Goal: Task Accomplishment & Management: Manage account settings

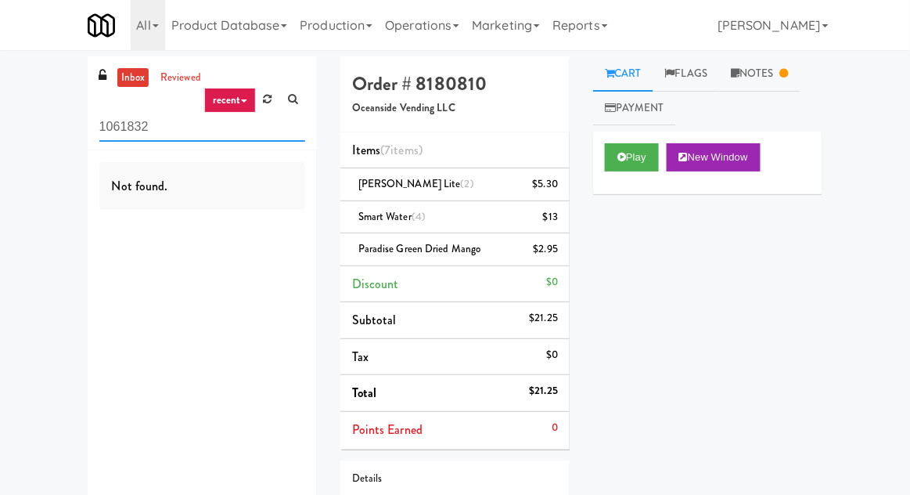
click at [125, 132] on input "1061832" at bounding box center [202, 127] width 206 height 29
click at [122, 132] on input "1061832" at bounding box center [202, 127] width 206 height 29
click at [45, 130] on div "inbox reviewed recent all unclear take inventory issue suspicious failed recent…" at bounding box center [455, 332] width 910 height 553
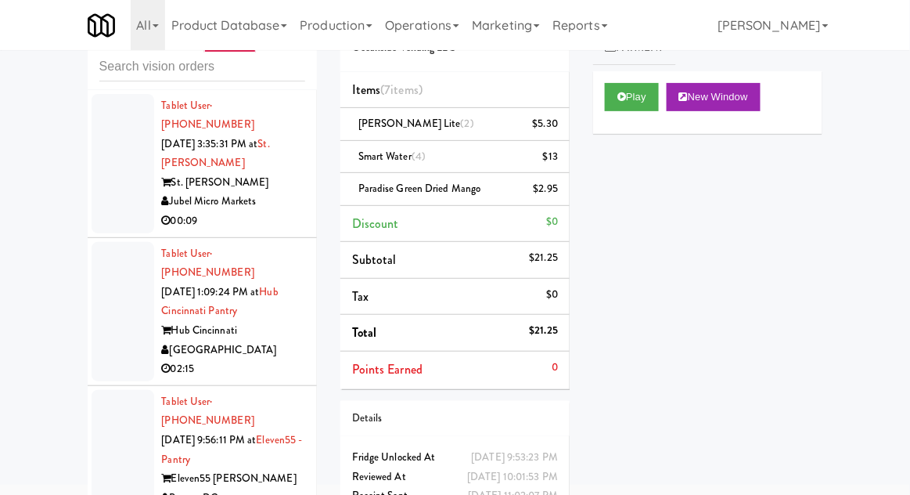
click at [112, 412] on div at bounding box center [123, 459] width 63 height 139
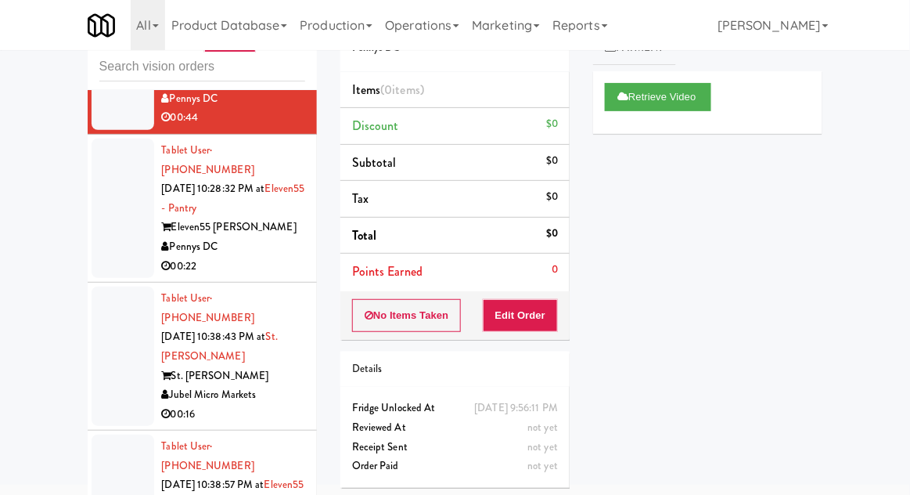
click at [104, 304] on div at bounding box center [123, 355] width 63 height 139
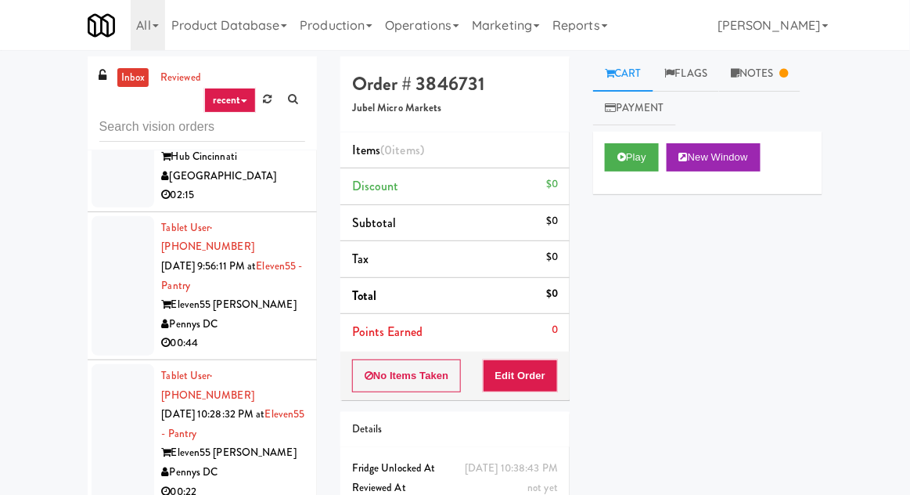
click at [111, 366] on div at bounding box center [123, 433] width 63 height 139
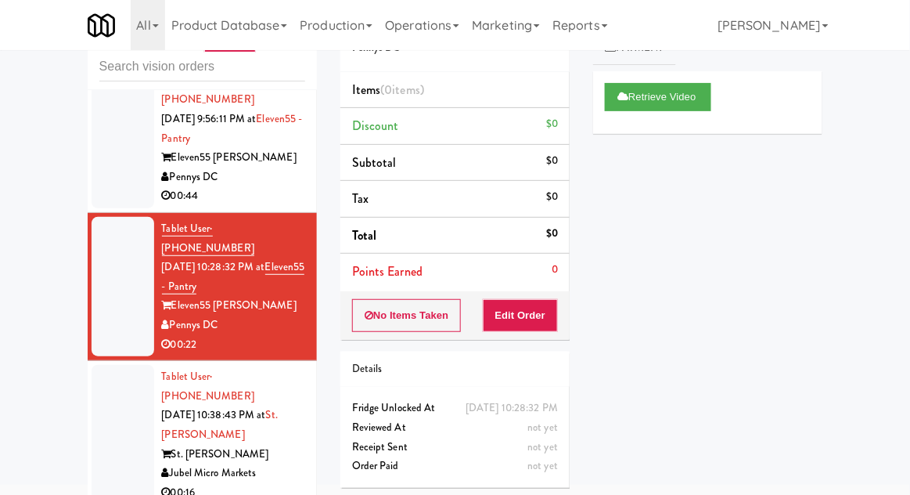
scroll to position [320, 0]
click at [113, 366] on div at bounding box center [123, 435] width 63 height 139
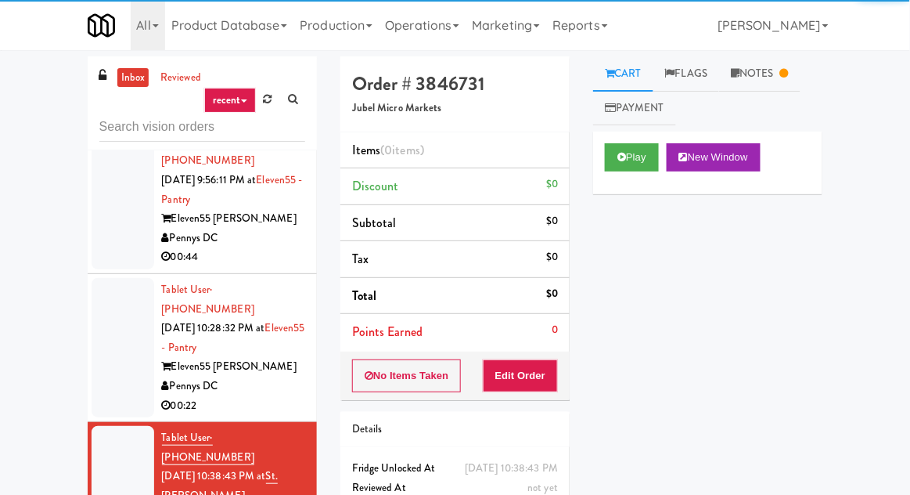
click at [749, 80] on link "Notes" at bounding box center [759, 73] width 81 height 35
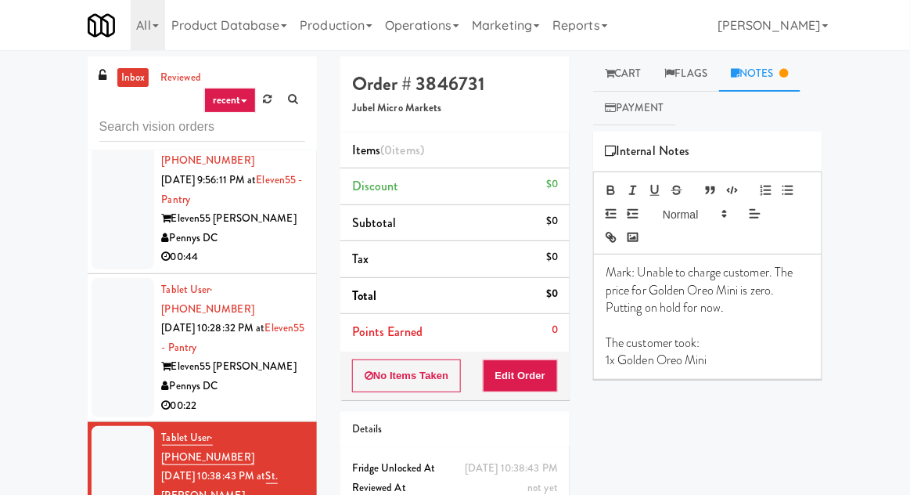
click at [627, 75] on link "Cart" at bounding box center [623, 73] width 60 height 35
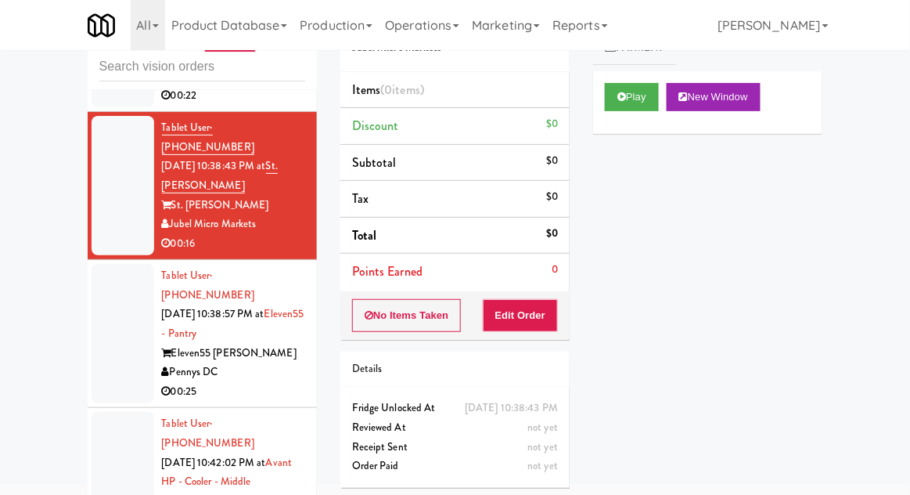
scroll to position [573, 0]
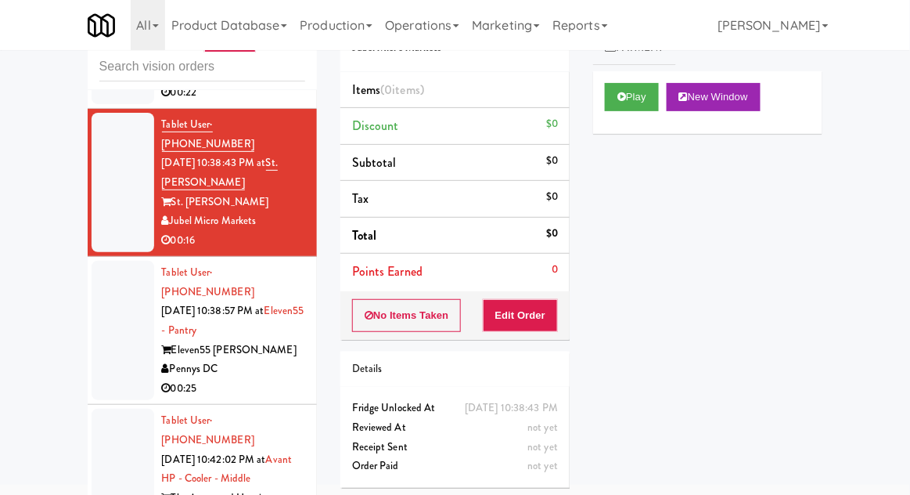
click at [112, 261] on div at bounding box center [123, 330] width 63 height 139
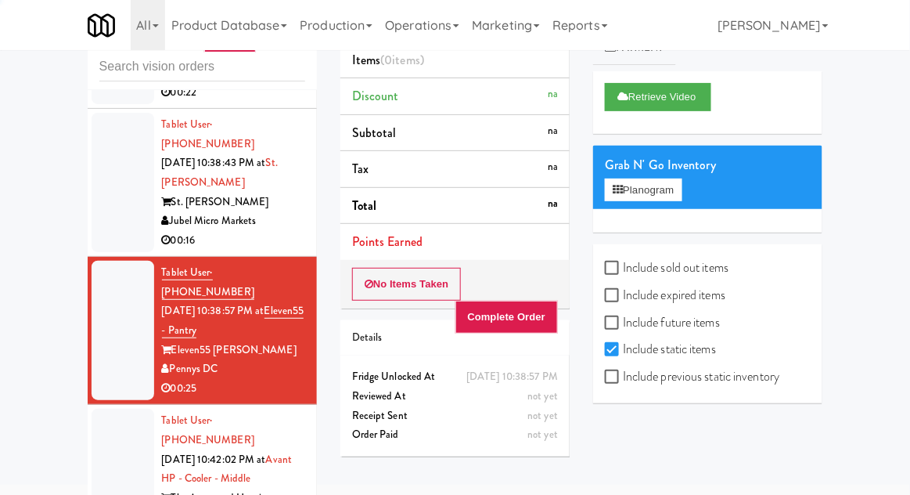
click at [110, 409] on div at bounding box center [123, 488] width 63 height 159
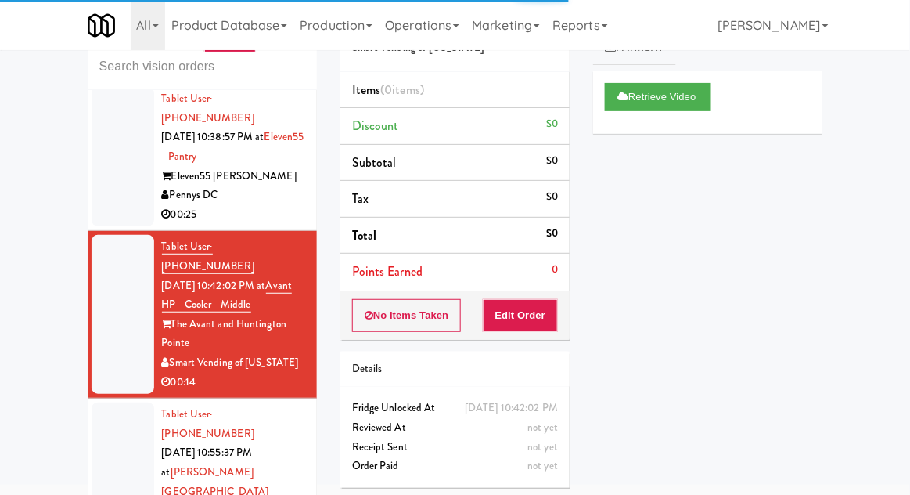
scroll to position [758, 0]
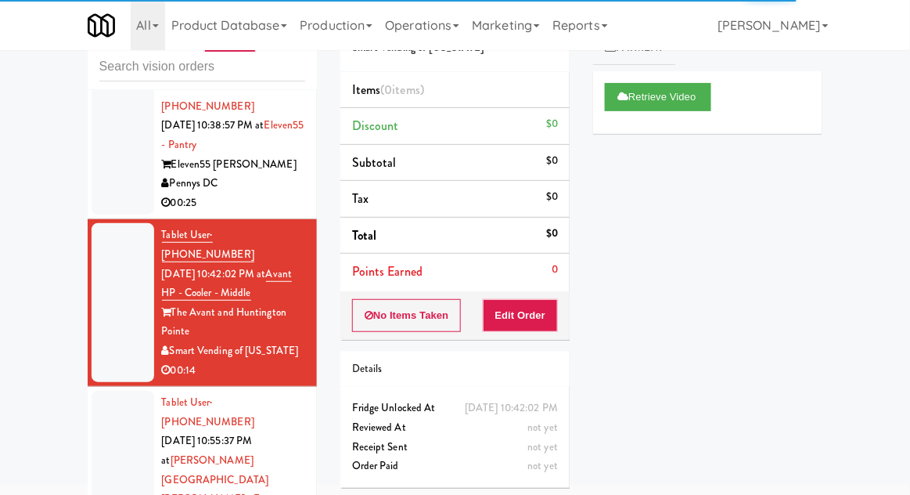
click at [114, 391] on div at bounding box center [123, 480] width 63 height 178
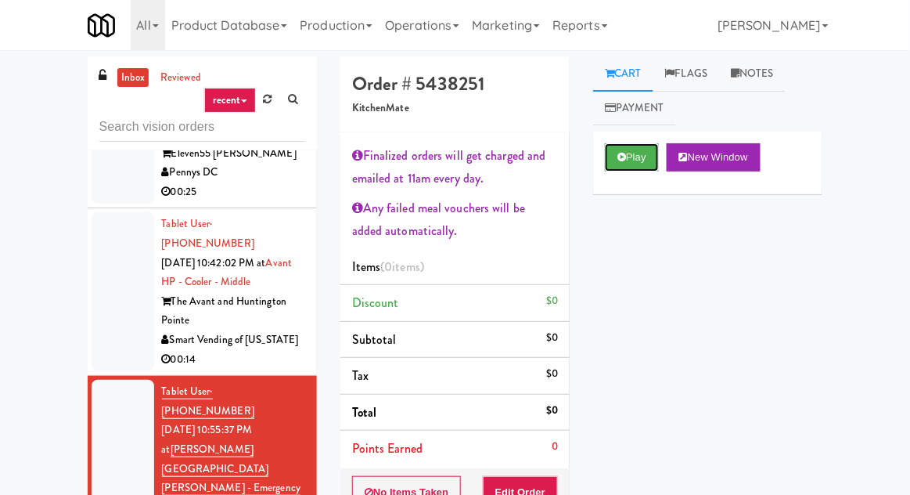
click at [632, 156] on button "Play" at bounding box center [632, 157] width 54 height 28
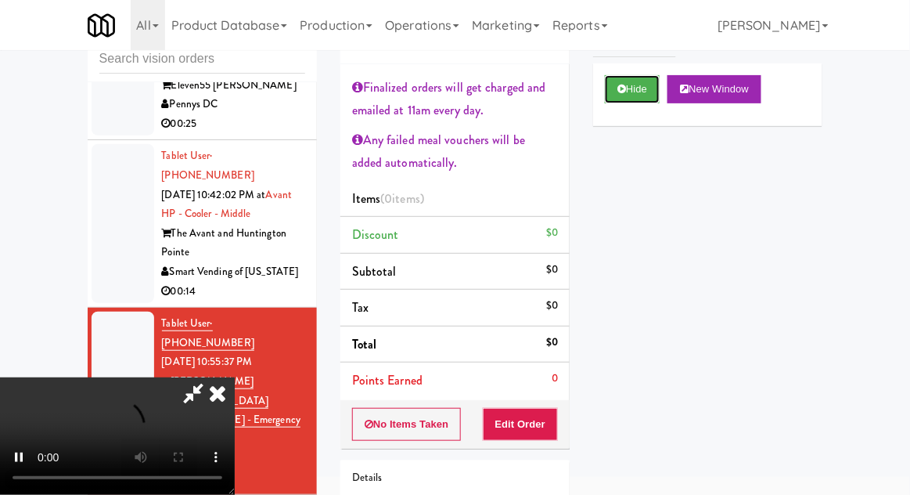
scroll to position [124, 0]
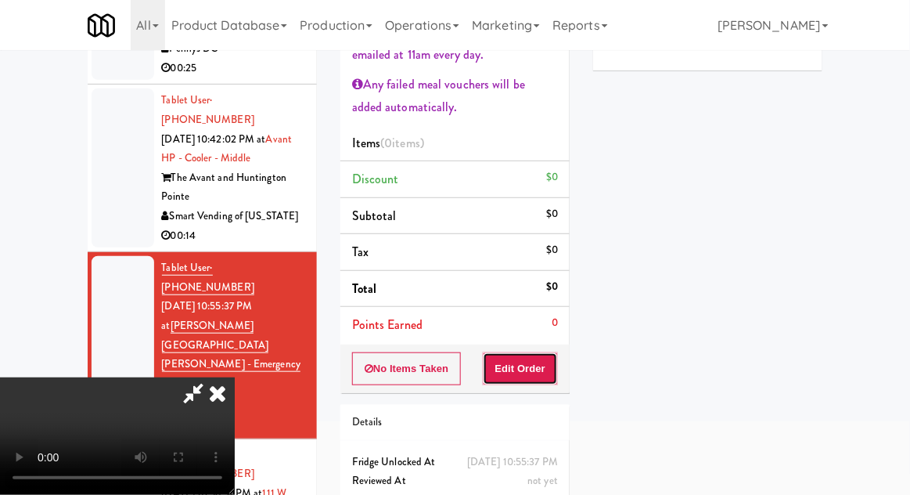
click at [520, 364] on button "Edit Order" at bounding box center [521, 368] width 76 height 33
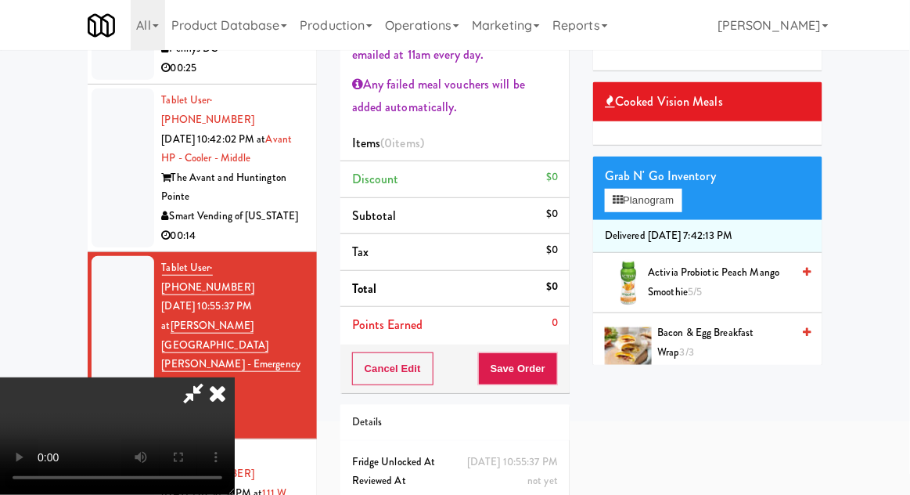
scroll to position [95, 0]
click at [672, 189] on button "Planogram" at bounding box center [643, 200] width 77 height 23
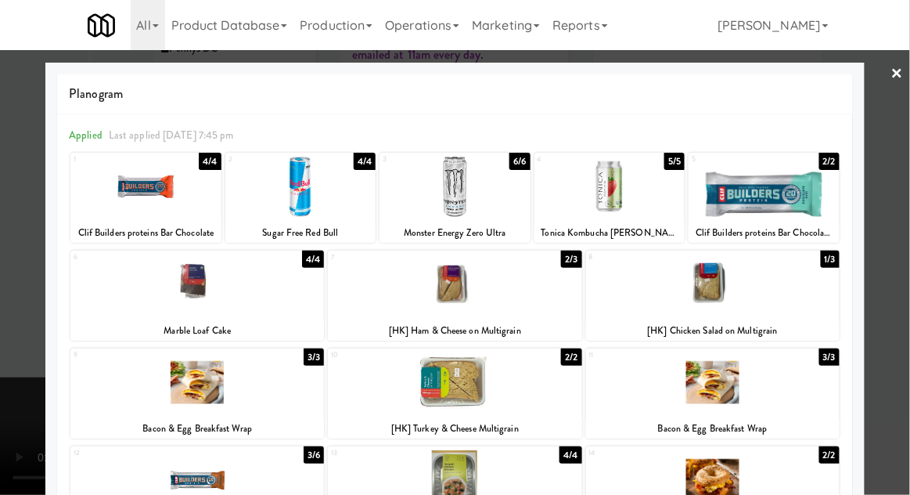
click at [693, 398] on div at bounding box center [713, 382] width 254 height 60
click at [898, 74] on link "×" at bounding box center [898, 74] width 13 height 49
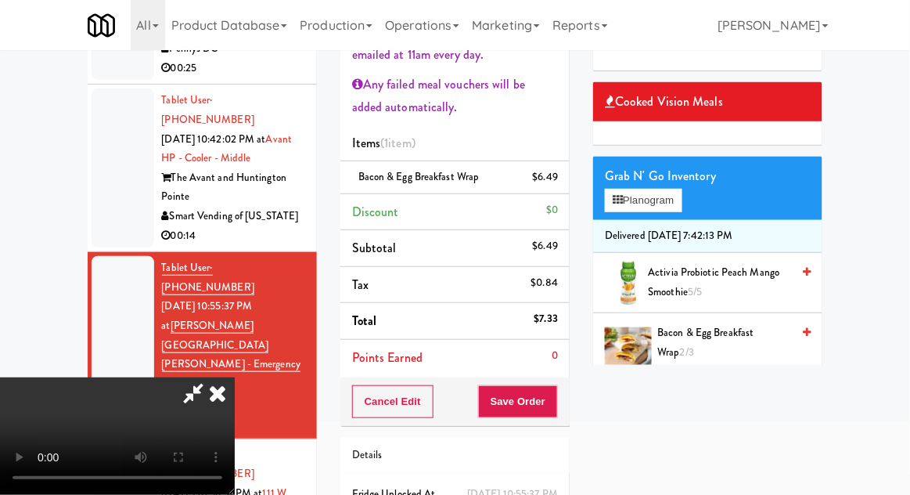
click at [550, 175] on div "$6.49" at bounding box center [546, 178] width 26 height 20
click at [552, 179] on link at bounding box center [556, 184] width 14 height 20
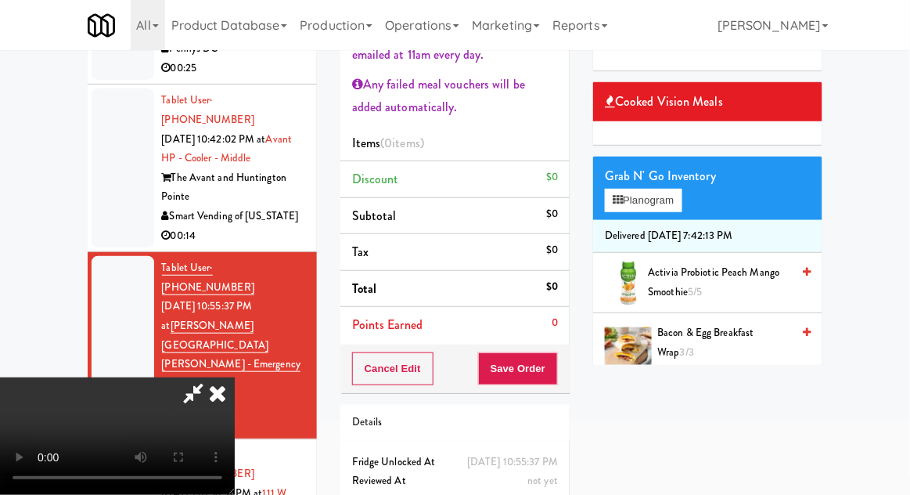
click at [632, 223] on li "Delivered [DATE] 7:42:13 PM" at bounding box center [707, 236] width 229 height 33
click at [628, 191] on button "Planogram" at bounding box center [643, 200] width 77 height 23
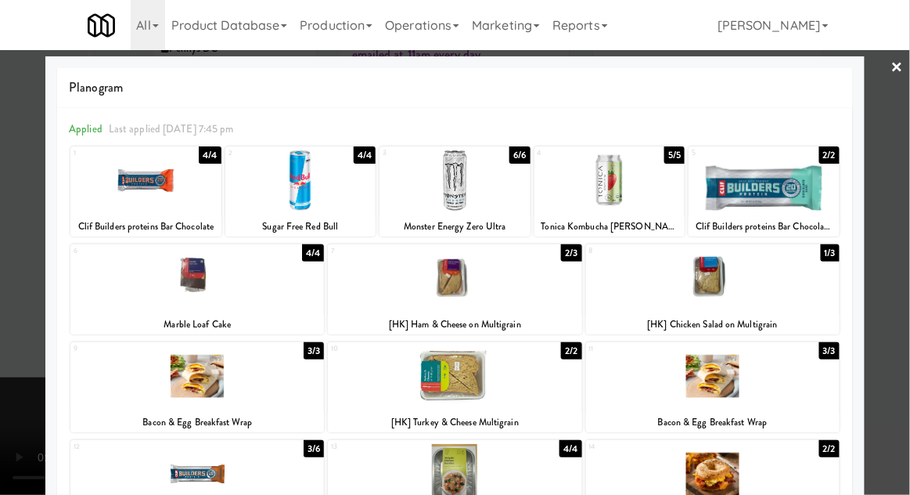
scroll to position [5, 0]
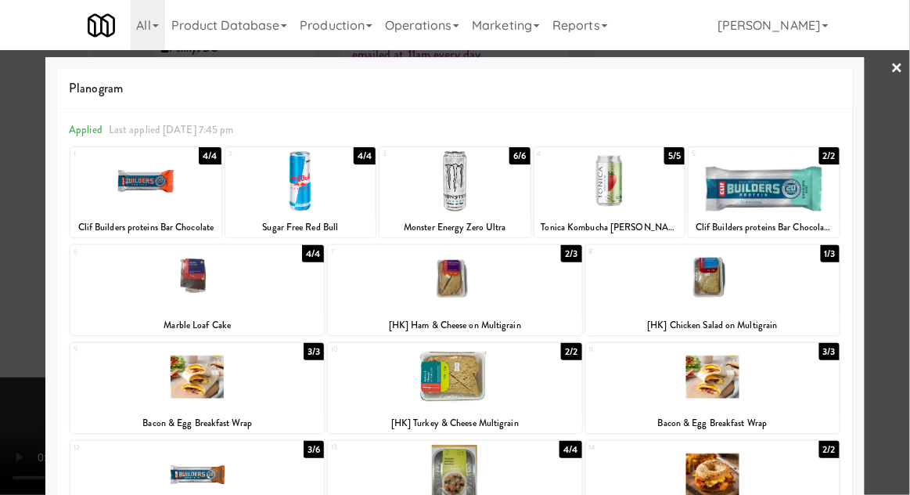
click at [900, 128] on div at bounding box center [455, 247] width 910 height 495
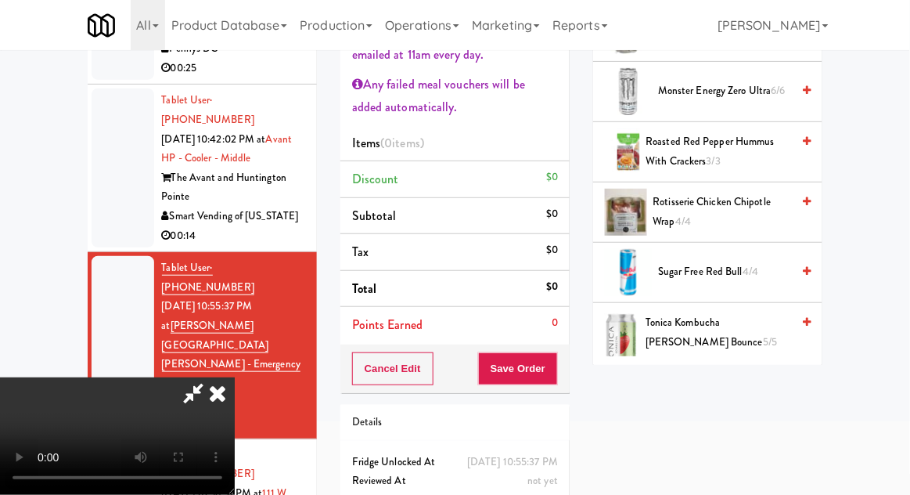
scroll to position [555, 0]
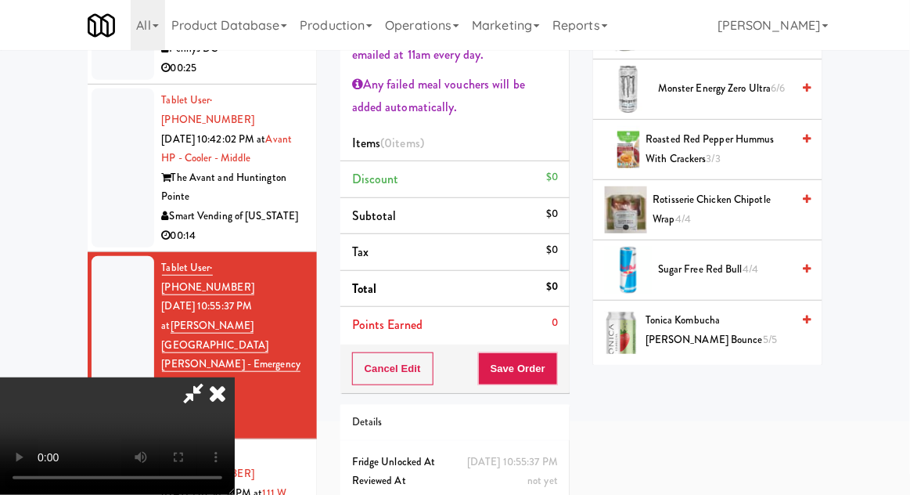
click at [748, 202] on span "Rotisserie Chicken Chipotle Wrap 4/4" at bounding box center [723, 209] width 139 height 38
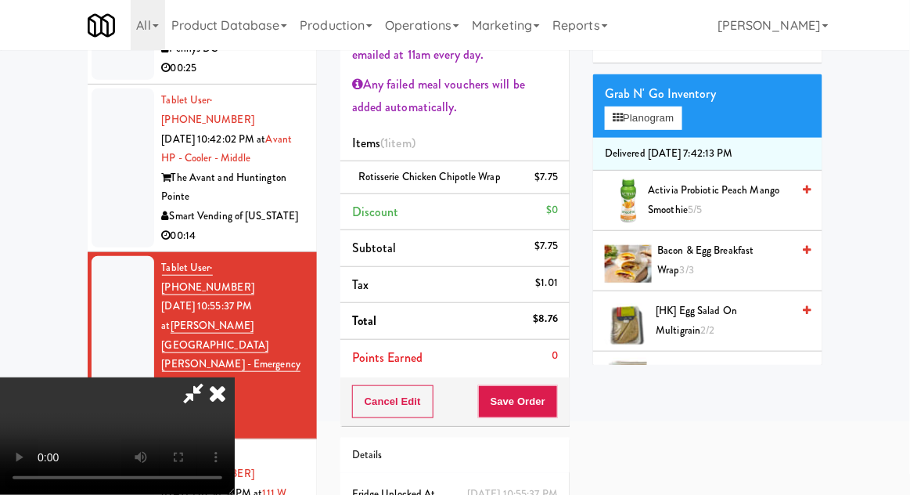
scroll to position [79, 0]
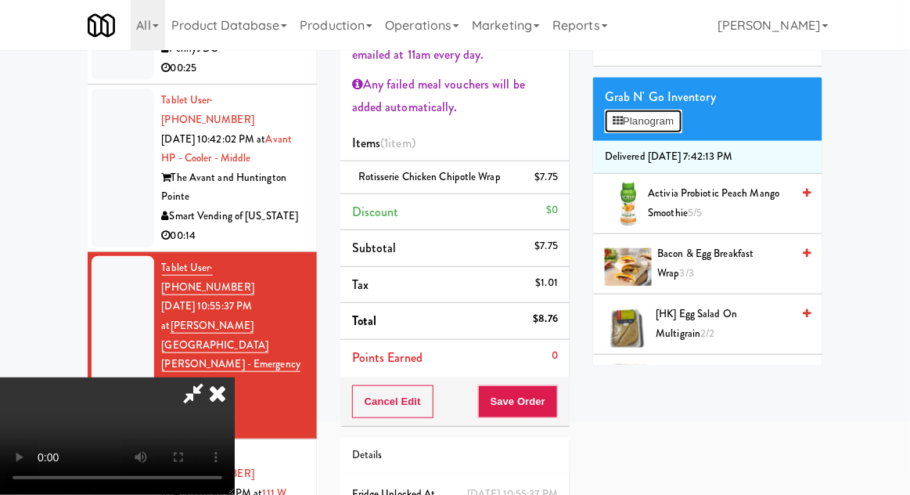
click at [680, 131] on button "Planogram" at bounding box center [643, 121] width 77 height 23
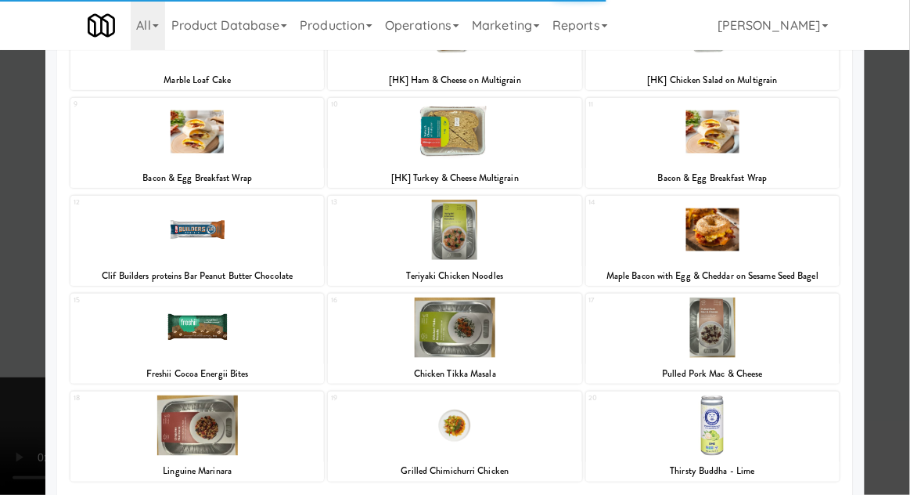
scroll to position [296, 0]
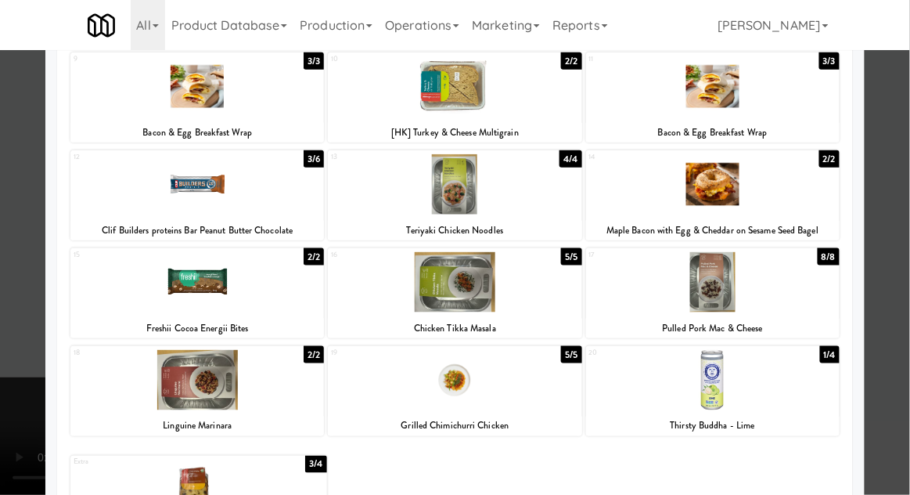
click at [792, 373] on div at bounding box center [713, 380] width 254 height 60
click at [901, 211] on div at bounding box center [455, 247] width 910 height 495
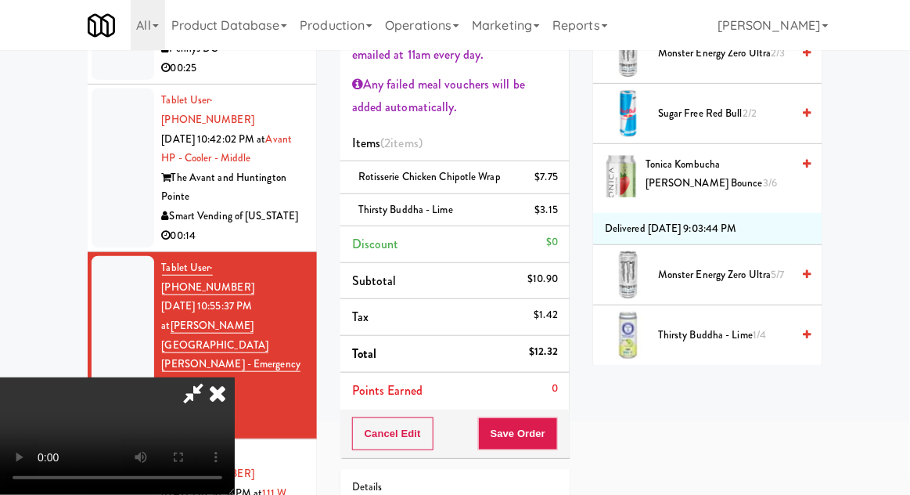
scroll to position [95, 0]
click at [557, 434] on button "Save Order" at bounding box center [518, 433] width 80 height 33
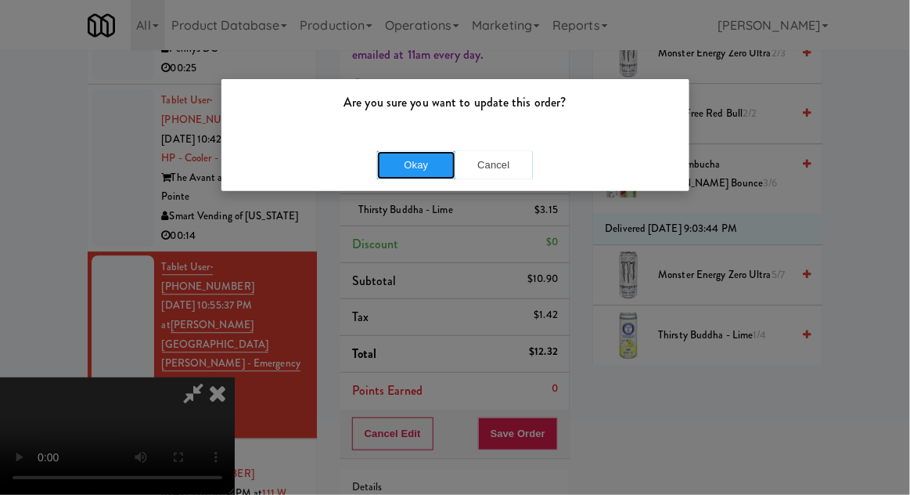
click at [417, 152] on button "Okay" at bounding box center [416, 165] width 78 height 28
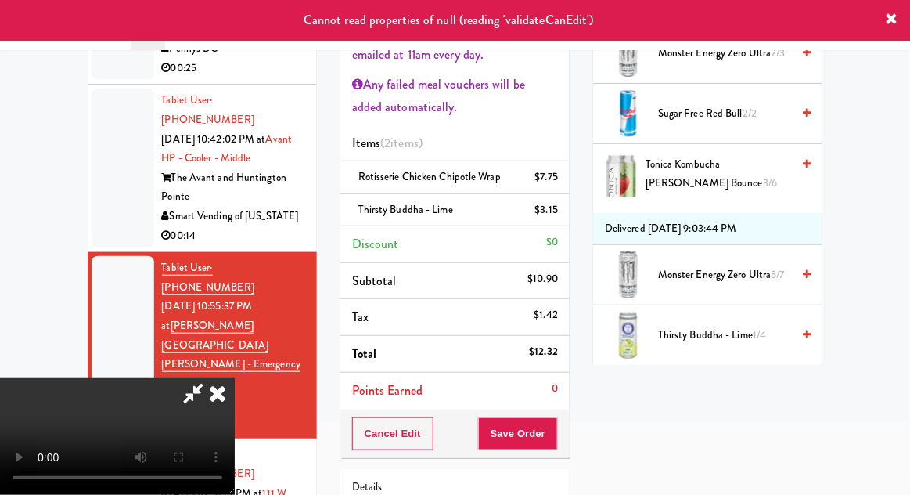
scroll to position [0, 0]
click at [211, 377] on icon at bounding box center [193, 392] width 36 height 31
click at [235, 377] on icon at bounding box center [217, 392] width 34 height 31
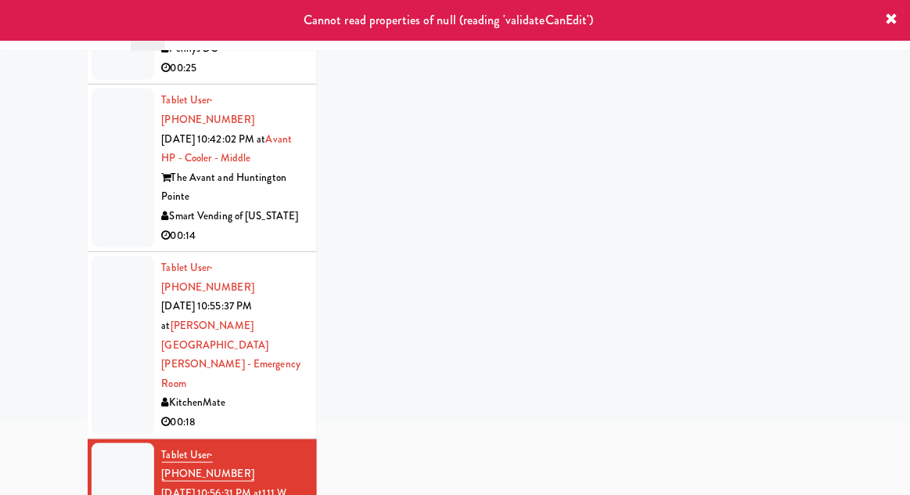
scroll to position [60, 0]
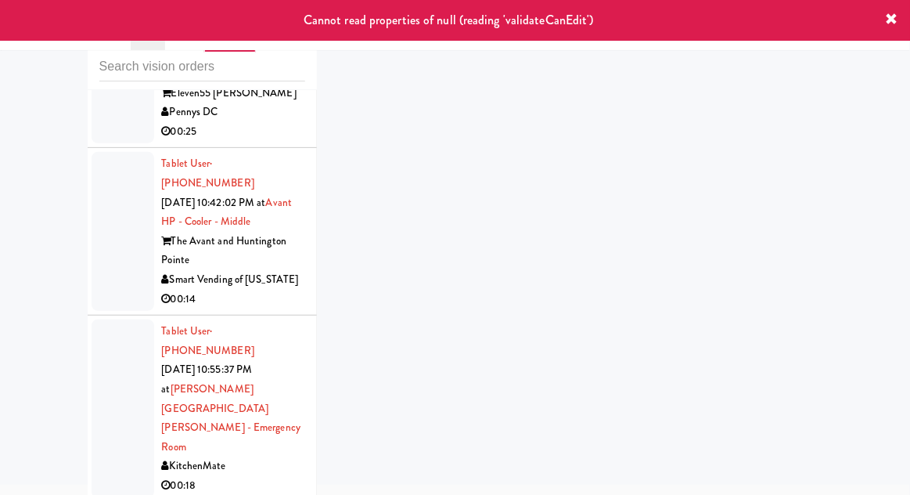
click at [113, 319] on div at bounding box center [123, 408] width 63 height 178
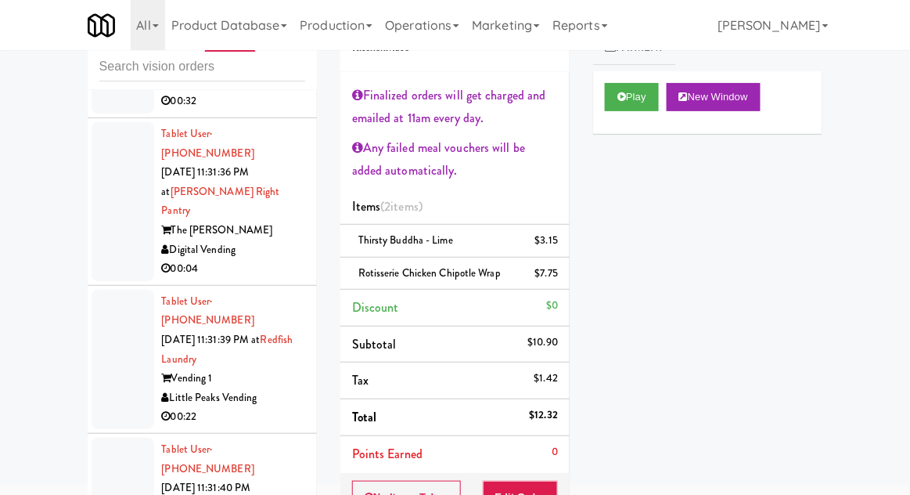
scroll to position [14894, 0]
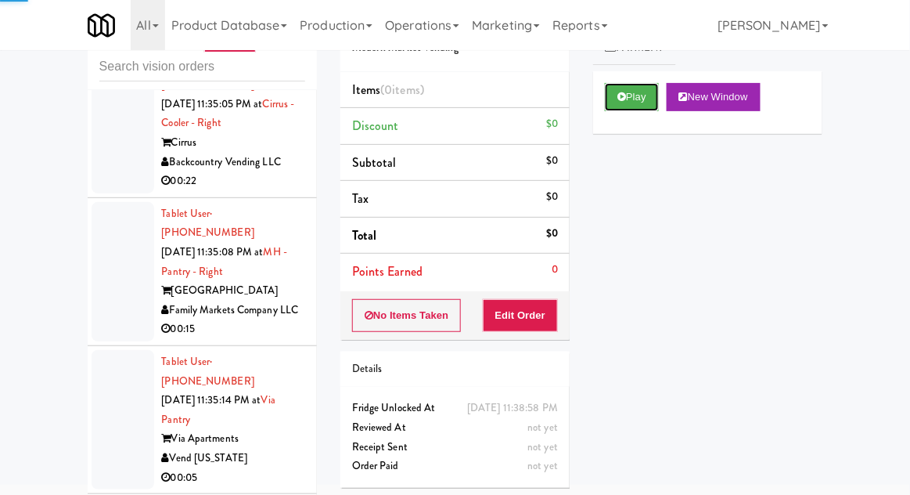
click at [618, 105] on button "Play" at bounding box center [632, 97] width 54 height 28
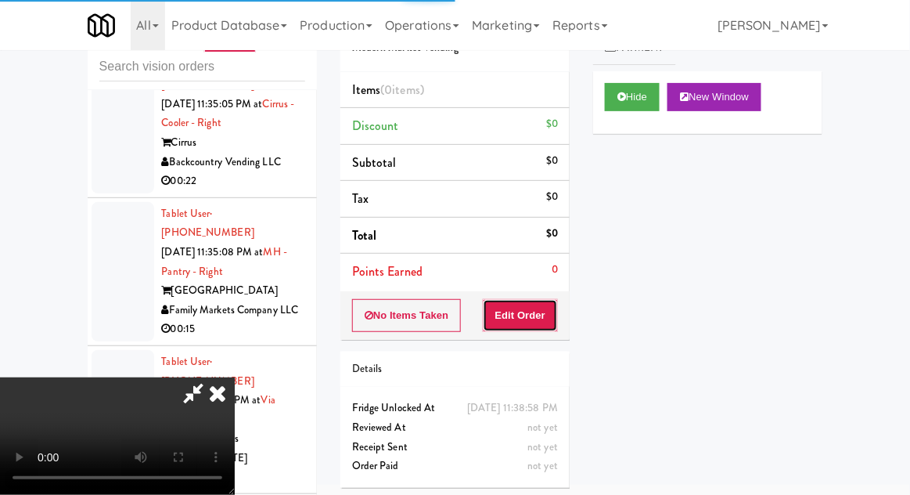
click at [524, 310] on button "Edit Order" at bounding box center [521, 315] width 76 height 33
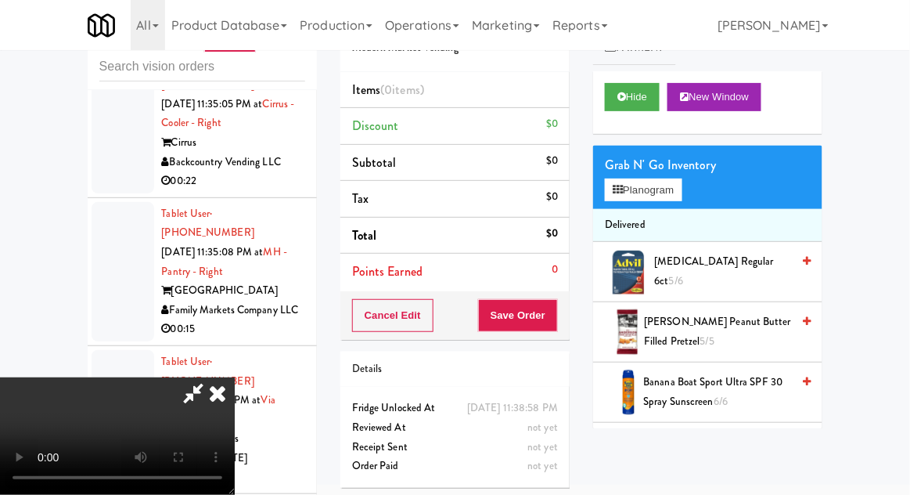
click at [705, 193] on div "Grab N' Go Inventory Planogram" at bounding box center [707, 177] width 229 height 63
click at [682, 195] on button "Planogram" at bounding box center [643, 189] width 77 height 23
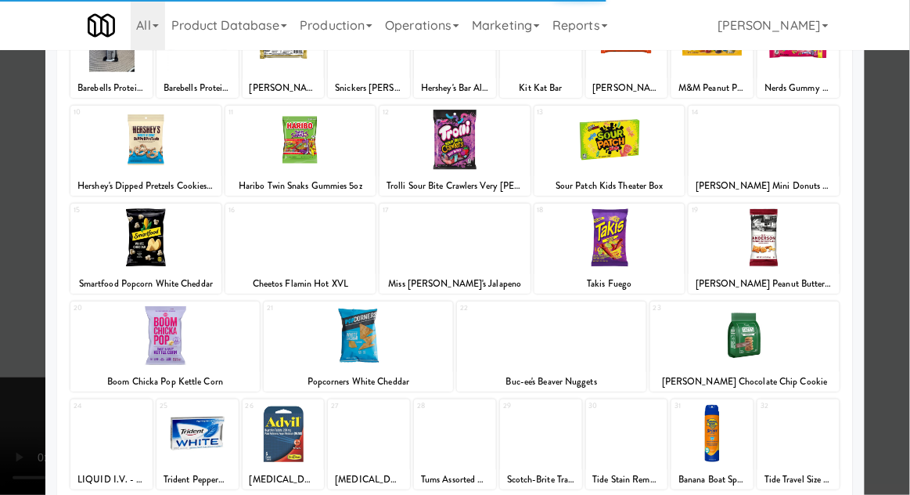
scroll to position [144, 0]
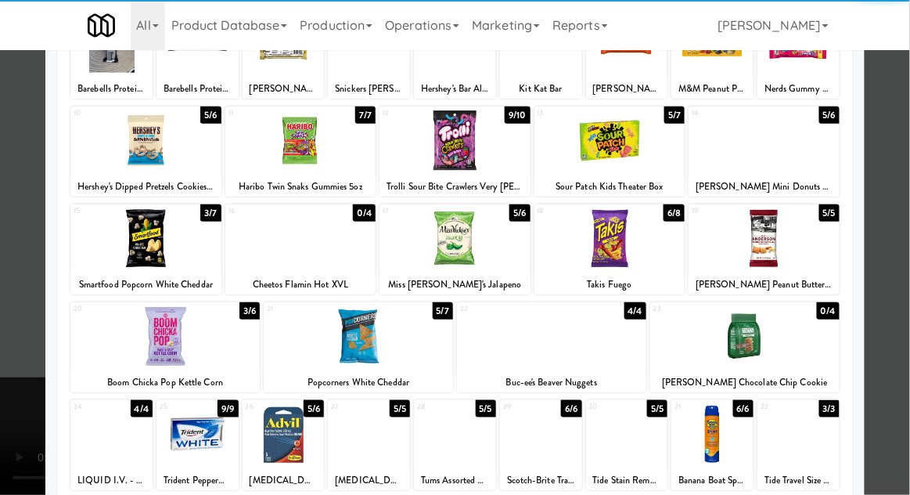
click at [608, 245] on div at bounding box center [610, 238] width 151 height 60
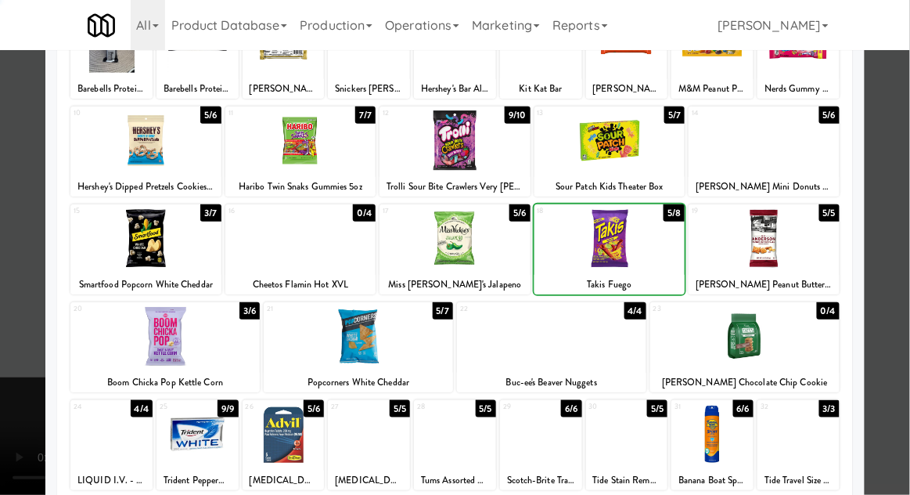
click at [906, 163] on div at bounding box center [455, 247] width 910 height 495
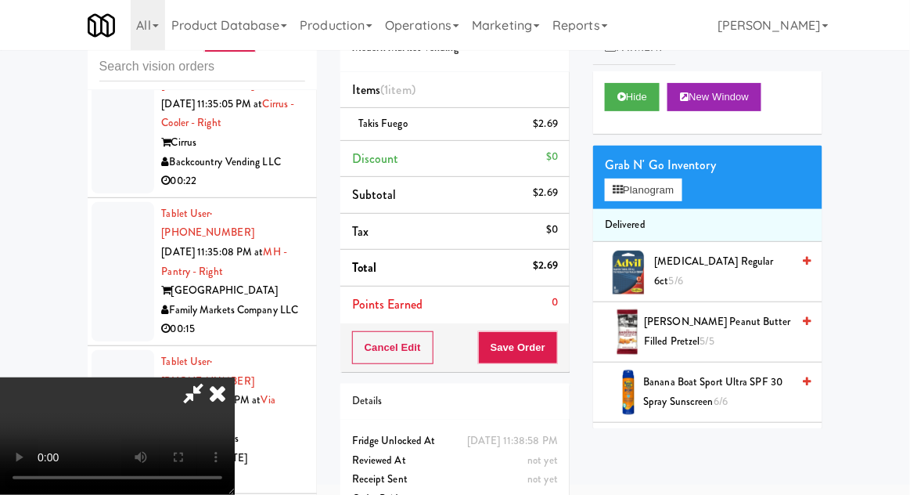
scroll to position [57, 0]
click at [556, 354] on button "Save Order" at bounding box center [518, 347] width 80 height 33
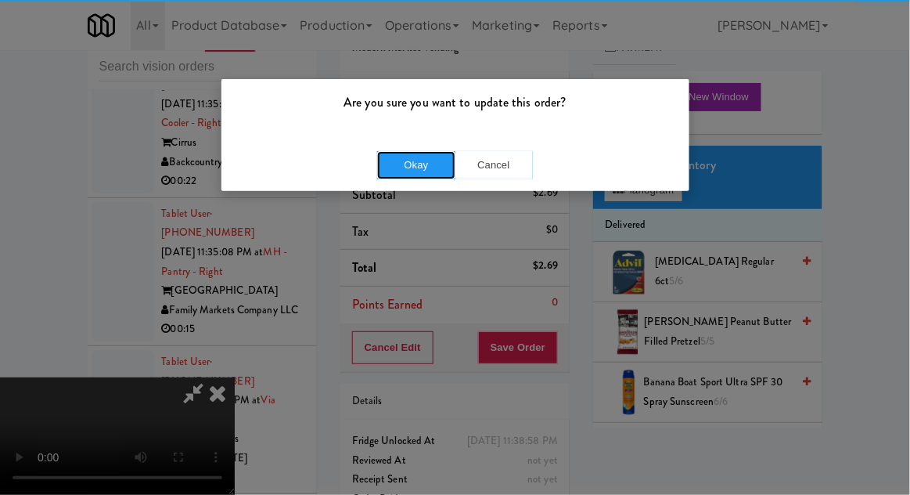
click at [405, 177] on button "Okay" at bounding box center [416, 165] width 78 height 28
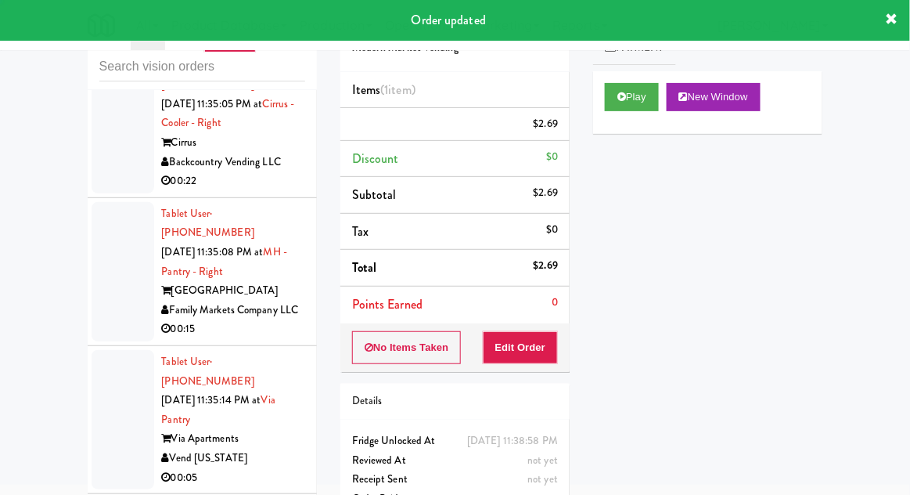
scroll to position [0, 0]
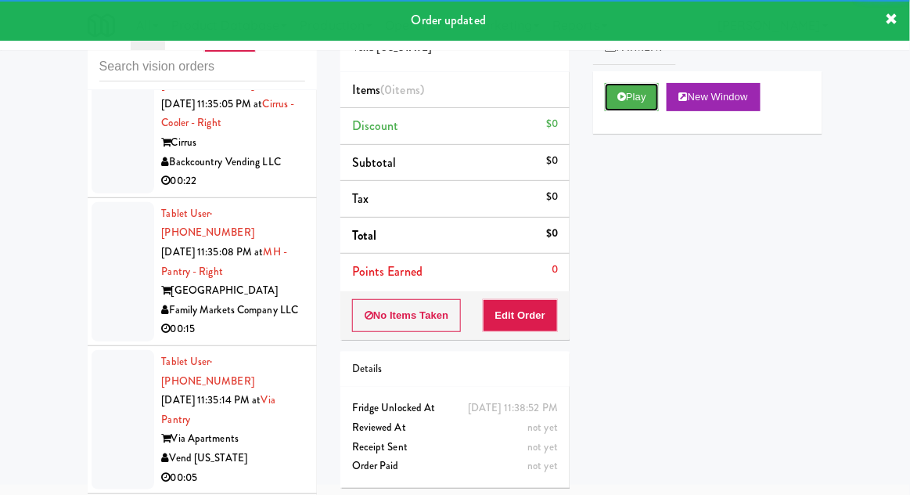
click at [627, 108] on button "Play" at bounding box center [632, 97] width 54 height 28
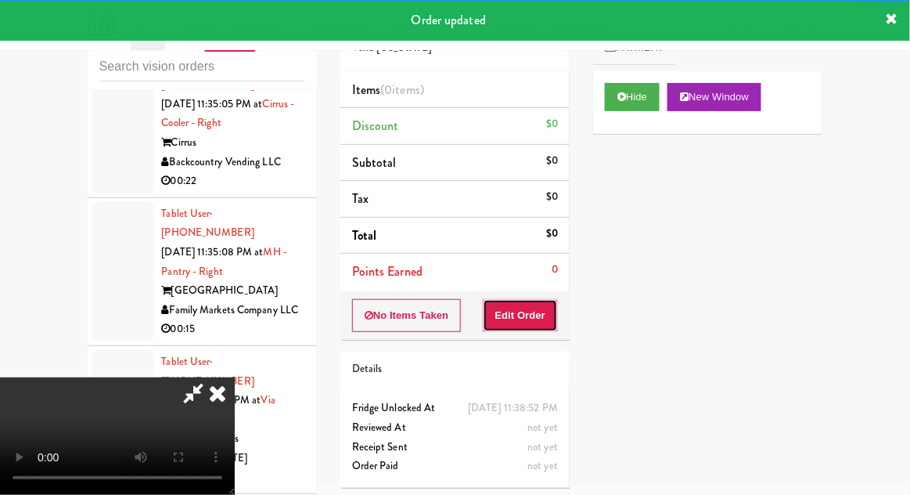
click at [523, 319] on button "Edit Order" at bounding box center [521, 315] width 76 height 33
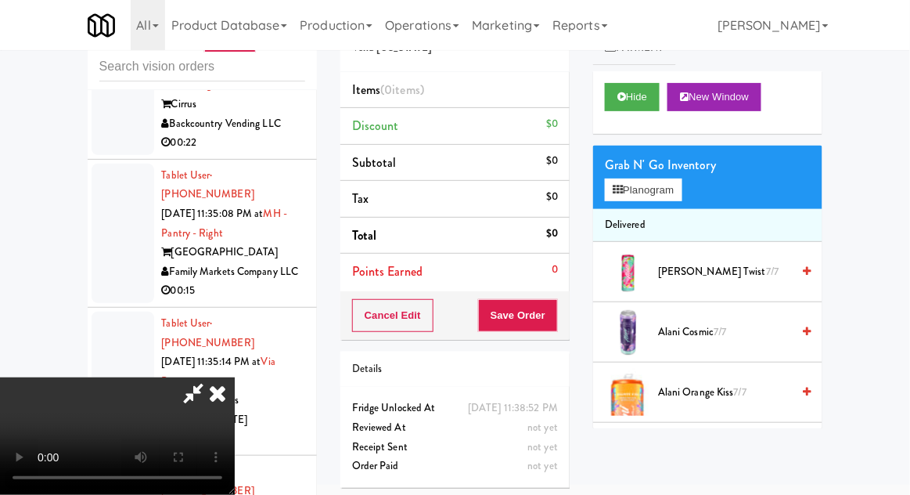
scroll to position [57, 0]
click at [675, 192] on button "Planogram" at bounding box center [643, 189] width 77 height 23
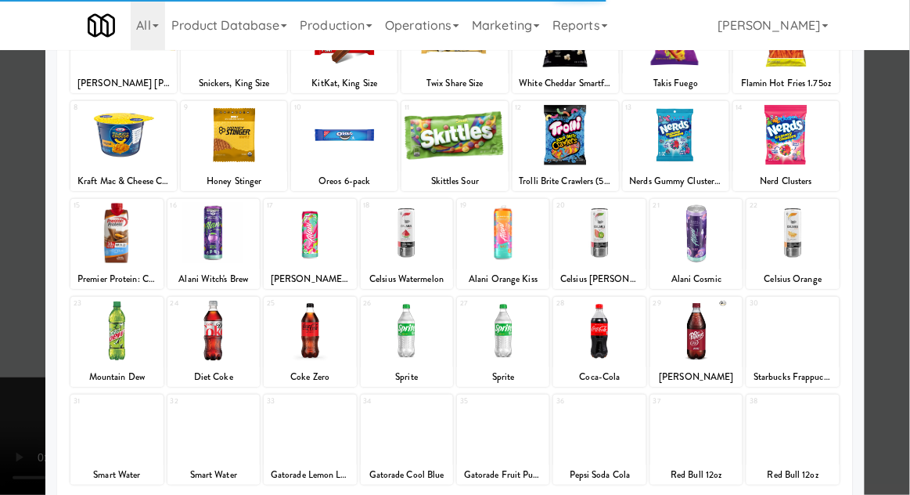
scroll to position [153, 0]
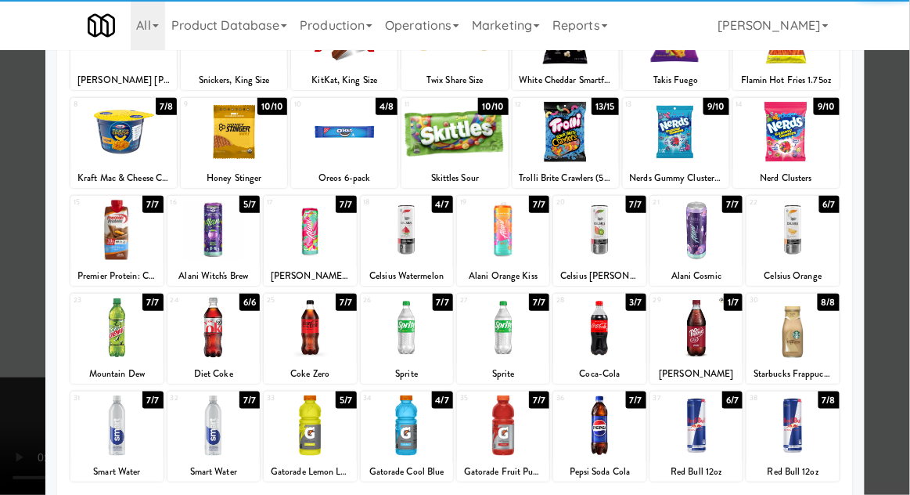
click at [610, 335] on div at bounding box center [599, 327] width 92 height 60
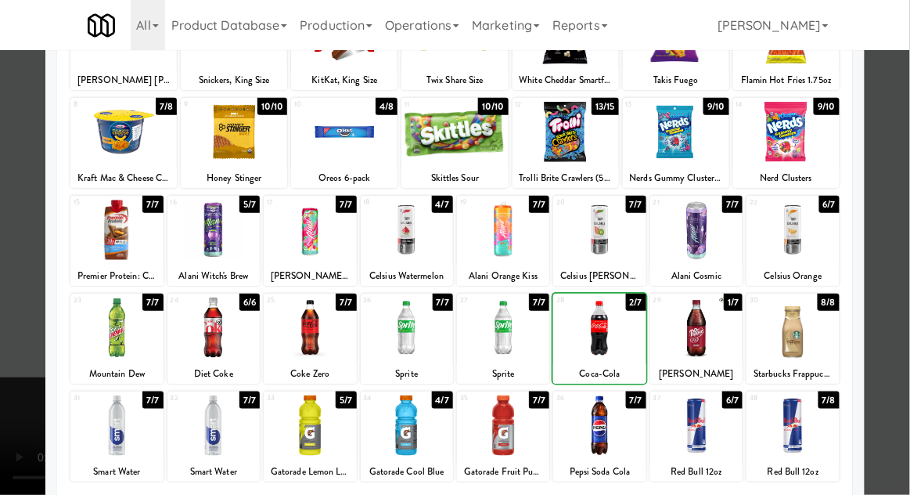
click at [905, 182] on div at bounding box center [455, 247] width 910 height 495
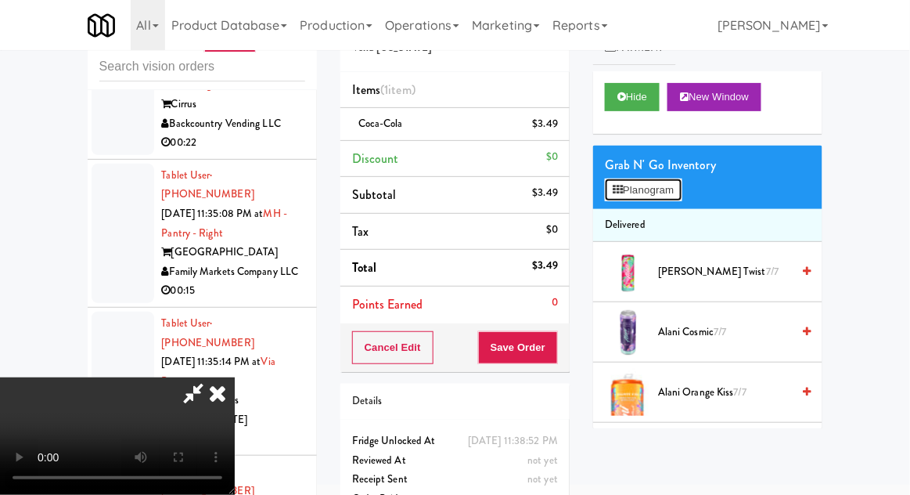
click at [673, 189] on button "Planogram" at bounding box center [643, 189] width 77 height 23
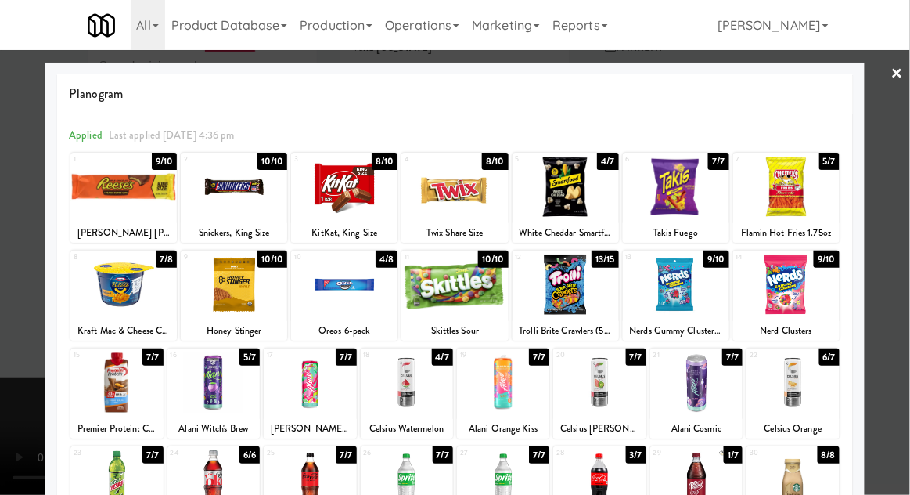
click at [339, 292] on div at bounding box center [344, 284] width 106 height 60
click at [909, 175] on div at bounding box center [455, 247] width 910 height 495
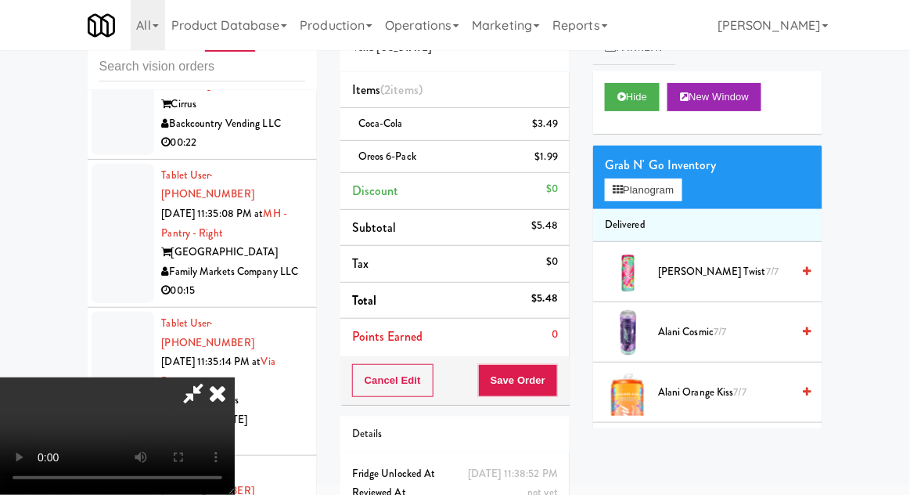
scroll to position [57, 0]
click at [552, 380] on button "Save Order" at bounding box center [518, 380] width 80 height 33
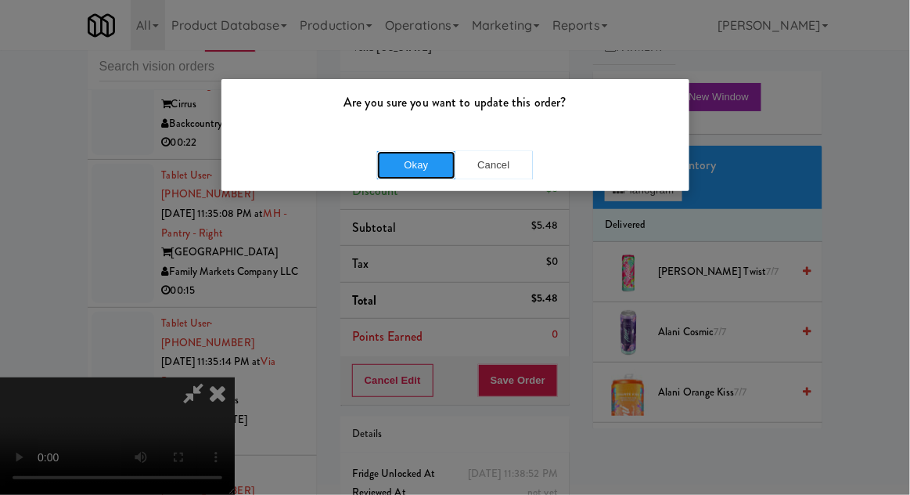
click at [395, 153] on button "Okay" at bounding box center [416, 165] width 78 height 28
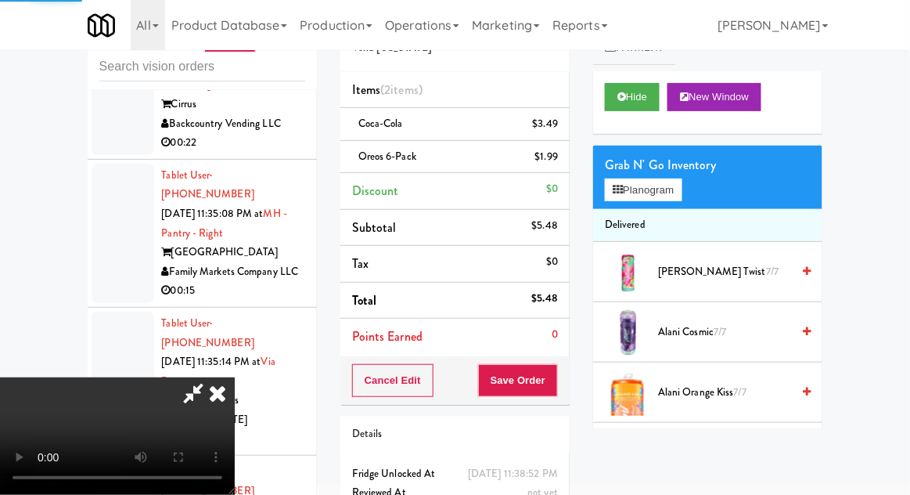
scroll to position [0, 0]
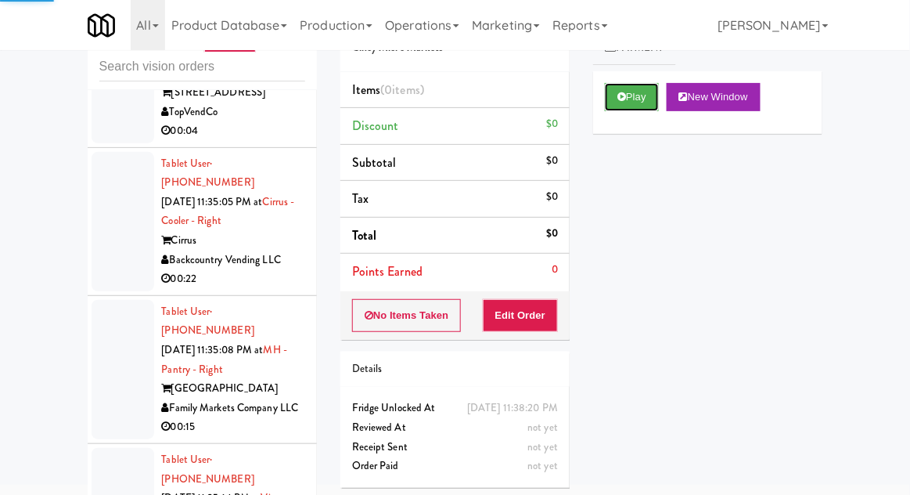
click at [620, 99] on icon at bounding box center [622, 97] width 9 height 10
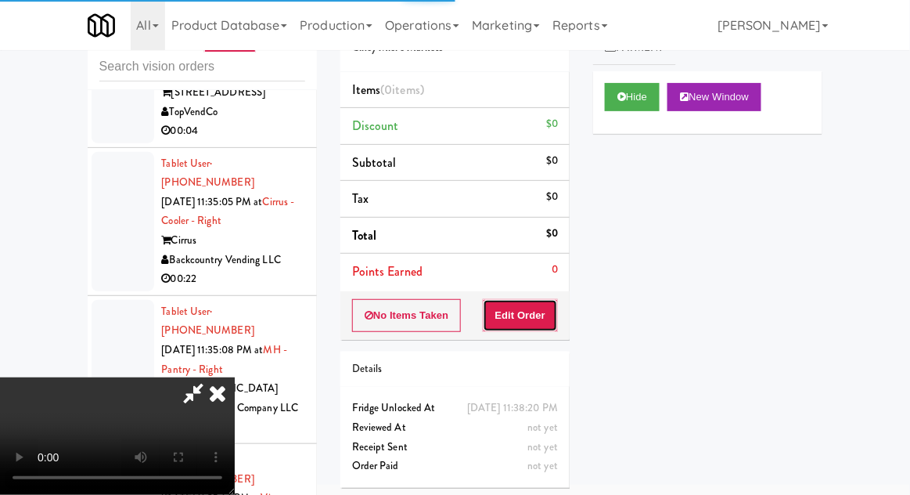
click at [543, 315] on button "Edit Order" at bounding box center [521, 315] width 76 height 33
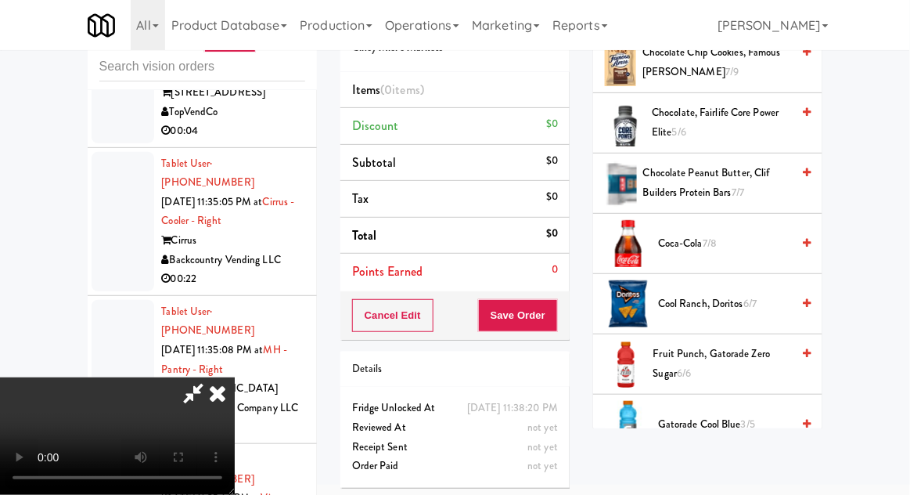
scroll to position [389, 0]
click at [738, 304] on span "Cool Ranch, Doritos 6/7" at bounding box center [724, 305] width 133 height 20
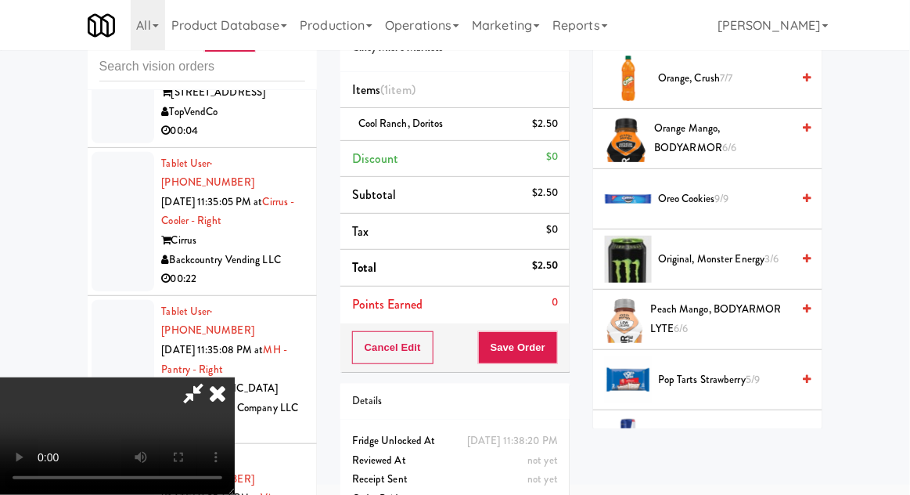
scroll to position [1158, 0]
click at [756, 189] on span "Oreo Cookies 9/9" at bounding box center [724, 199] width 133 height 20
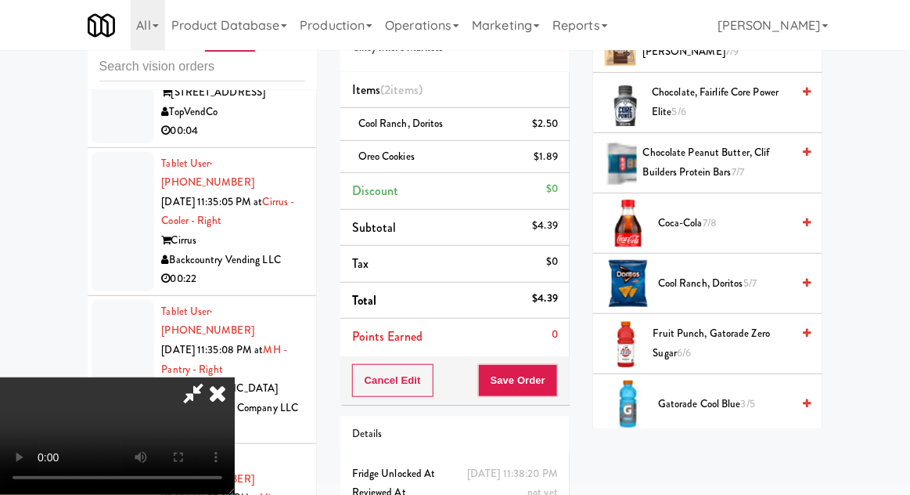
scroll to position [0, 0]
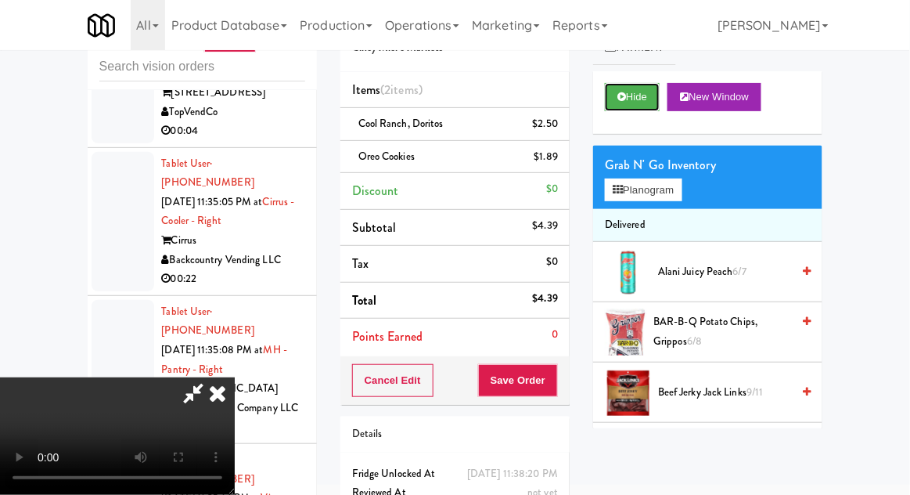
click at [627, 107] on button "Hide" at bounding box center [632, 97] width 55 height 28
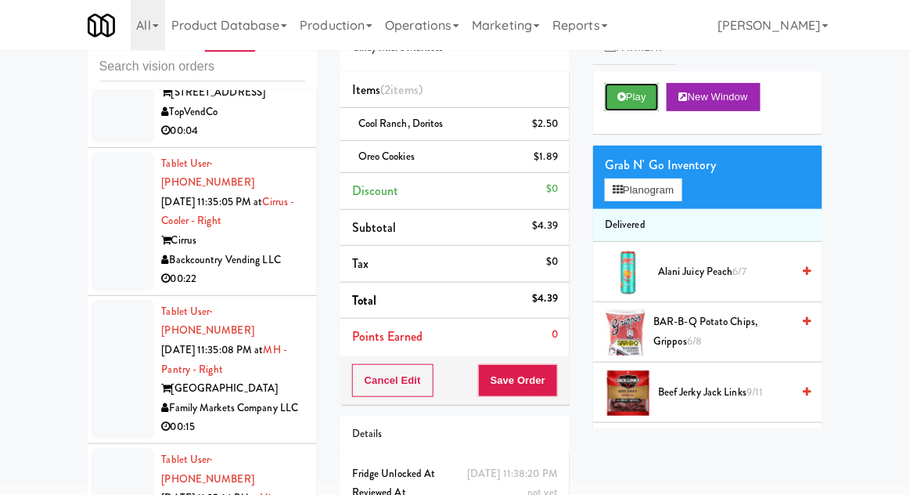
click at [632, 107] on button "Play" at bounding box center [632, 97] width 54 height 28
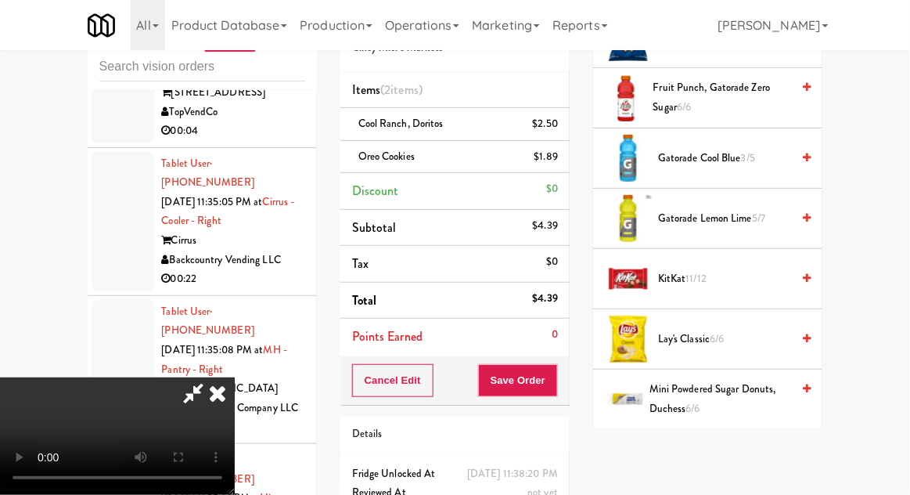
scroll to position [657, 0]
click at [739, 274] on span "KitKat 11/12" at bounding box center [724, 278] width 133 height 20
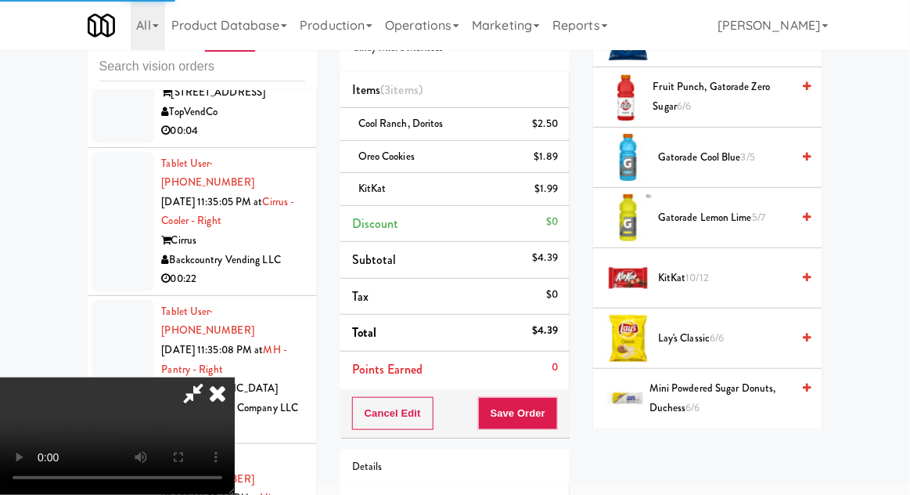
scroll to position [57, 0]
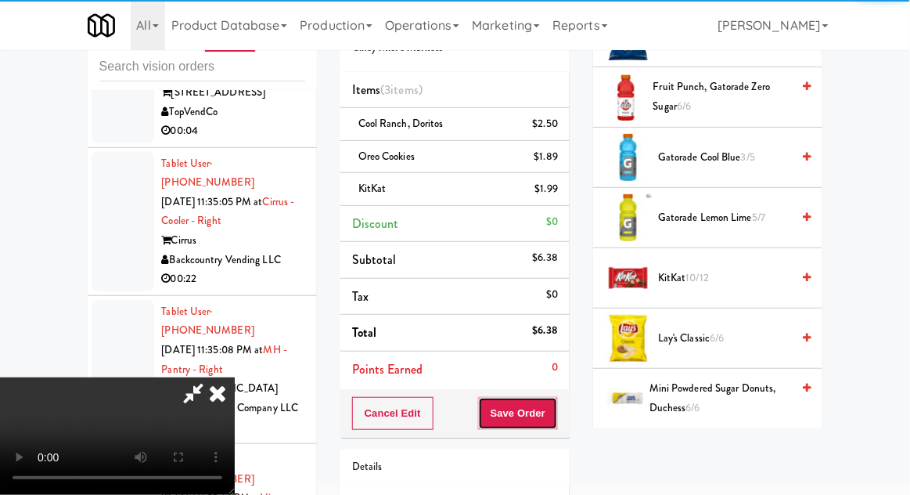
click at [555, 404] on button "Save Order" at bounding box center [518, 413] width 80 height 33
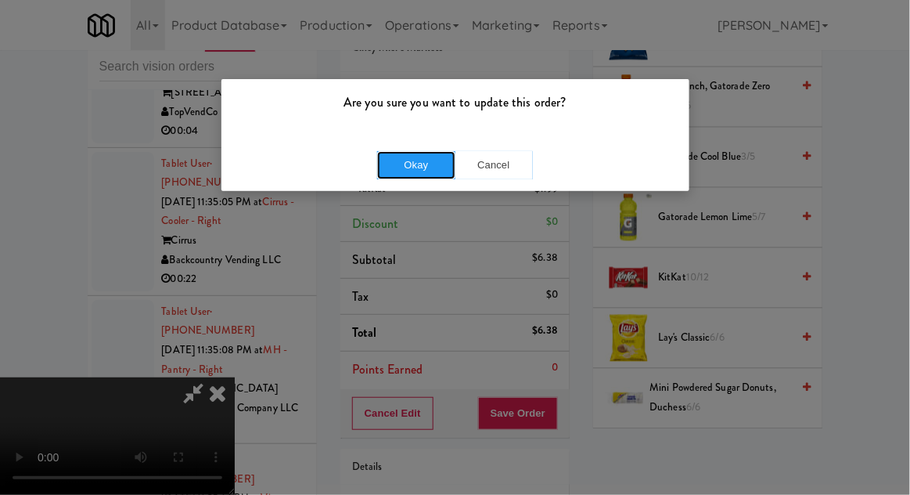
click at [429, 164] on button "Okay" at bounding box center [416, 165] width 78 height 28
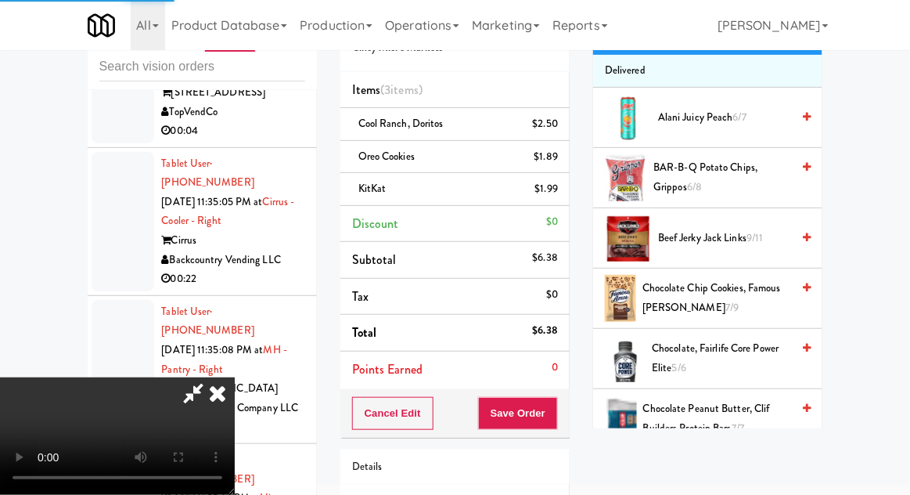
scroll to position [0, 0]
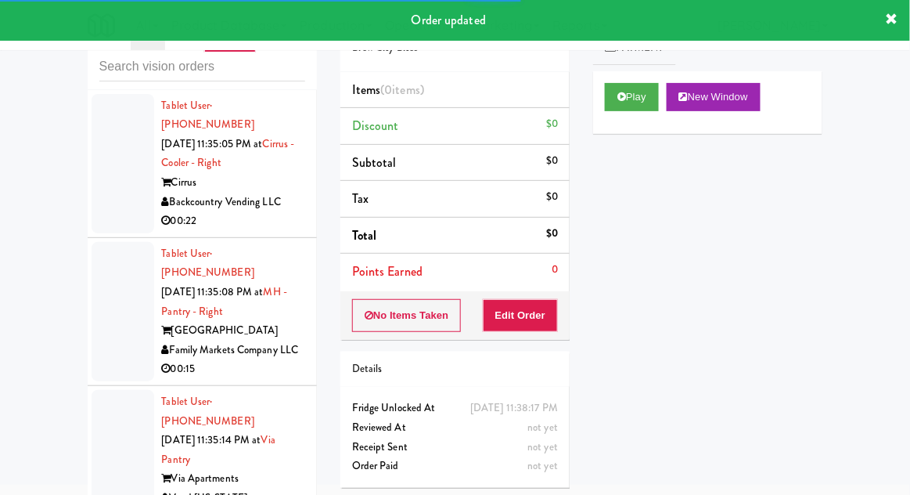
scroll to position [14863, 0]
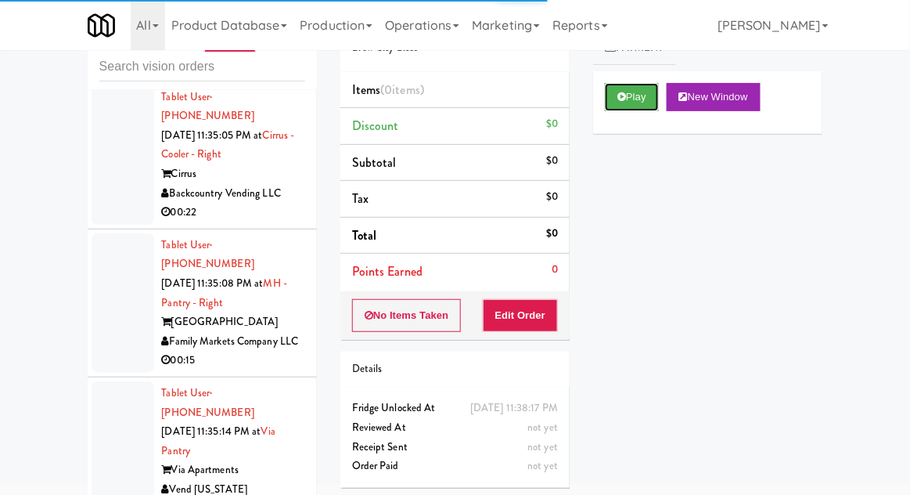
click at [621, 99] on icon at bounding box center [622, 97] width 9 height 10
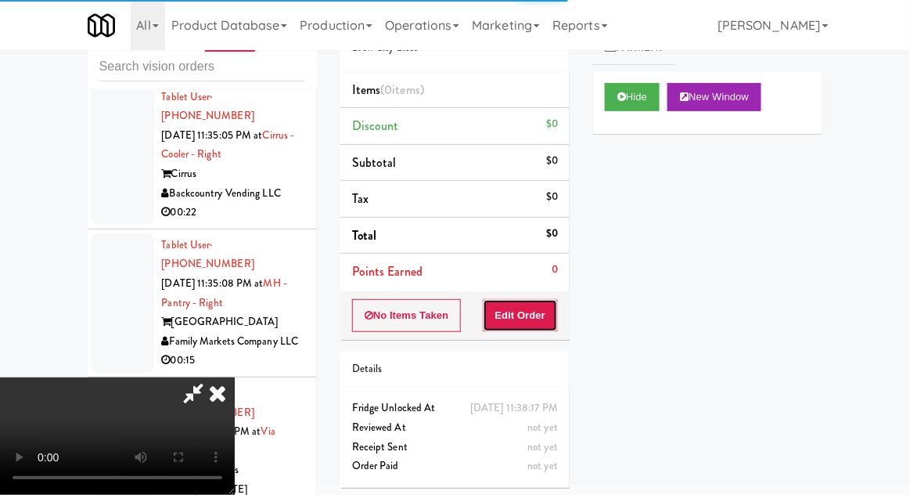
click at [536, 309] on button "Edit Order" at bounding box center [521, 315] width 76 height 33
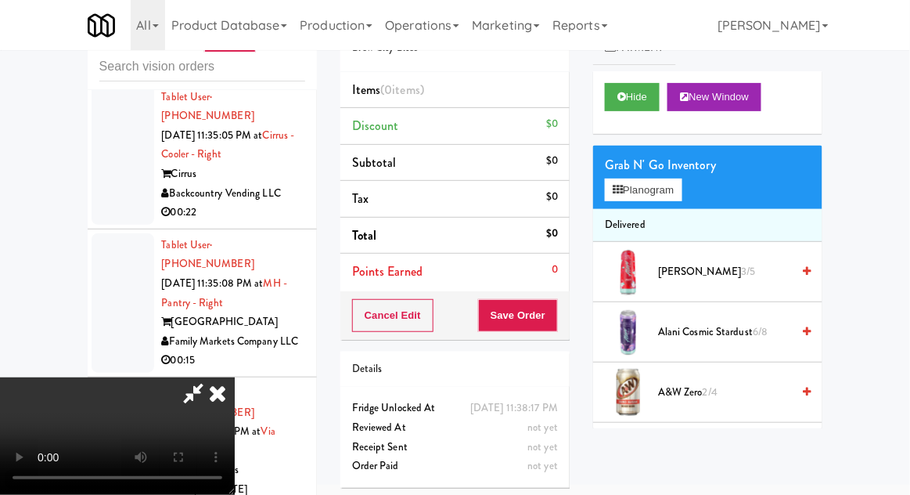
scroll to position [57, 0]
click at [607, 99] on button "Hide" at bounding box center [632, 97] width 55 height 28
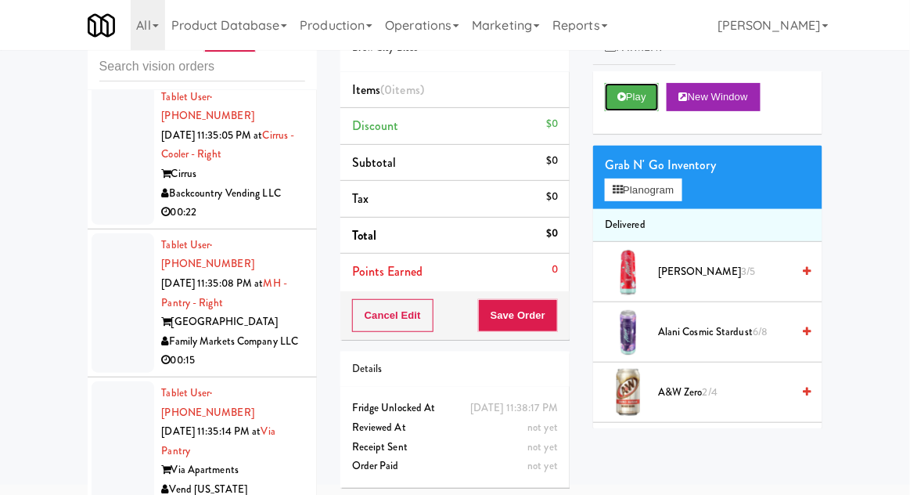
scroll to position [0, 0]
click at [607, 101] on button "Play" at bounding box center [632, 97] width 54 height 28
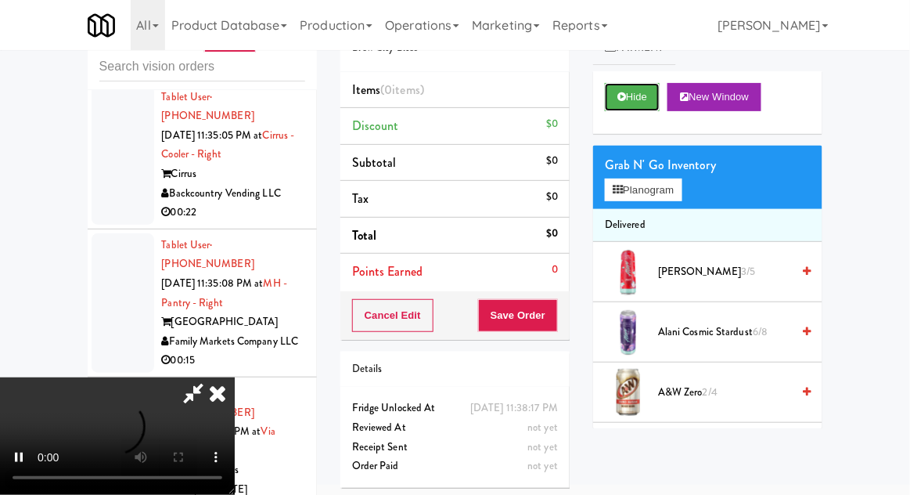
scroll to position [57, 0]
click at [621, 107] on button "Hide" at bounding box center [632, 97] width 55 height 28
click at [618, 100] on icon at bounding box center [622, 97] width 9 height 10
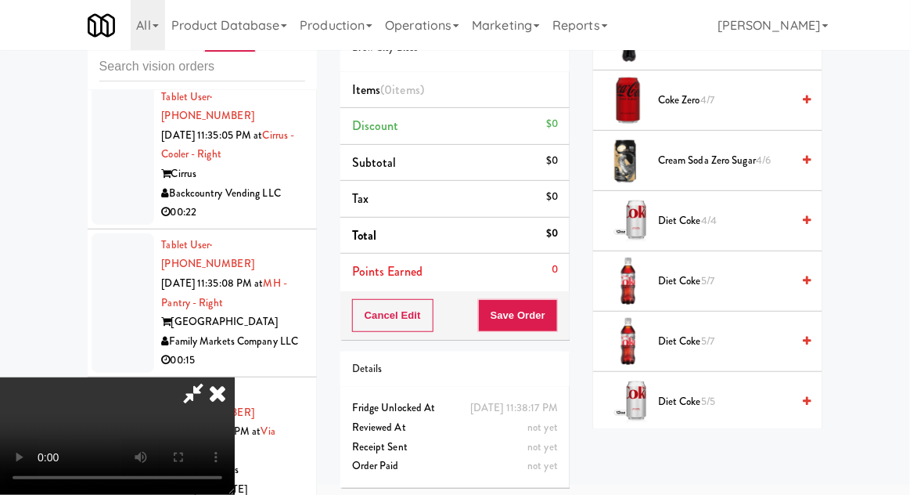
scroll to position [659, 0]
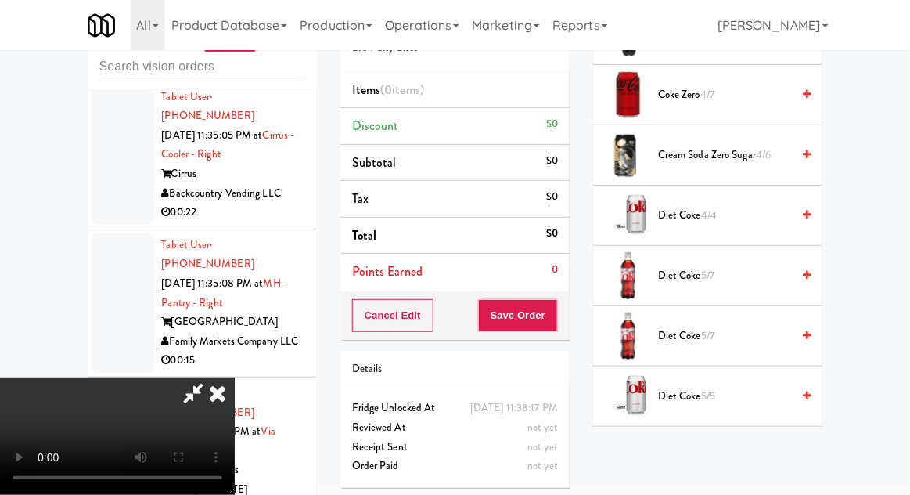
click at [694, 458] on span "Diet [PERSON_NAME] 2/5" at bounding box center [724, 457] width 133 height 20
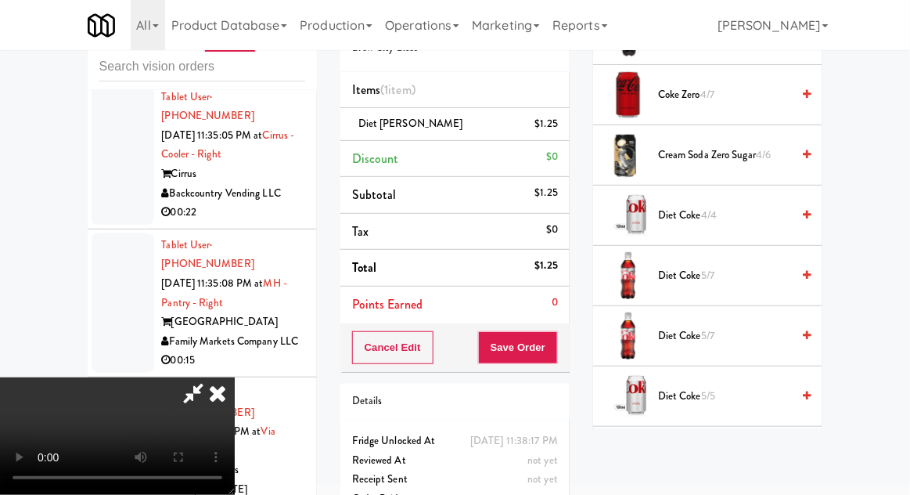
scroll to position [57, 0]
click at [555, 353] on button "Save Order" at bounding box center [518, 347] width 80 height 33
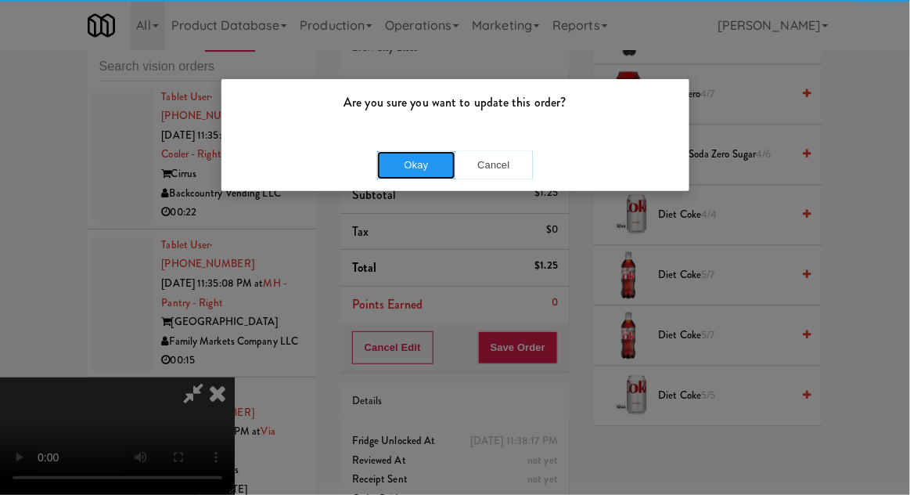
click at [418, 164] on button "Okay" at bounding box center [416, 165] width 78 height 28
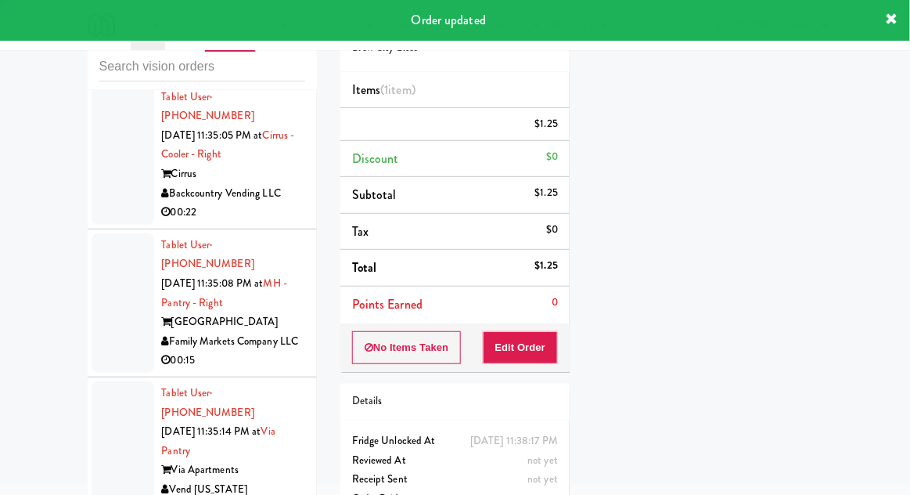
scroll to position [0, 0]
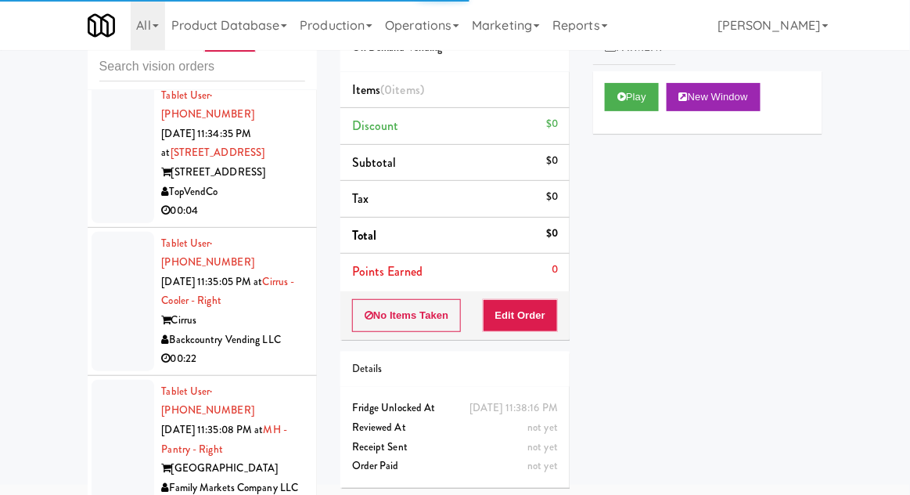
scroll to position [1, 0]
click at [539, 304] on button "Edit Order" at bounding box center [521, 315] width 76 height 33
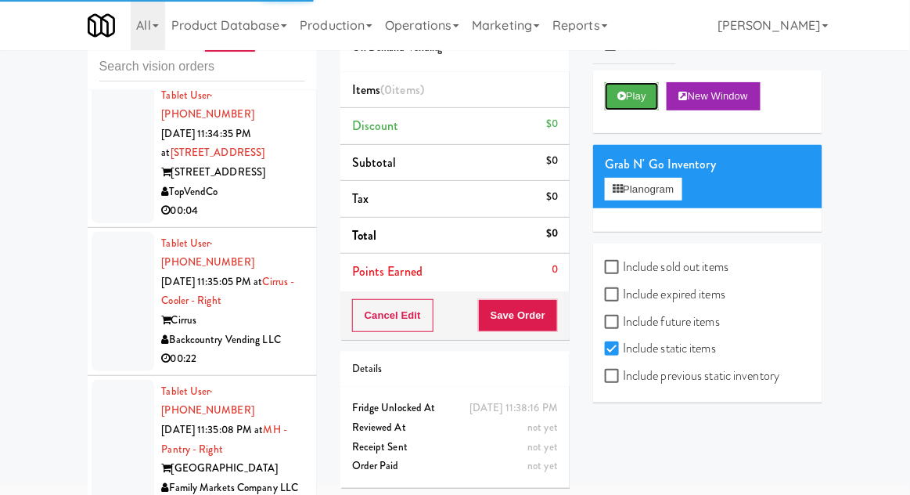
click at [627, 104] on button "Play" at bounding box center [632, 96] width 54 height 28
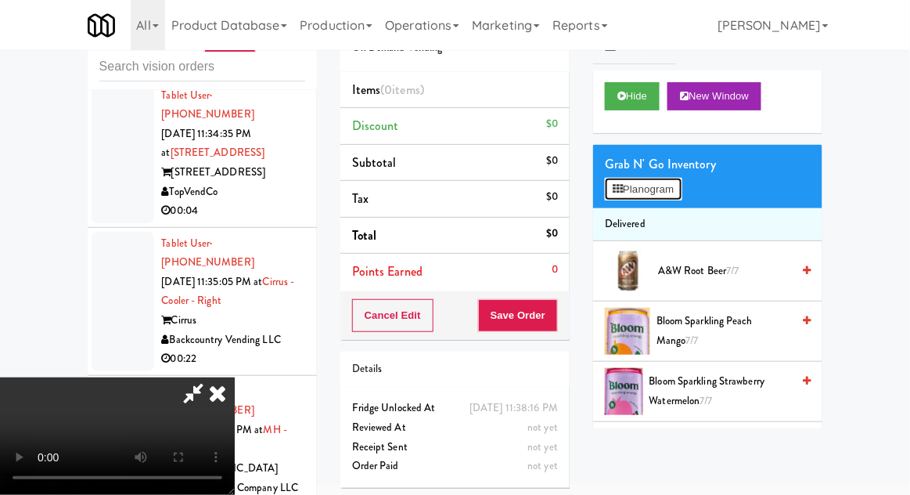
click at [682, 195] on button "Planogram" at bounding box center [643, 189] width 77 height 23
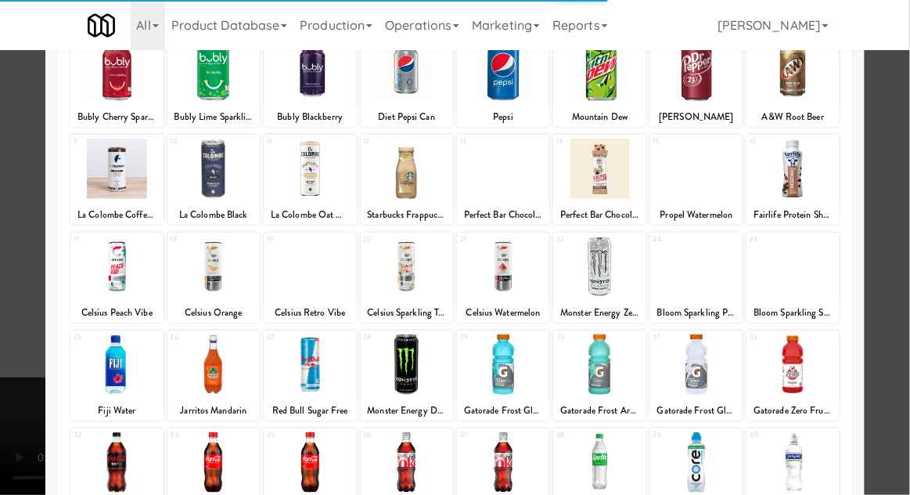
scroll to position [117, 0]
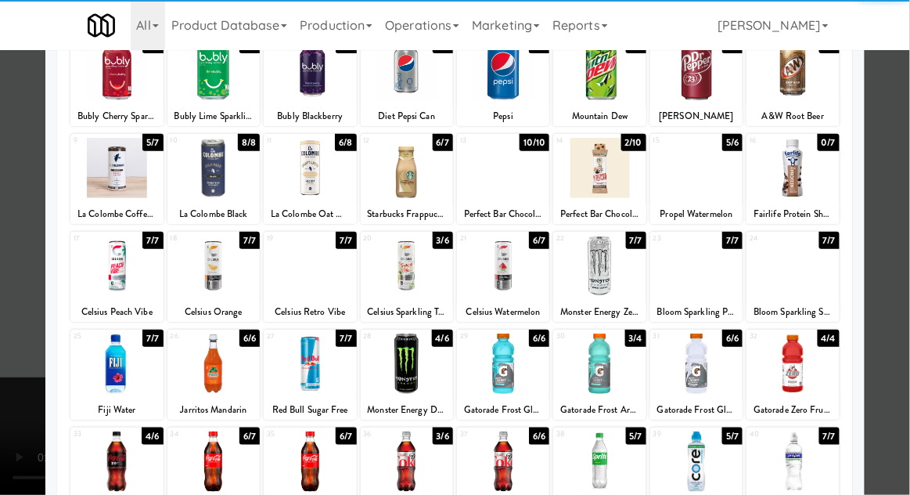
click at [598, 470] on div at bounding box center [599, 461] width 92 height 60
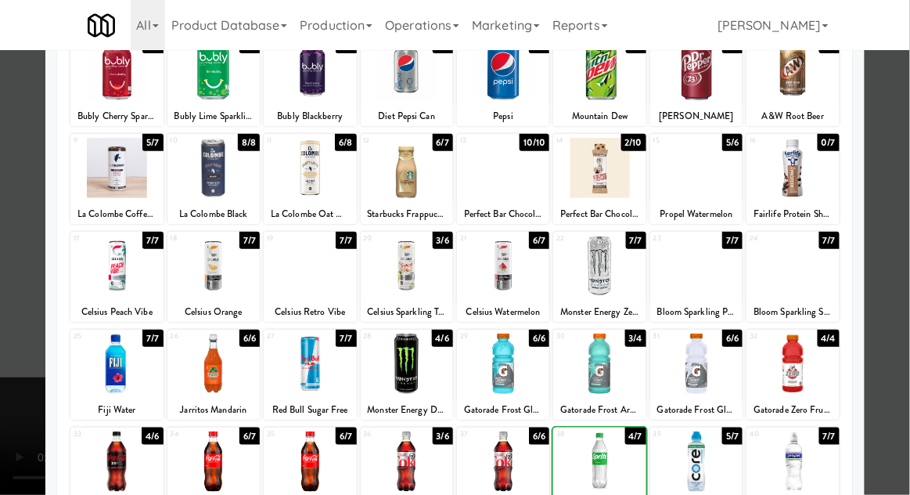
click at [899, 204] on div at bounding box center [455, 247] width 910 height 495
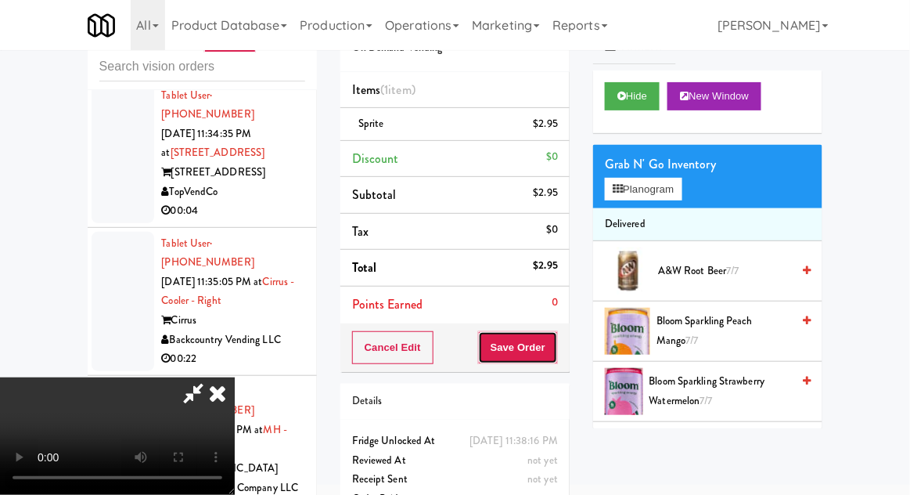
click at [557, 353] on button "Save Order" at bounding box center [518, 347] width 80 height 33
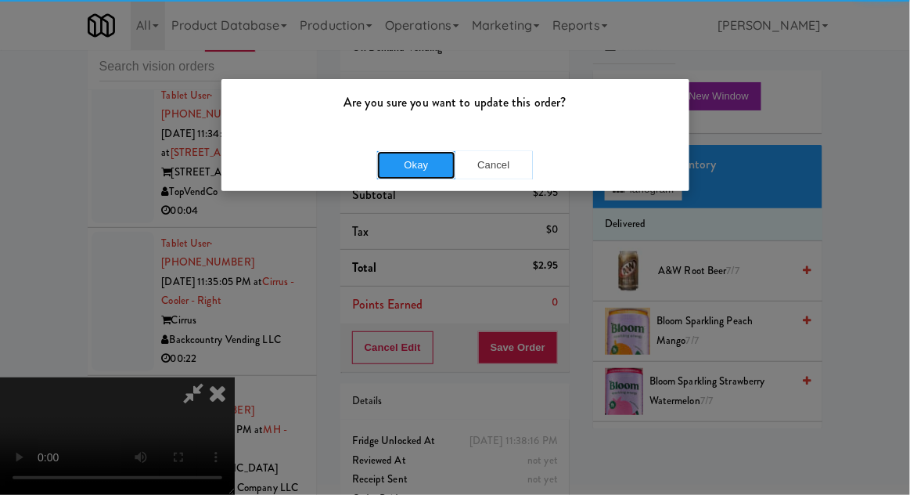
click at [421, 168] on button "Okay" at bounding box center [416, 165] width 78 height 28
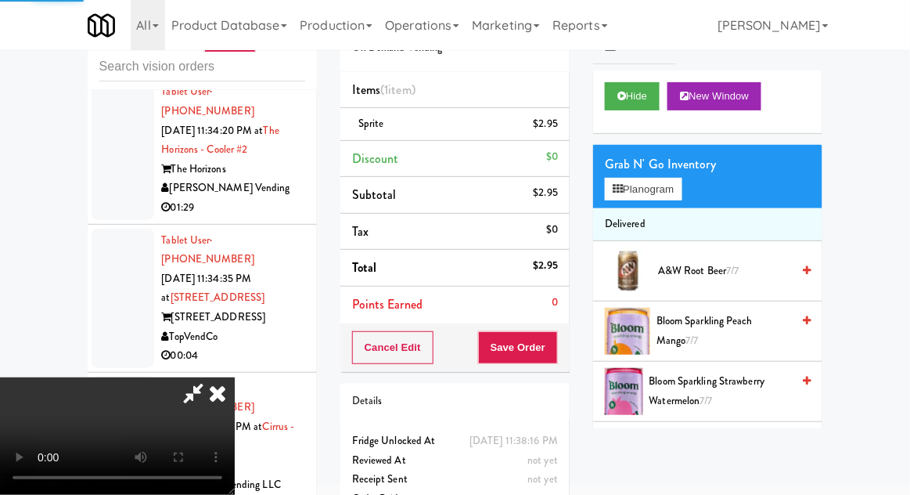
scroll to position [14576, 0]
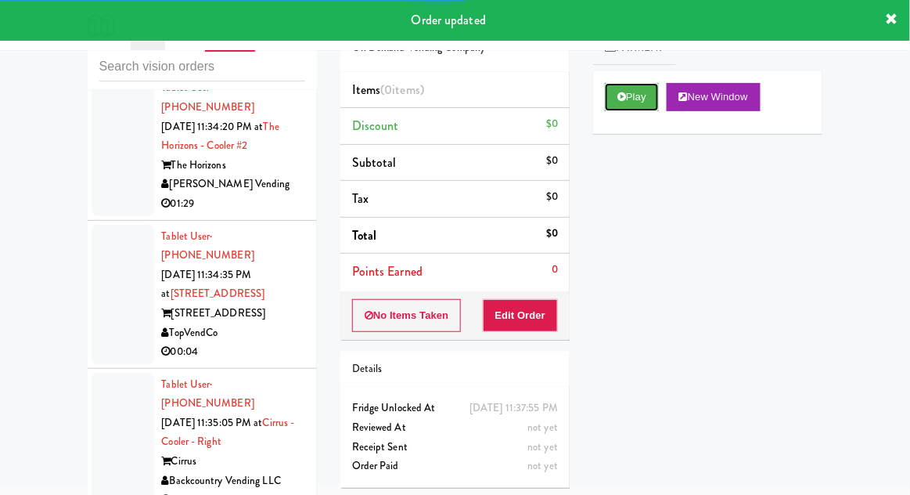
click at [614, 109] on button "Play" at bounding box center [632, 97] width 54 height 28
click at [514, 321] on button "Edit Order" at bounding box center [521, 315] width 76 height 33
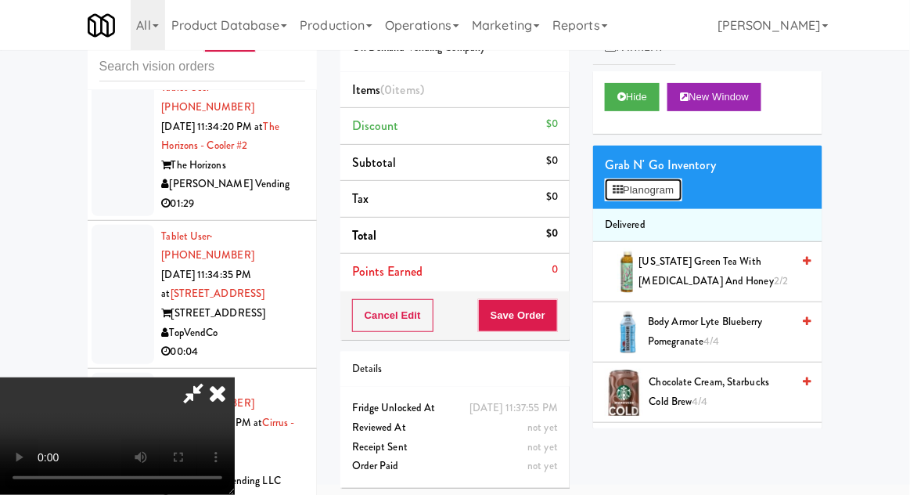
click at [682, 194] on button "Planogram" at bounding box center [643, 189] width 77 height 23
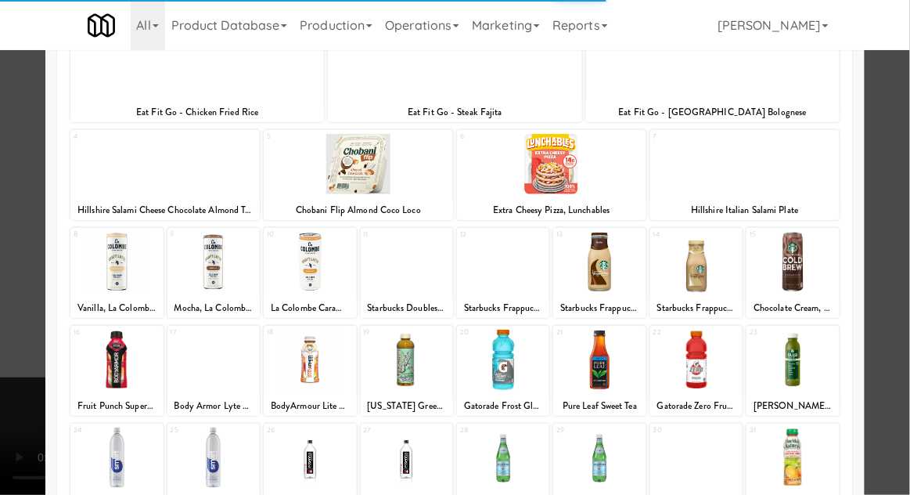
scroll to position [198, 0]
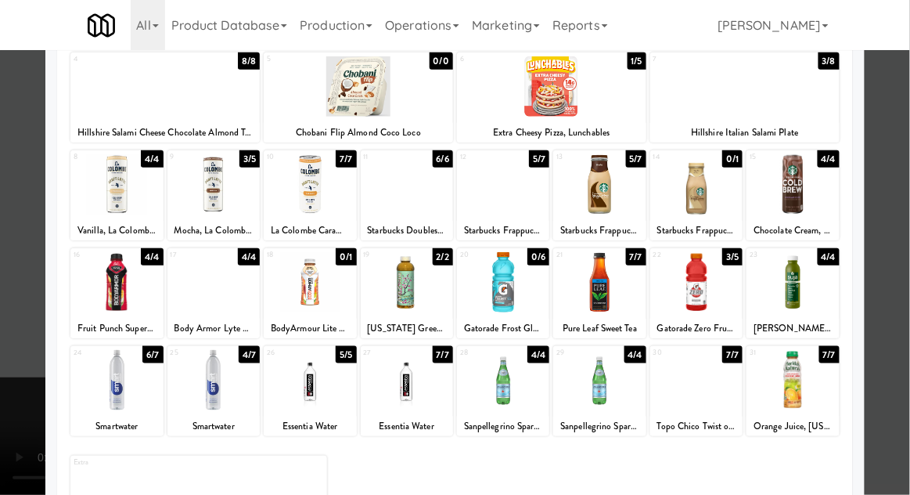
click at [606, 385] on div at bounding box center [599, 380] width 92 height 60
click at [905, 182] on div at bounding box center [455, 247] width 910 height 495
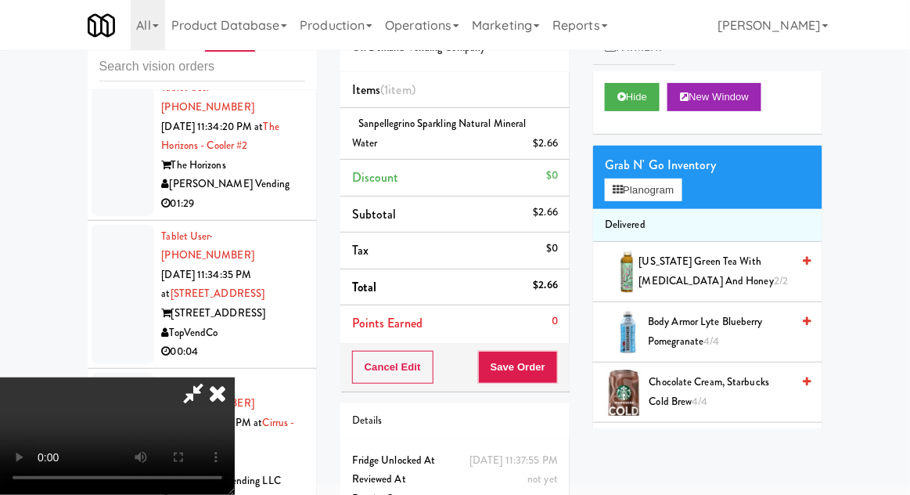
scroll to position [57, 0]
click at [553, 377] on button "Save Order" at bounding box center [518, 367] width 80 height 33
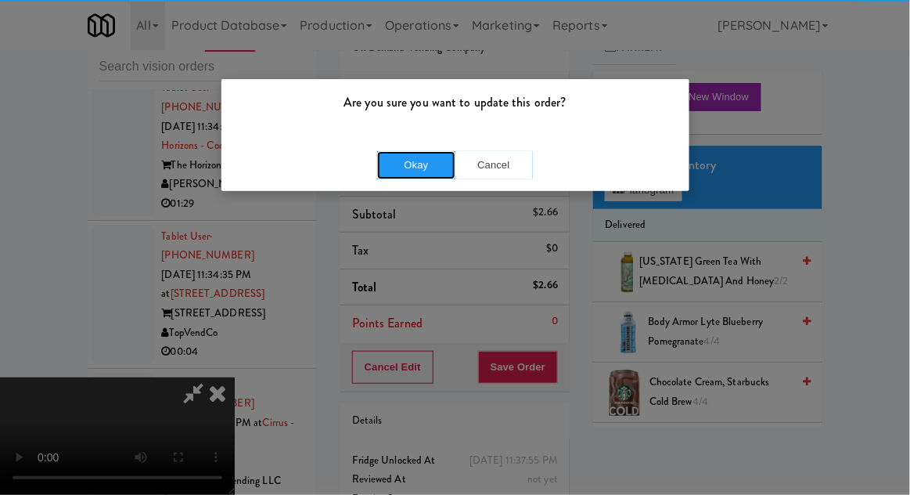
click at [408, 158] on button "Okay" at bounding box center [416, 165] width 78 height 28
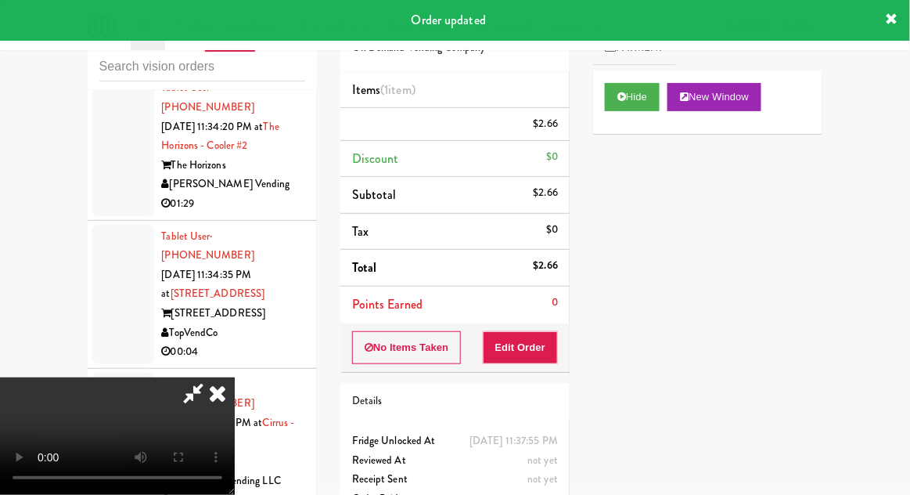
scroll to position [0, 0]
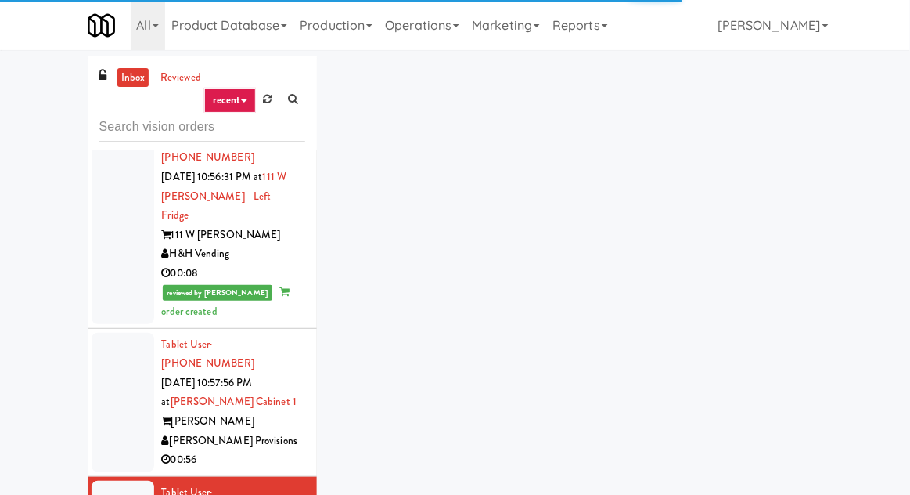
scroll to position [1347, 0]
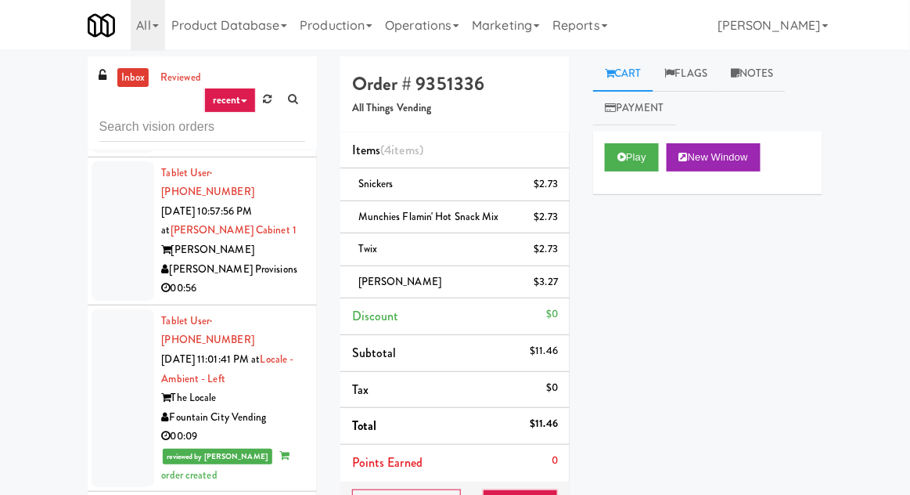
scroll to position [1479, 0]
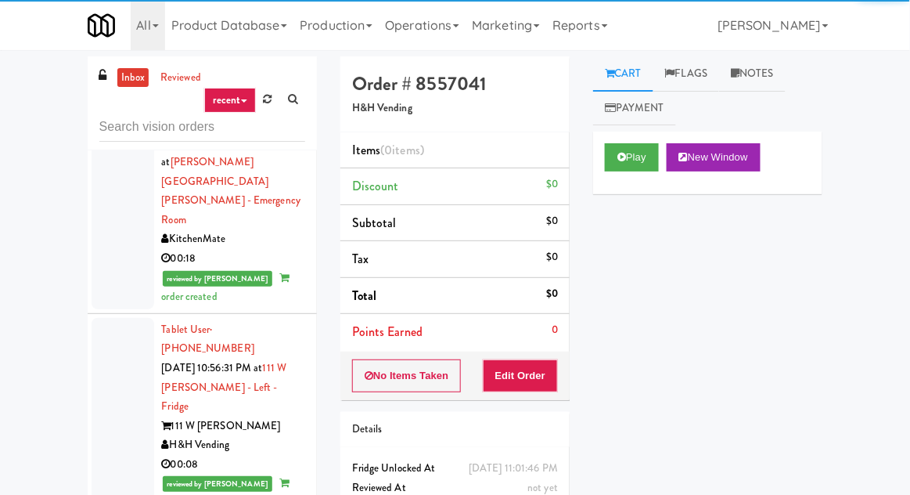
scroll to position [1083, 0]
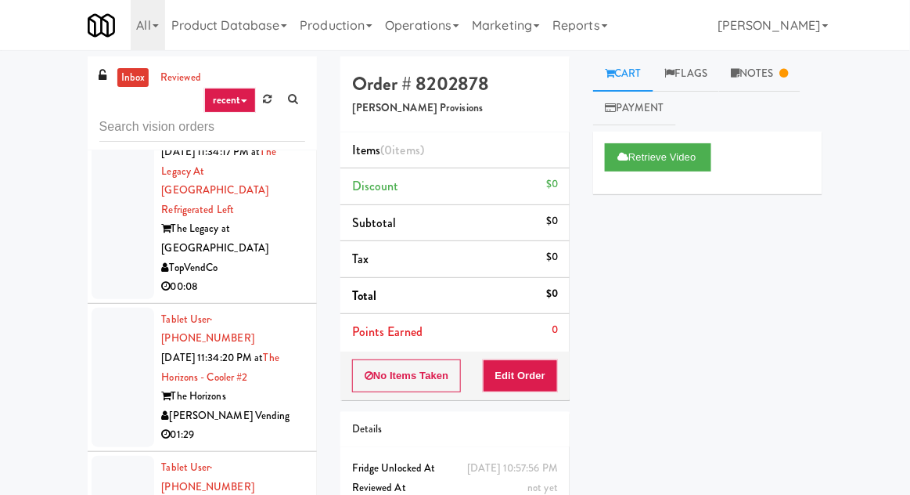
scroll to position [14481, 0]
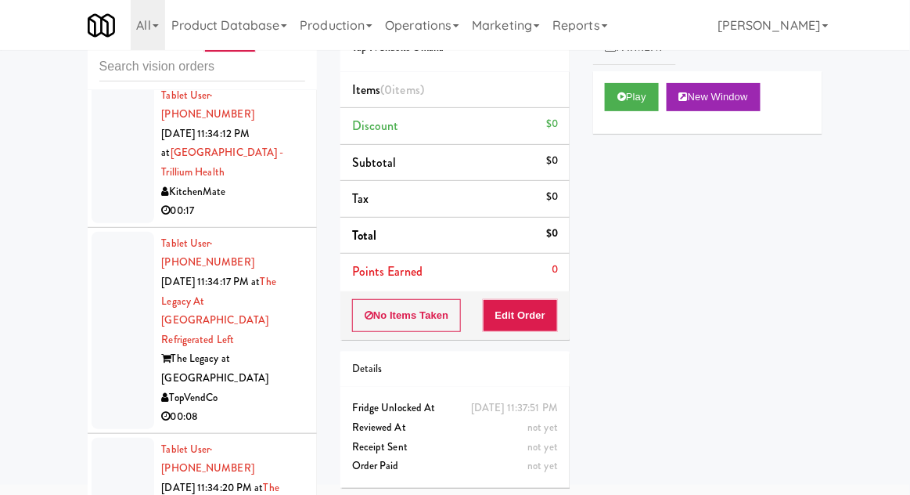
scroll to position [14296, 0]
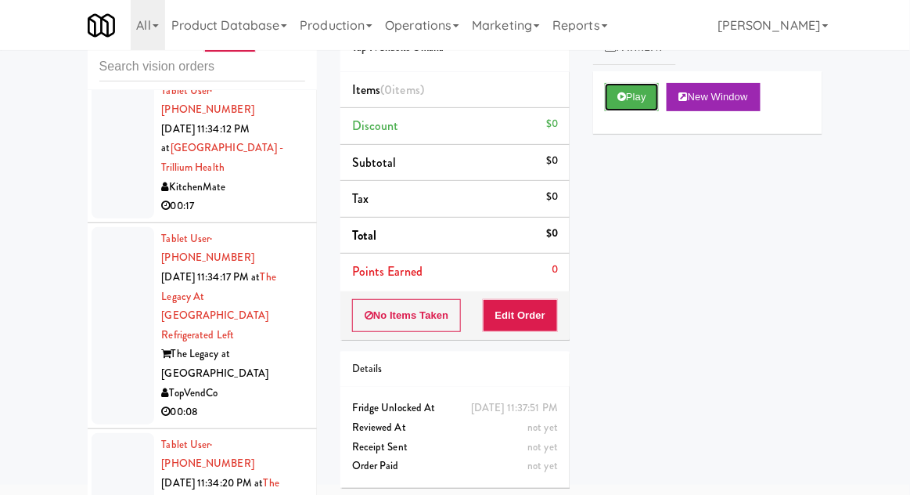
click at [628, 109] on button "Play" at bounding box center [632, 97] width 54 height 28
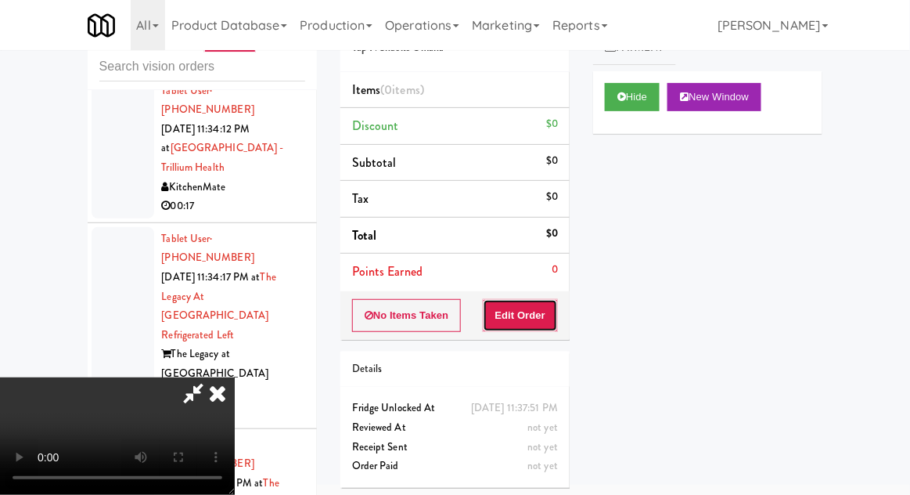
click at [528, 311] on button "Edit Order" at bounding box center [521, 315] width 76 height 33
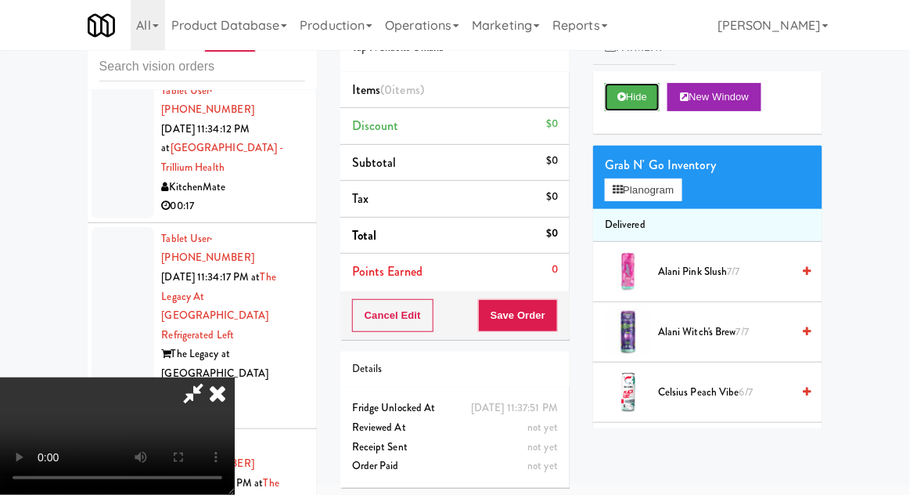
click at [637, 95] on button "Hide" at bounding box center [632, 97] width 55 height 28
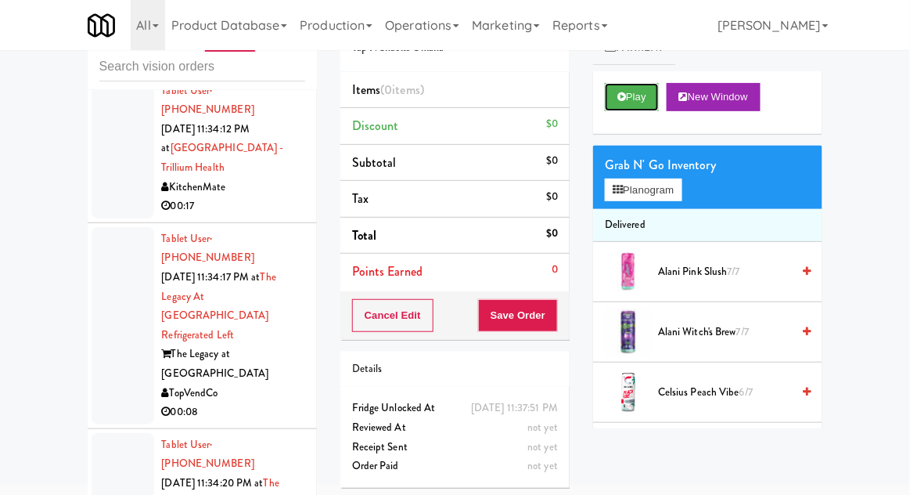
click at [626, 99] on icon at bounding box center [622, 97] width 9 height 10
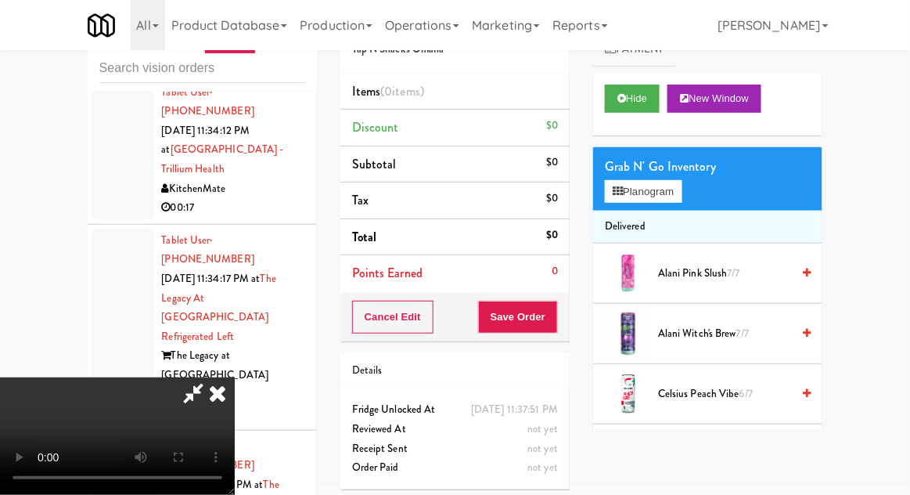
scroll to position [57, 0]
click at [636, 195] on button "Planogram" at bounding box center [643, 191] width 77 height 23
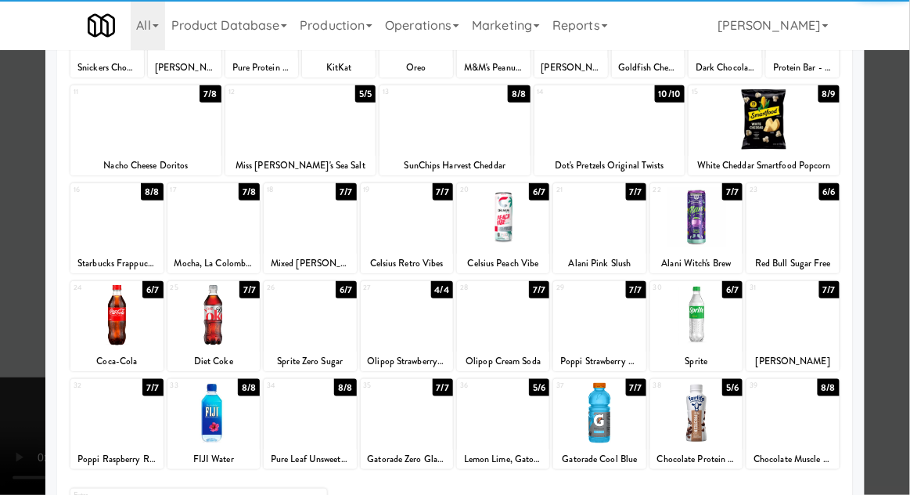
scroll to position [198, 0]
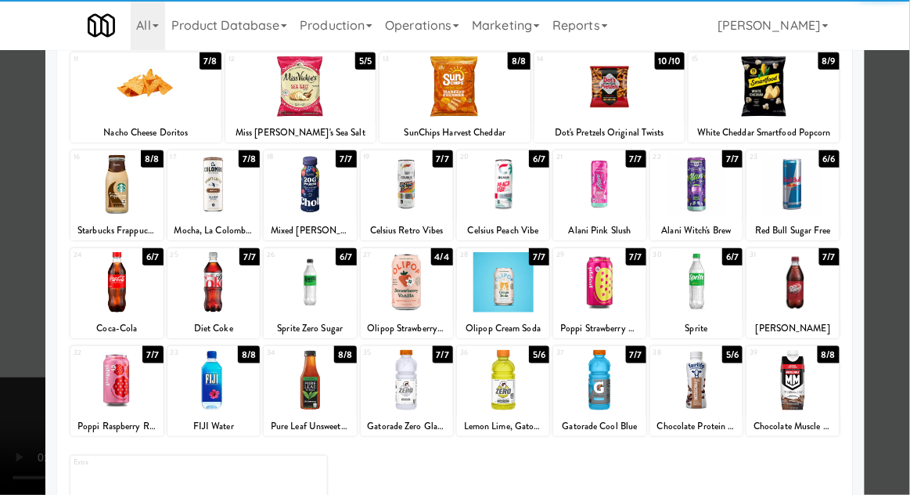
click at [699, 393] on div at bounding box center [696, 380] width 92 height 60
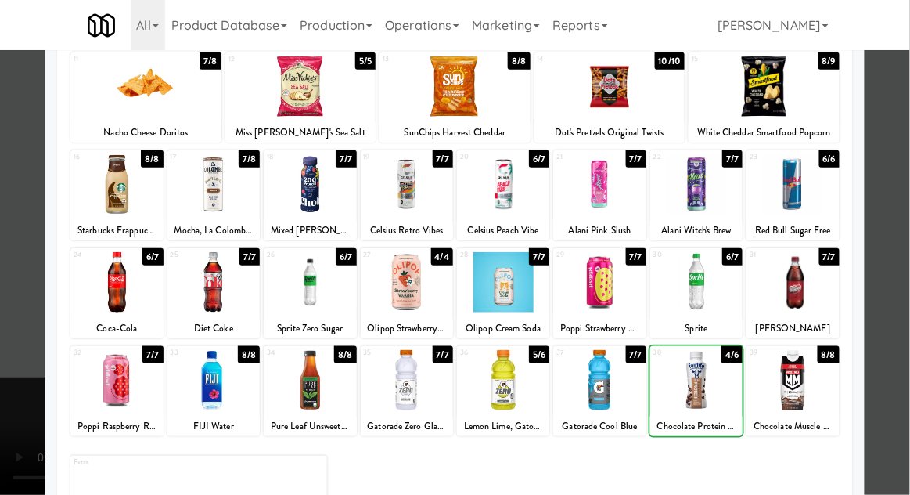
click at [901, 225] on div at bounding box center [455, 247] width 910 height 495
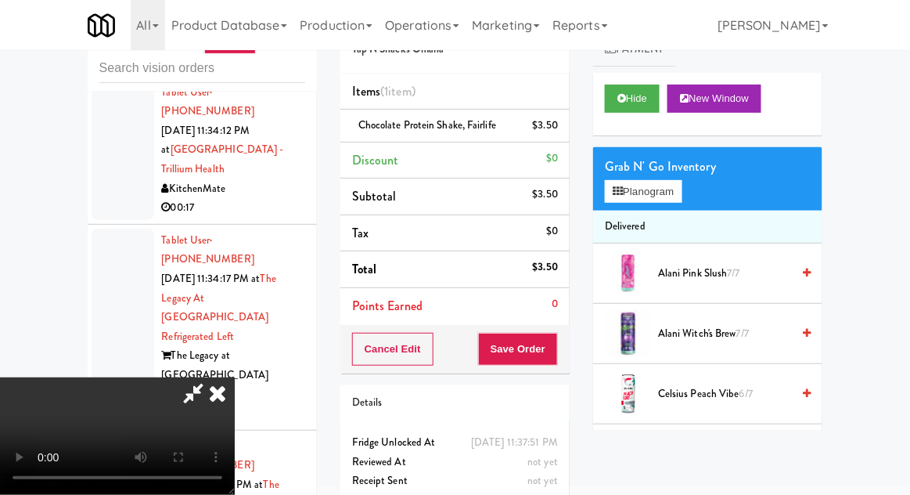
scroll to position [60, 0]
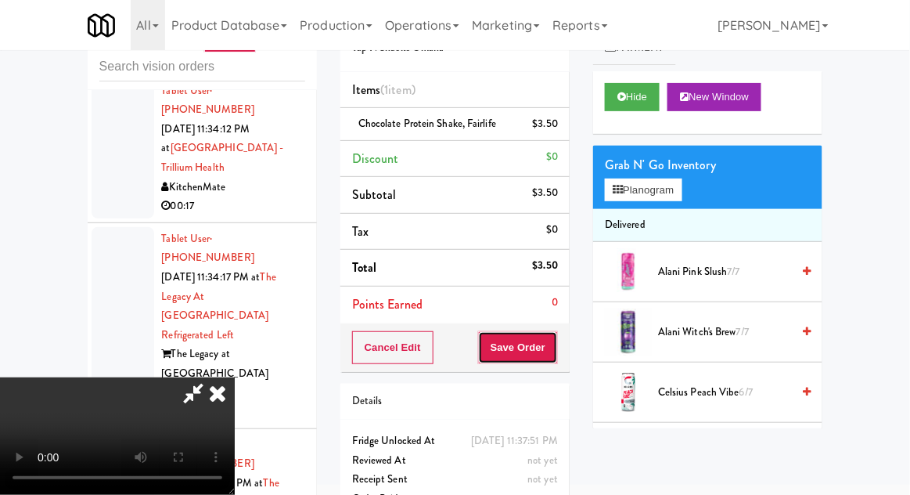
click at [557, 343] on button "Save Order" at bounding box center [518, 347] width 80 height 33
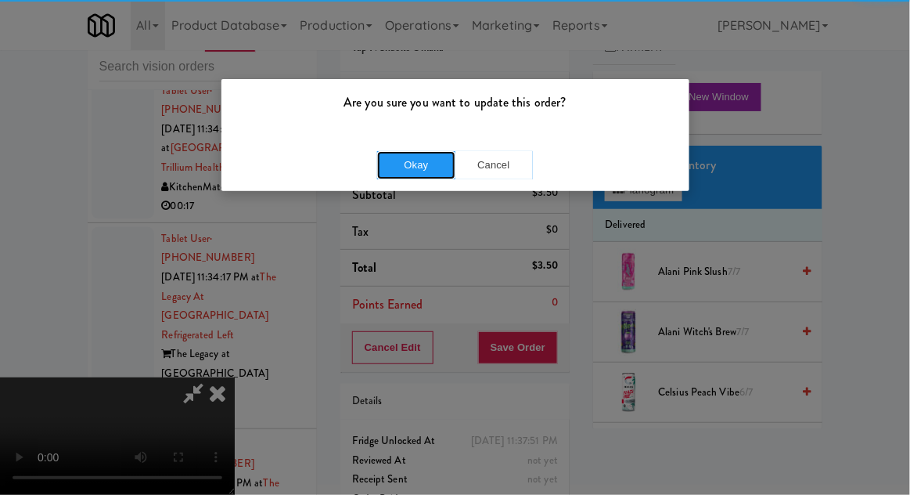
click at [430, 173] on button "Okay" at bounding box center [416, 165] width 78 height 28
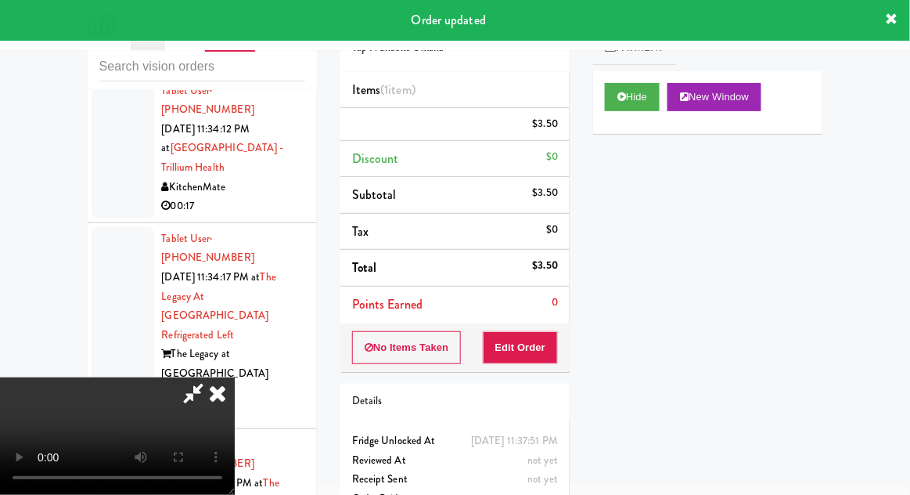
scroll to position [0, 0]
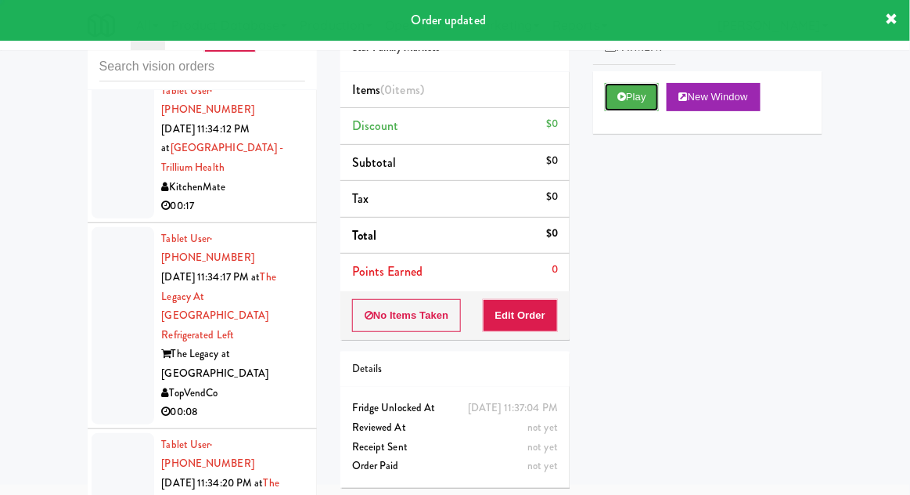
click at [626, 94] on button "Play" at bounding box center [632, 97] width 54 height 28
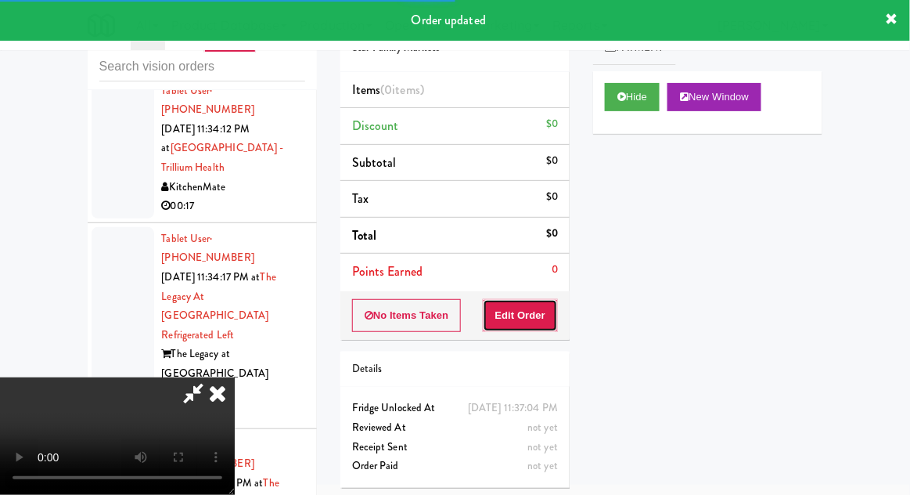
click at [548, 315] on button "Edit Order" at bounding box center [521, 315] width 76 height 33
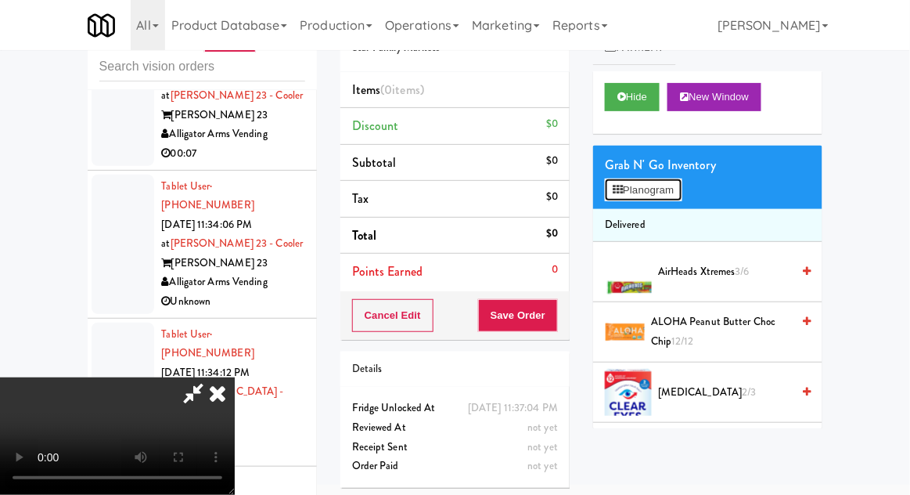
click at [681, 196] on button "Planogram" at bounding box center [643, 189] width 77 height 23
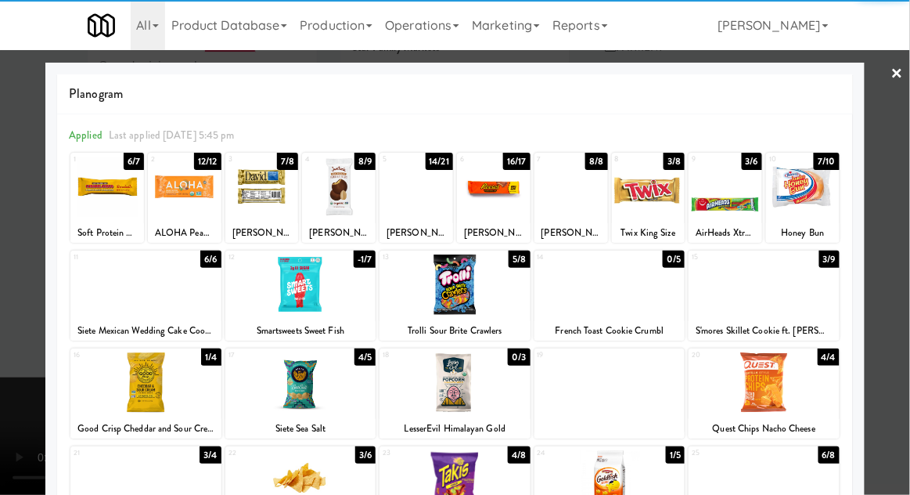
click at [814, 197] on div at bounding box center [803, 187] width 74 height 60
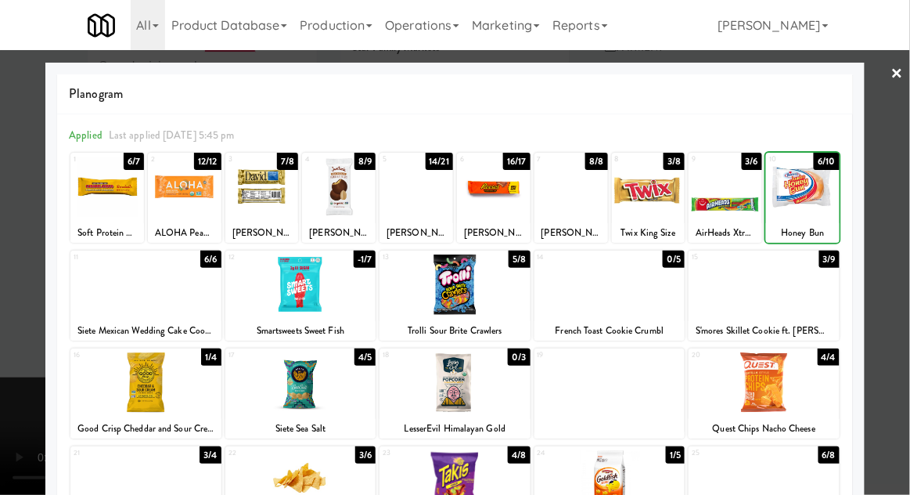
click at [900, 186] on div at bounding box center [455, 247] width 910 height 495
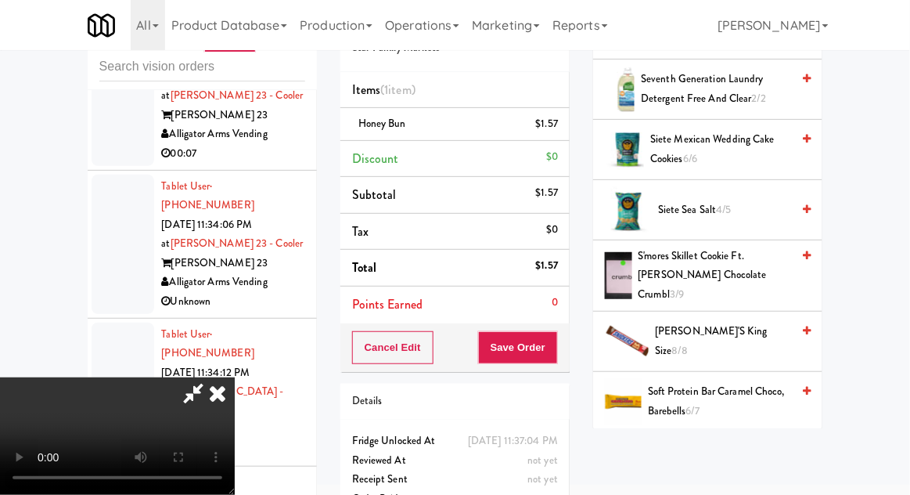
scroll to position [1169, 0]
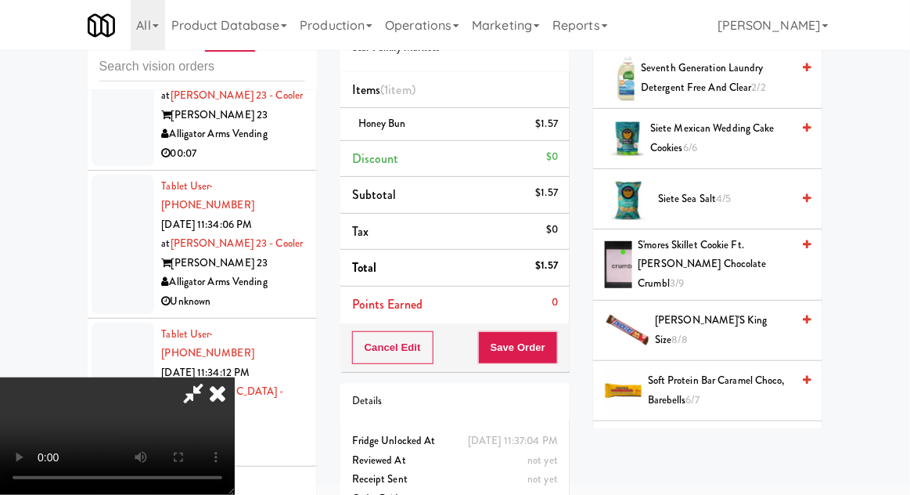
click at [749, 247] on span "S'mores Skillet Cookie ft. [PERSON_NAME] Chocolate Crumbl 3/9" at bounding box center [715, 265] width 153 height 58
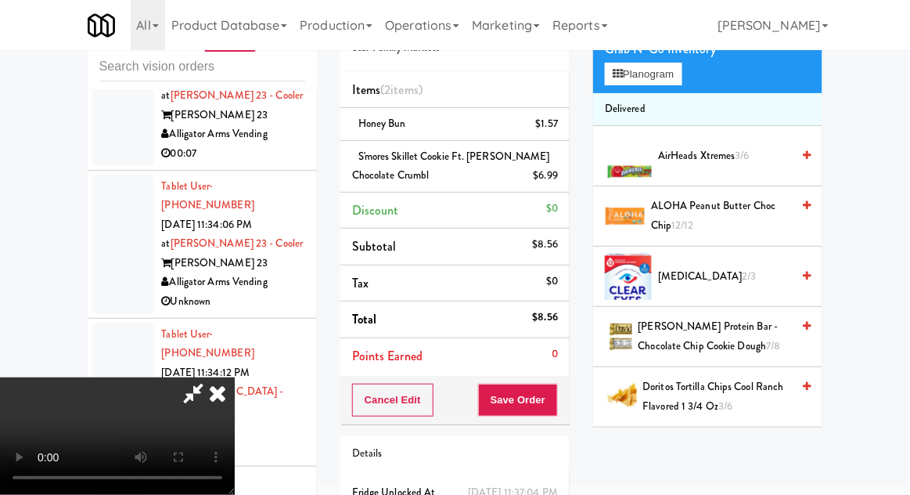
scroll to position [0, 0]
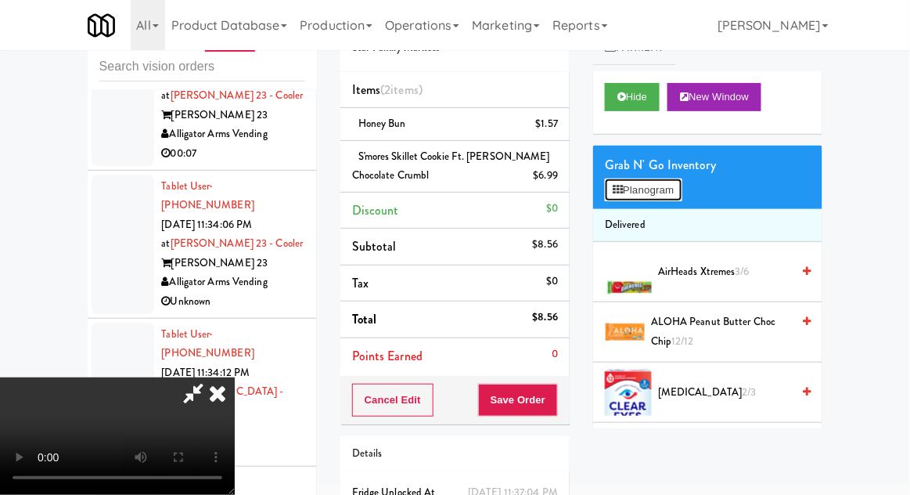
click at [673, 190] on button "Planogram" at bounding box center [643, 189] width 77 height 23
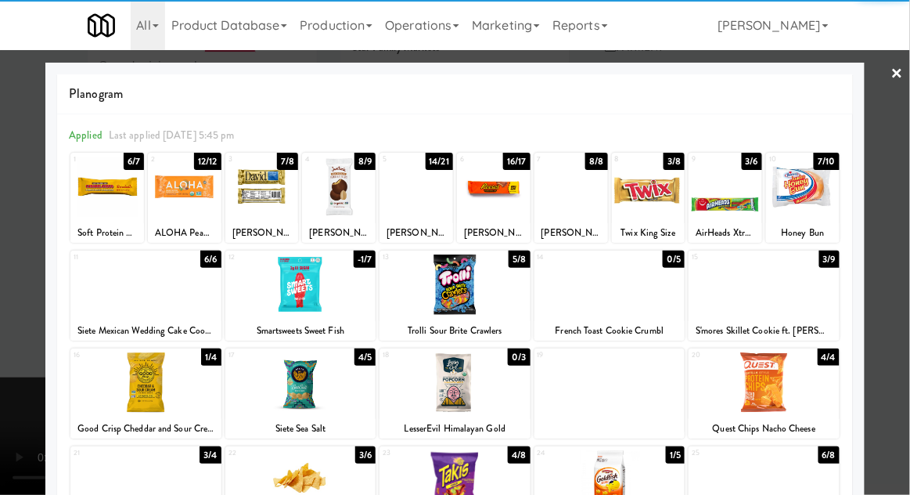
click at [114, 305] on div at bounding box center [145, 284] width 151 height 60
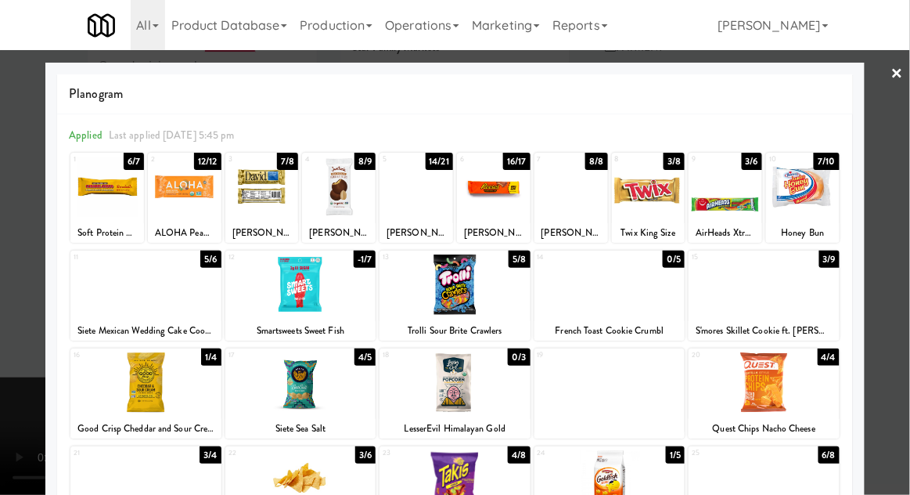
click at [909, 182] on div at bounding box center [455, 247] width 910 height 495
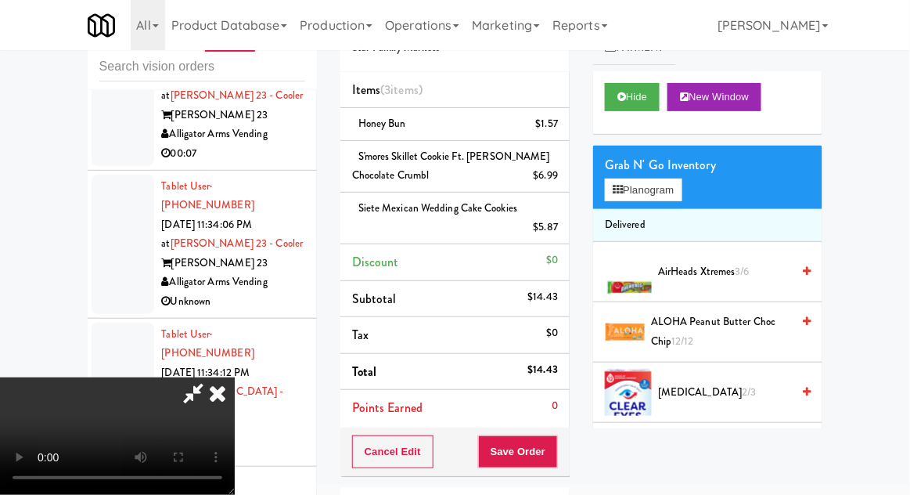
scroll to position [57, 0]
click at [551, 446] on button "Save Order" at bounding box center [518, 451] width 80 height 33
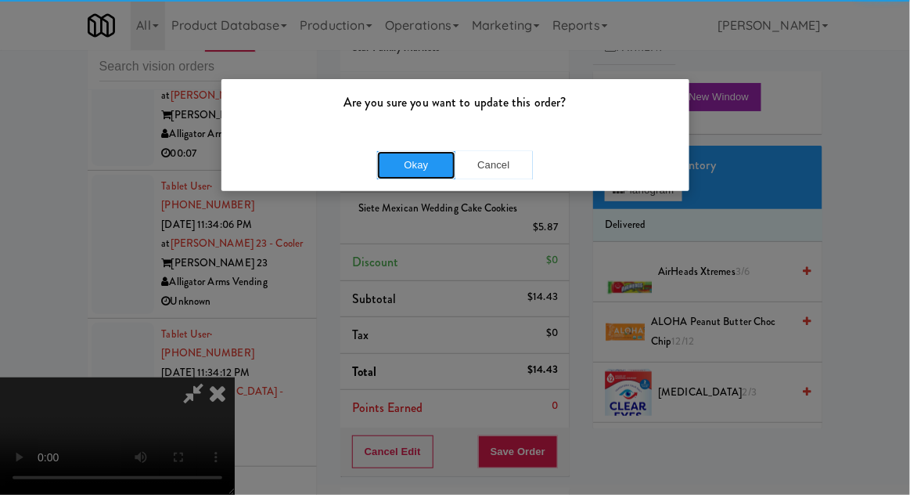
click at [401, 171] on button "Okay" at bounding box center [416, 165] width 78 height 28
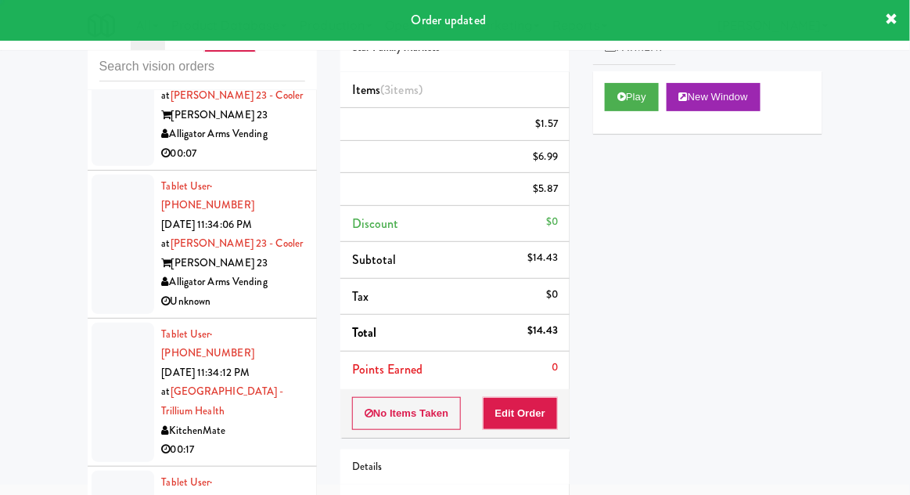
scroll to position [0, 0]
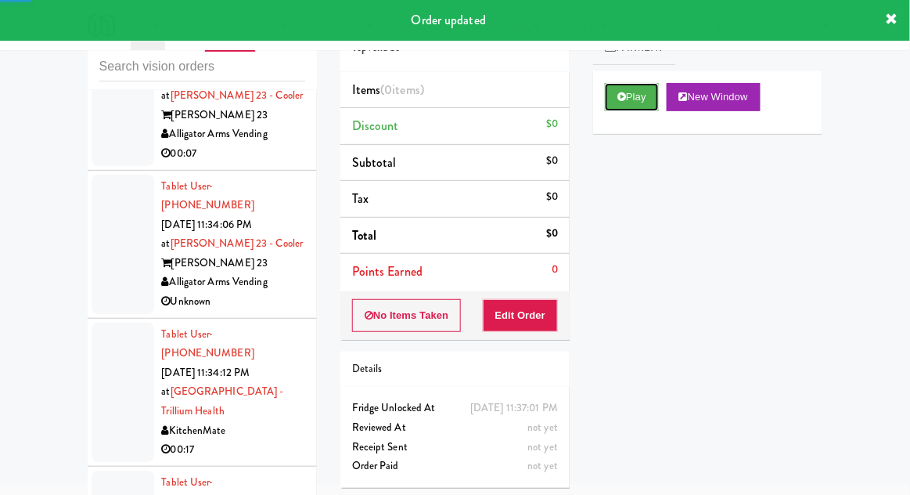
click at [621, 86] on button "Play" at bounding box center [632, 97] width 54 height 28
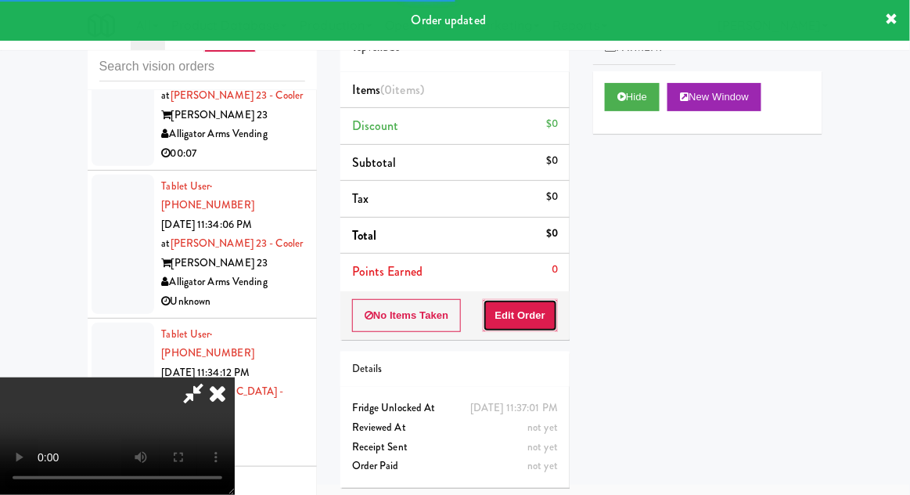
click at [529, 312] on button "Edit Order" at bounding box center [521, 315] width 76 height 33
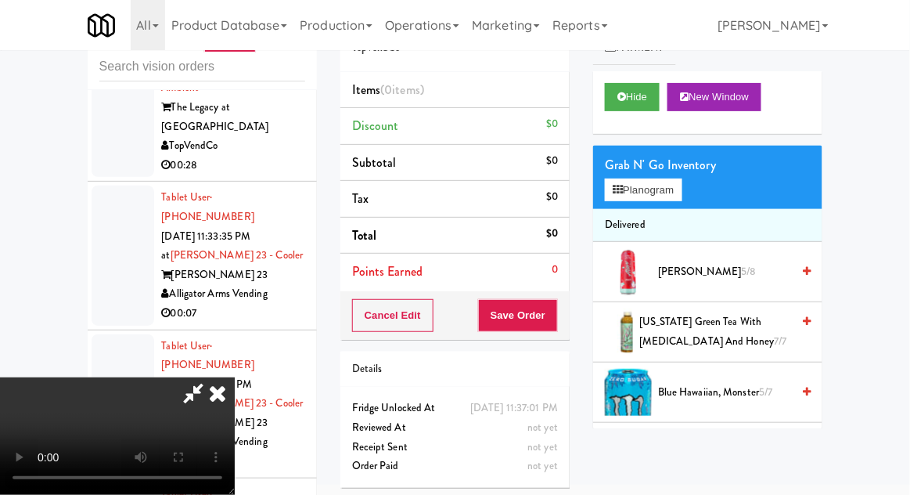
scroll to position [57, 0]
click at [635, 96] on button "Hide" at bounding box center [632, 97] width 55 height 28
click at [643, 99] on button "Hide" at bounding box center [632, 97] width 55 height 28
click at [682, 184] on button "Planogram" at bounding box center [643, 189] width 77 height 23
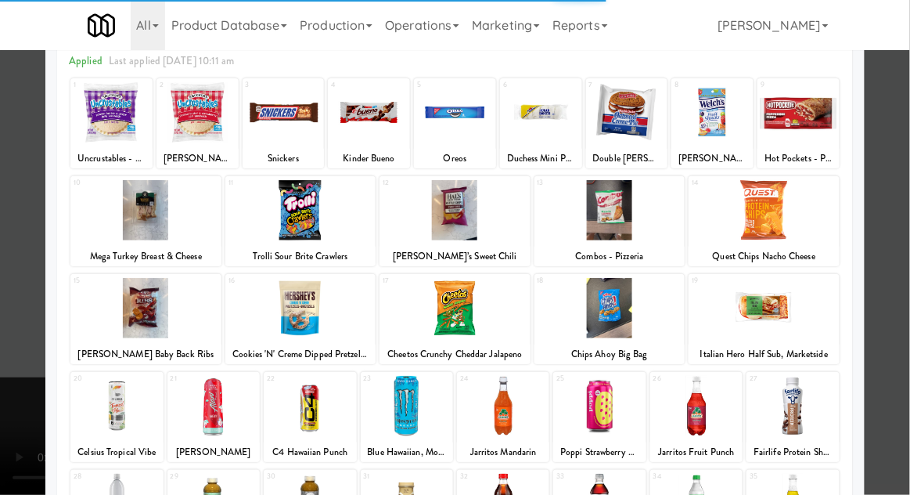
scroll to position [95, 0]
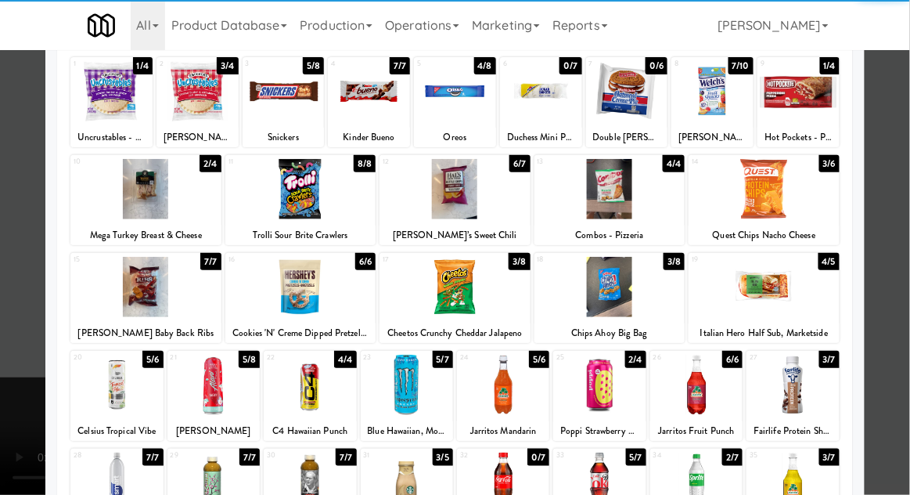
click at [793, 395] on div at bounding box center [793, 385] width 92 height 60
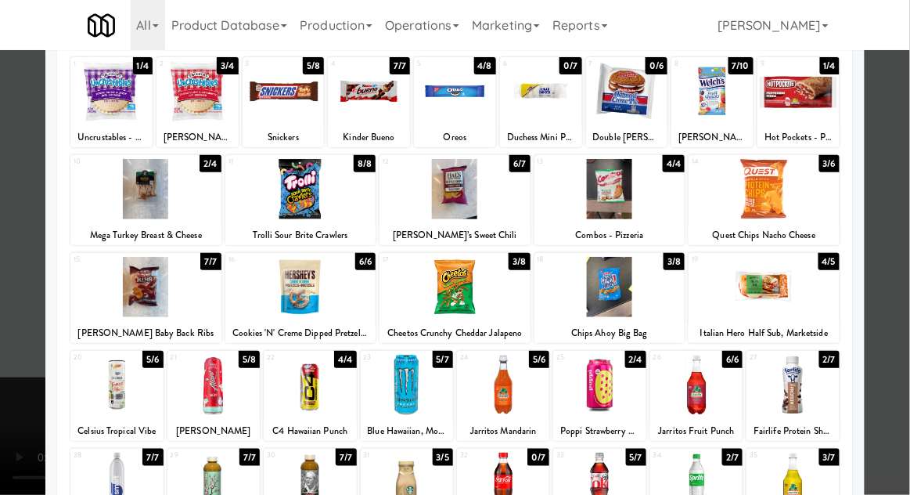
click at [901, 148] on div at bounding box center [455, 247] width 910 height 495
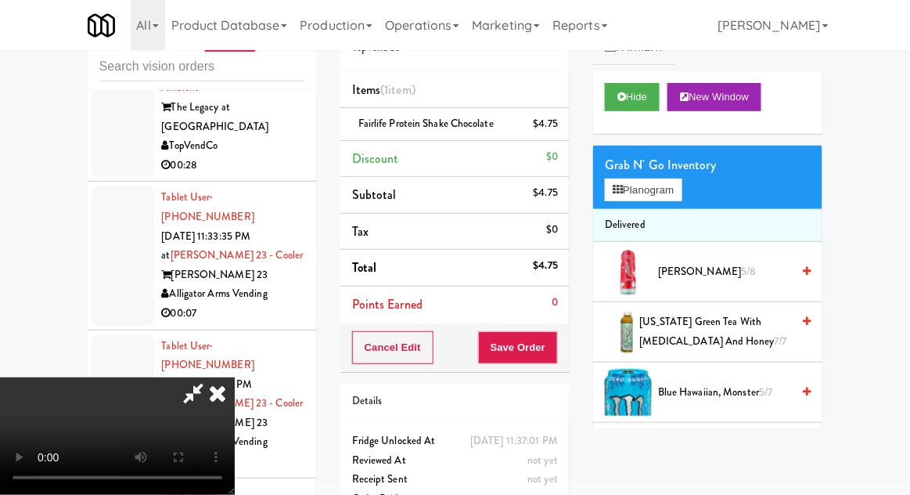
scroll to position [57, 0]
click at [557, 349] on button "Save Order" at bounding box center [518, 347] width 80 height 33
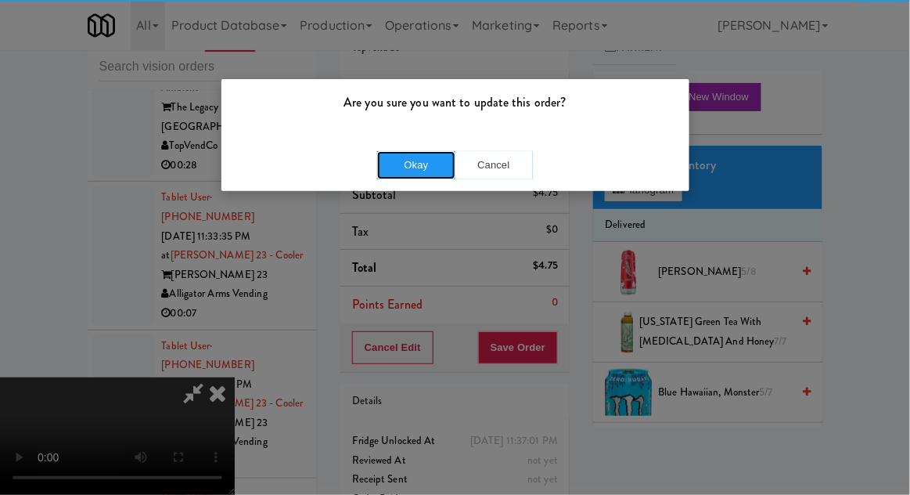
click at [402, 162] on button "Okay" at bounding box center [416, 165] width 78 height 28
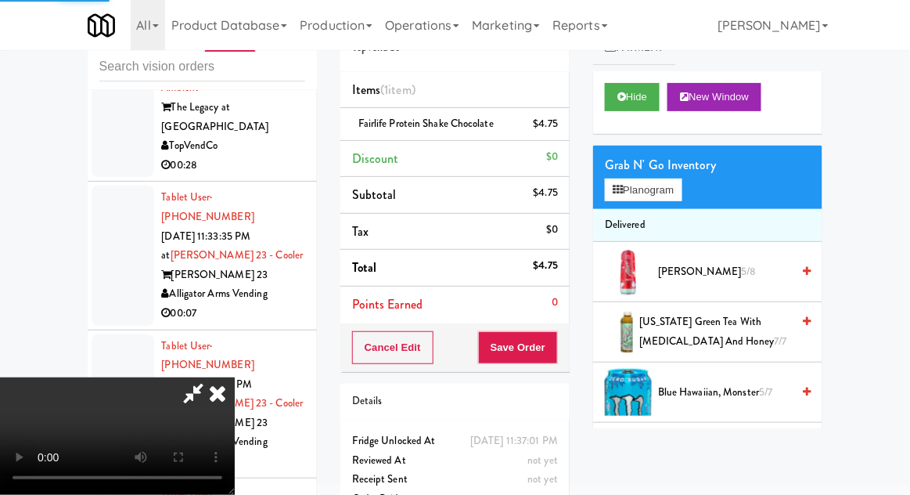
scroll to position [0, 0]
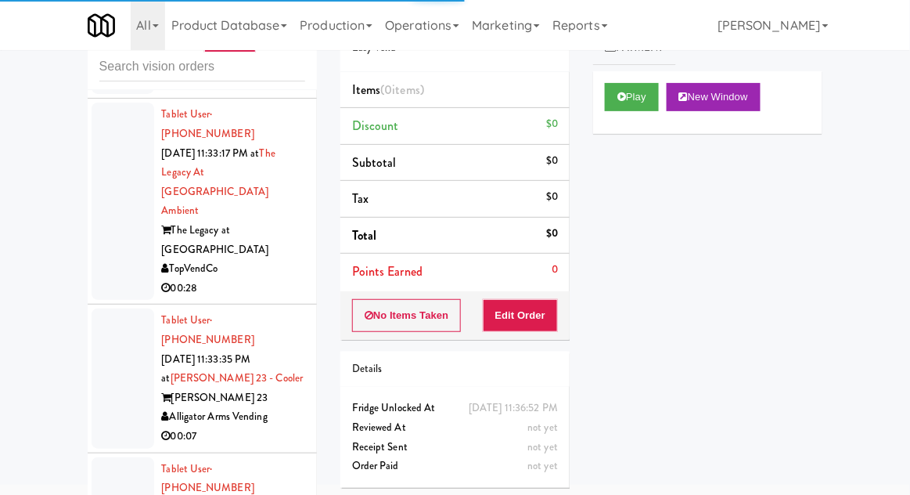
scroll to position [13770, 0]
click at [615, 109] on button "Play" at bounding box center [632, 97] width 54 height 28
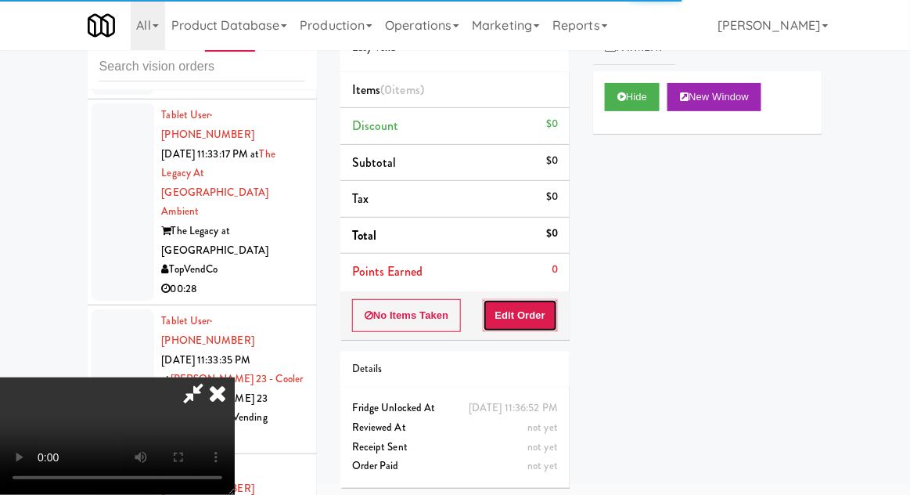
click at [539, 329] on button "Edit Order" at bounding box center [521, 315] width 76 height 33
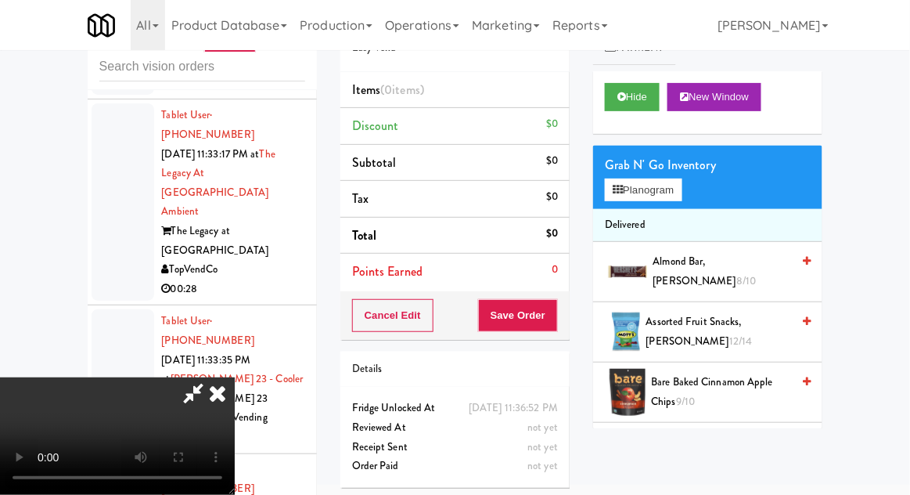
scroll to position [57, 0]
click at [638, 97] on button "Hide" at bounding box center [632, 97] width 55 height 28
click at [621, 94] on icon at bounding box center [622, 97] width 9 height 10
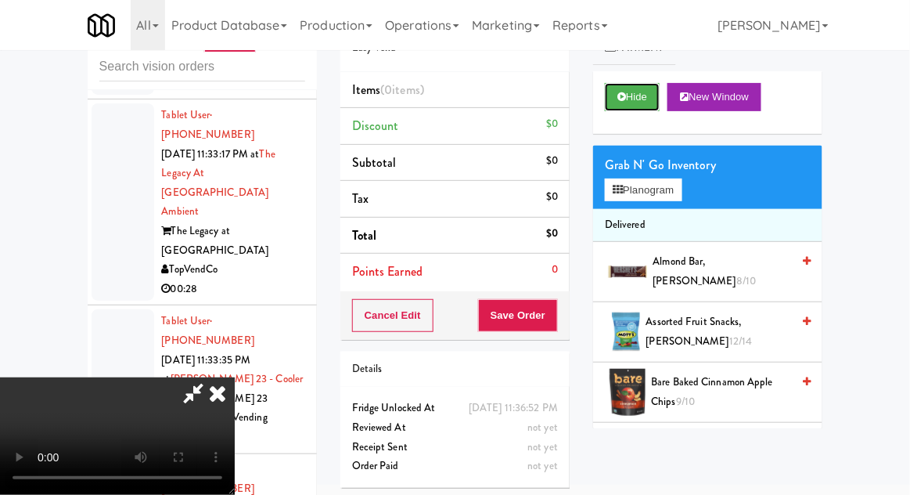
click at [621, 110] on button "Hide" at bounding box center [632, 97] width 55 height 28
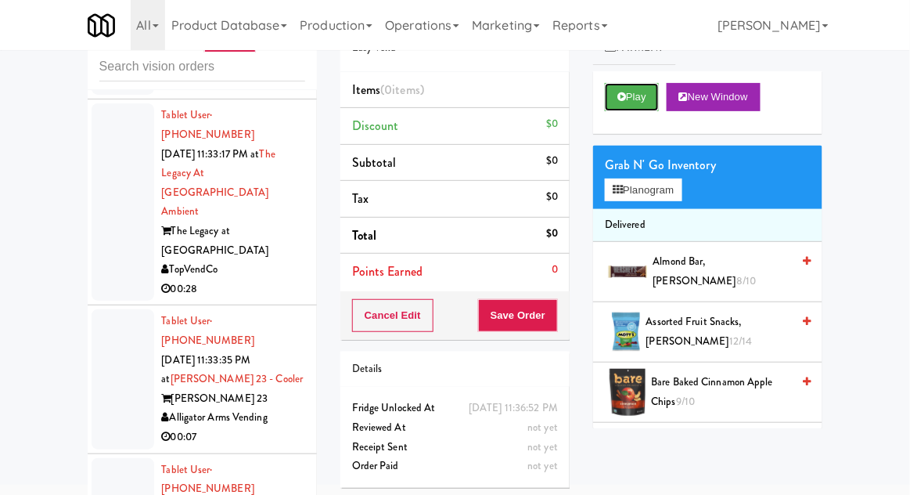
scroll to position [0, 0]
click at [618, 107] on button "Play" at bounding box center [632, 97] width 54 height 28
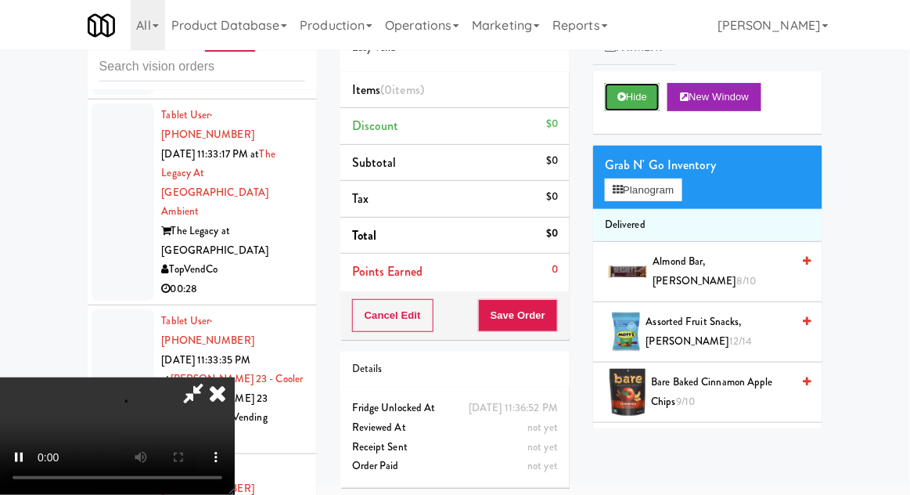
scroll to position [57, 0]
click at [625, 100] on icon at bounding box center [622, 97] width 9 height 10
click at [647, 102] on button "Hide" at bounding box center [632, 97] width 55 height 28
click at [235, 377] on icon at bounding box center [217, 392] width 34 height 31
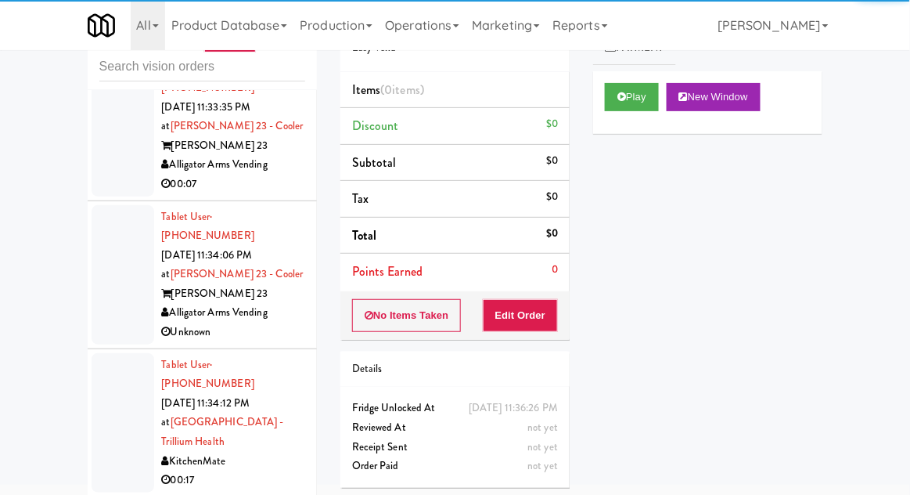
scroll to position [14008, 0]
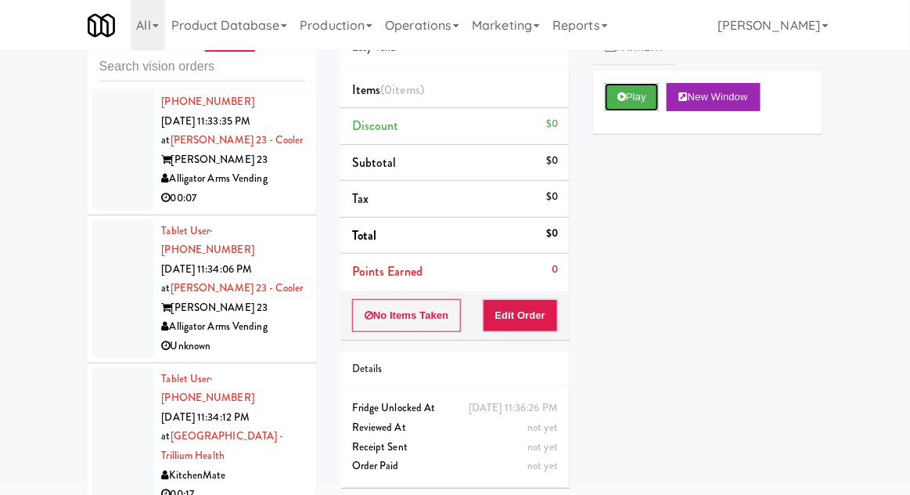
click at [626, 98] on button "Play" at bounding box center [632, 97] width 54 height 28
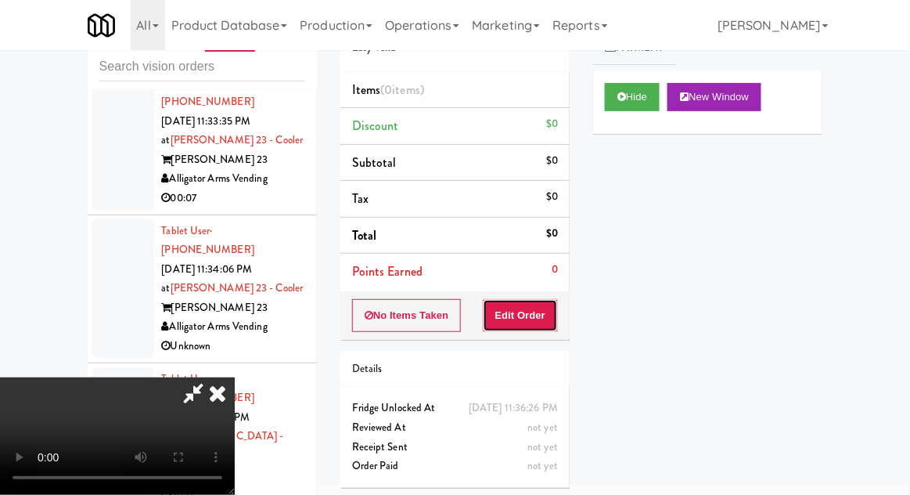
click at [526, 302] on button "Edit Order" at bounding box center [521, 315] width 76 height 33
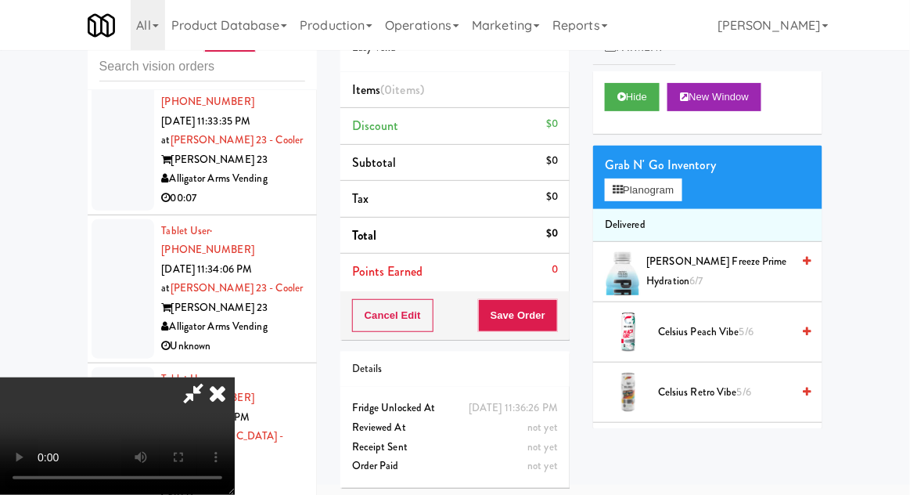
scroll to position [0, 0]
click at [682, 189] on button "Planogram" at bounding box center [643, 189] width 77 height 23
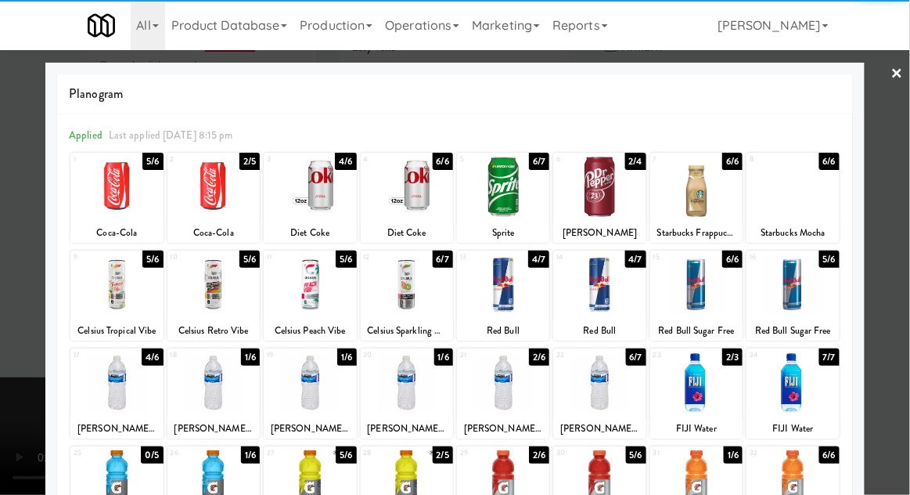
click at [414, 200] on div at bounding box center [407, 187] width 92 height 60
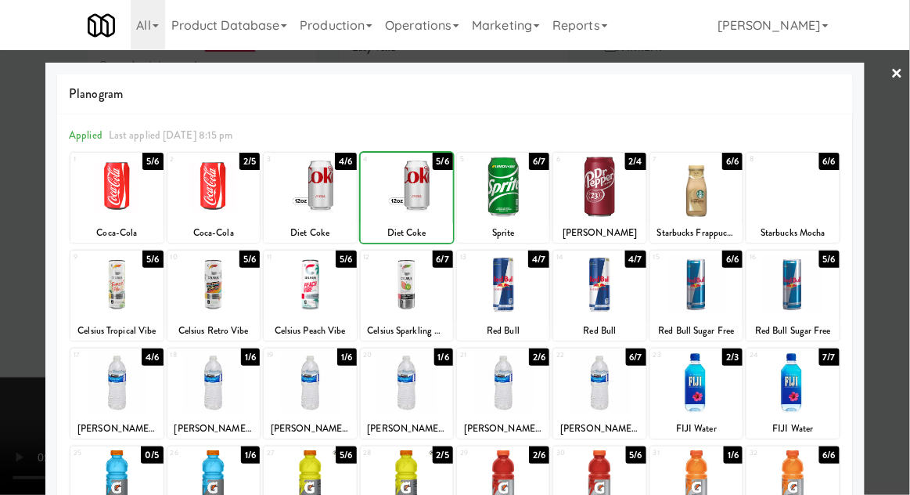
click at [906, 163] on div at bounding box center [455, 247] width 910 height 495
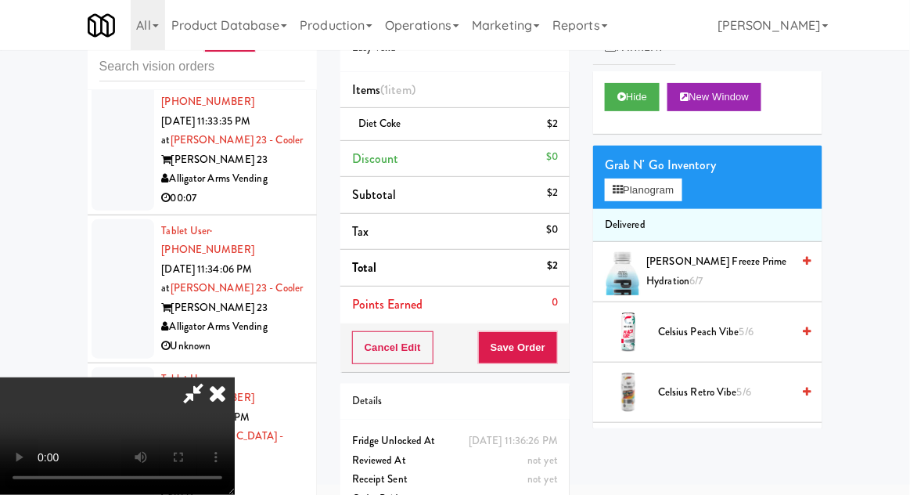
scroll to position [57, 0]
click at [555, 345] on button "Save Order" at bounding box center [518, 347] width 80 height 33
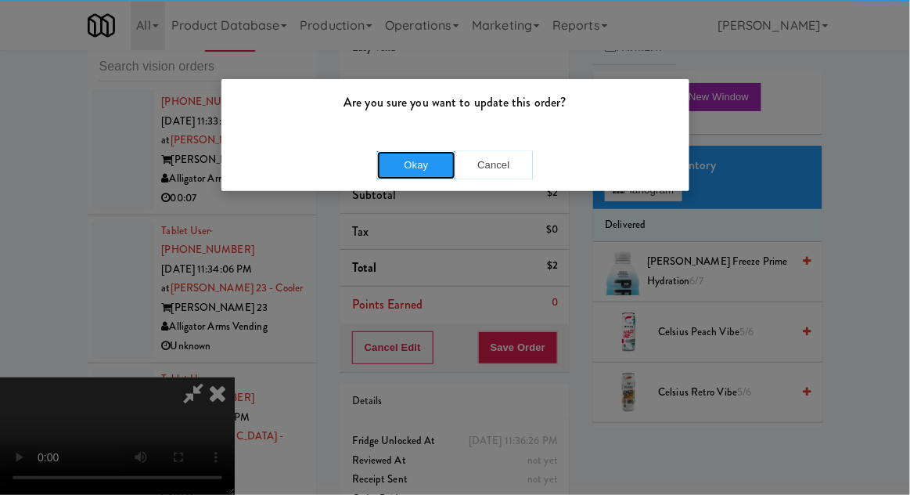
click at [405, 158] on button "Okay" at bounding box center [416, 165] width 78 height 28
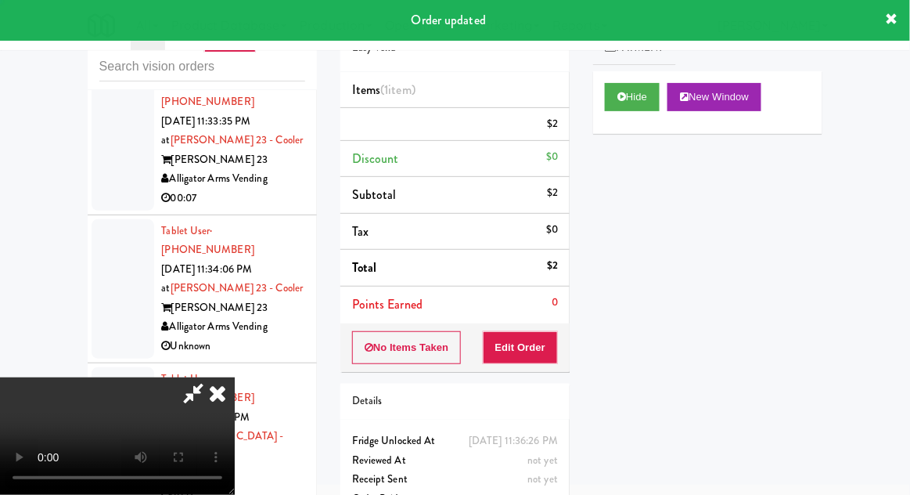
scroll to position [0, 0]
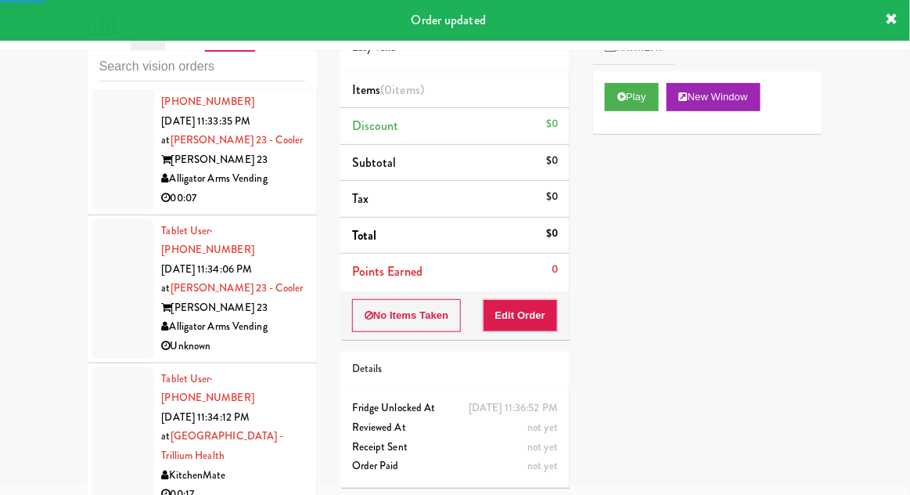
click at [596, 110] on div "Play New Window" at bounding box center [707, 102] width 229 height 63
click at [535, 313] on button "Edit Order" at bounding box center [521, 315] width 76 height 33
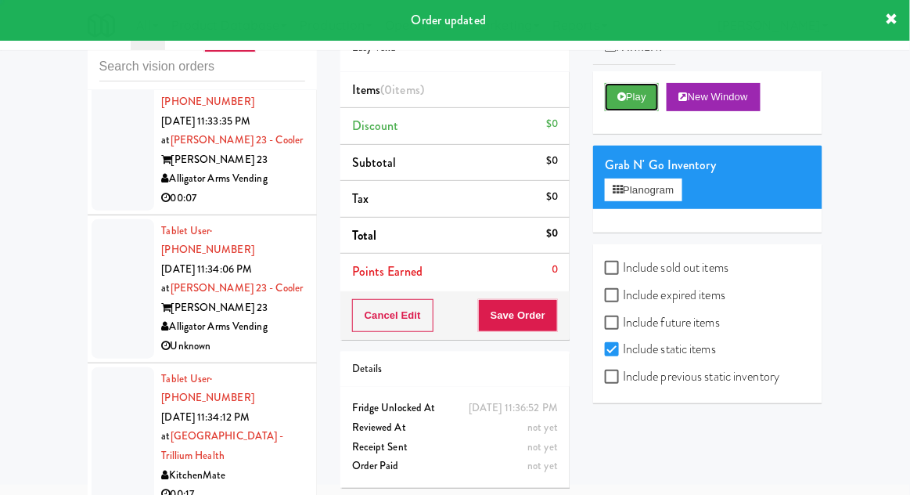
click at [622, 103] on button "Play" at bounding box center [632, 97] width 54 height 28
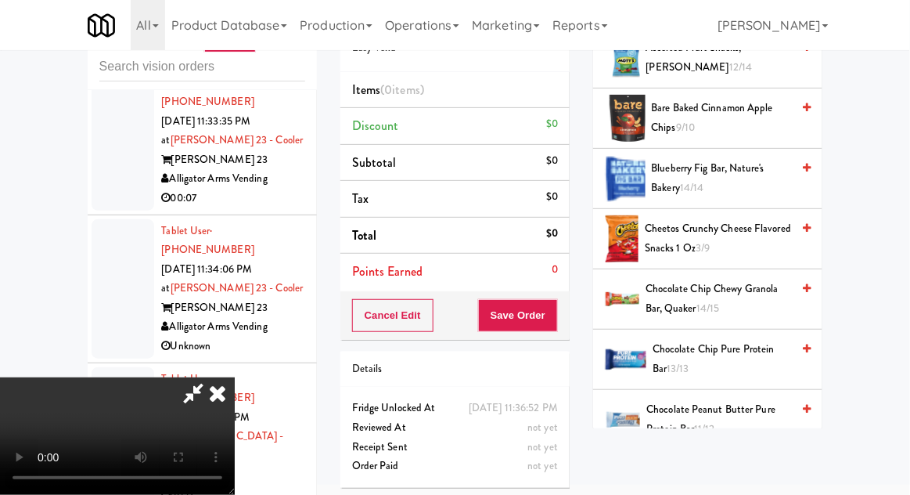
scroll to position [273, 0]
click at [740, 238] on span "Cheetos Crunchy Cheese Flavored Snacks 1 Oz 3/9" at bounding box center [718, 239] width 146 height 38
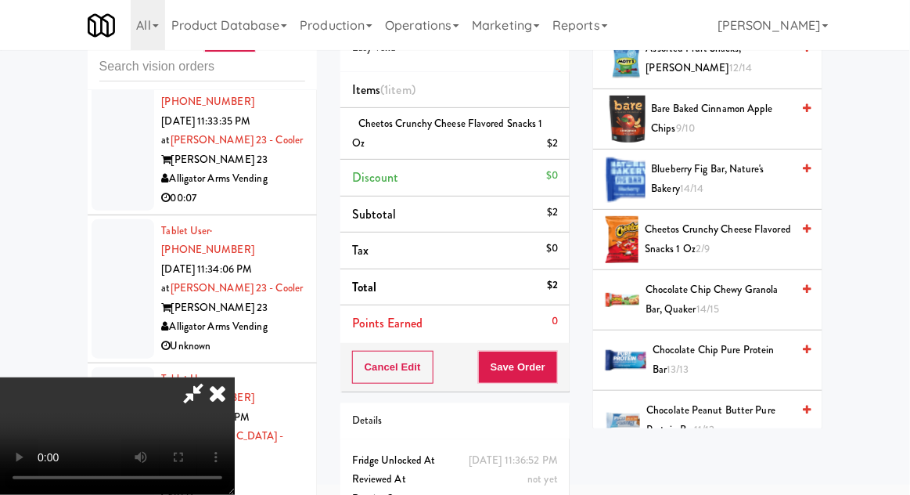
click at [739, 237] on span "Cheetos Crunchy Cheese Flavored Snacks 1 Oz 2/9" at bounding box center [718, 239] width 146 height 38
click at [557, 374] on button "Save Order" at bounding box center [518, 367] width 80 height 33
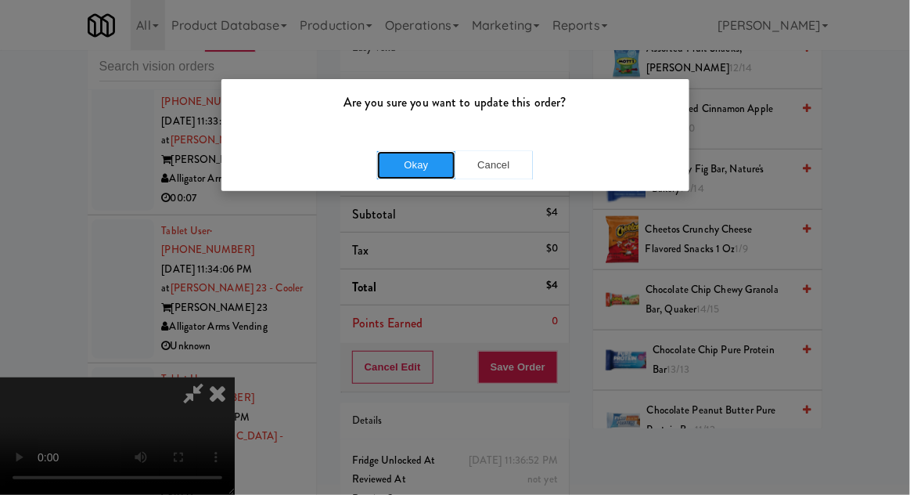
click at [420, 166] on button "Okay" at bounding box center [416, 165] width 78 height 28
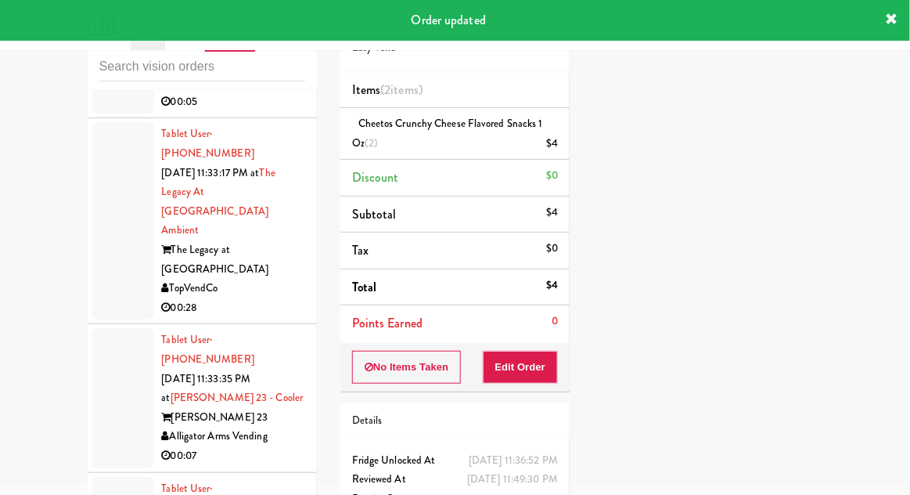
scroll to position [13752, 0]
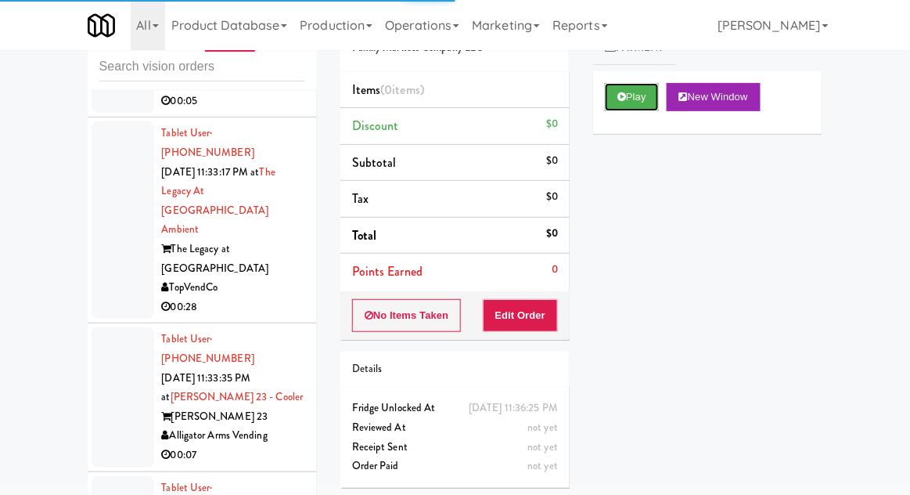
click at [605, 94] on button "Play" at bounding box center [632, 97] width 54 height 28
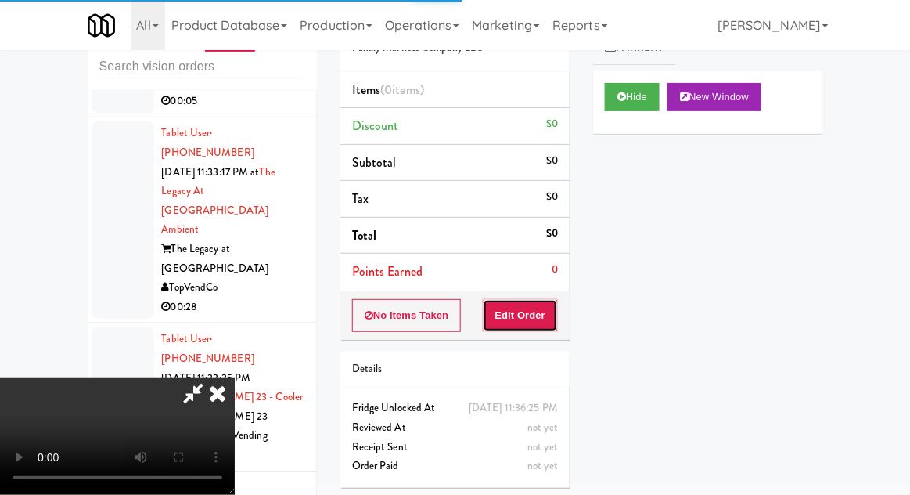
click at [542, 310] on button "Edit Order" at bounding box center [521, 315] width 76 height 33
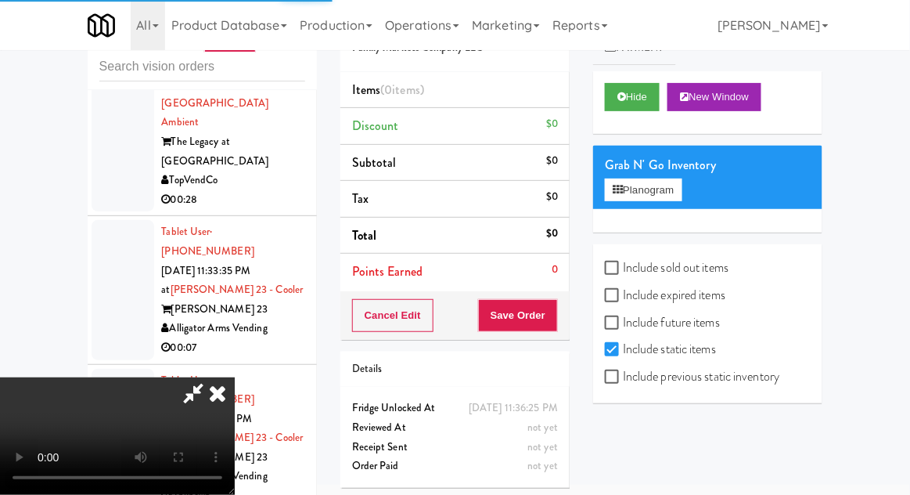
scroll to position [13860, 0]
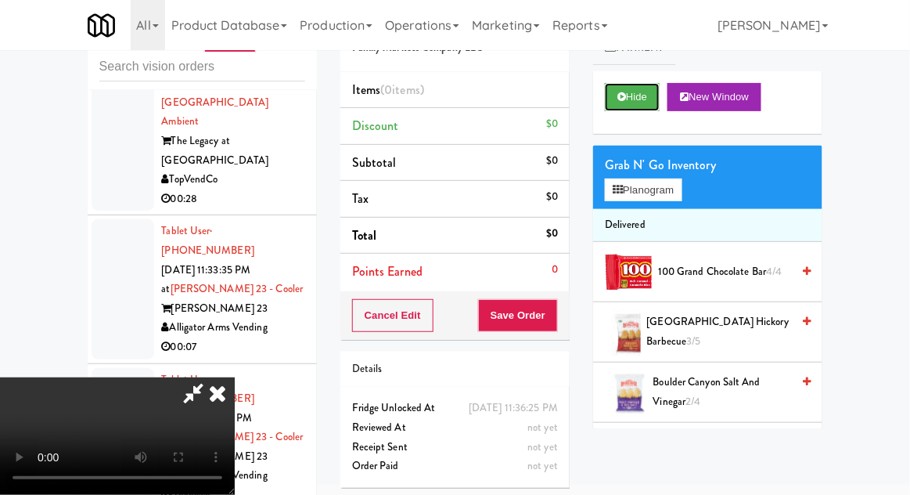
click at [626, 94] on icon at bounding box center [622, 97] width 9 height 10
click at [624, 98] on icon at bounding box center [622, 97] width 9 height 10
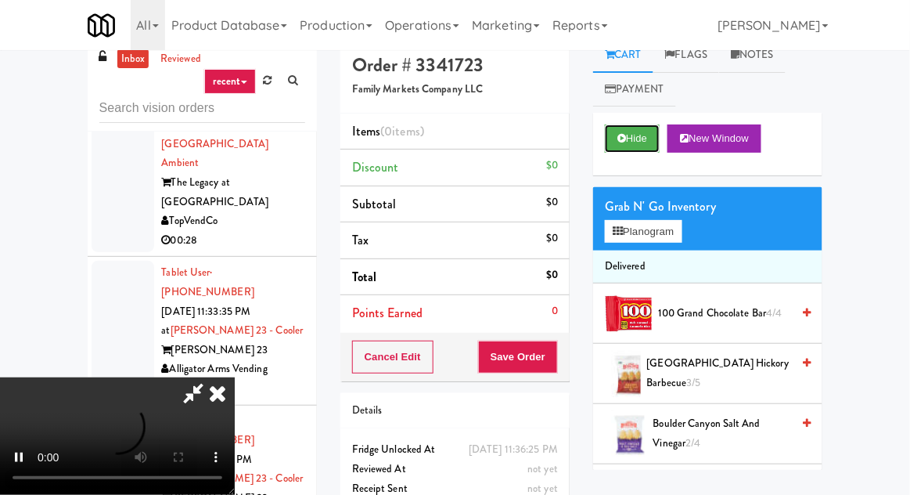
scroll to position [0, 0]
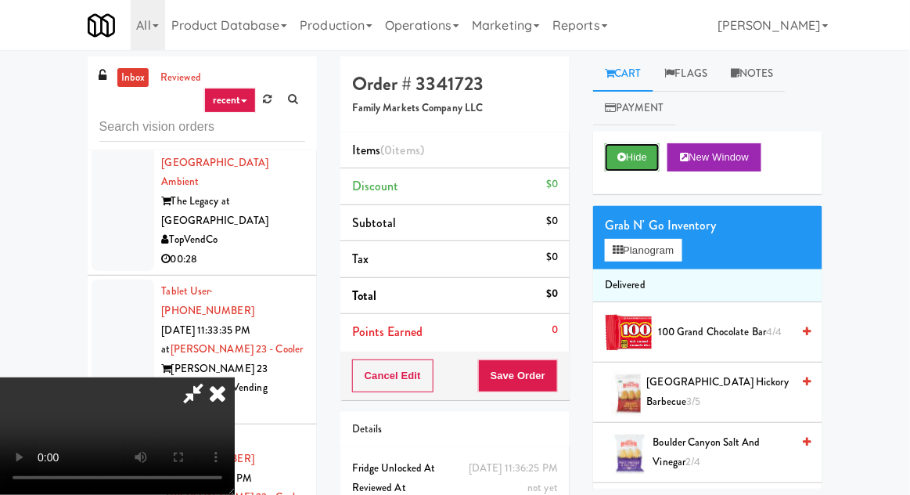
click at [634, 157] on button "Hide" at bounding box center [632, 157] width 55 height 28
click at [637, 164] on button "Hide" at bounding box center [632, 157] width 55 height 28
click at [220, 387] on icon at bounding box center [217, 392] width 34 height 31
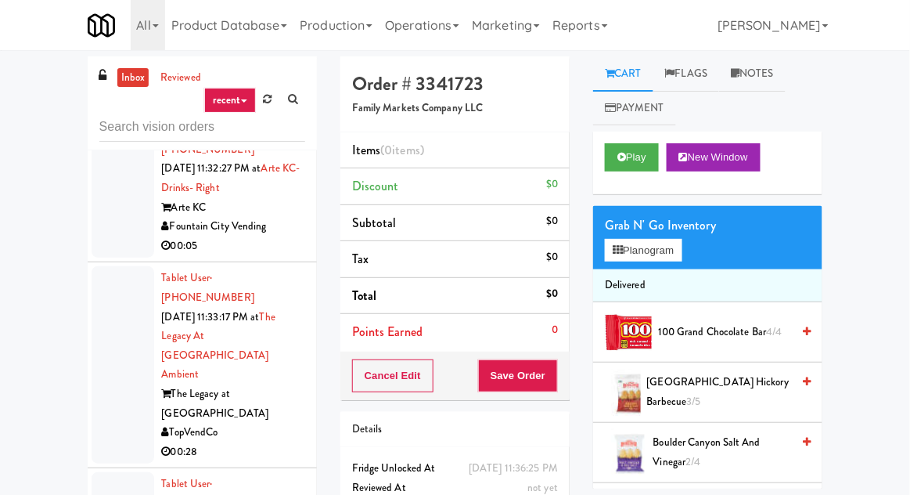
scroll to position [13670, 0]
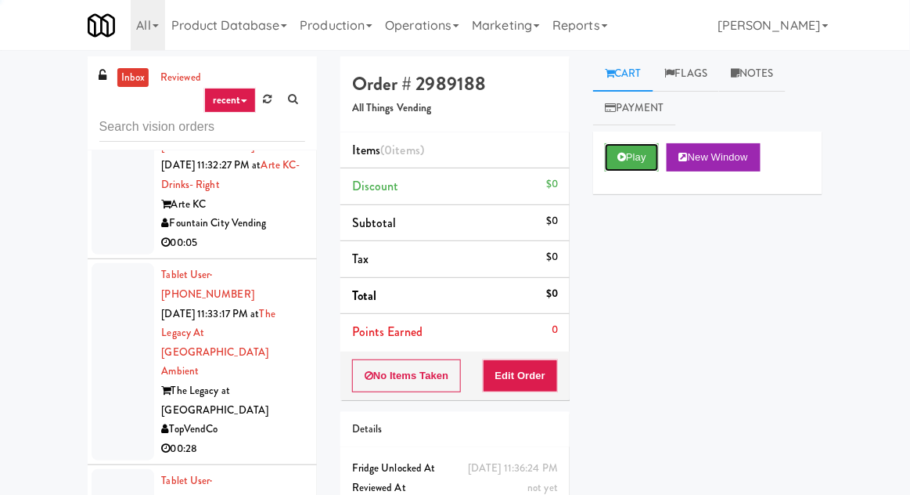
click at [633, 146] on button "Play" at bounding box center [632, 157] width 54 height 28
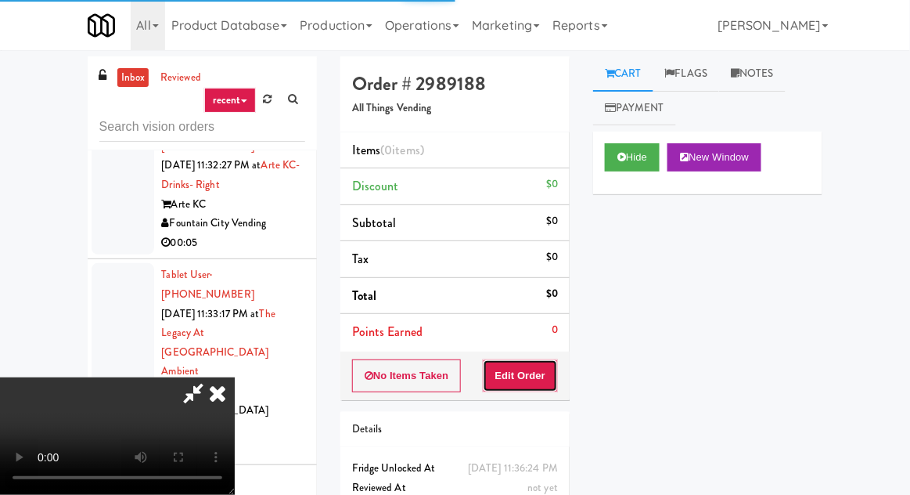
click at [534, 361] on button "Edit Order" at bounding box center [521, 375] width 76 height 33
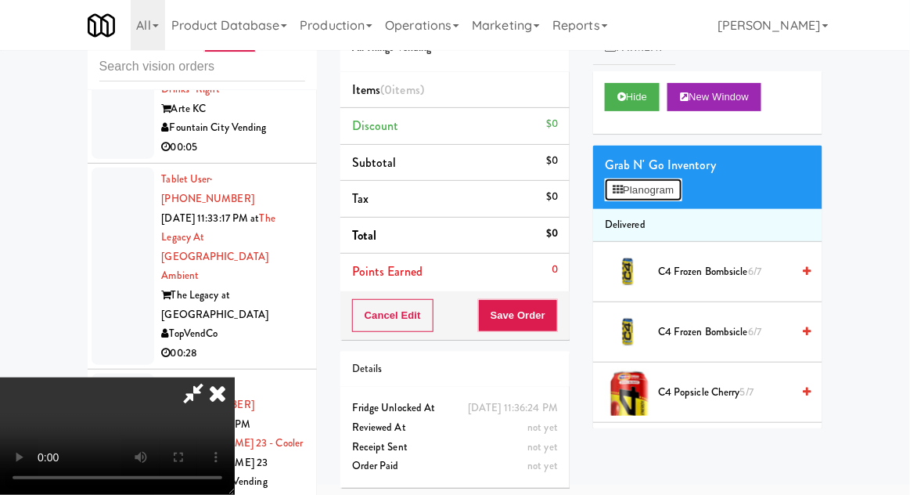
click at [650, 194] on button "Planogram" at bounding box center [643, 189] width 77 height 23
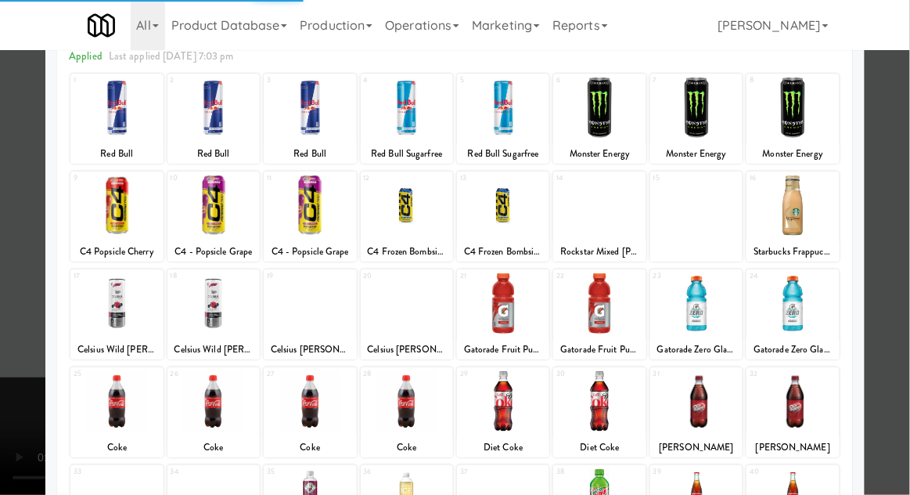
scroll to position [95, 0]
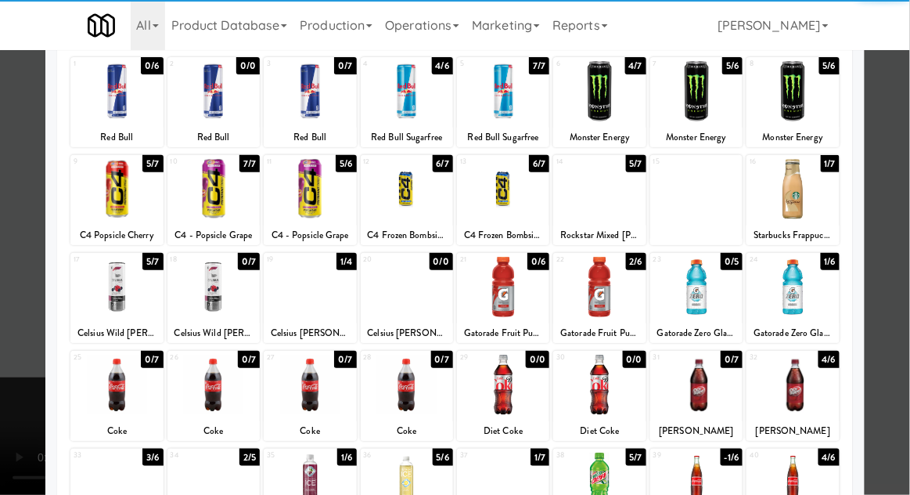
click at [115, 384] on div at bounding box center [116, 385] width 92 height 60
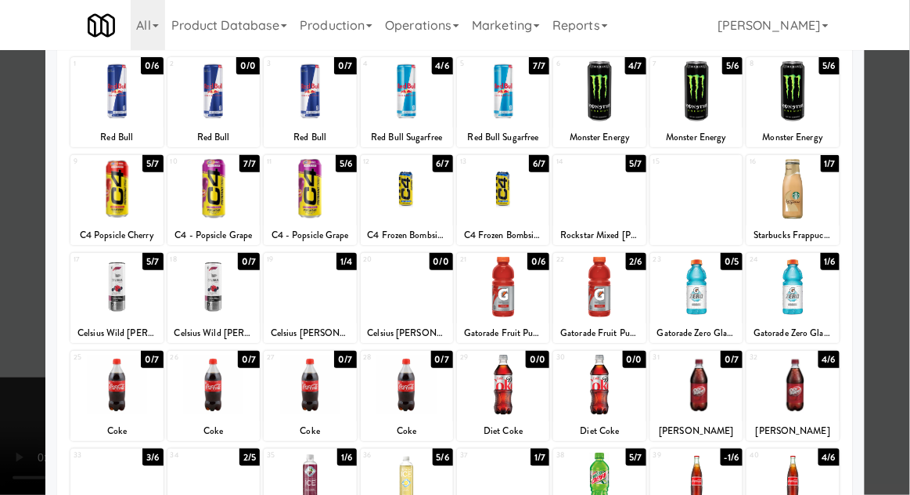
click at [117, 387] on div at bounding box center [116, 385] width 92 height 60
click at [108, 376] on div at bounding box center [116, 385] width 92 height 60
click at [111, 382] on div at bounding box center [116, 385] width 92 height 60
click at [114, 385] on div at bounding box center [116, 385] width 92 height 60
click at [906, 155] on div at bounding box center [455, 247] width 910 height 495
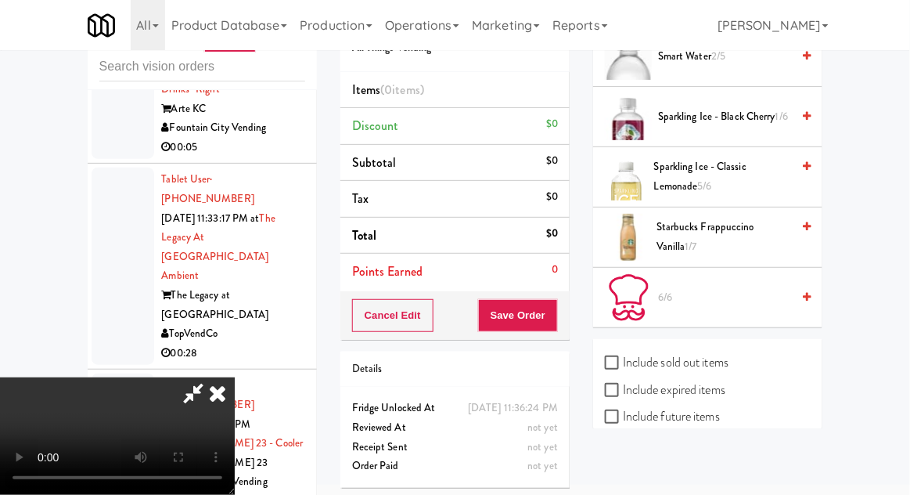
click at [642, 366] on label "Include sold out items" at bounding box center [667, 362] width 124 height 23
click at [623, 366] on input "Include sold out items" at bounding box center [614, 363] width 18 height 13
checkbox input "true"
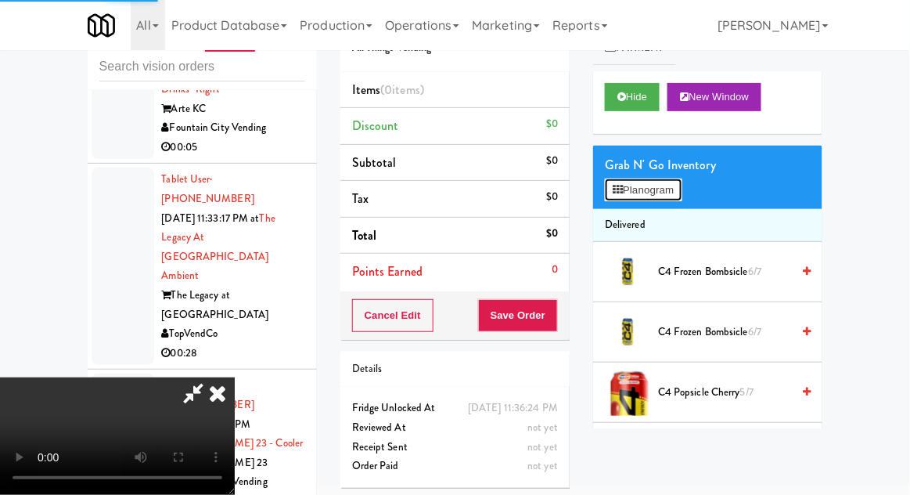
click at [639, 200] on button "Planogram" at bounding box center [643, 189] width 77 height 23
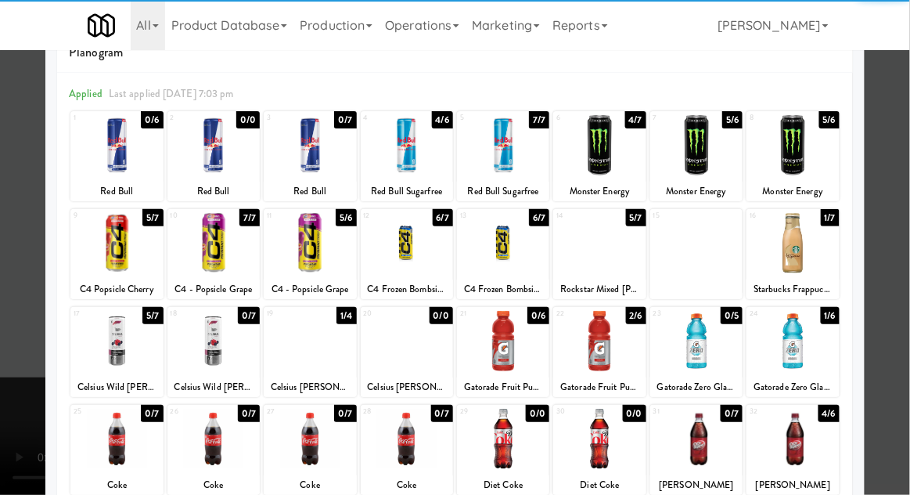
scroll to position [56, 0]
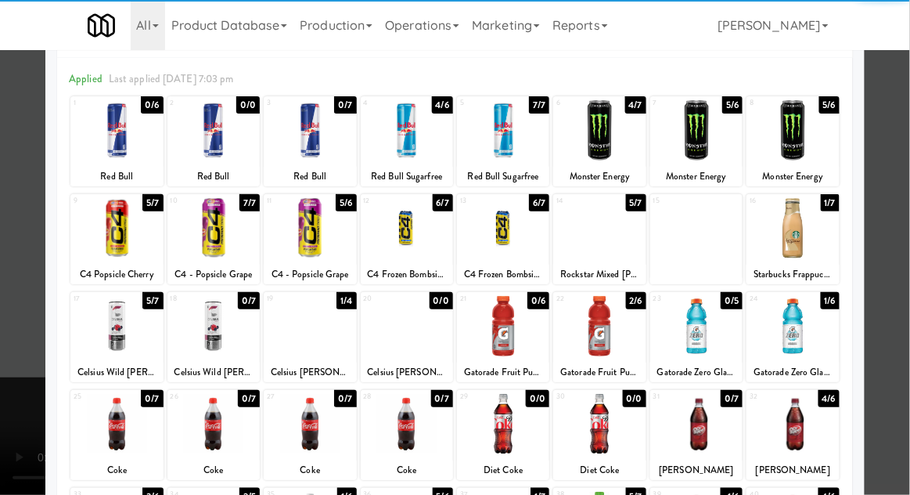
click at [97, 423] on div at bounding box center [116, 424] width 92 height 60
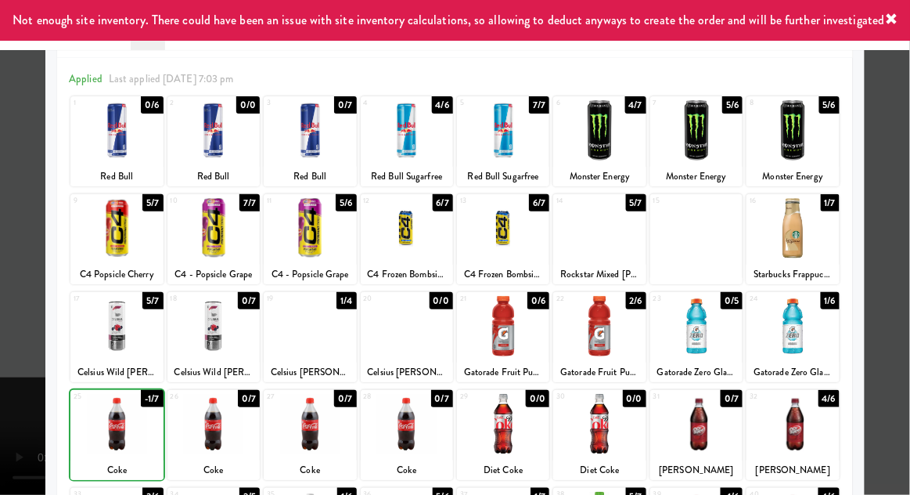
click at [906, 164] on div at bounding box center [455, 247] width 910 height 495
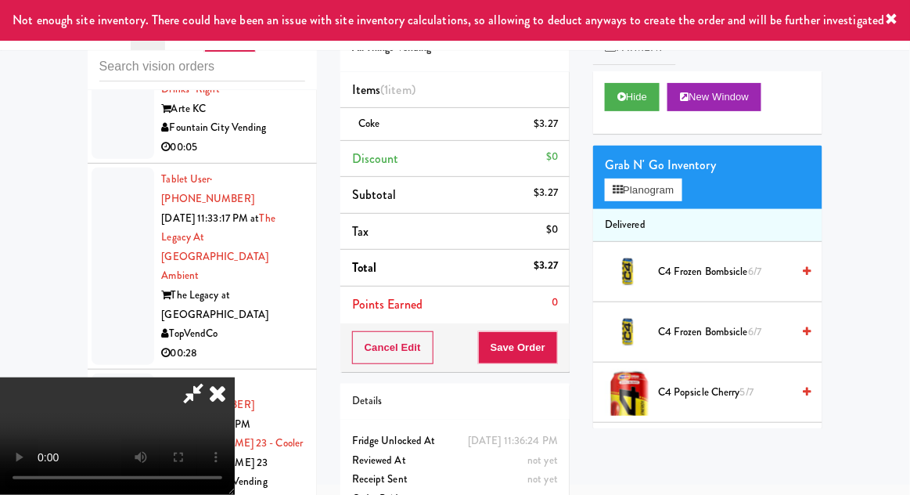
scroll to position [57, 0]
click at [553, 348] on button "Save Order" at bounding box center [518, 347] width 80 height 33
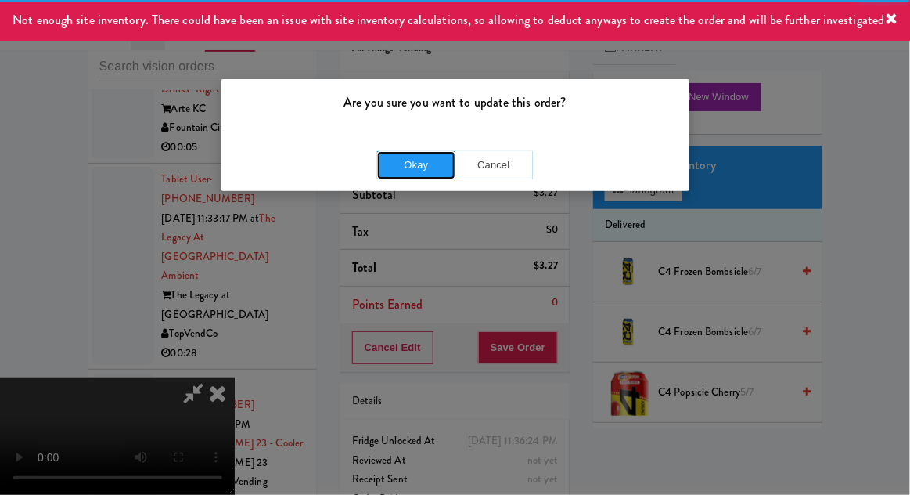
click at [414, 160] on button "Okay" at bounding box center [416, 165] width 78 height 28
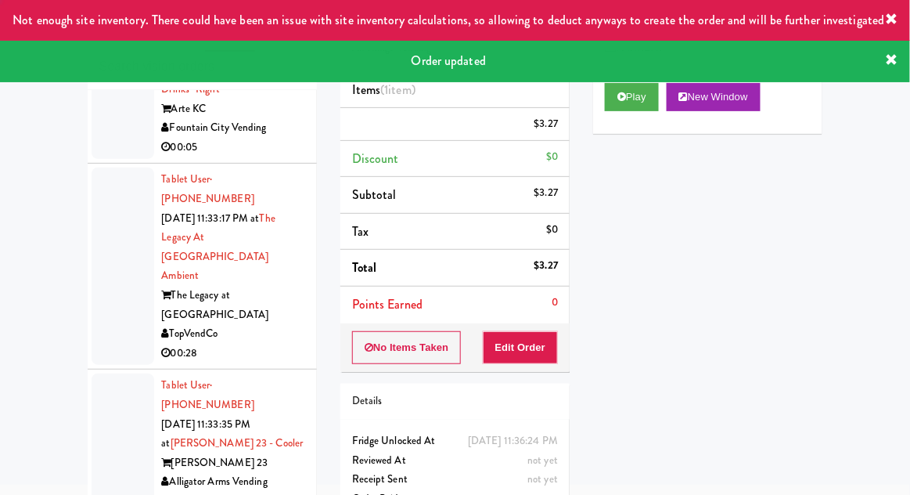
scroll to position [0, 0]
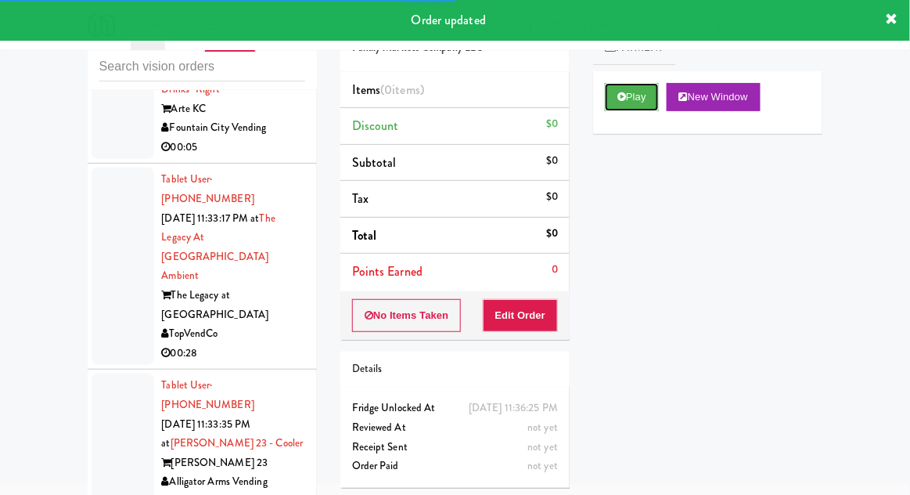
click at [620, 106] on button "Play" at bounding box center [632, 97] width 54 height 28
click at [518, 315] on button "Edit Order" at bounding box center [521, 315] width 76 height 33
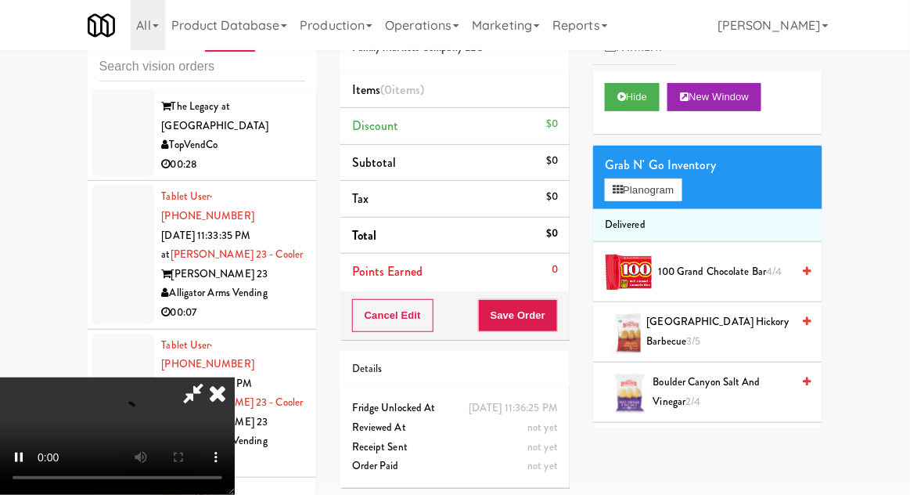
scroll to position [13906, 0]
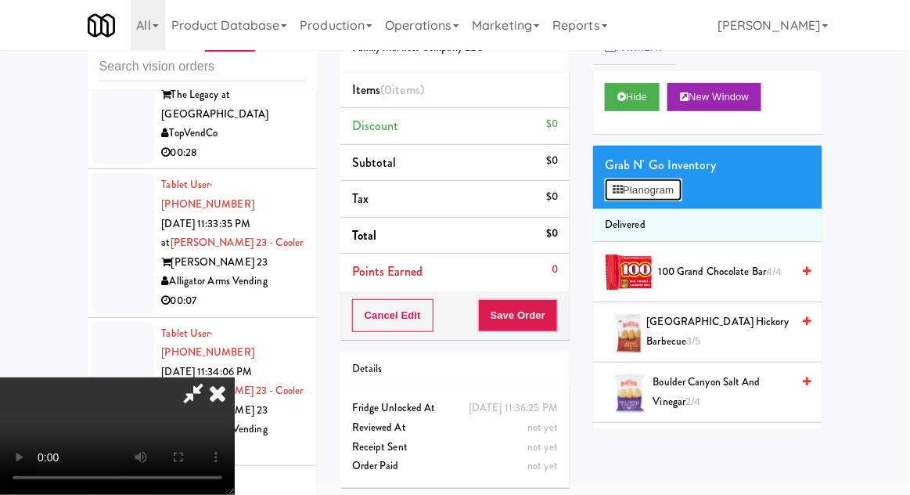
click at [682, 192] on button "Planogram" at bounding box center [643, 189] width 77 height 23
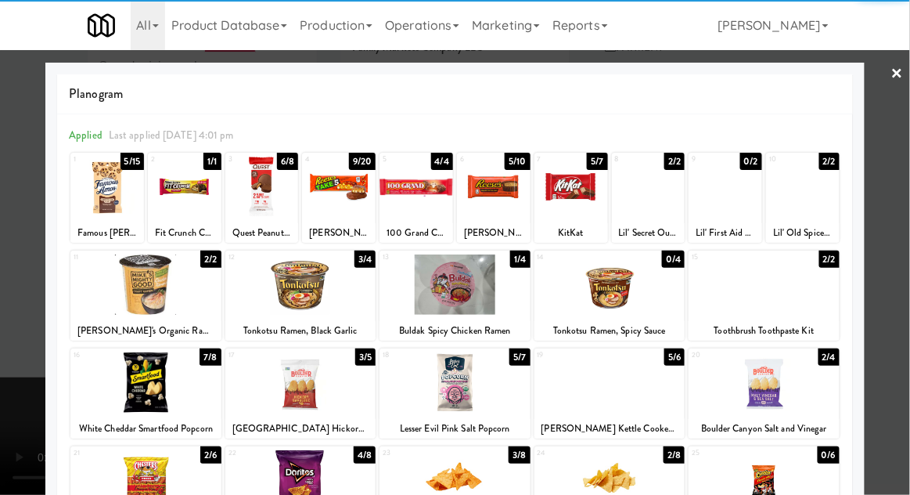
click at [186, 204] on div at bounding box center [185, 187] width 74 height 60
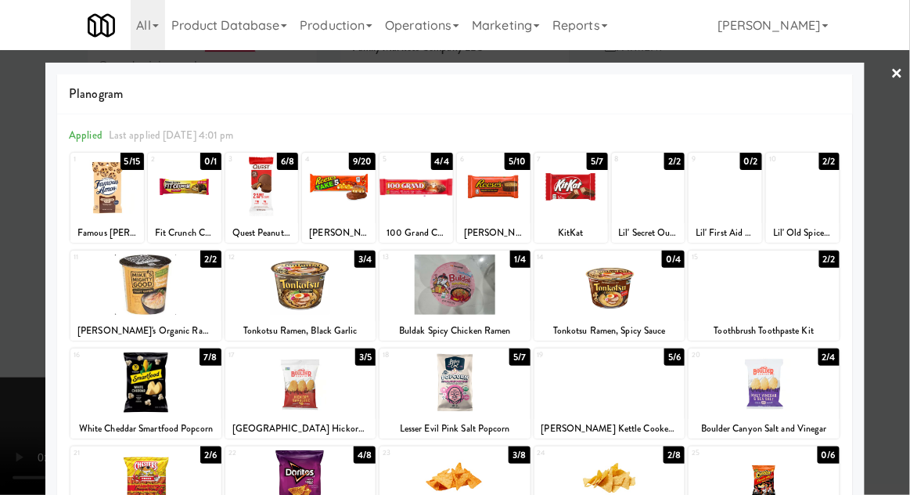
click at [907, 226] on div at bounding box center [455, 247] width 910 height 495
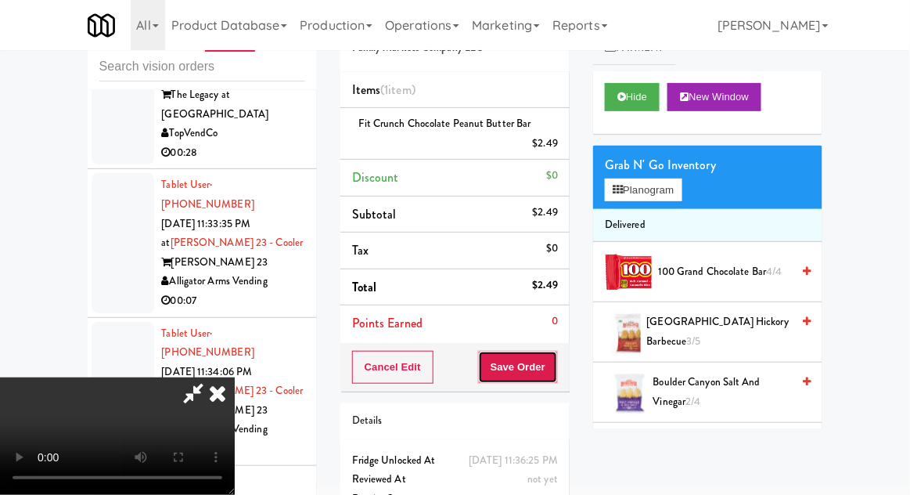
click at [556, 369] on button "Save Order" at bounding box center [518, 367] width 80 height 33
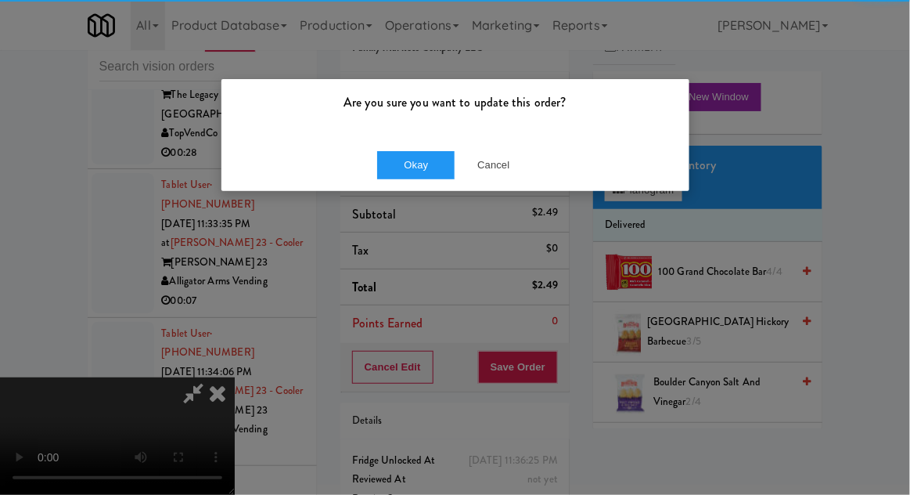
click at [424, 139] on div "Okay Cancel" at bounding box center [456, 165] width 468 height 52
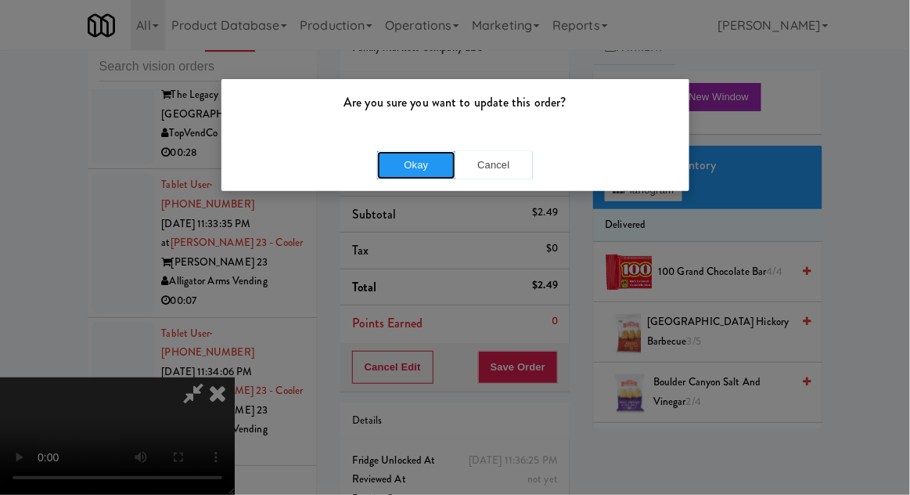
click at [418, 171] on button "Okay" at bounding box center [416, 165] width 78 height 28
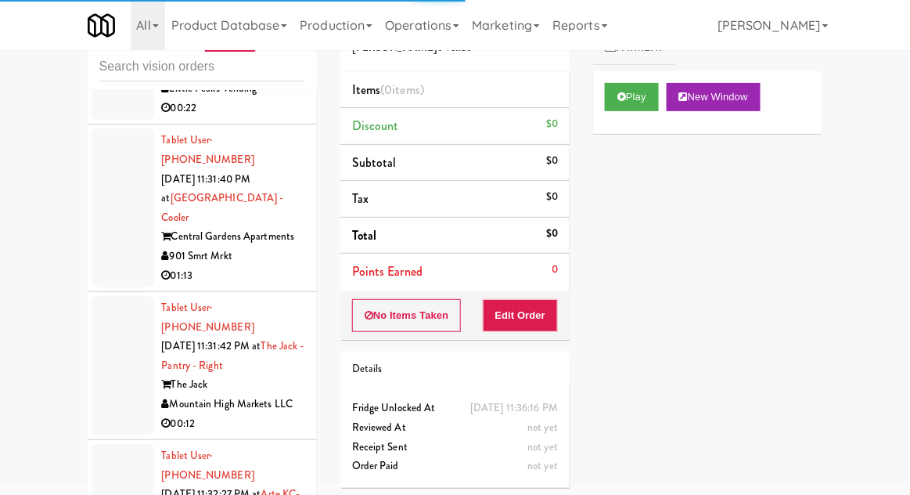
scroll to position [13269, 0]
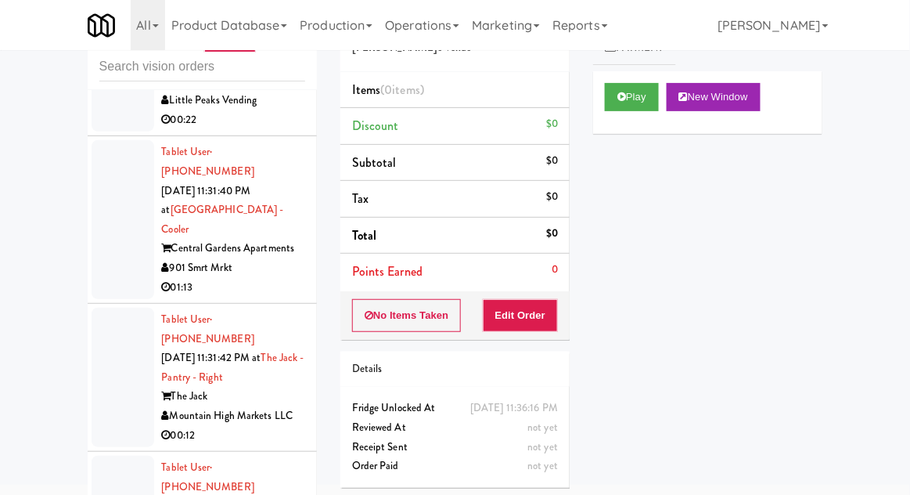
click at [621, 119] on div "Play New Window" at bounding box center [707, 102] width 229 height 63
click at [536, 315] on button "Edit Order" at bounding box center [521, 315] width 76 height 33
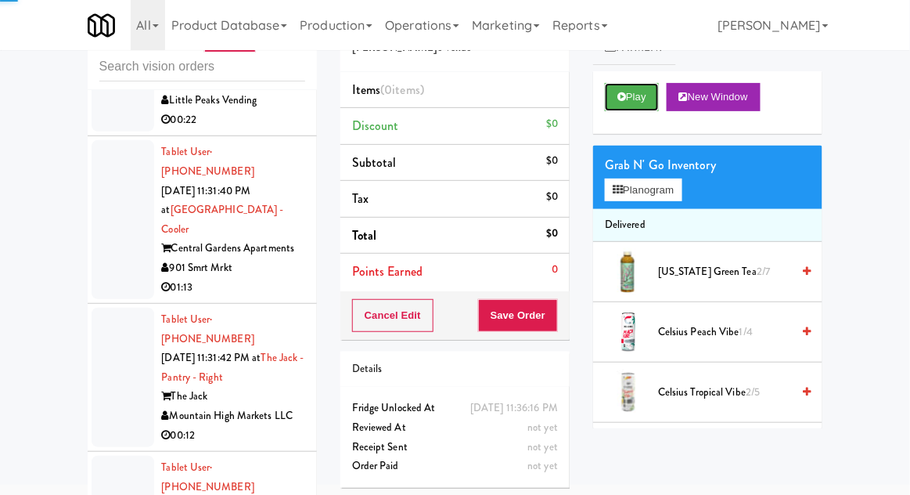
click at [623, 106] on button "Play" at bounding box center [632, 97] width 54 height 28
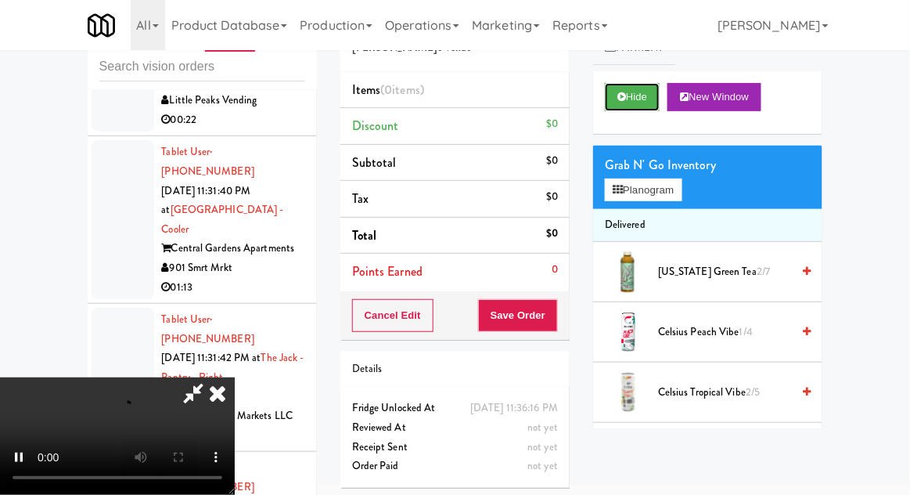
scroll to position [57, 0]
click at [757, 264] on span "2/7" at bounding box center [763, 271] width 13 height 15
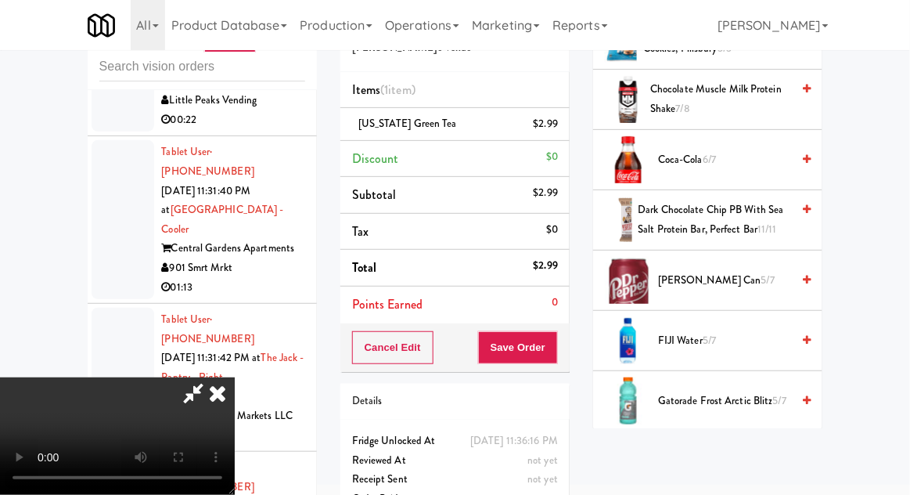
scroll to position [0, 0]
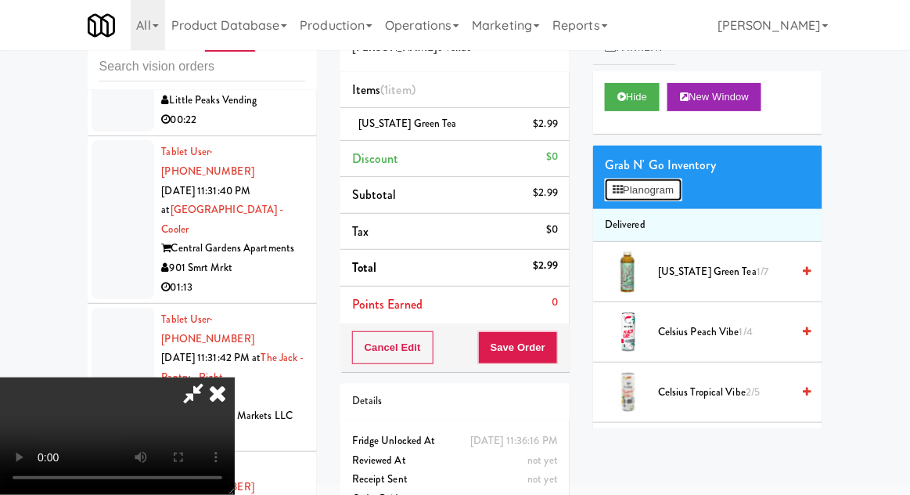
click at [682, 185] on button "Planogram" at bounding box center [643, 189] width 77 height 23
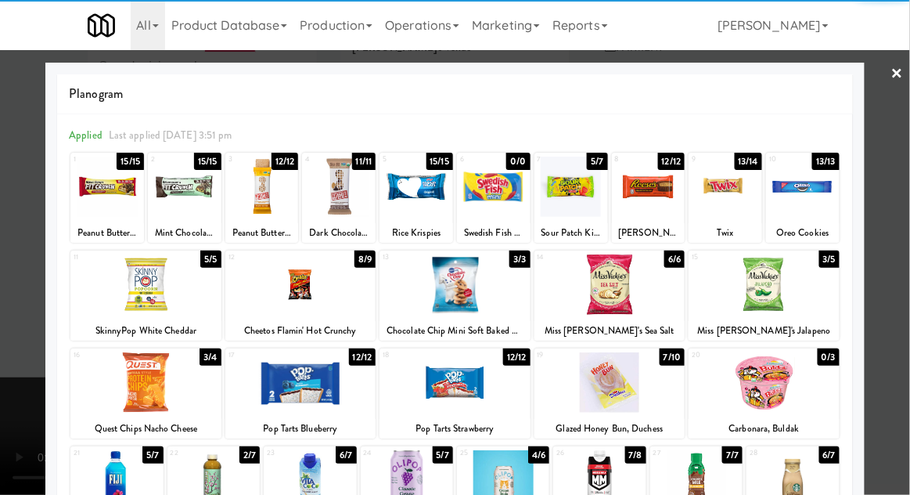
click at [283, 391] on div at bounding box center [300, 382] width 151 height 60
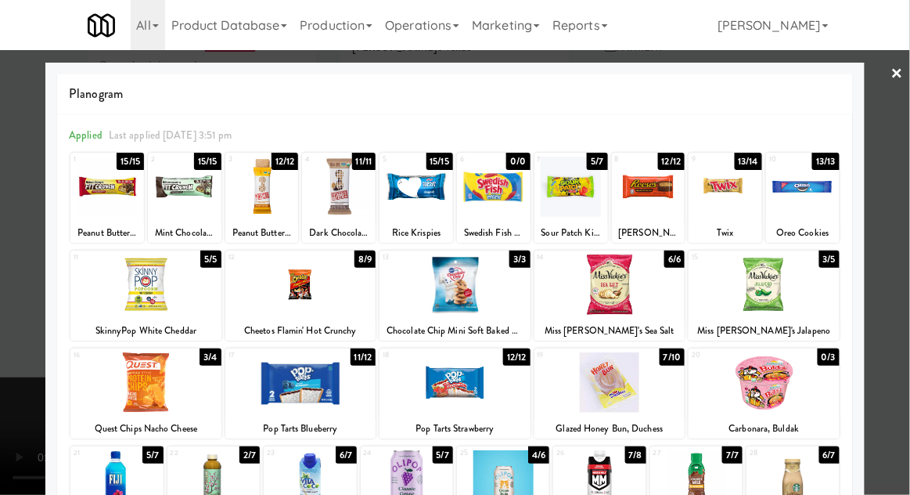
click at [906, 214] on div at bounding box center [455, 247] width 910 height 495
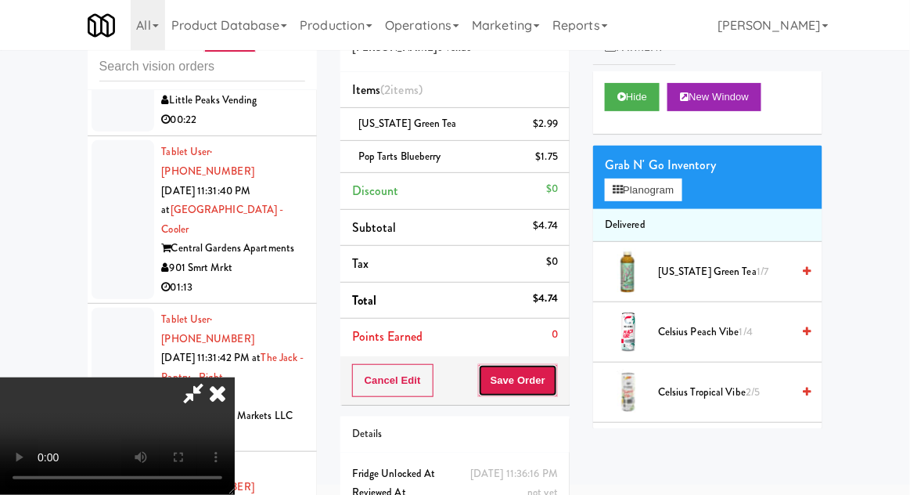
click at [554, 373] on button "Save Order" at bounding box center [518, 380] width 80 height 33
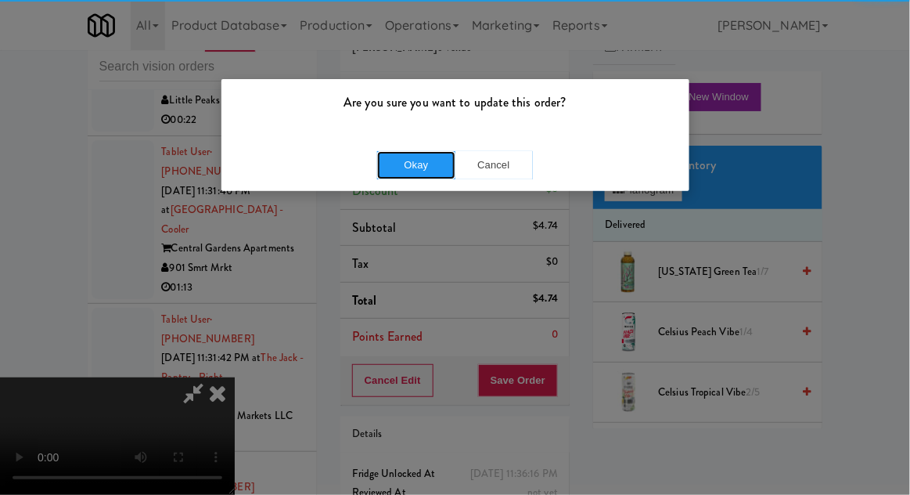
click at [418, 161] on button "Okay" at bounding box center [416, 165] width 78 height 28
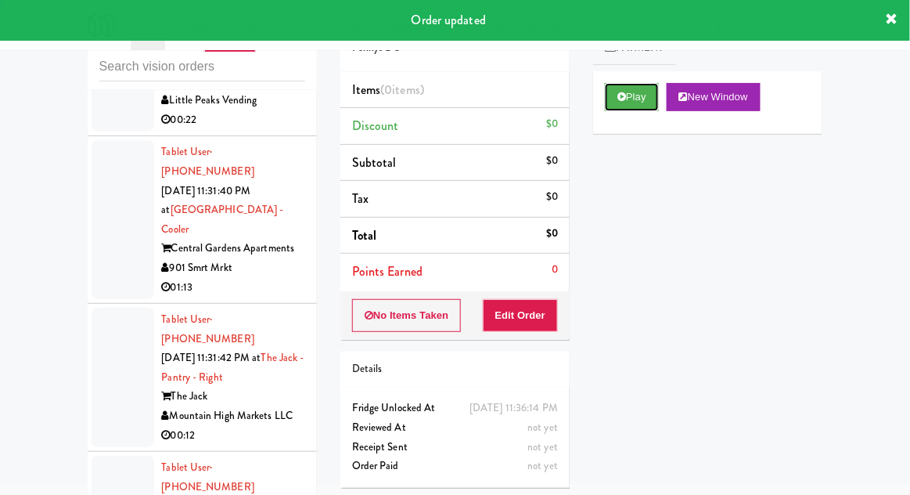
click at [625, 99] on icon at bounding box center [622, 97] width 9 height 10
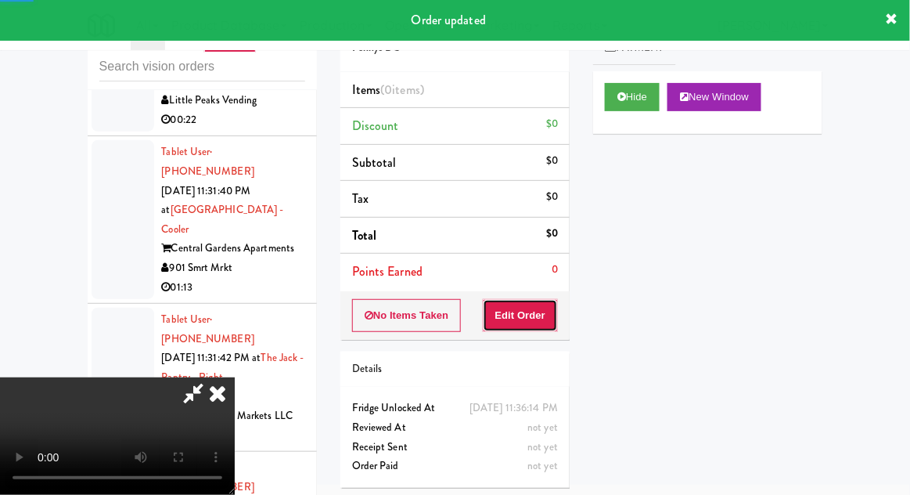
click at [507, 312] on button "Edit Order" at bounding box center [521, 315] width 76 height 33
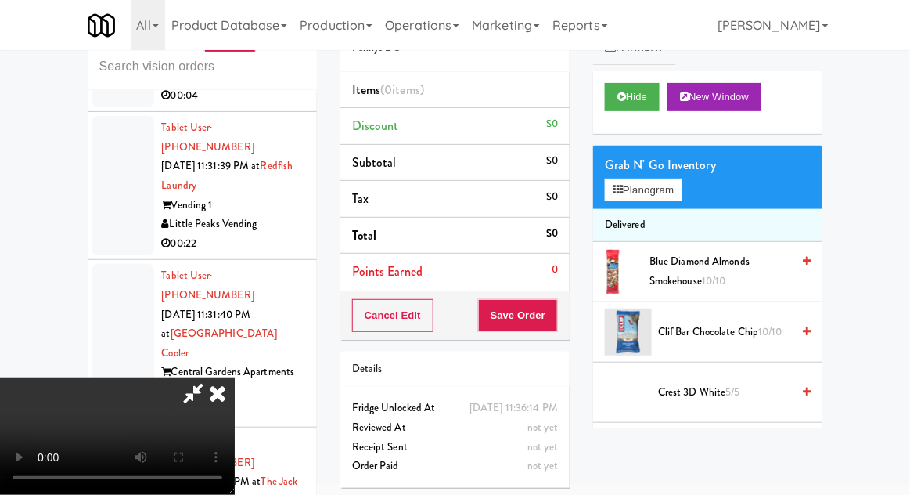
scroll to position [13137, 0]
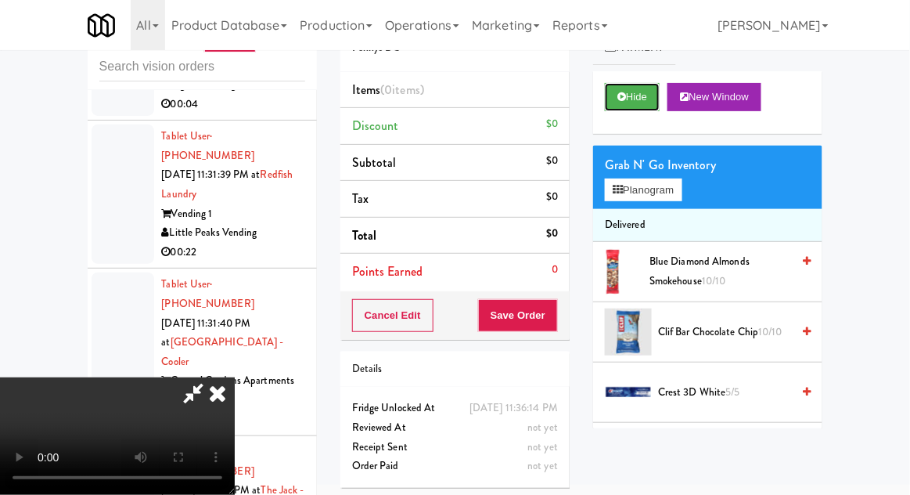
click at [624, 93] on icon at bounding box center [622, 97] width 9 height 10
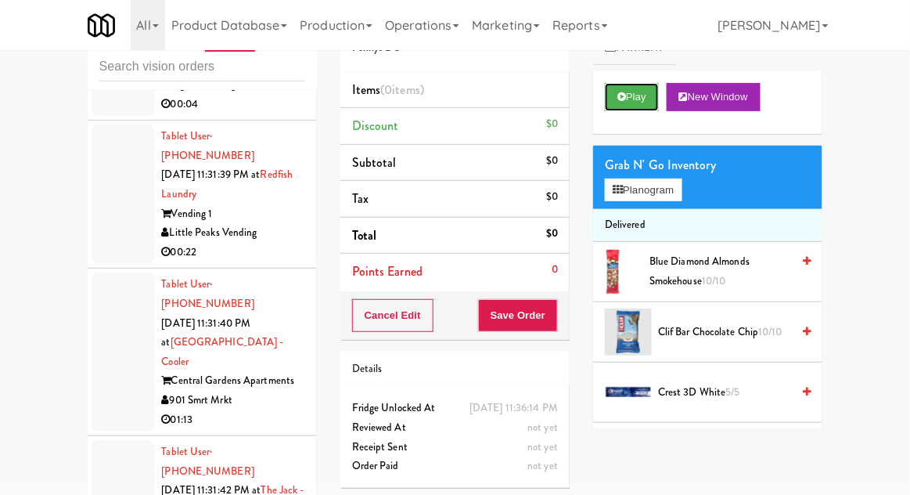
click at [625, 98] on icon at bounding box center [622, 97] width 9 height 10
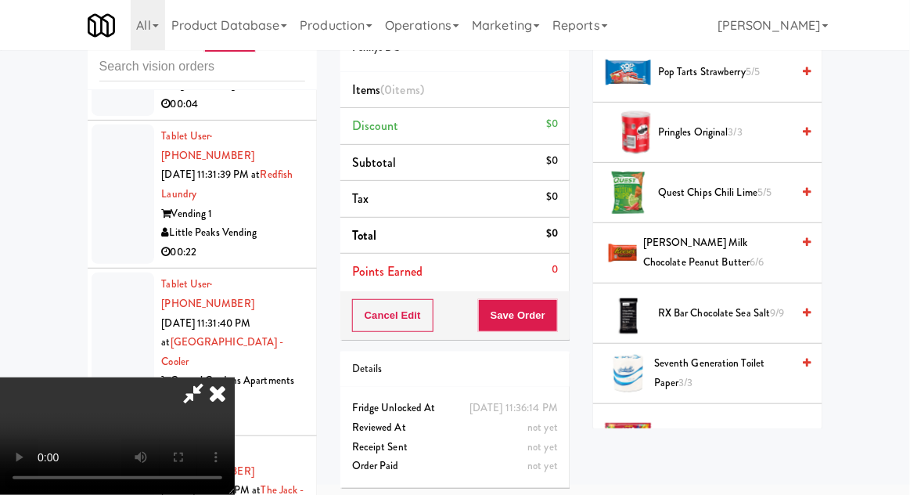
scroll to position [1403, 0]
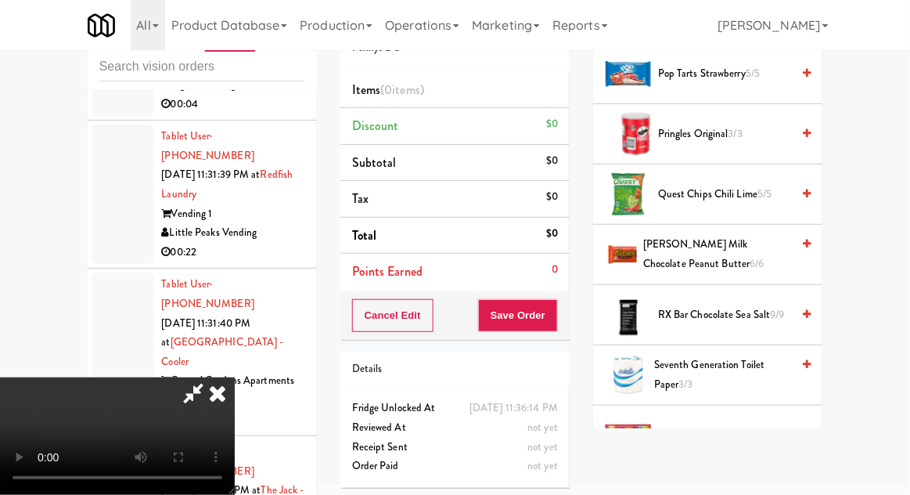
click at [764, 251] on span "[PERSON_NAME] Milk Chocolate Peanut Butter 6/6" at bounding box center [717, 254] width 148 height 38
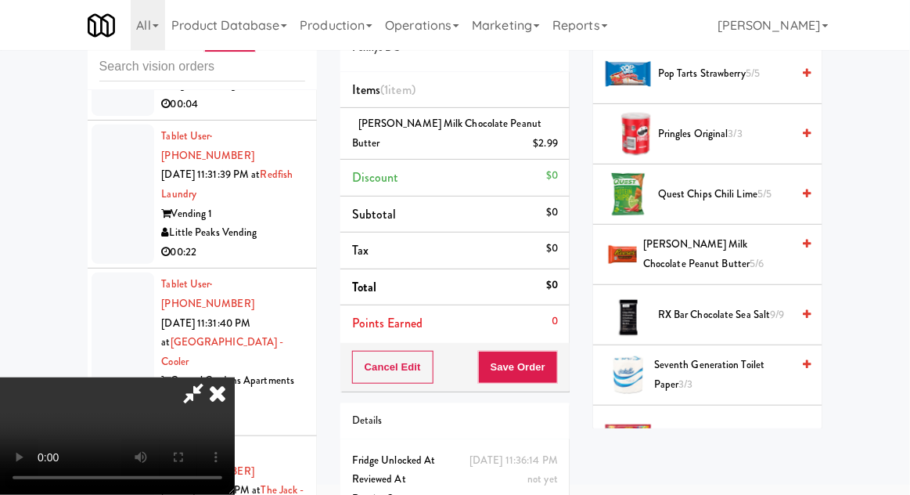
click at [764, 249] on span "[PERSON_NAME] Milk Chocolate Peanut Butter 5/6" at bounding box center [717, 254] width 148 height 38
click at [549, 373] on button "Save Order" at bounding box center [518, 367] width 80 height 33
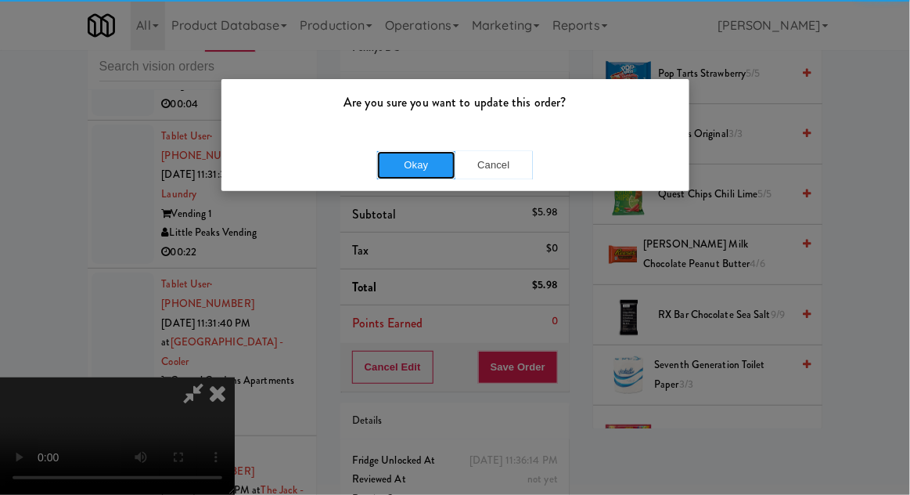
click at [427, 164] on button "Okay" at bounding box center [416, 165] width 78 height 28
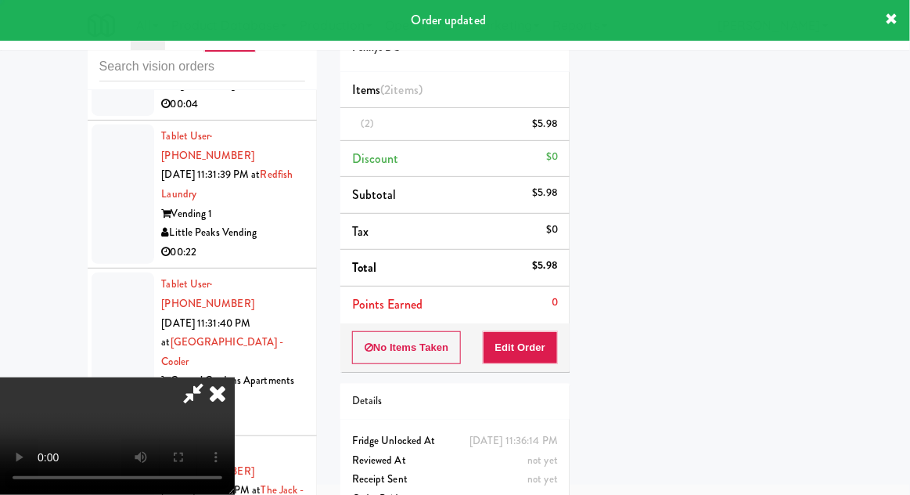
scroll to position [0, 0]
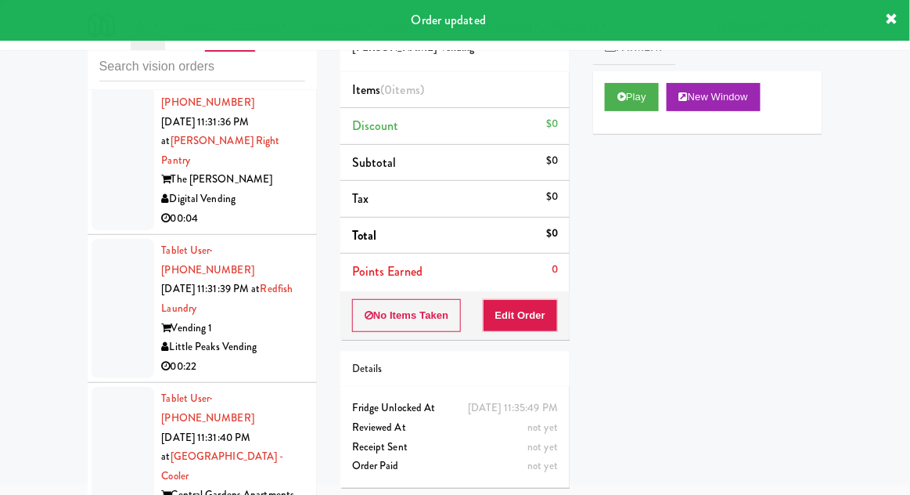
scroll to position [13013, 0]
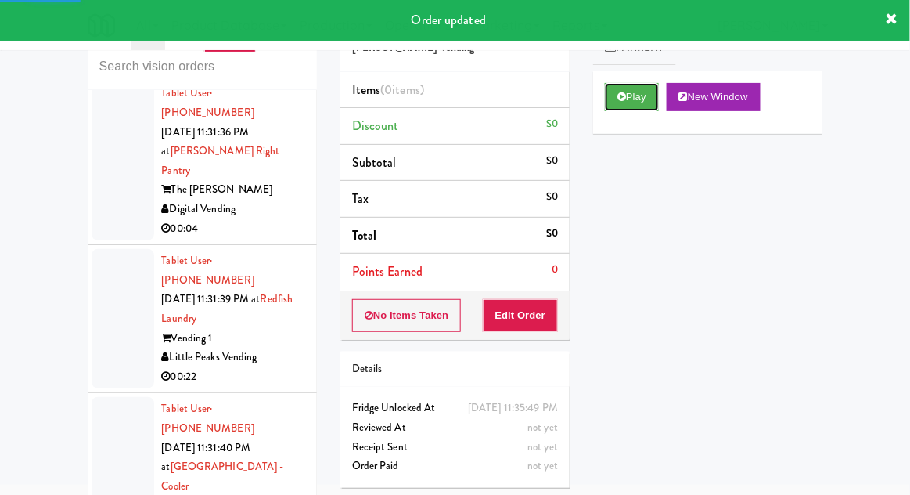
click at [608, 99] on button "Play" at bounding box center [632, 97] width 54 height 28
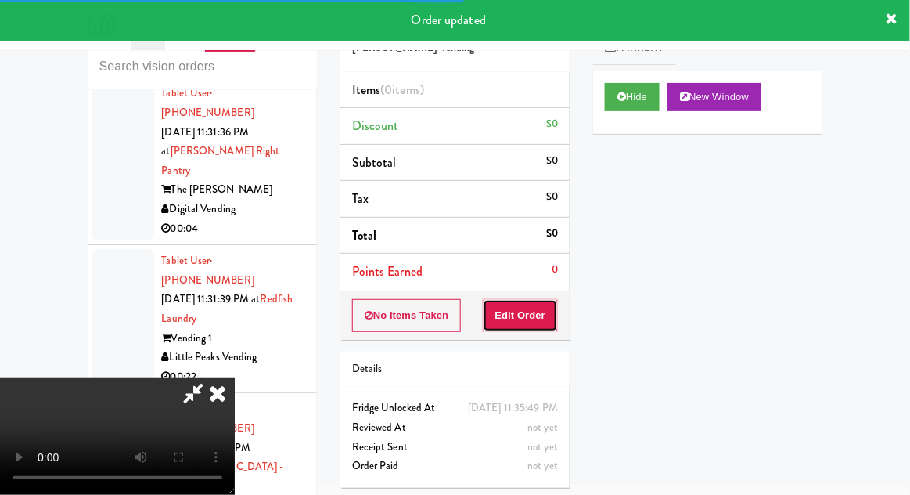
click at [521, 327] on button "Edit Order" at bounding box center [521, 315] width 76 height 33
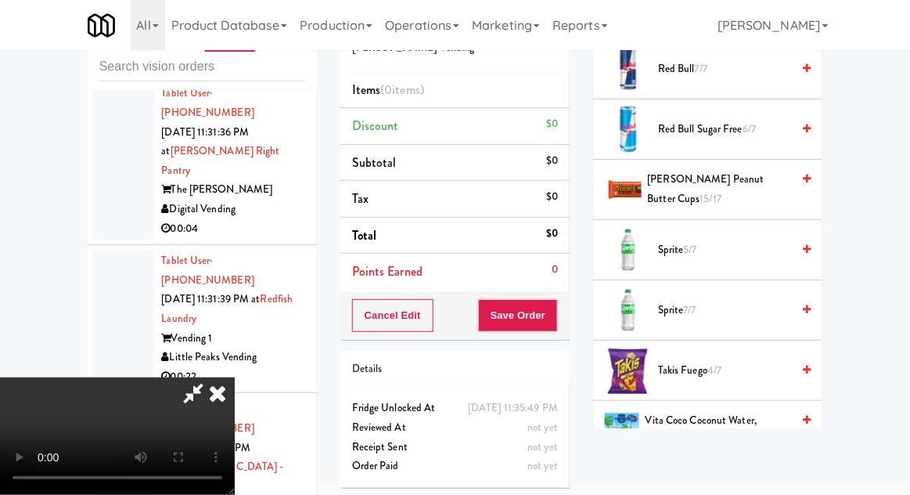
scroll to position [1733, 0]
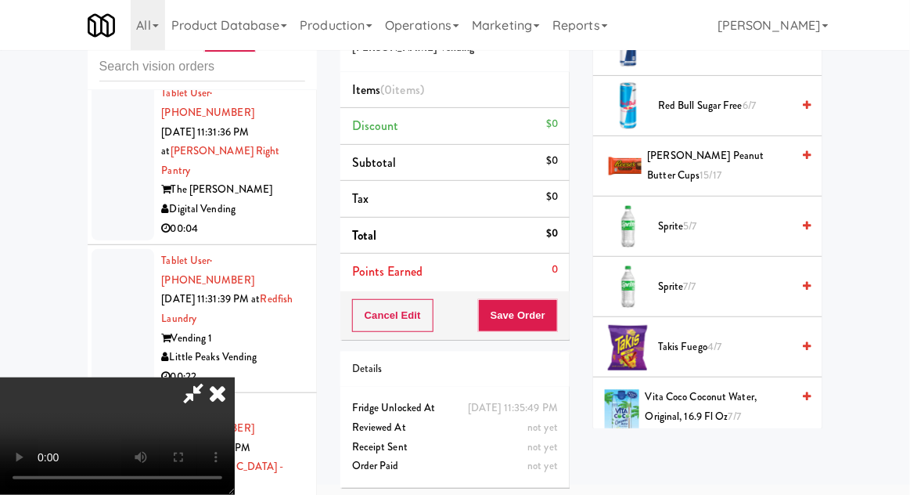
click at [730, 337] on span "Takis Fuego 4/7" at bounding box center [724, 347] width 133 height 20
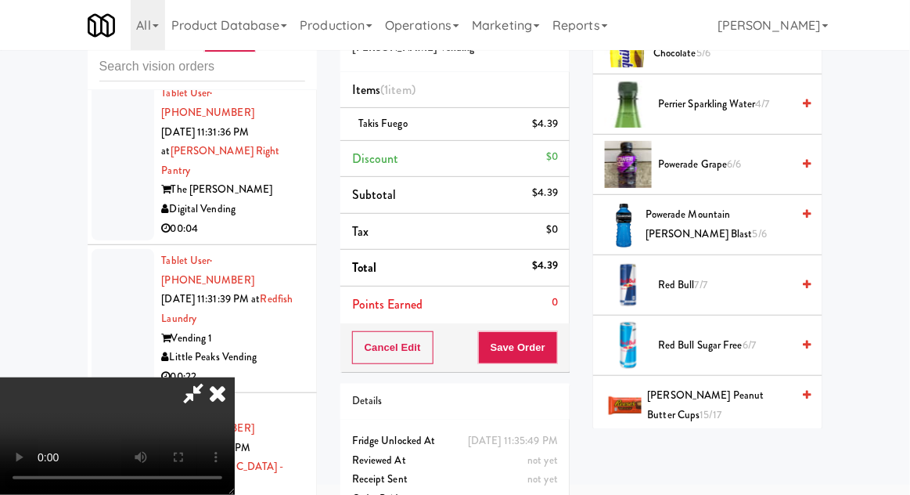
scroll to position [1472, 0]
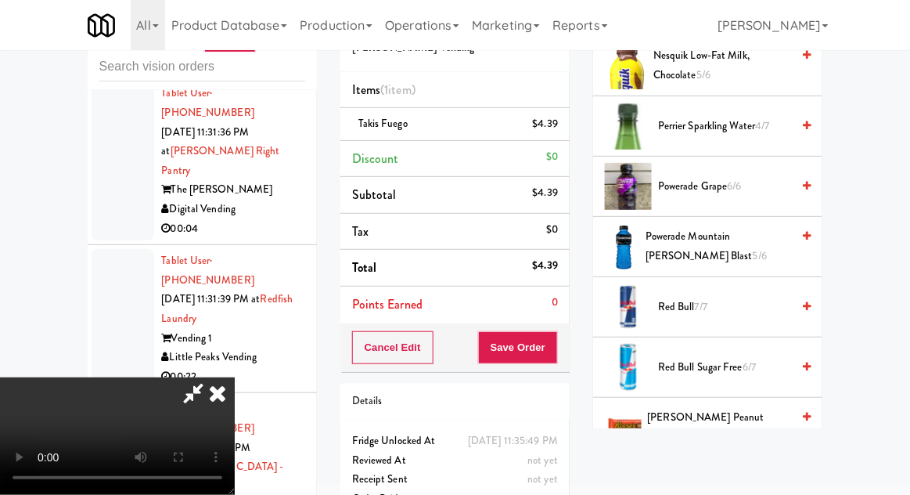
click at [770, 244] on span "Powerade Mountain [PERSON_NAME] Blast 5/6" at bounding box center [719, 246] width 146 height 38
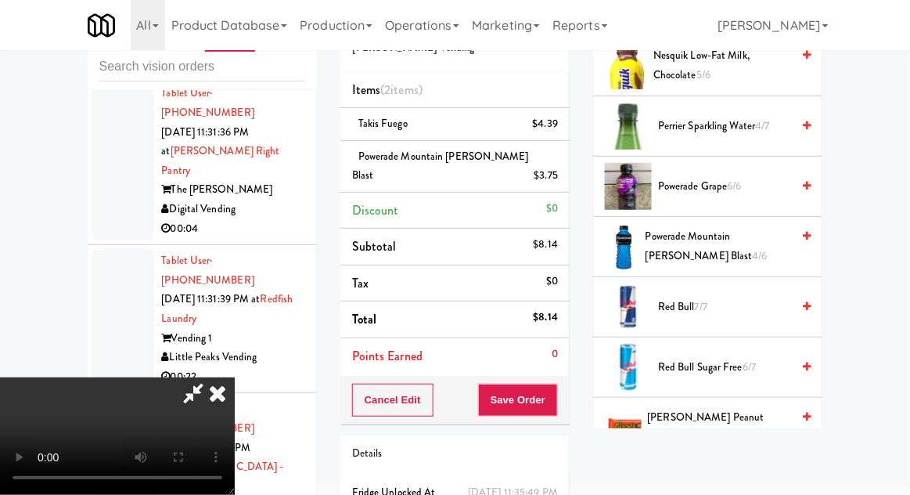
click at [761, 232] on span "Powerade Mountain [PERSON_NAME] Blast 4/6" at bounding box center [719, 246] width 146 height 38
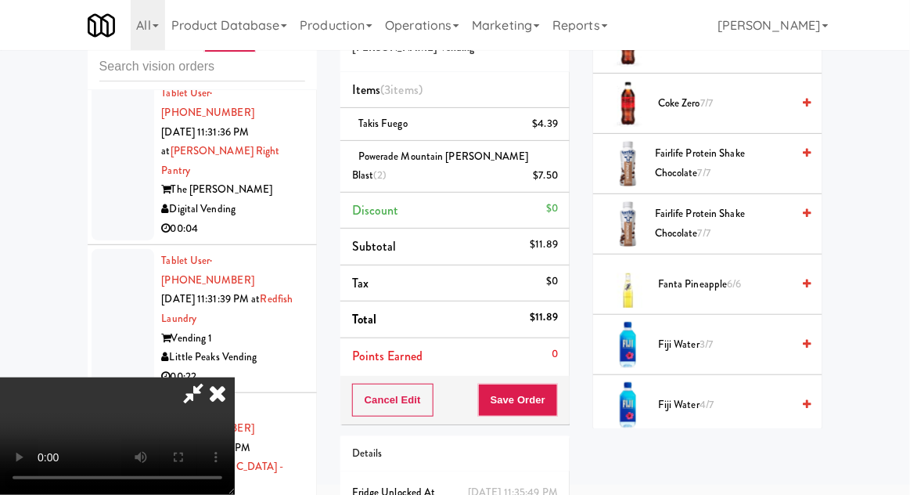
scroll to position [586, 0]
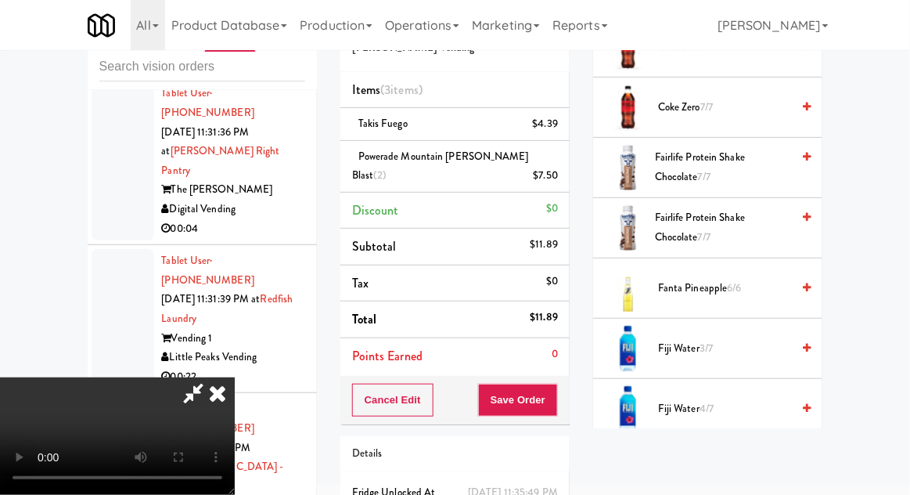
click at [727, 279] on span "Fanta Pineapple 6/6" at bounding box center [724, 289] width 133 height 20
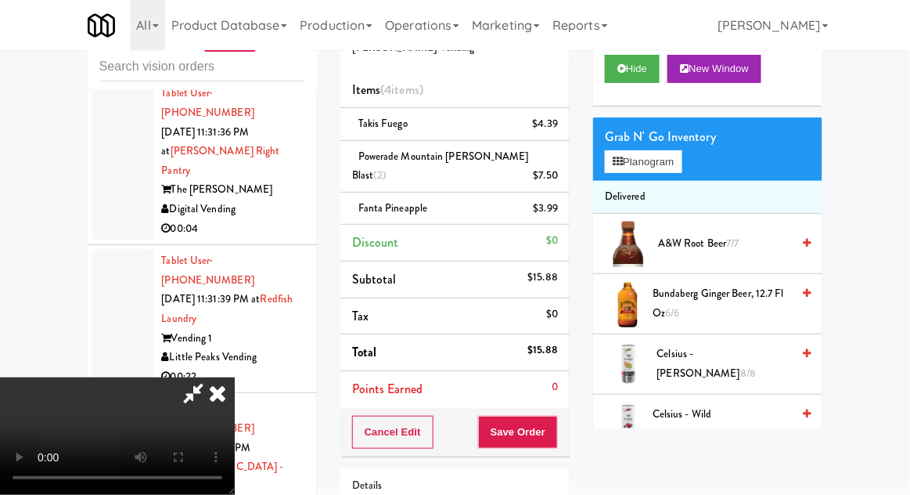
scroll to position [0, 0]
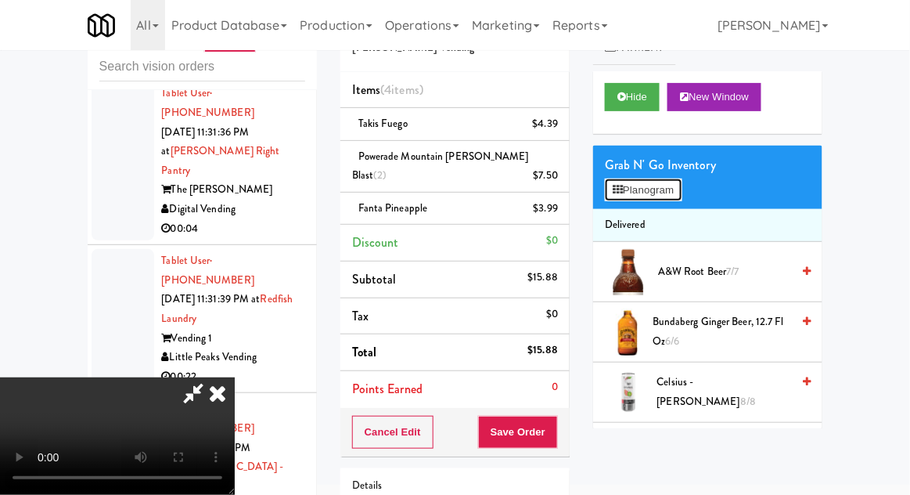
click at [682, 196] on button "Planogram" at bounding box center [643, 189] width 77 height 23
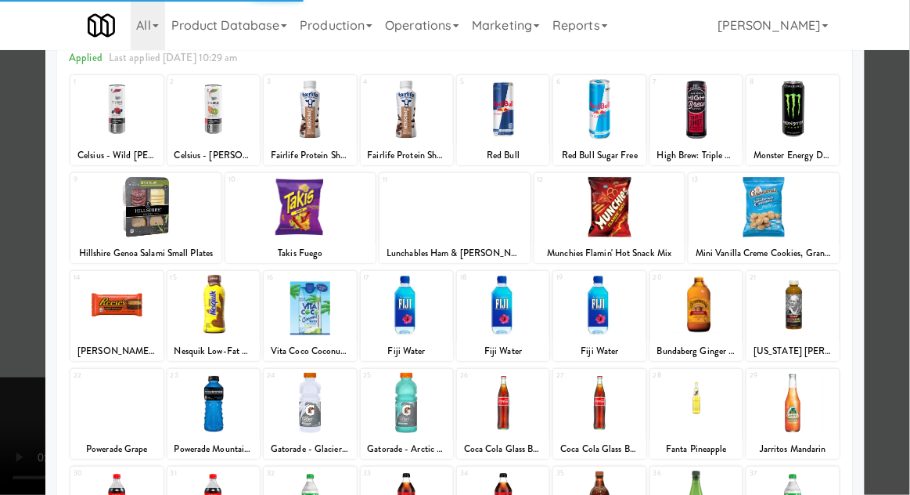
scroll to position [84, 0]
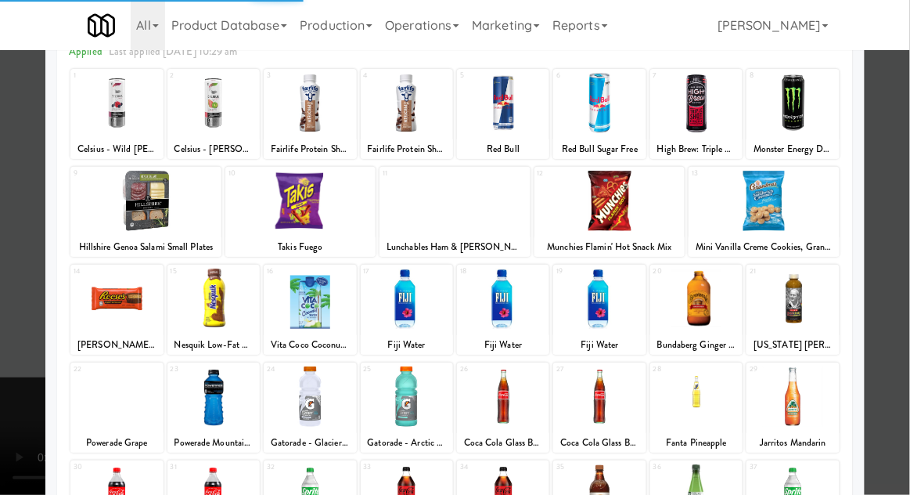
click at [909, 167] on div at bounding box center [455, 247] width 910 height 495
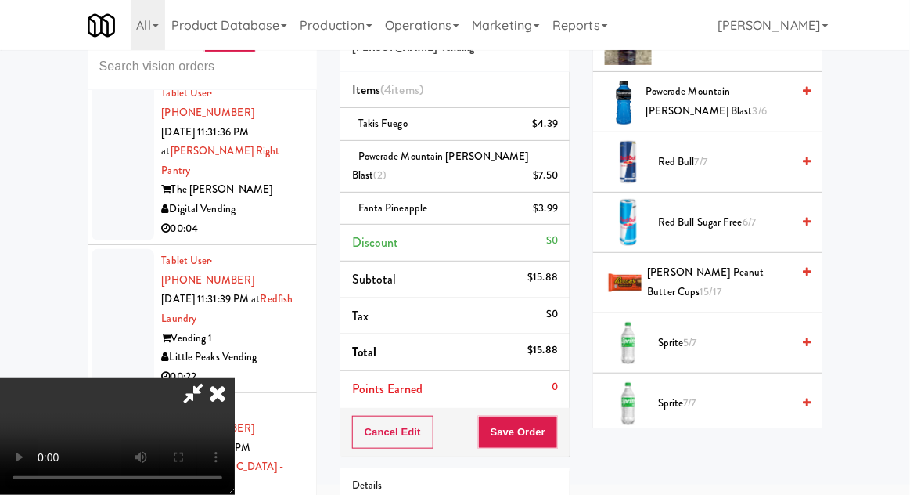
scroll to position [1841, 0]
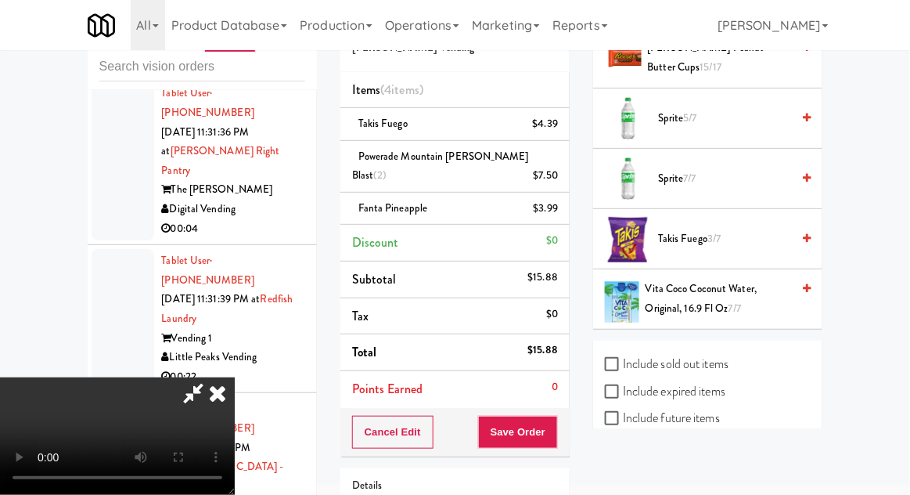
click at [711, 232] on span "3/7" at bounding box center [714, 238] width 13 height 15
click at [557, 416] on button "Save Order" at bounding box center [518, 432] width 80 height 33
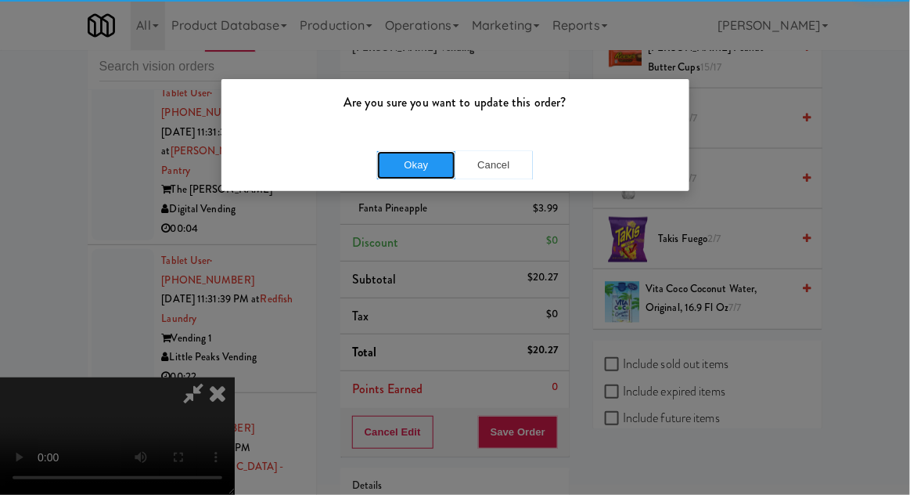
click at [438, 164] on button "Okay" at bounding box center [416, 165] width 78 height 28
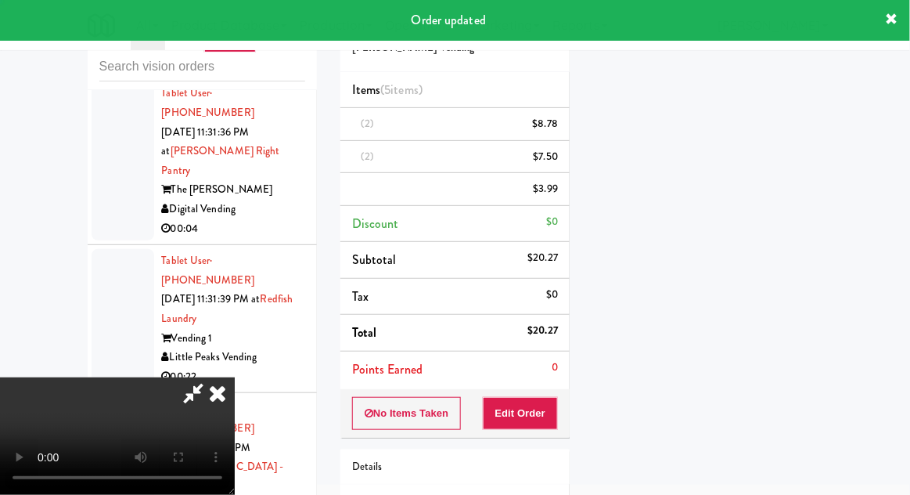
scroll to position [0, 0]
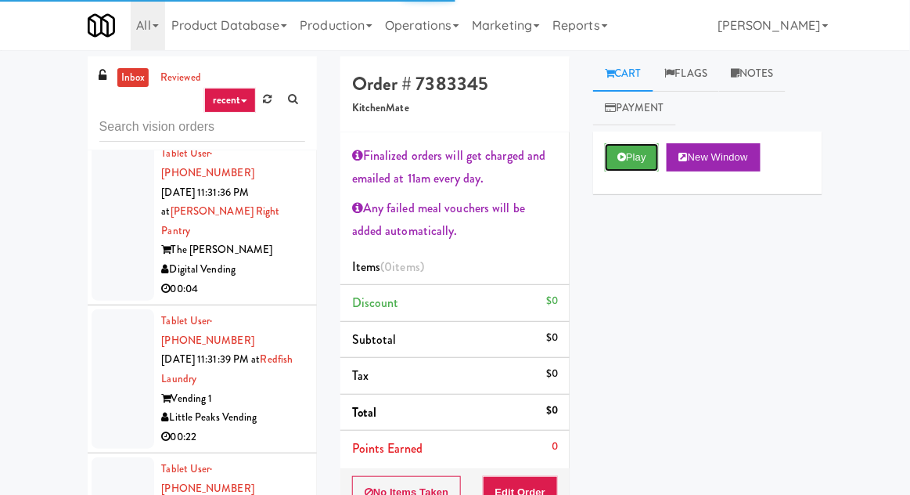
click at [642, 170] on button "Play" at bounding box center [632, 157] width 54 height 28
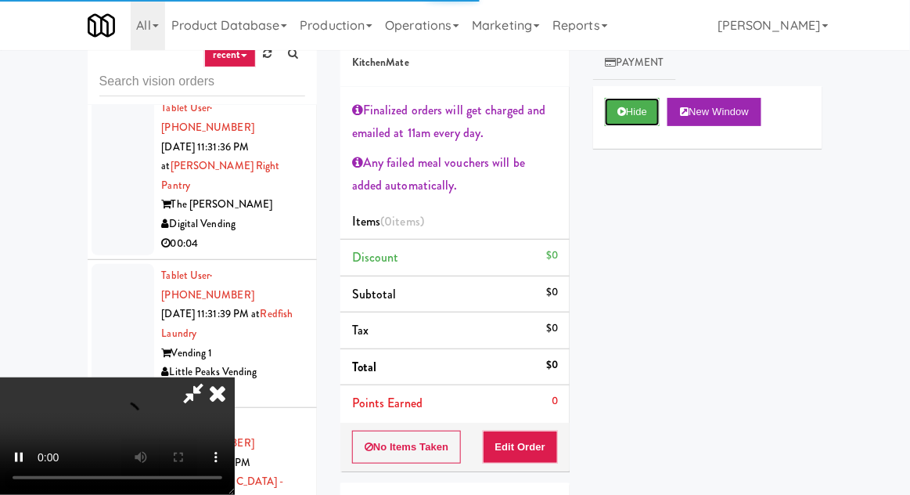
scroll to position [124, 0]
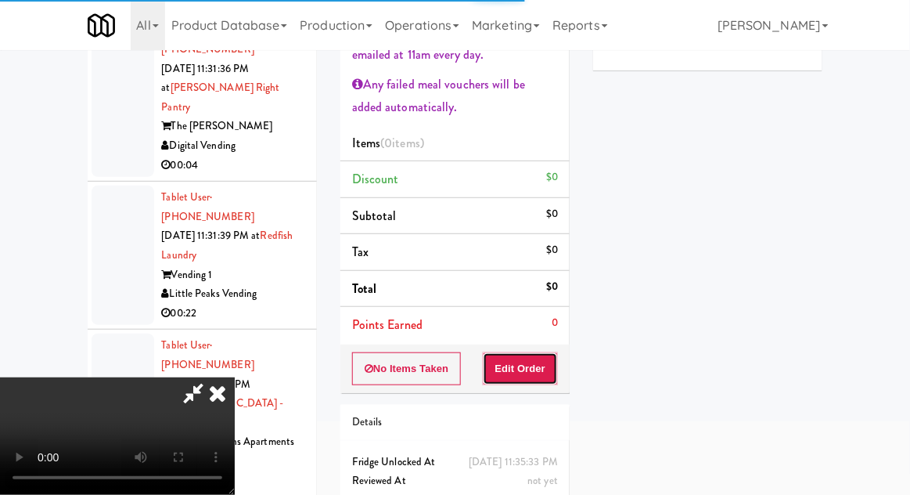
click at [509, 373] on button "Edit Order" at bounding box center [521, 368] width 76 height 33
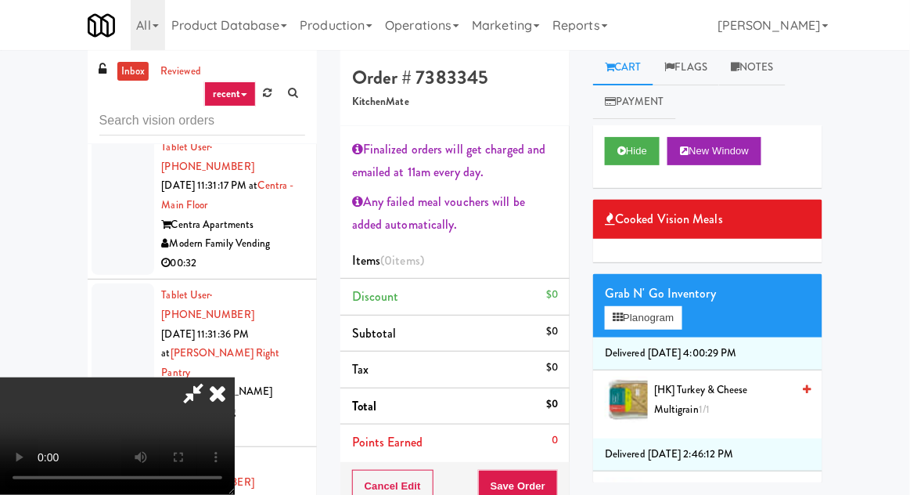
scroll to position [95, 0]
click at [625, 151] on icon at bounding box center [622, 151] width 9 height 10
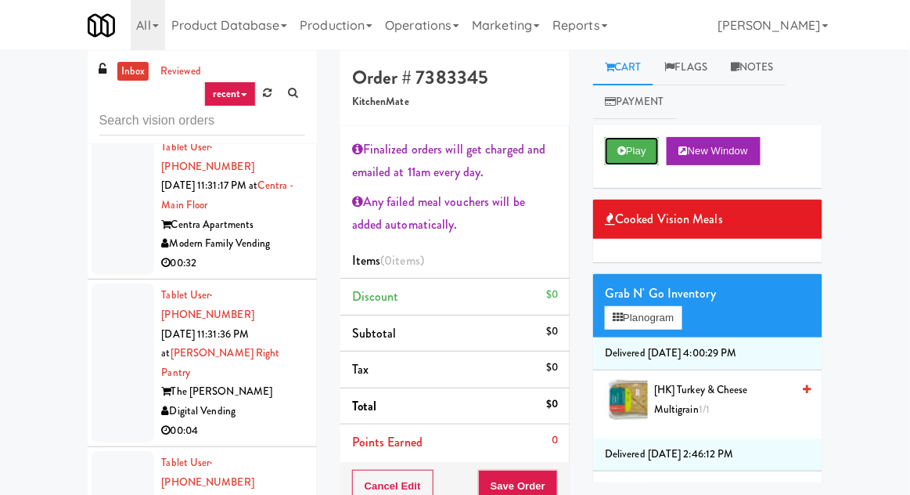
scroll to position [0, 0]
click at [625, 145] on button "Play" at bounding box center [632, 151] width 54 height 28
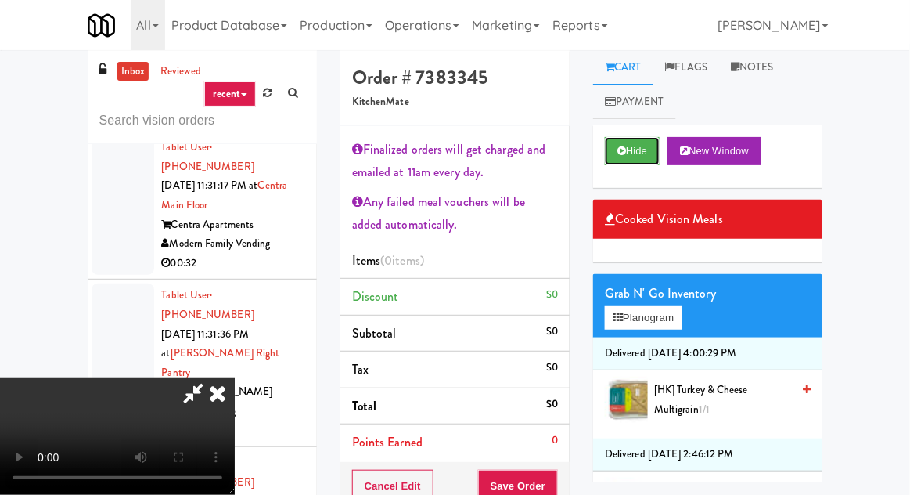
scroll to position [95, 0]
click at [620, 148] on icon at bounding box center [622, 151] width 9 height 10
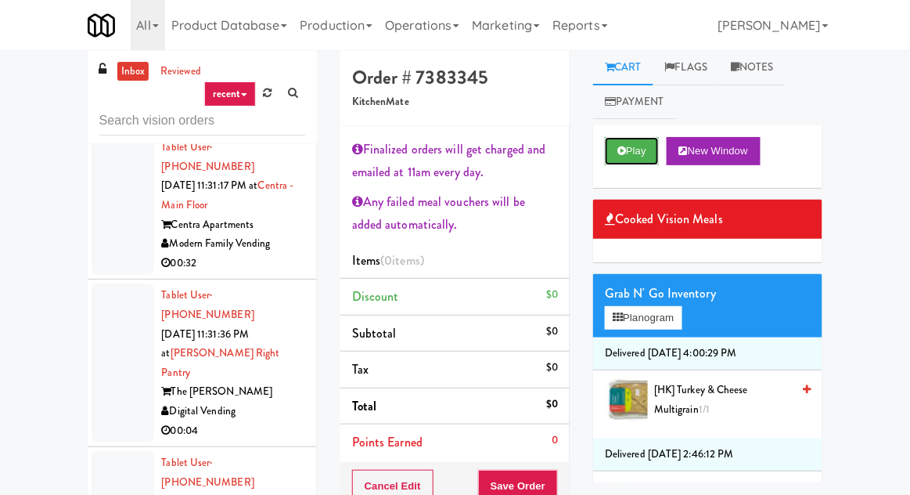
click at [632, 157] on button "Play" at bounding box center [632, 151] width 54 height 28
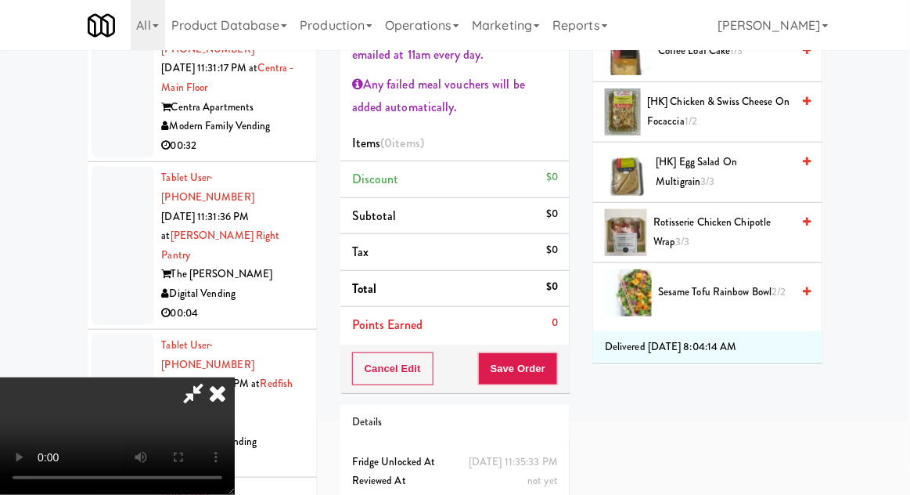
scroll to position [452, 0]
click at [671, 234] on span "Rotisserie Chicken Chipotle Wrap 3/3" at bounding box center [723, 233] width 138 height 38
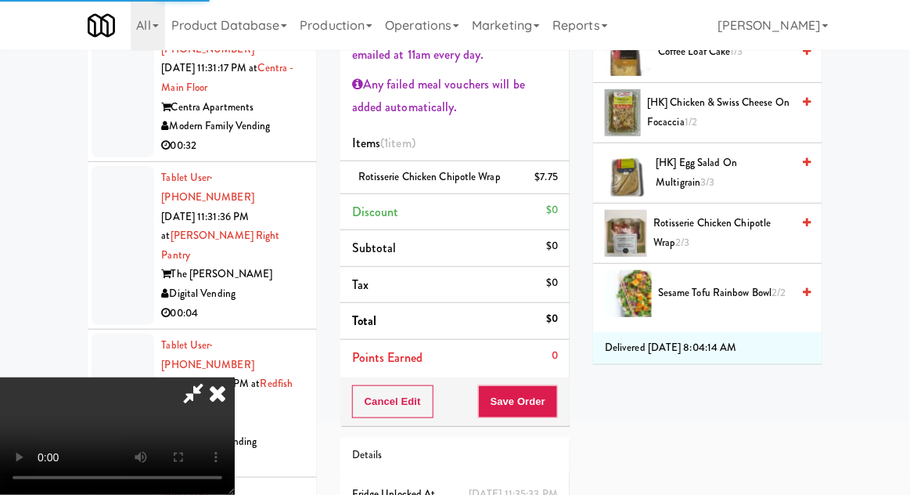
scroll to position [95, 0]
click at [557, 402] on button "Save Order" at bounding box center [518, 401] width 80 height 33
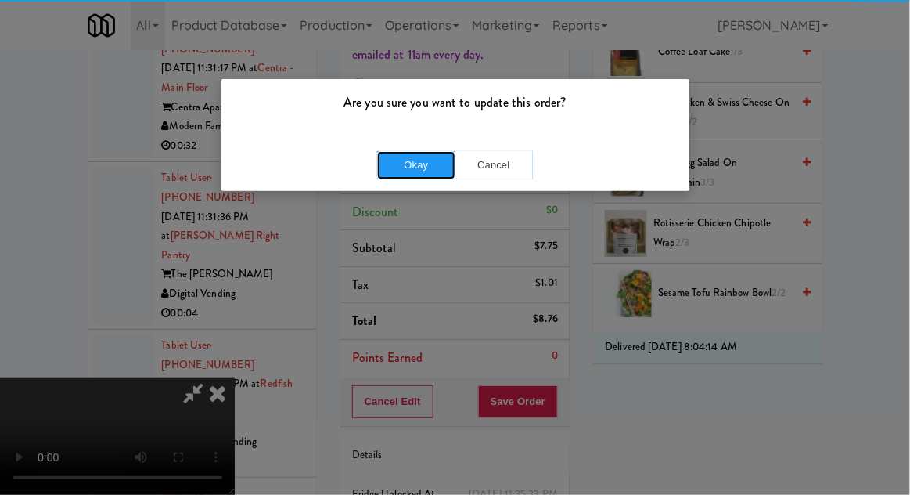
click at [434, 160] on button "Okay" at bounding box center [416, 165] width 78 height 28
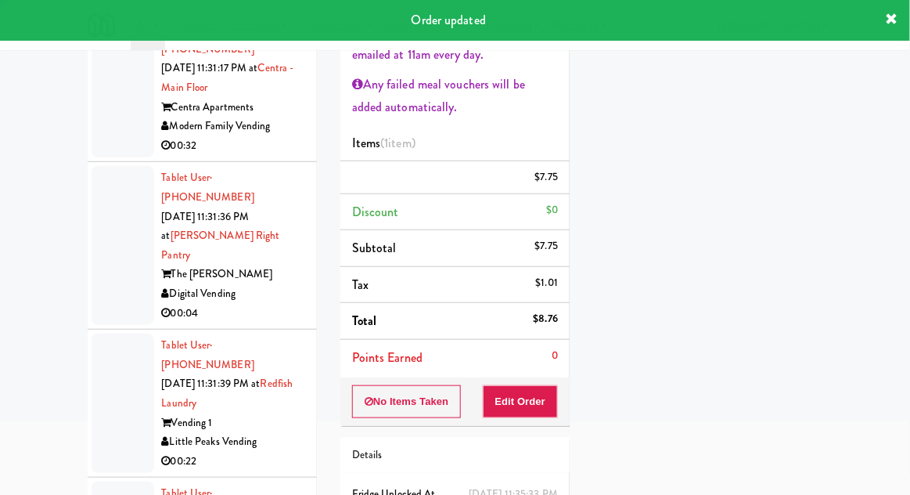
scroll to position [0, 0]
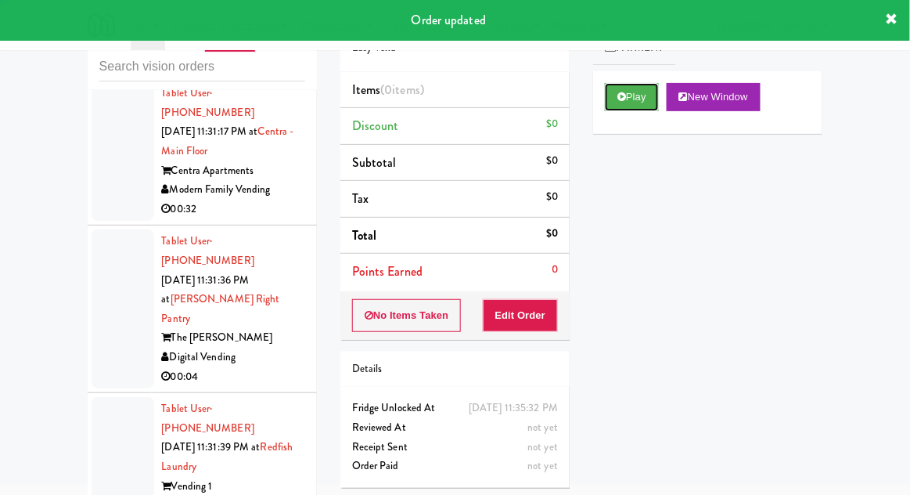
click at [611, 102] on button "Play" at bounding box center [632, 97] width 54 height 28
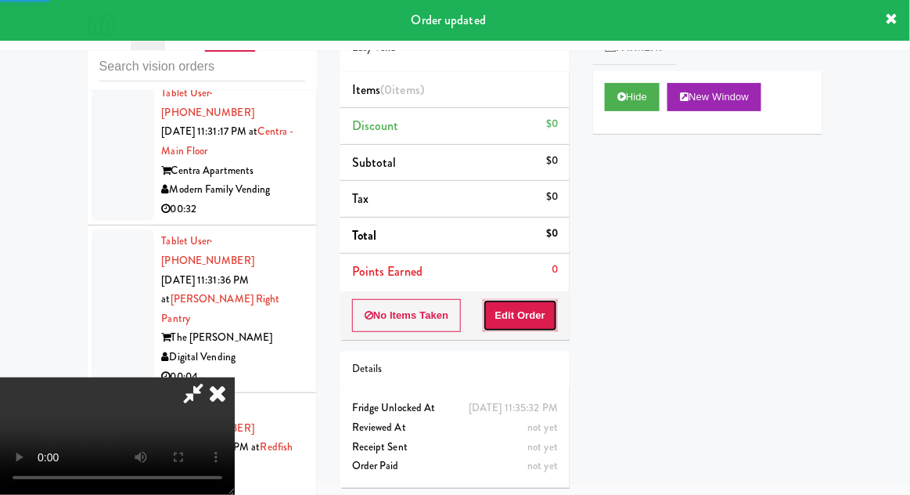
click at [511, 299] on button "Edit Order" at bounding box center [521, 315] width 76 height 33
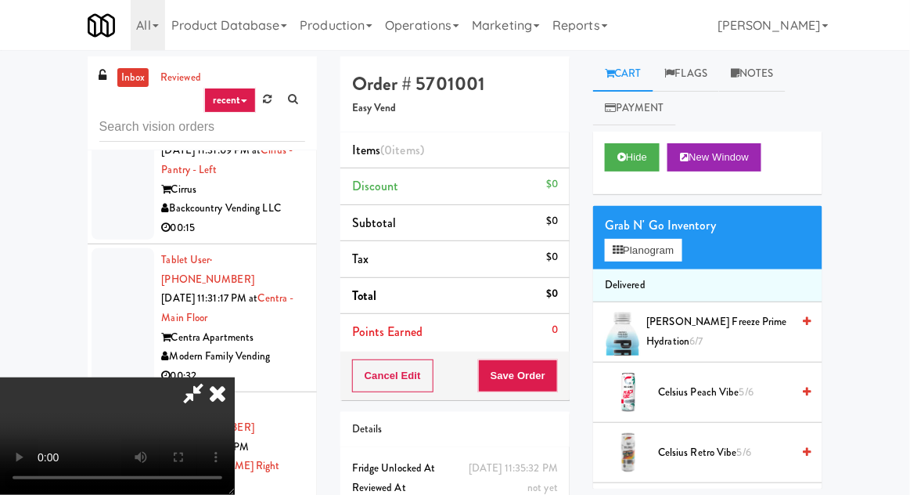
scroll to position [57, 0]
click at [646, 164] on button "Hide" at bounding box center [632, 157] width 55 height 28
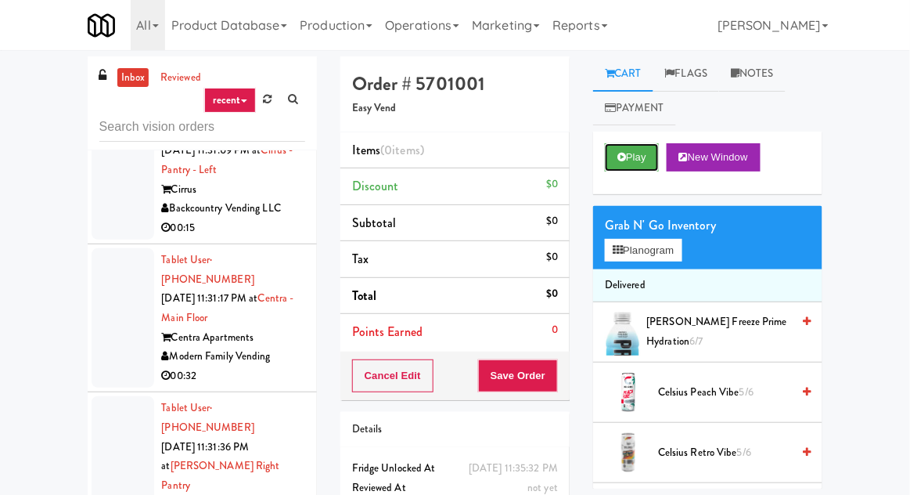
click at [650, 161] on button "Play" at bounding box center [632, 157] width 54 height 28
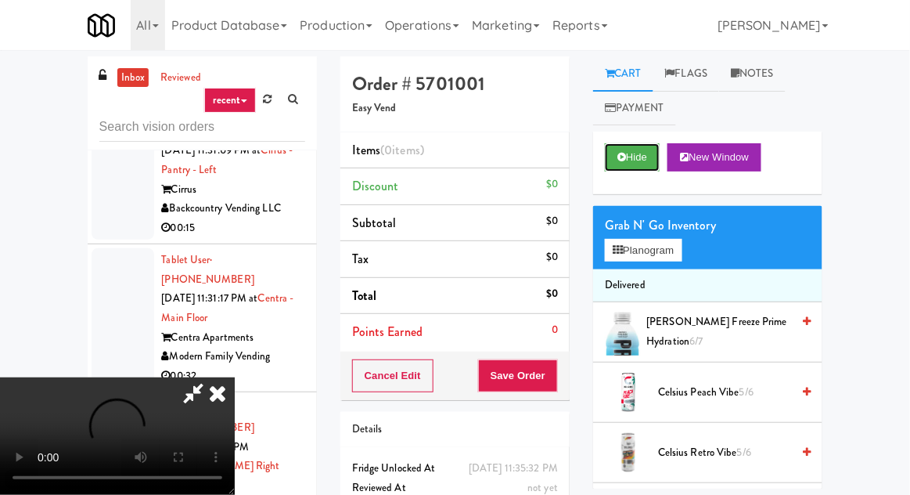
scroll to position [57, 0]
click at [640, 165] on button "Hide" at bounding box center [632, 157] width 55 height 28
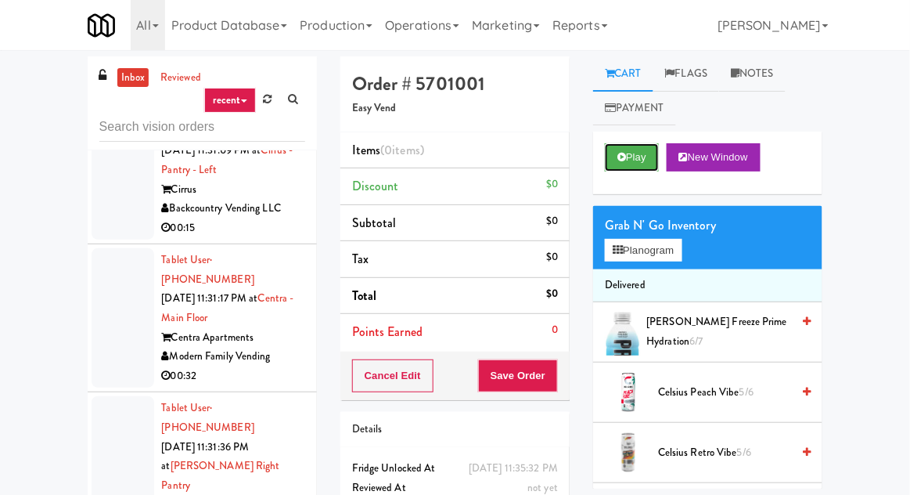
click at [636, 169] on button "Play" at bounding box center [632, 157] width 54 height 28
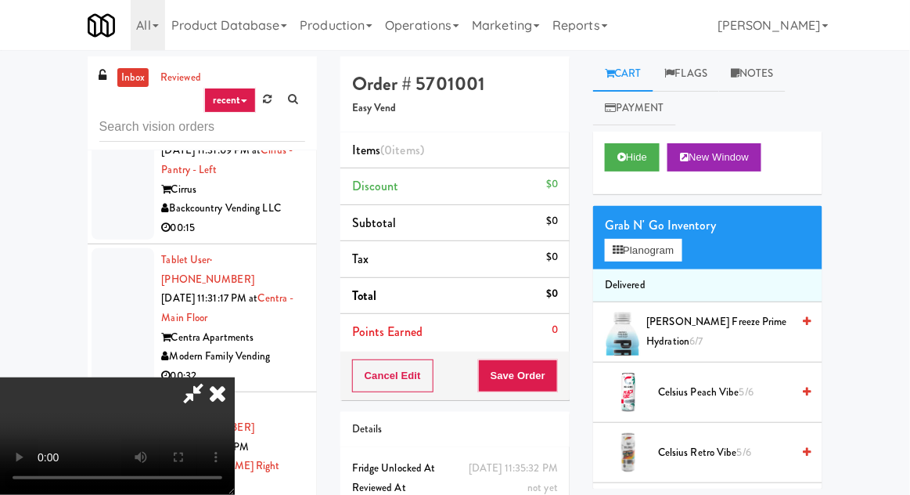
click at [220, 398] on icon at bounding box center [217, 392] width 34 height 31
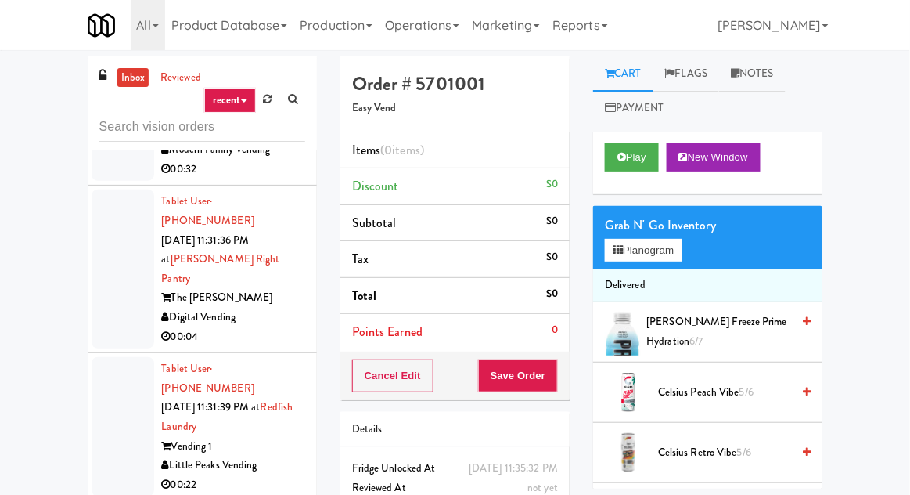
scroll to position [12964, 0]
click at [655, 155] on button "Play" at bounding box center [632, 157] width 54 height 28
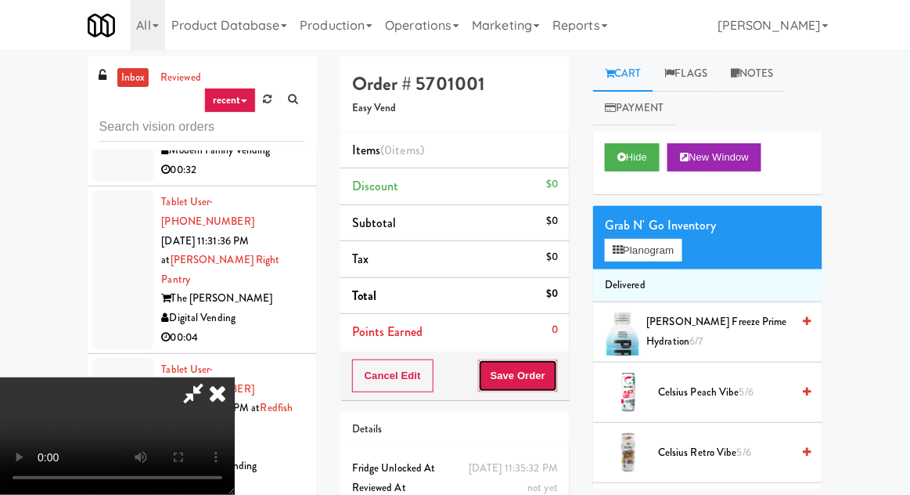
click at [535, 367] on button "Save Order" at bounding box center [518, 375] width 80 height 33
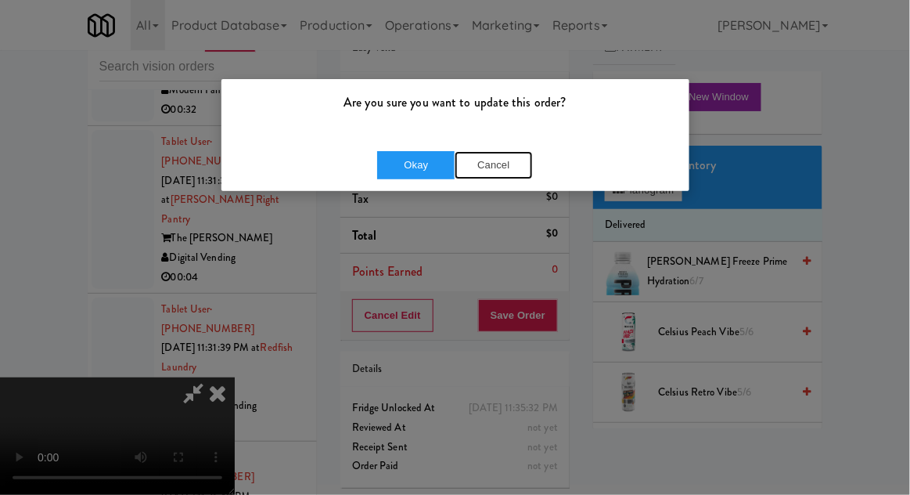
click at [510, 175] on button "Cancel" at bounding box center [494, 165] width 78 height 28
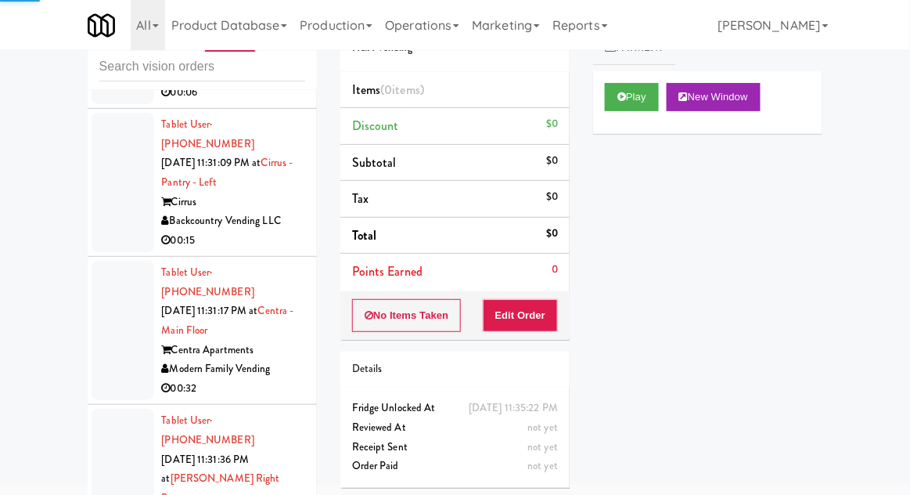
scroll to position [12689, 0]
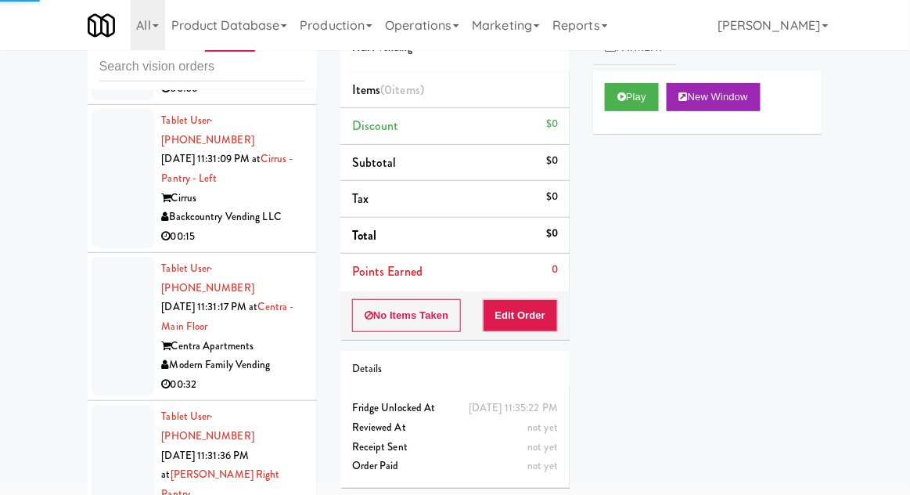
click at [639, 98] on button "Play" at bounding box center [632, 97] width 54 height 28
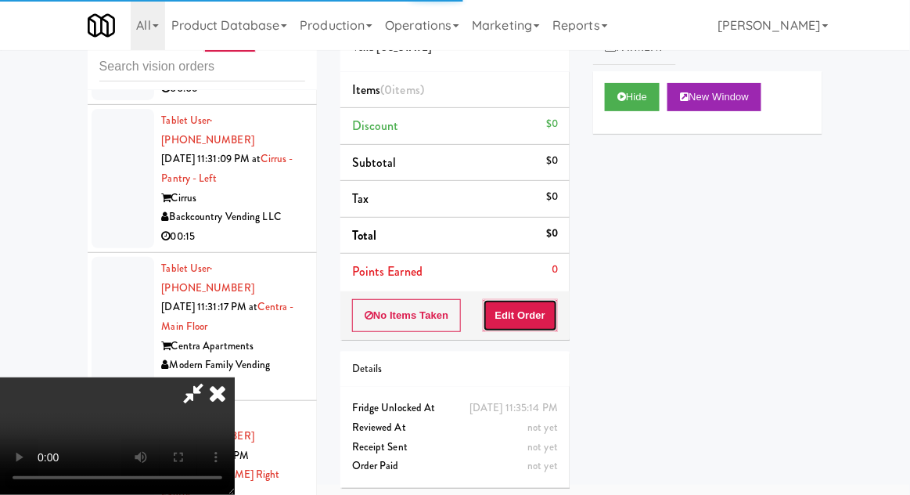
click at [523, 319] on button "Edit Order" at bounding box center [521, 315] width 76 height 33
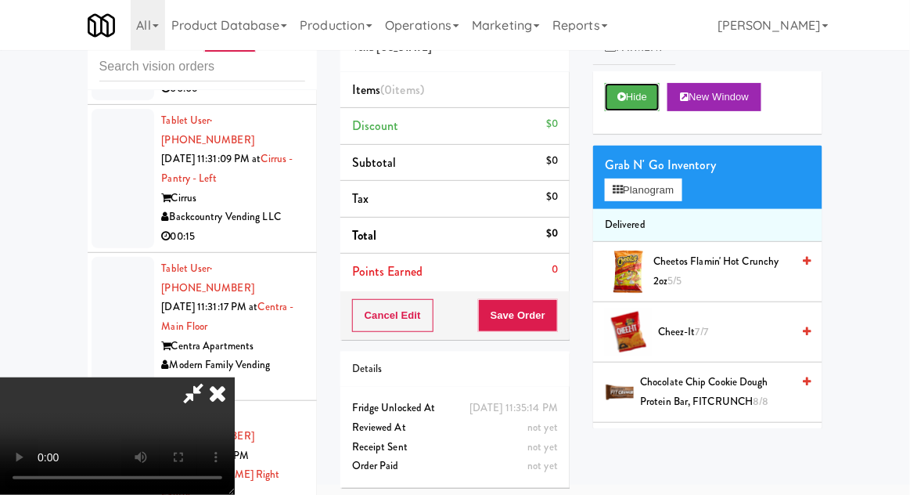
click at [636, 106] on button "Hide" at bounding box center [632, 97] width 55 height 28
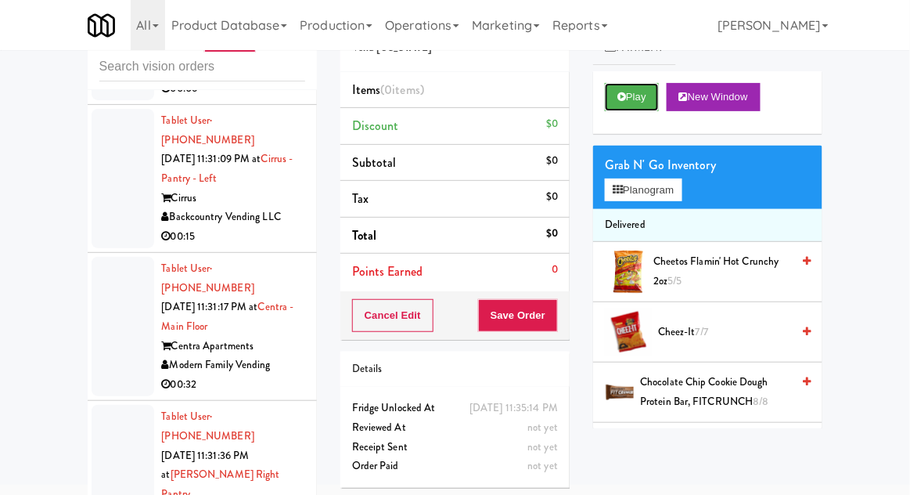
click at [639, 103] on button "Play" at bounding box center [632, 97] width 54 height 28
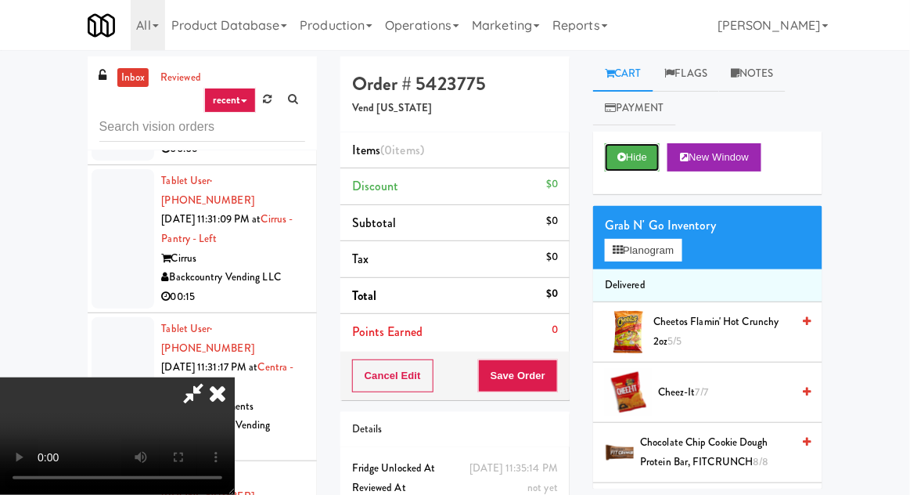
click at [642, 162] on button "Hide" at bounding box center [632, 157] width 55 height 28
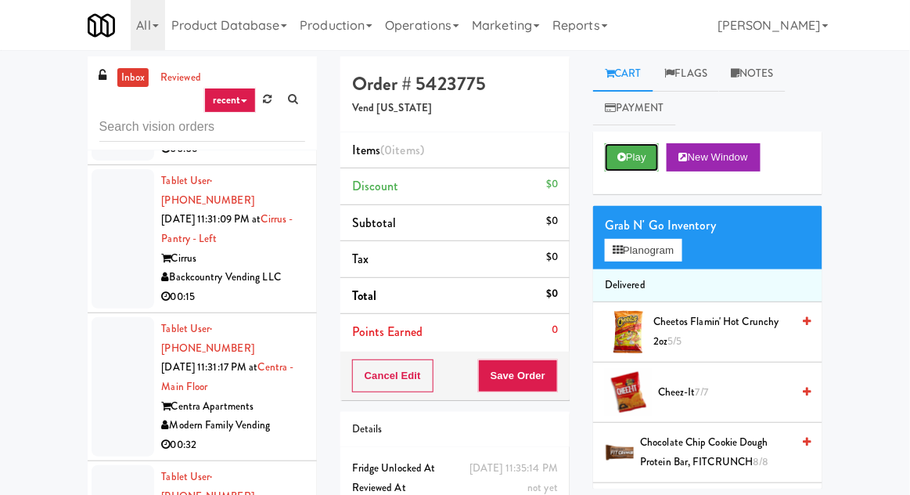
click at [646, 159] on button "Play" at bounding box center [632, 157] width 54 height 28
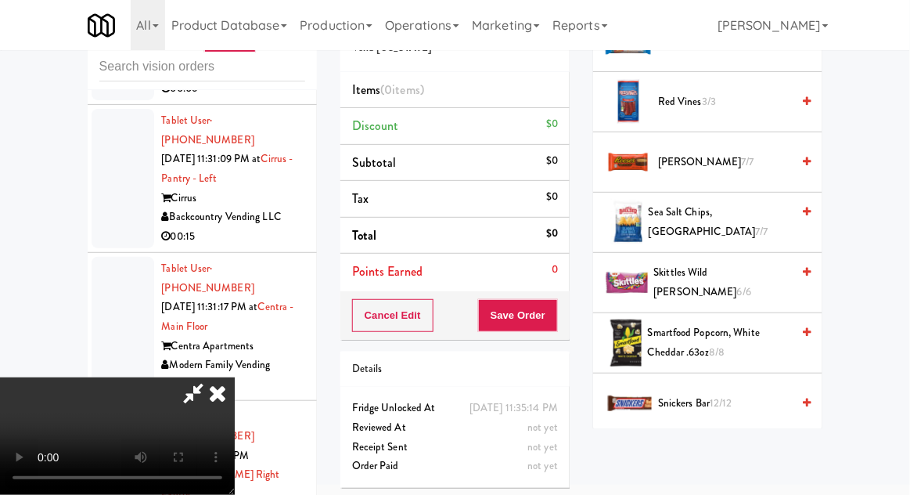
scroll to position [1375, 0]
click at [740, 284] on span "6/6" at bounding box center [744, 291] width 14 height 15
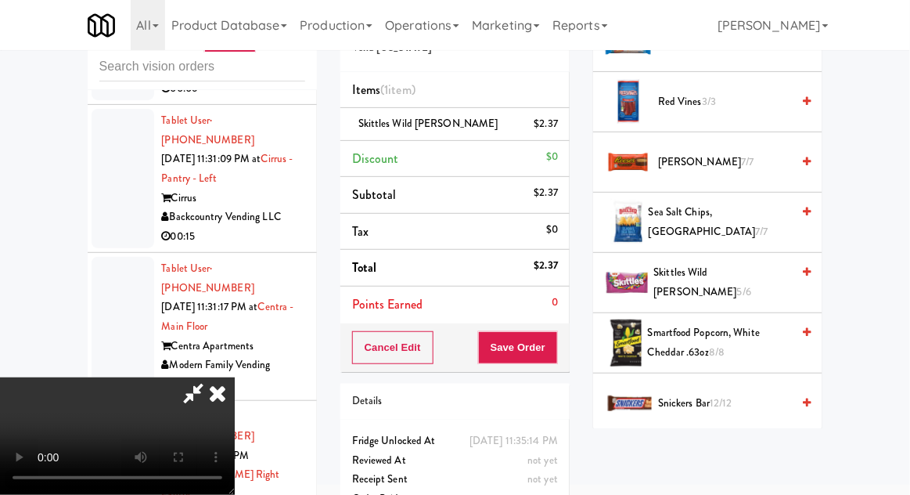
scroll to position [57, 0]
click at [558, 351] on button "Save Order" at bounding box center [518, 347] width 80 height 33
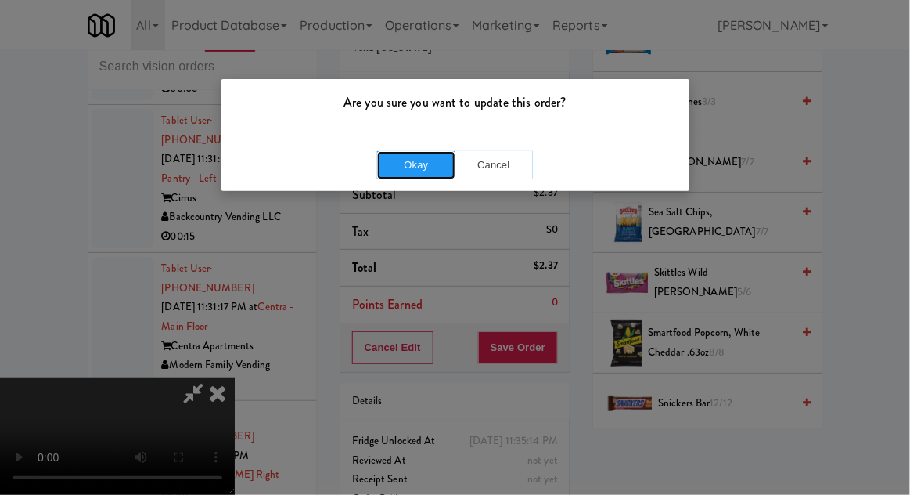
click at [416, 168] on button "Okay" at bounding box center [416, 165] width 78 height 28
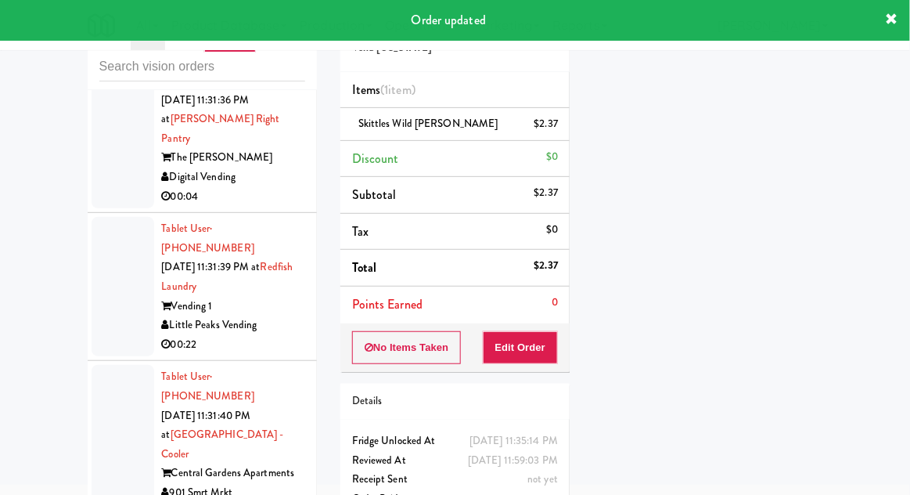
scroll to position [13045, 0]
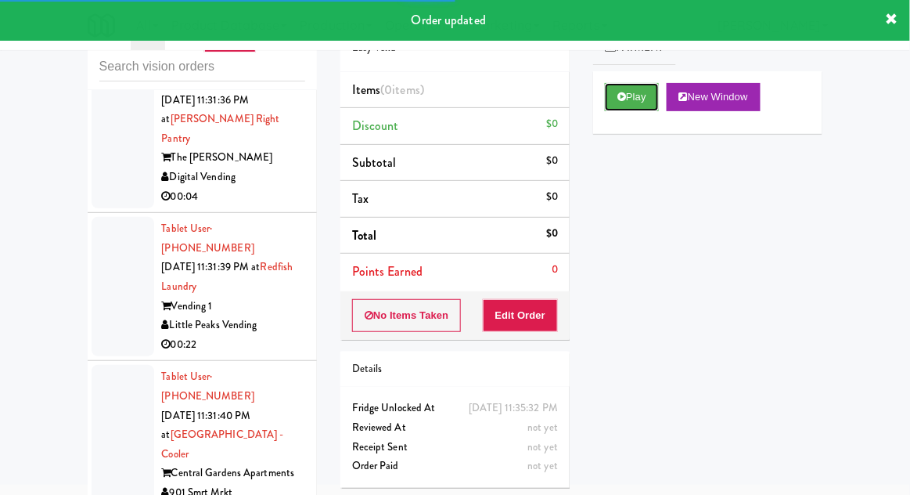
click at [639, 97] on button "Play" at bounding box center [632, 97] width 54 height 28
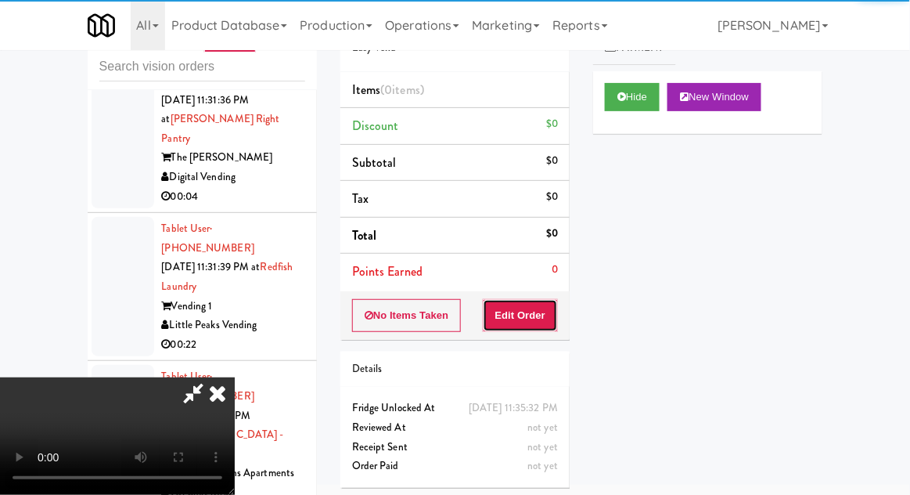
click at [540, 316] on button "Edit Order" at bounding box center [521, 315] width 76 height 33
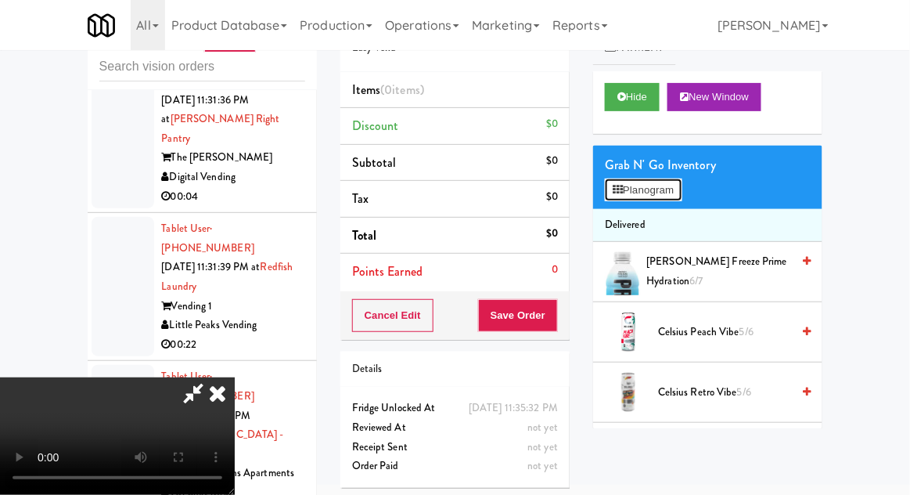
click at [660, 189] on button "Planogram" at bounding box center [643, 189] width 77 height 23
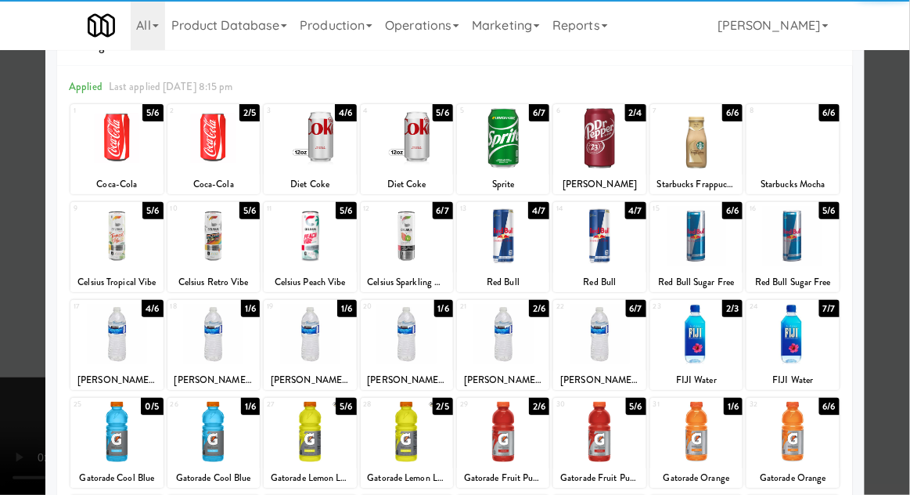
scroll to position [198, 0]
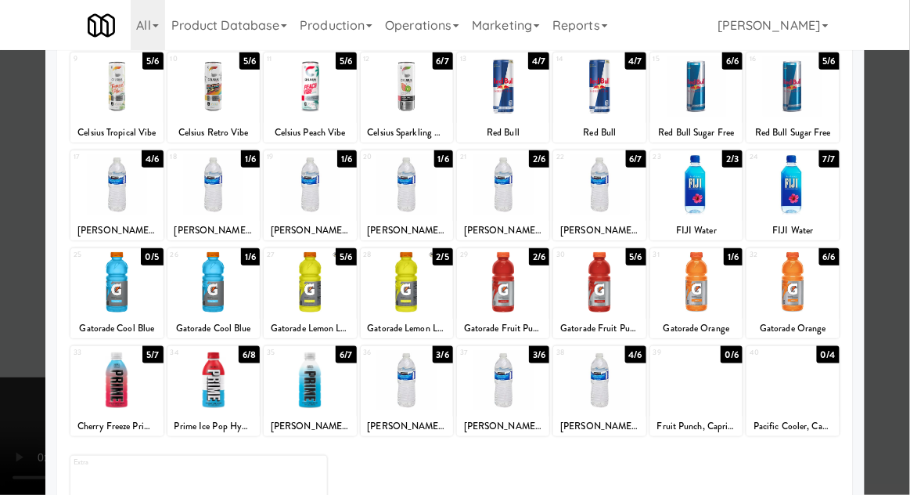
click at [307, 303] on div at bounding box center [310, 282] width 92 height 60
click at [907, 286] on div at bounding box center [455, 247] width 910 height 495
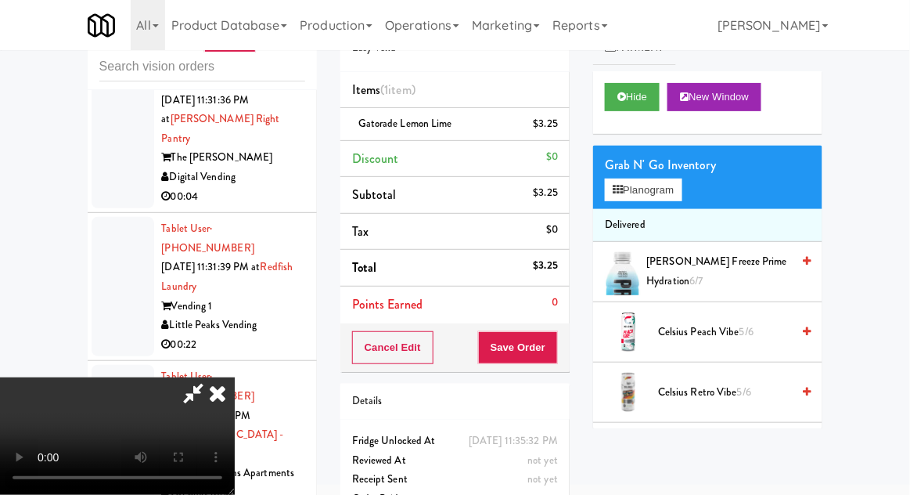
scroll to position [57, 0]
click at [659, 194] on button "Planogram" at bounding box center [643, 189] width 77 height 23
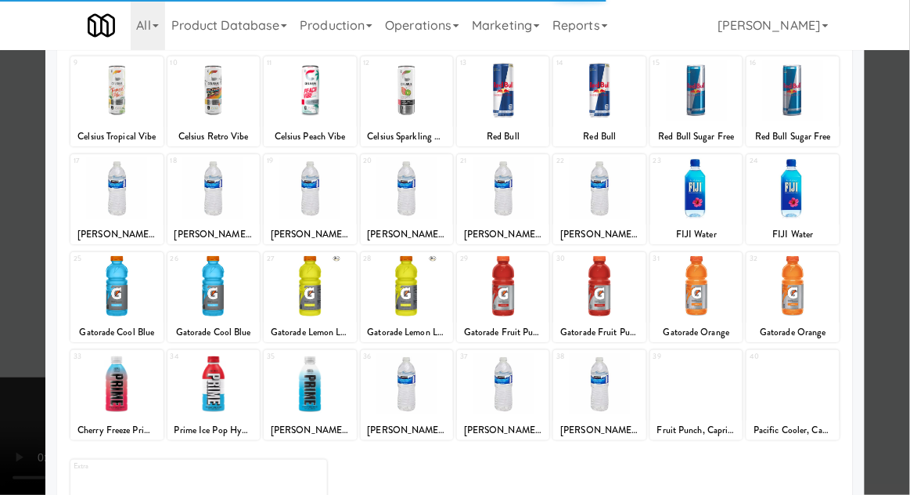
scroll to position [198, 0]
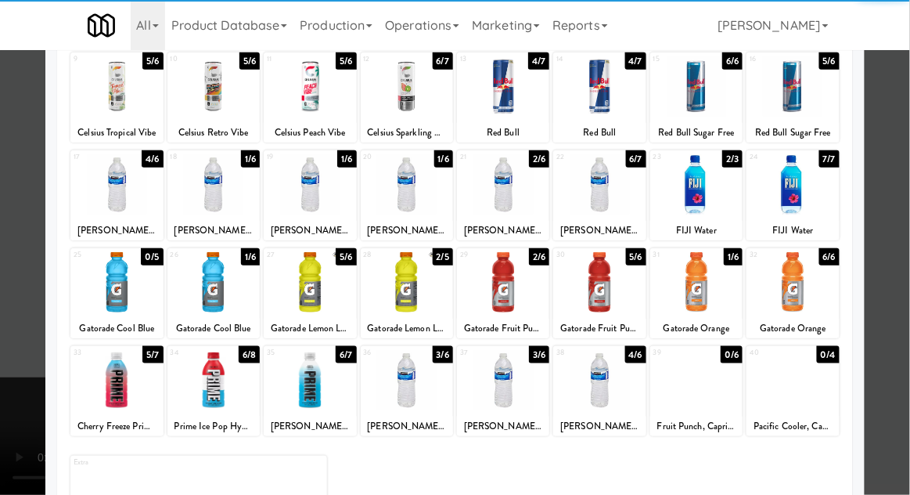
click at [296, 394] on div at bounding box center [310, 380] width 92 height 60
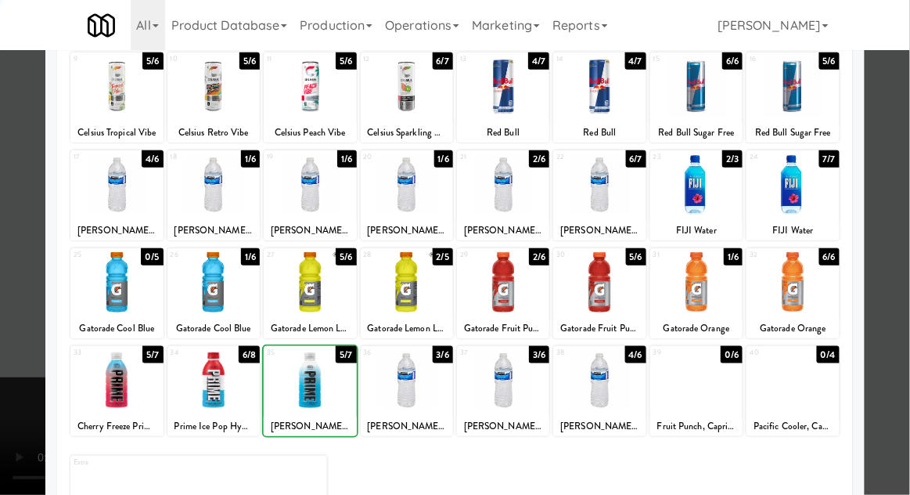
click at [901, 337] on div at bounding box center [455, 247] width 910 height 495
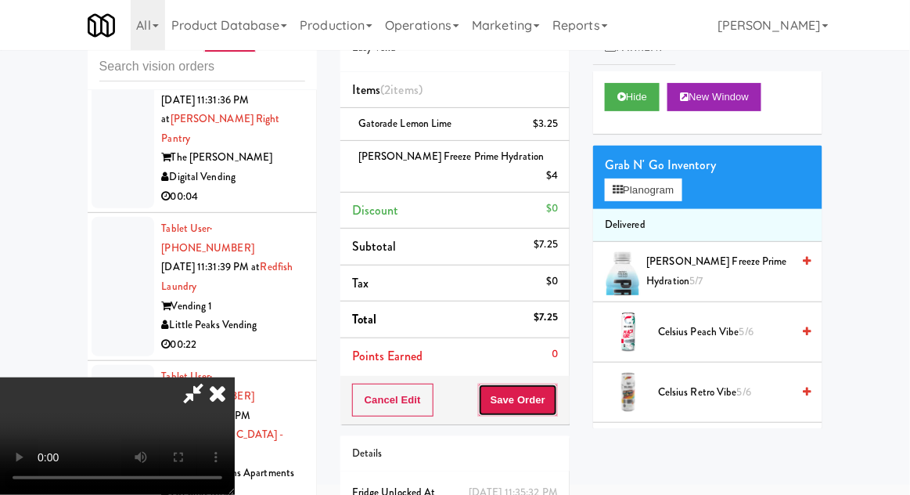
click at [558, 384] on button "Save Order" at bounding box center [518, 400] width 80 height 33
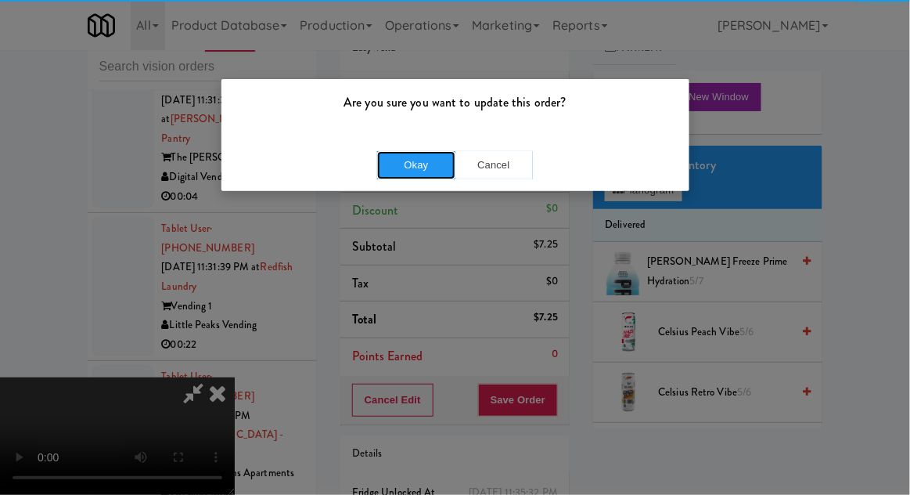
click at [377, 175] on button "Okay" at bounding box center [416, 165] width 78 height 28
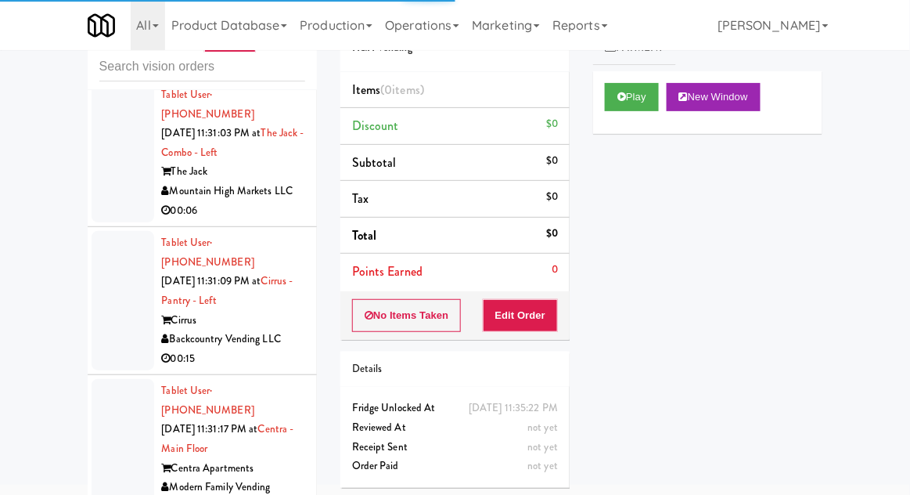
scroll to position [12567, 0]
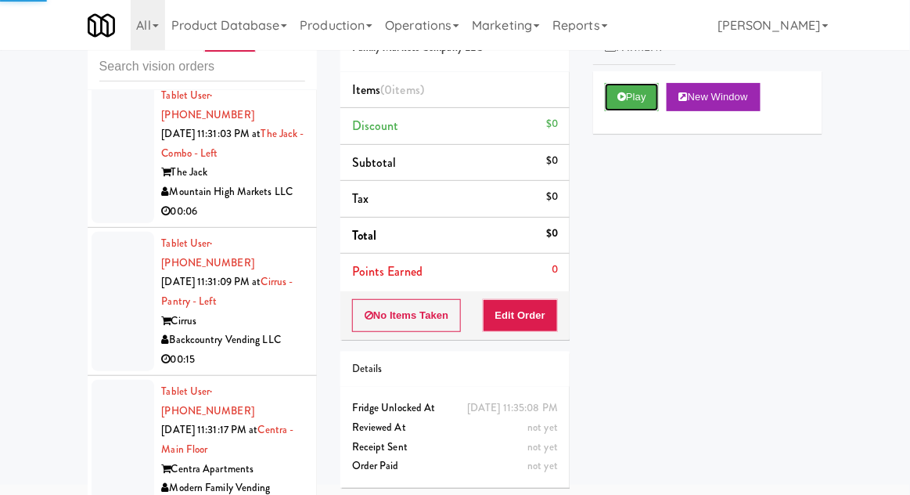
click at [643, 100] on button "Play" at bounding box center [632, 97] width 54 height 28
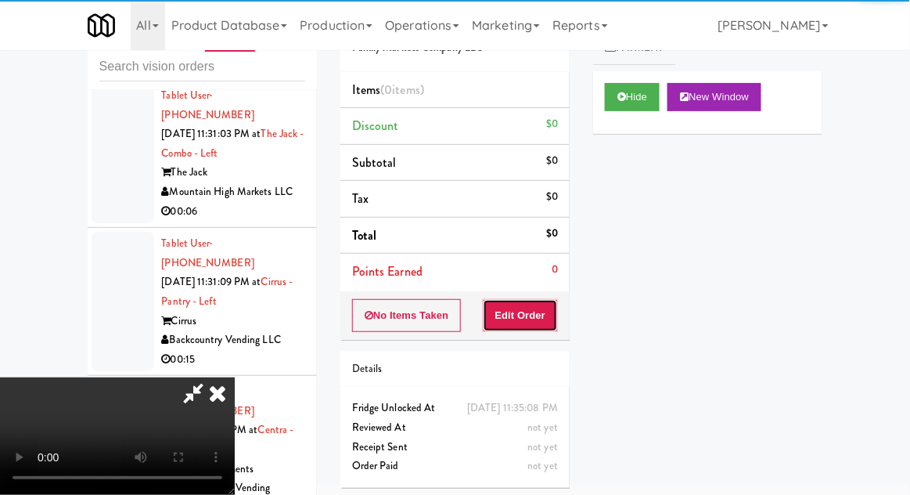
click at [535, 299] on button "Edit Order" at bounding box center [521, 315] width 76 height 33
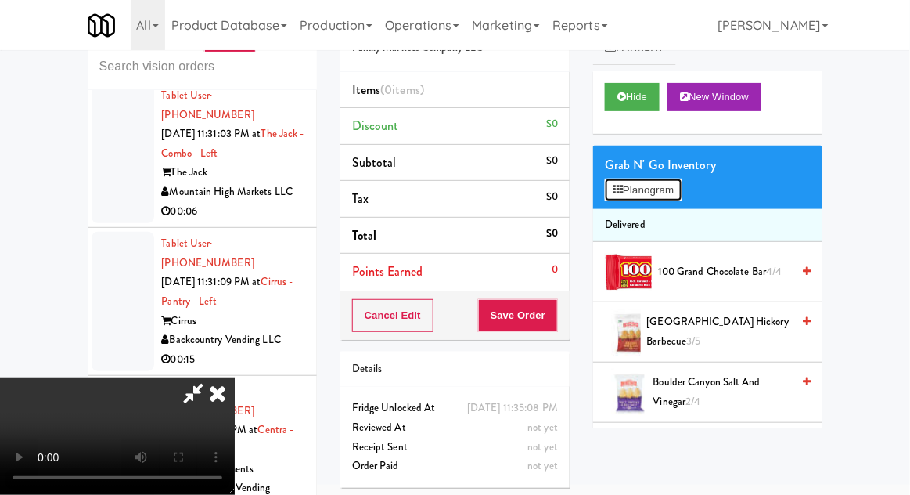
click at [677, 183] on button "Planogram" at bounding box center [643, 189] width 77 height 23
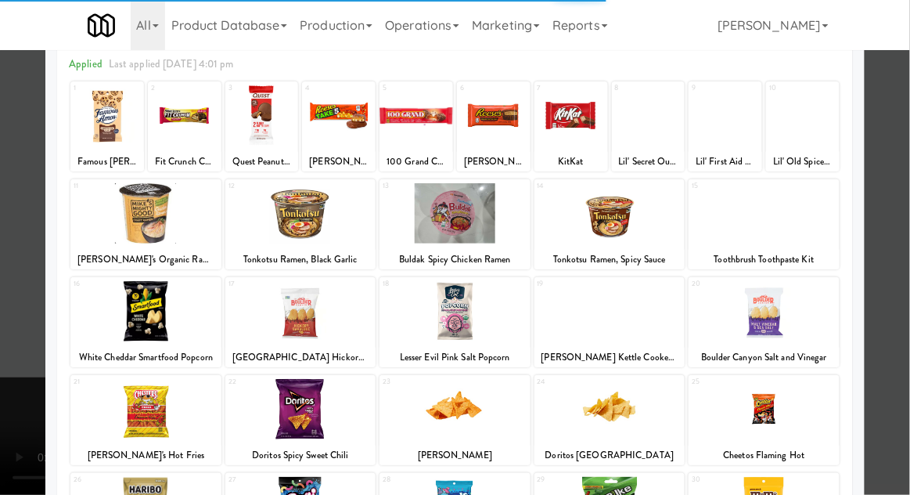
scroll to position [88, 0]
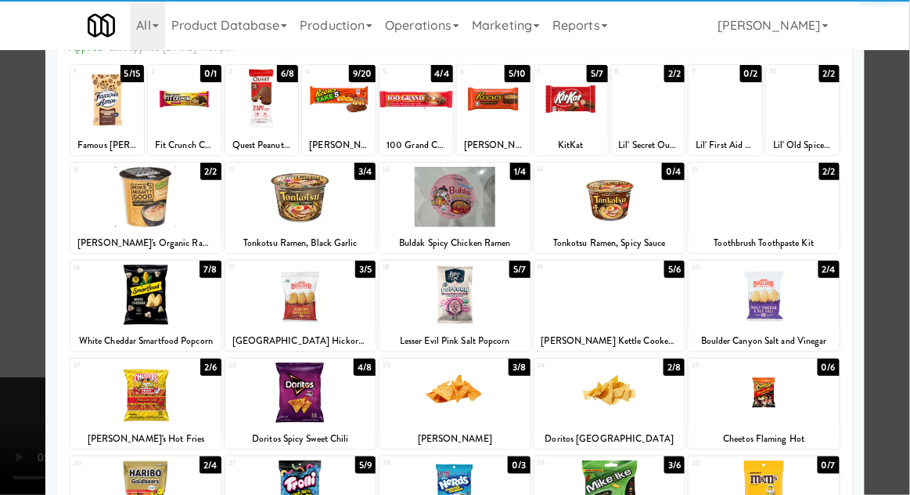
click at [277, 391] on div at bounding box center [300, 392] width 151 height 60
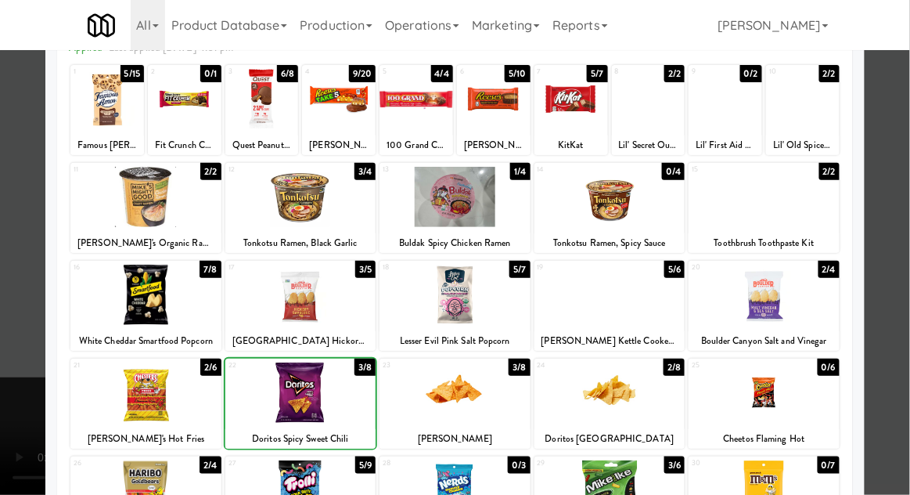
click at [907, 305] on div at bounding box center [455, 247] width 910 height 495
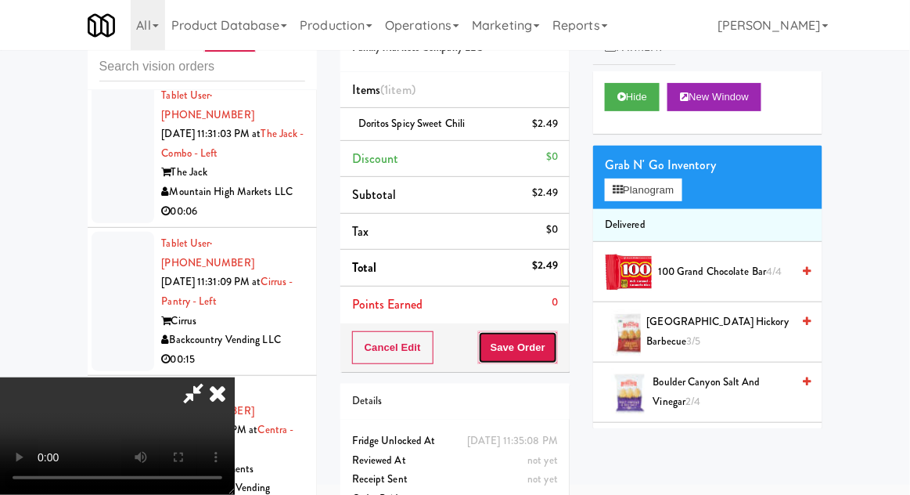
click at [557, 347] on button "Save Order" at bounding box center [518, 347] width 80 height 33
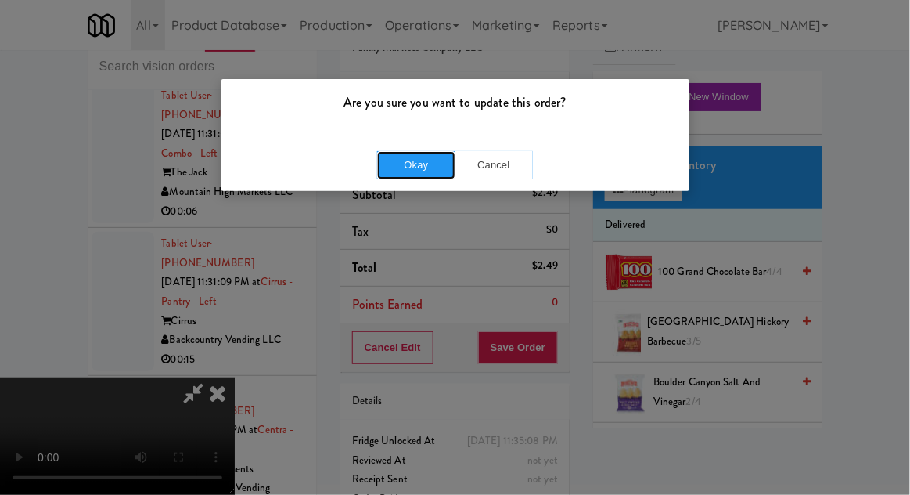
click at [405, 174] on button "Okay" at bounding box center [416, 165] width 78 height 28
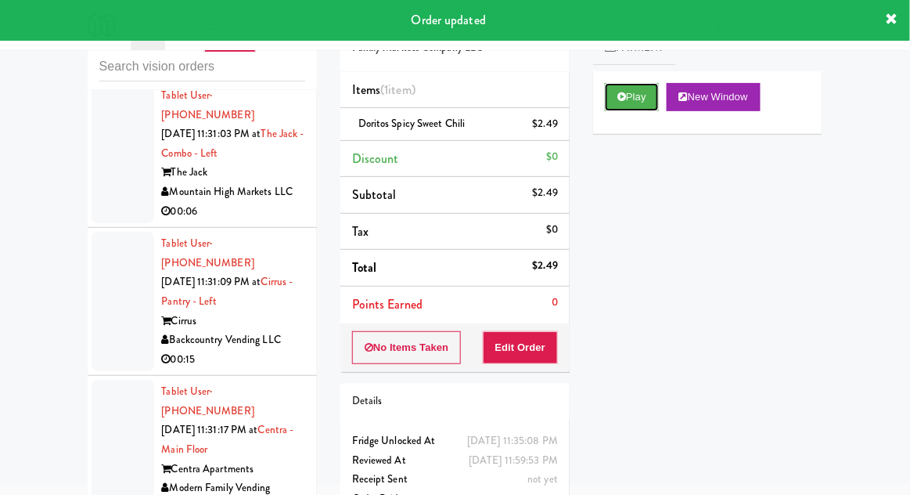
click at [655, 103] on button "Play" at bounding box center [632, 97] width 54 height 28
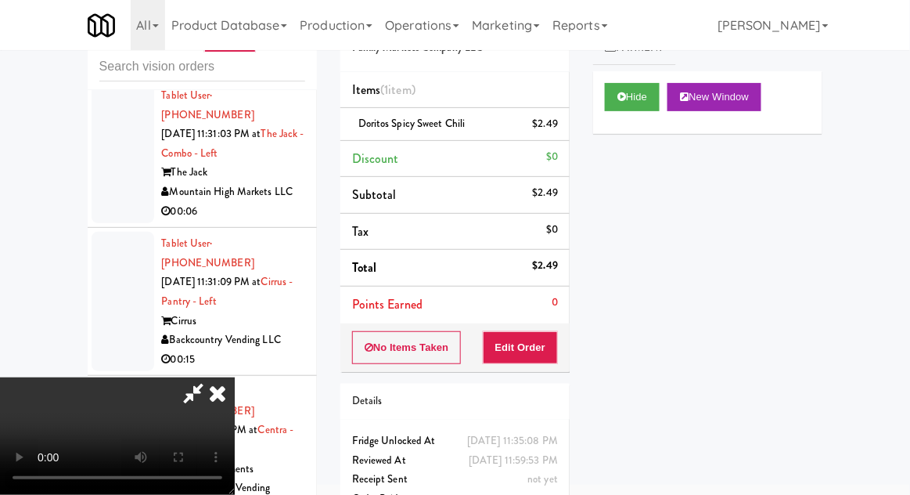
click at [235, 377] on icon at bounding box center [217, 392] width 34 height 31
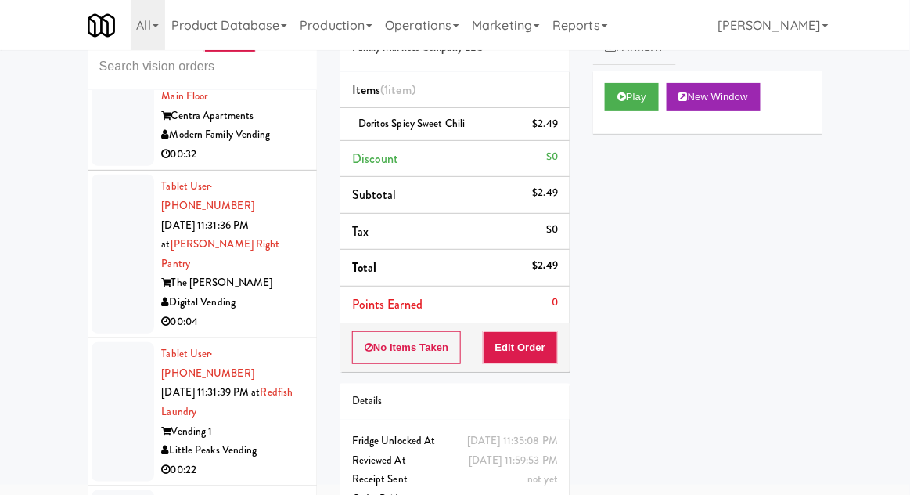
scroll to position [12917, 0]
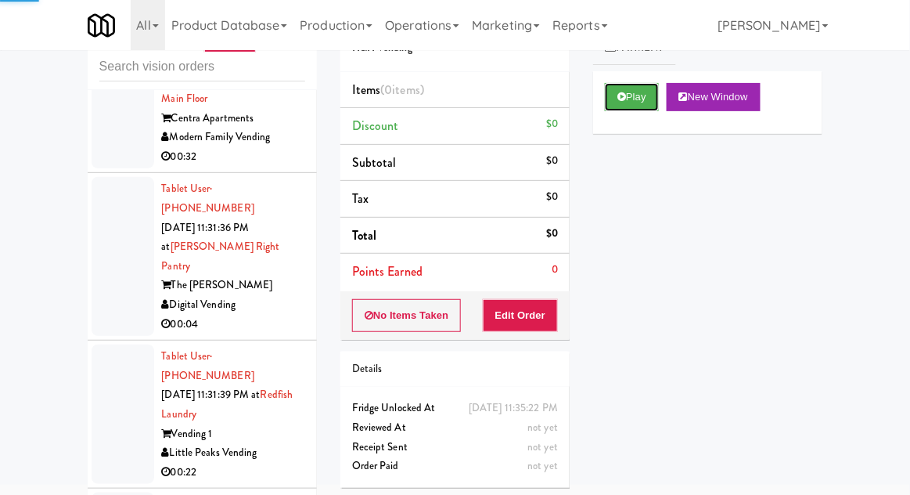
click at [640, 102] on button "Play" at bounding box center [632, 97] width 54 height 28
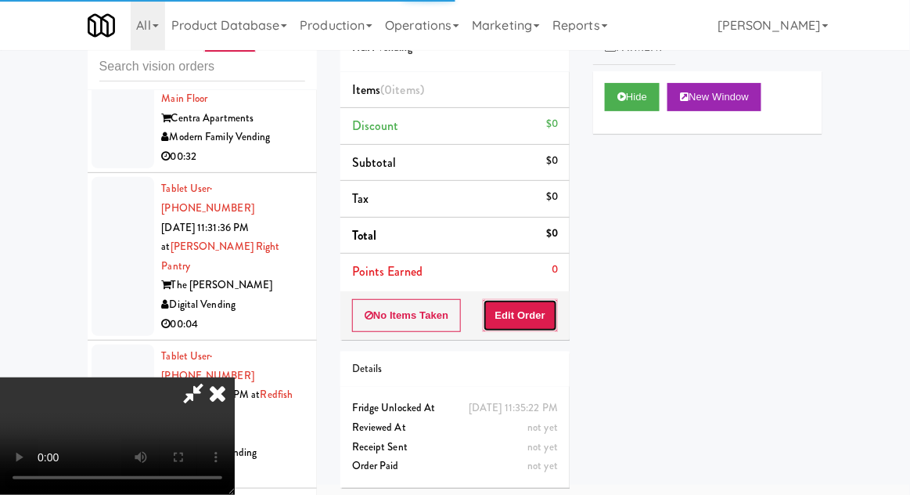
click at [528, 310] on button "Edit Order" at bounding box center [521, 315] width 76 height 33
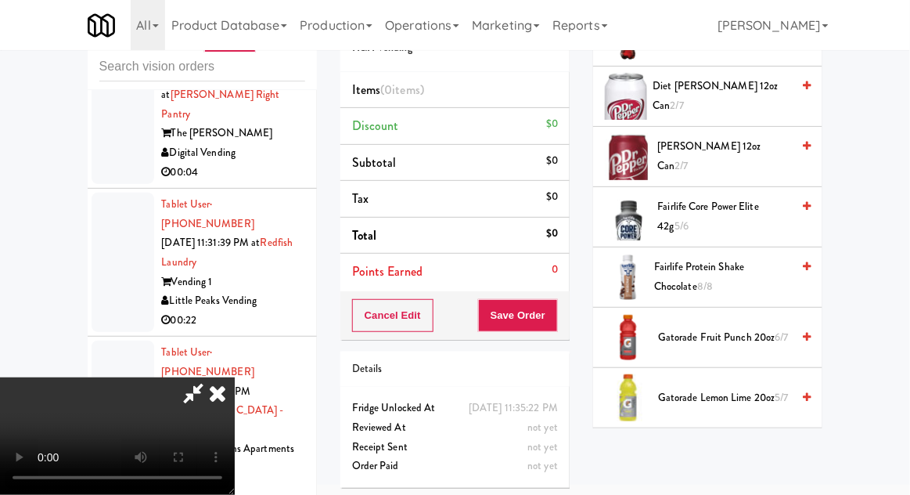
scroll to position [665, 0]
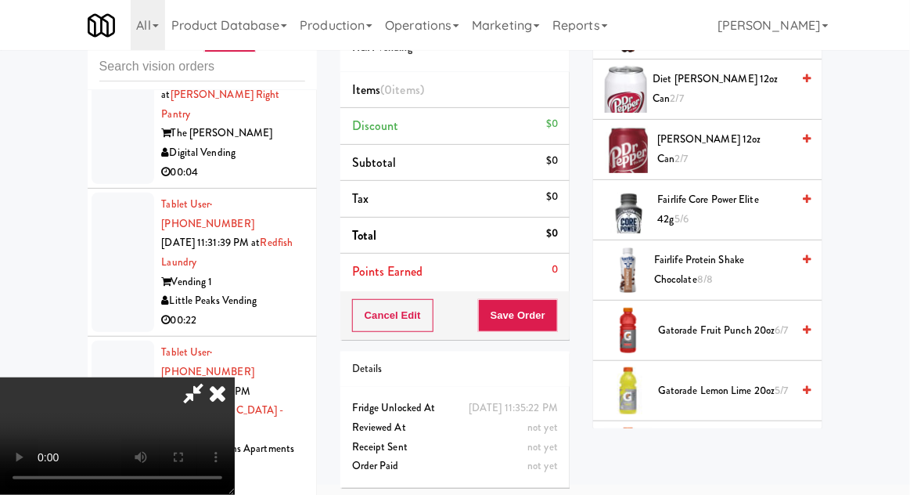
click at [749, 381] on span "Gatorade Lemon Lime 20oz 5/7" at bounding box center [724, 391] width 133 height 20
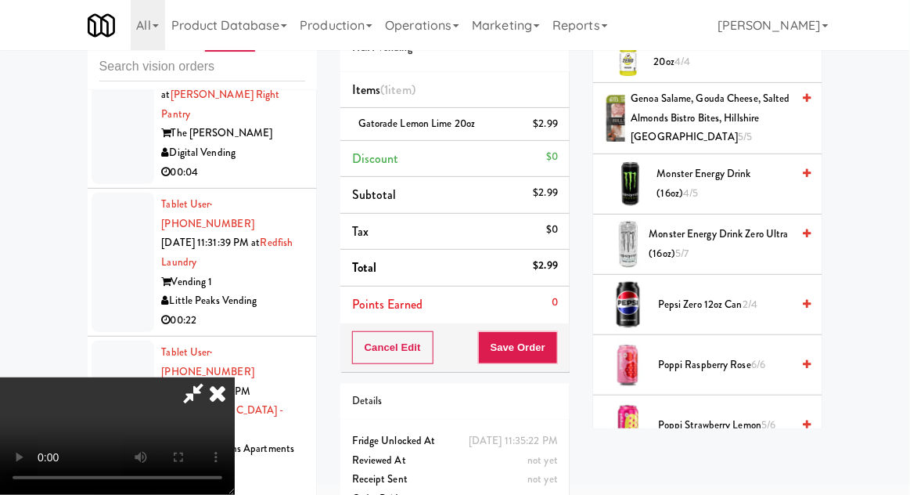
scroll to position [1248, 0]
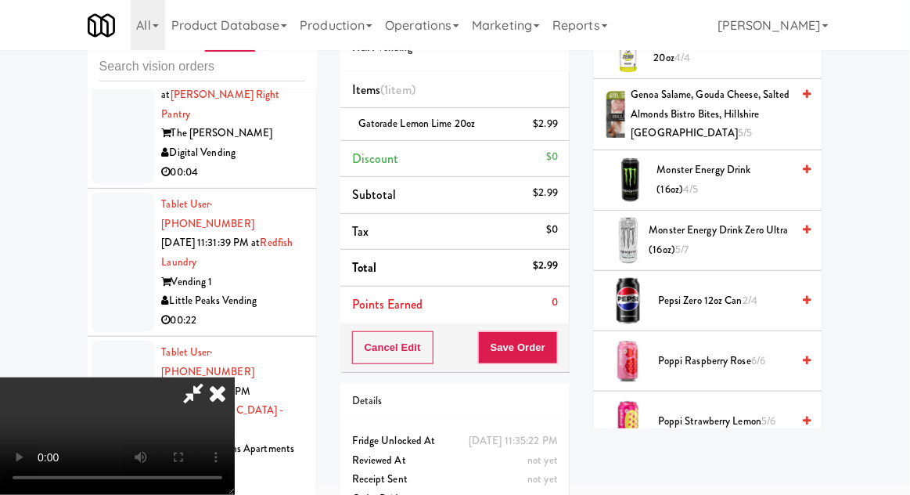
click at [725, 417] on span "Poppi Strawberry Lemon 5/6" at bounding box center [724, 422] width 133 height 20
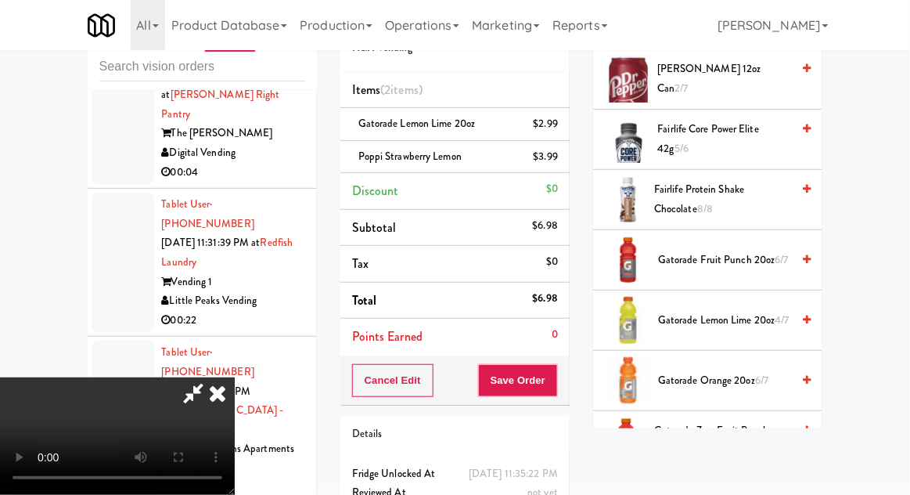
scroll to position [733, 0]
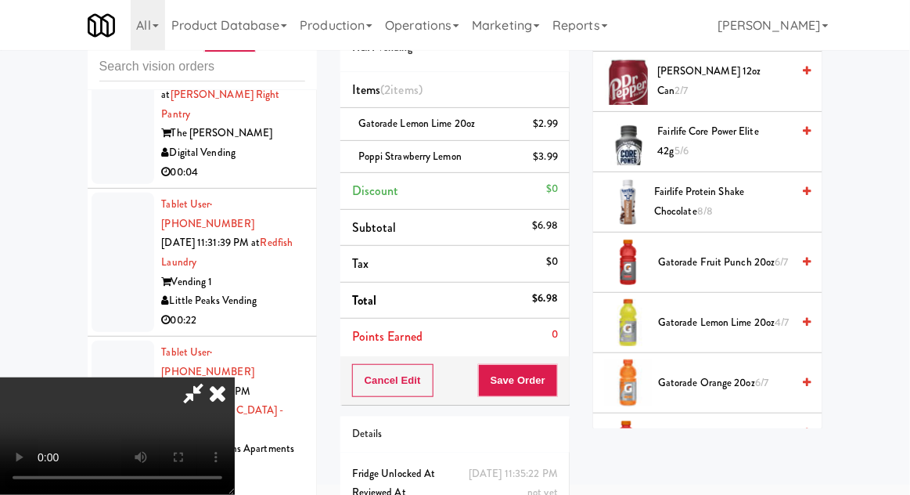
click at [740, 377] on span "Gatorade Orange 20oz 6/7" at bounding box center [724, 383] width 133 height 20
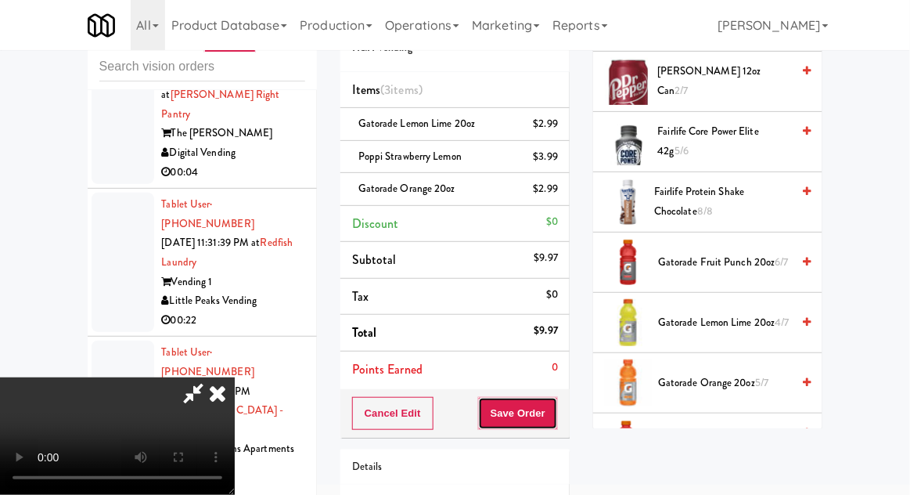
click at [553, 419] on button "Save Order" at bounding box center [518, 413] width 80 height 33
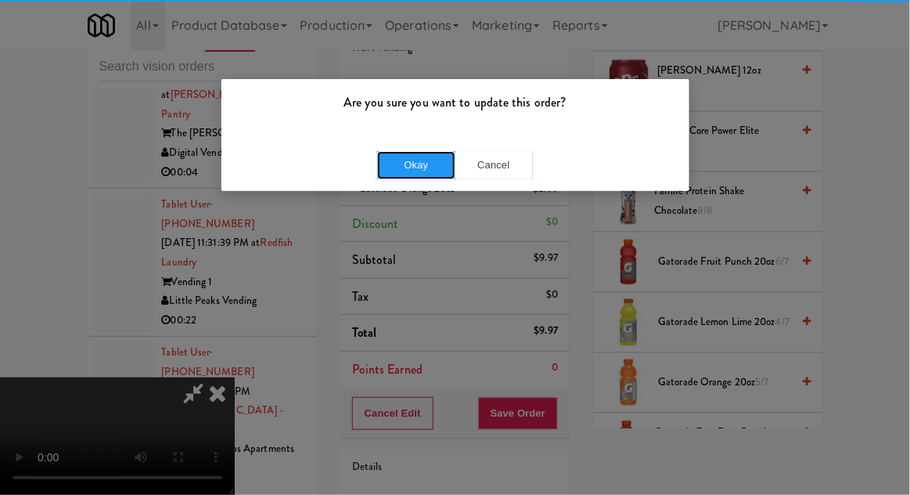
click at [419, 177] on button "Okay" at bounding box center [416, 165] width 78 height 28
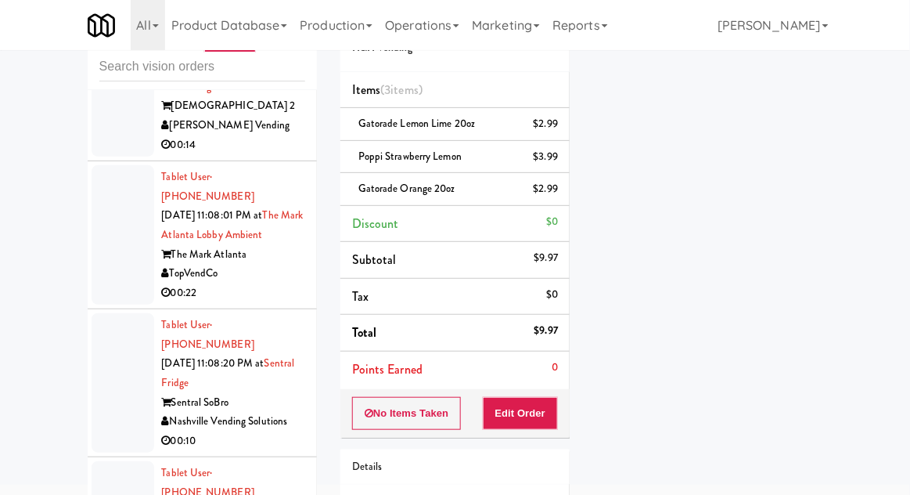
scroll to position [3860, 0]
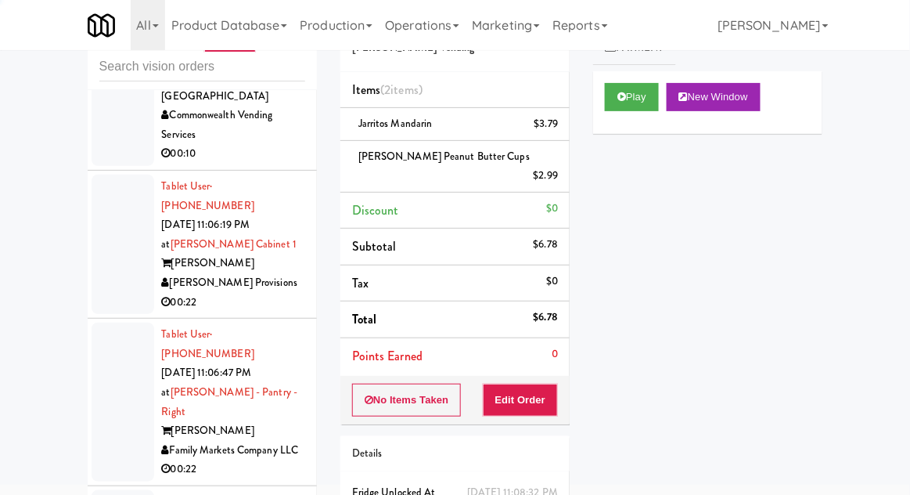
scroll to position [3393, 0]
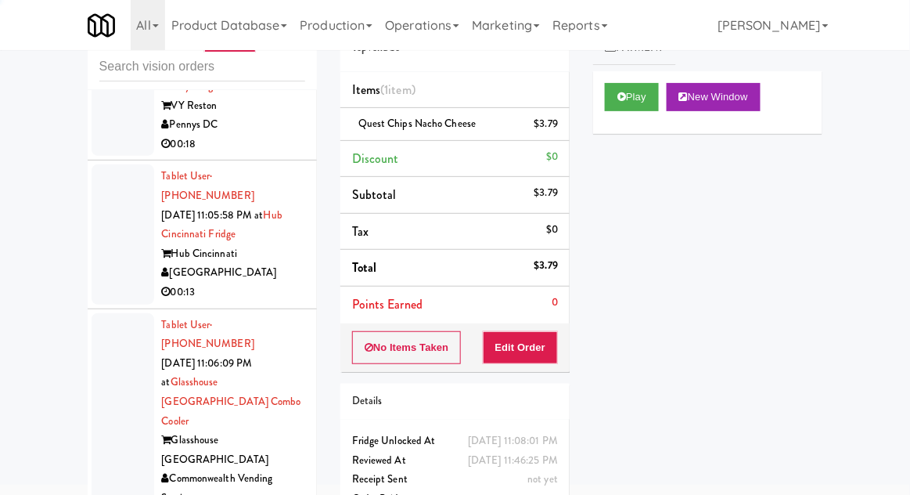
scroll to position [3023, 0]
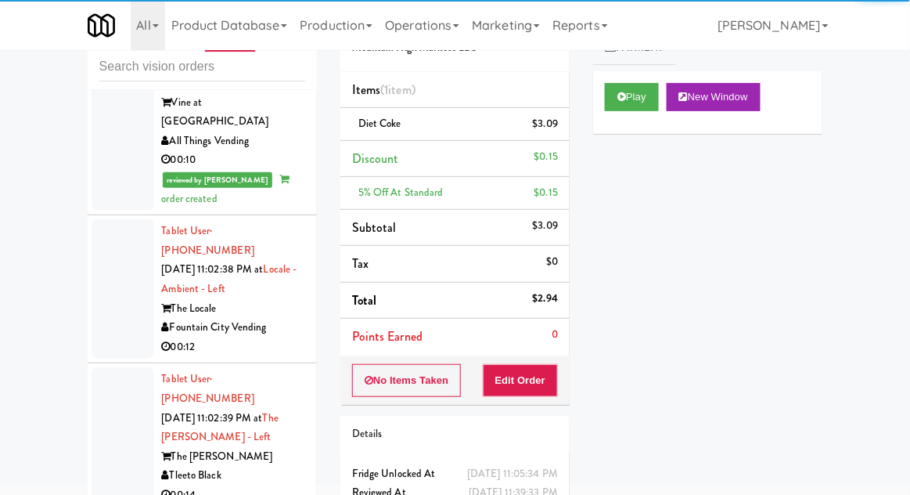
scroll to position [2005, 0]
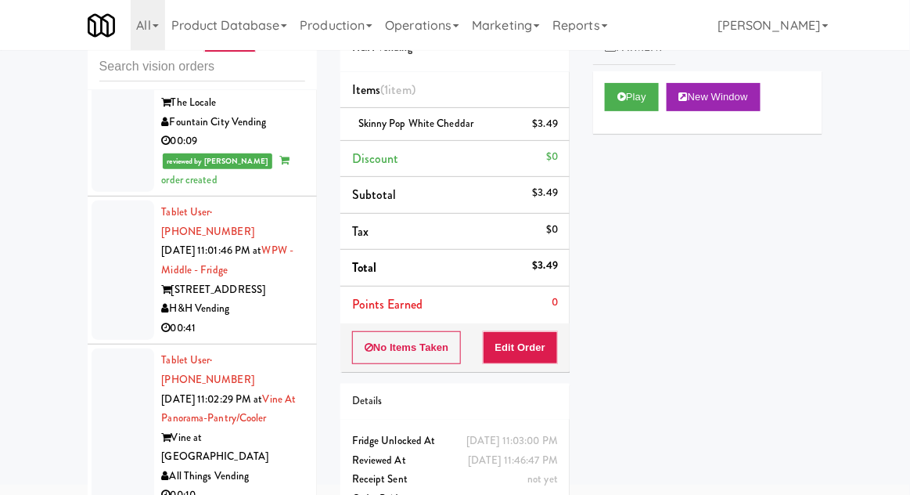
scroll to position [1692, 0]
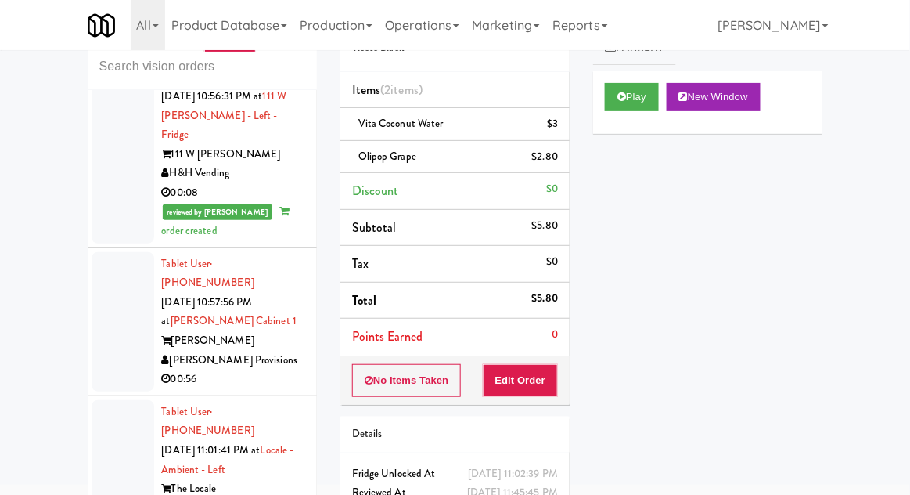
scroll to position [1331, 0]
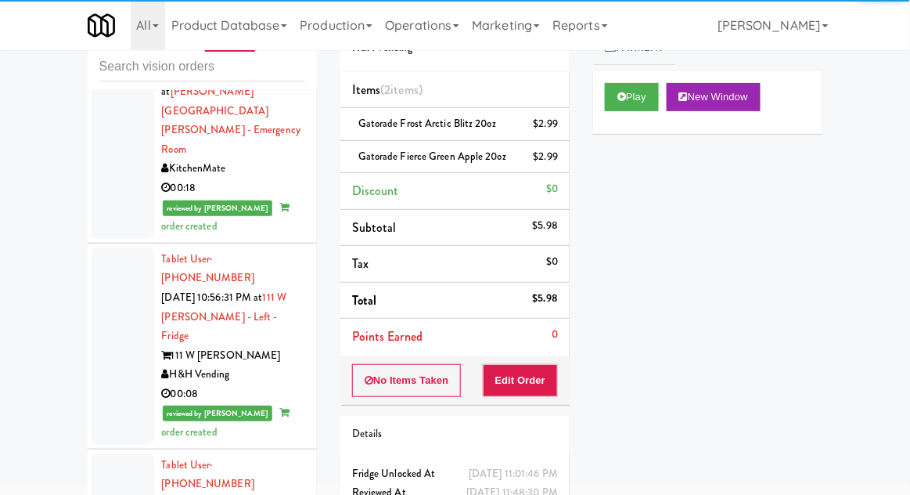
scroll to position [1127, 0]
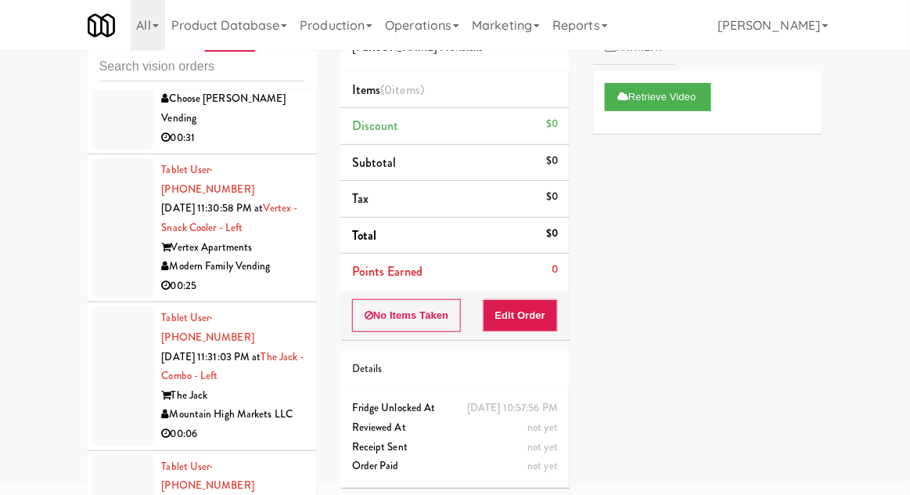
scroll to position [59, 0]
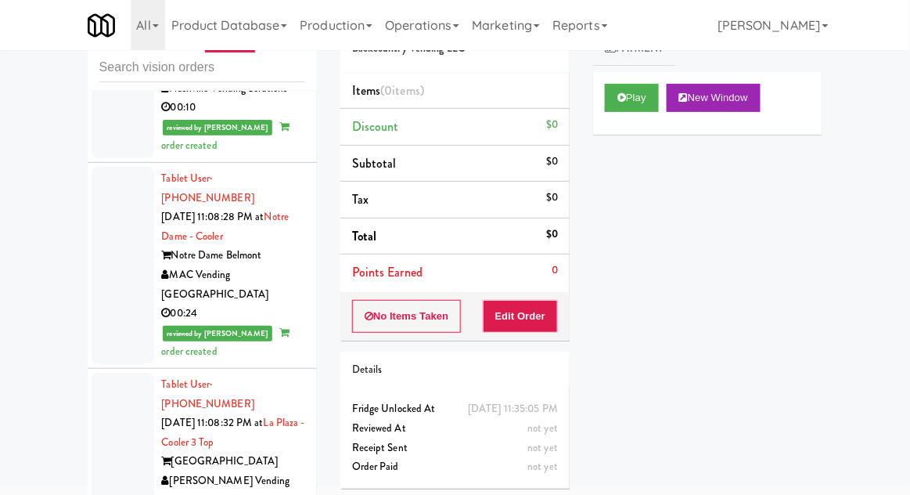
scroll to position [4717, 0]
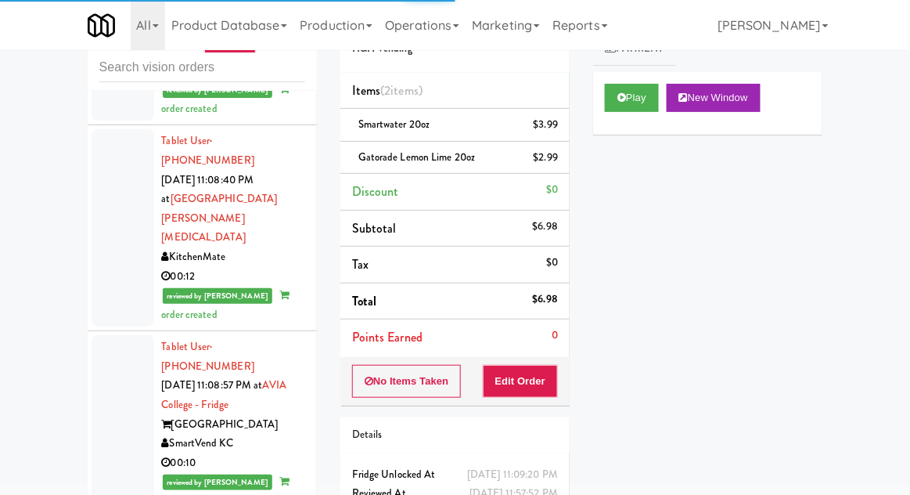
scroll to position [5132, 0]
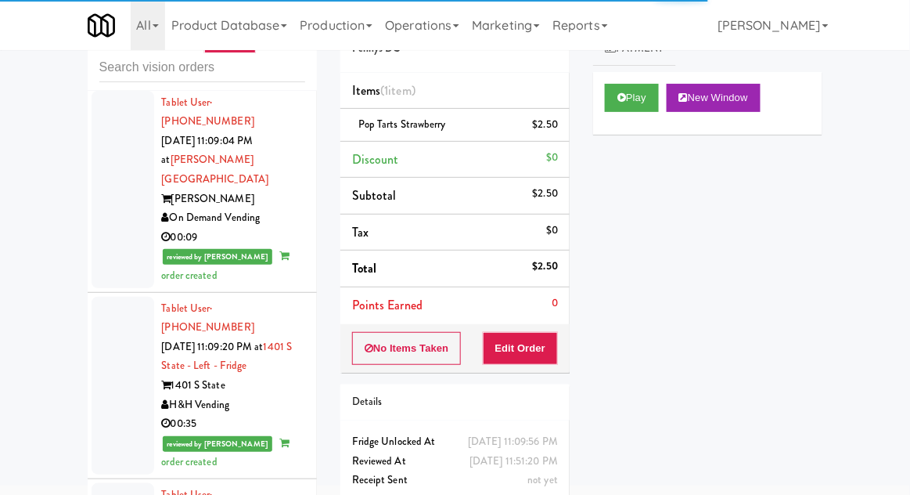
scroll to position [5588, 0]
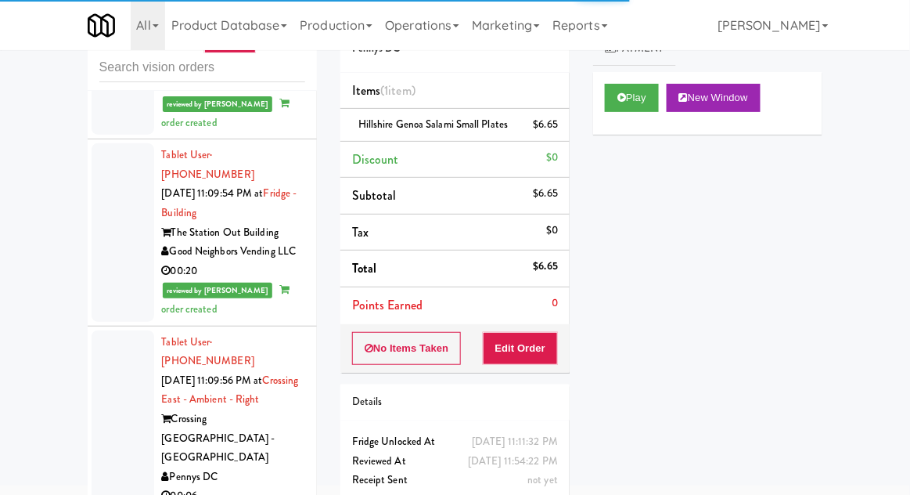
scroll to position [6063, 0]
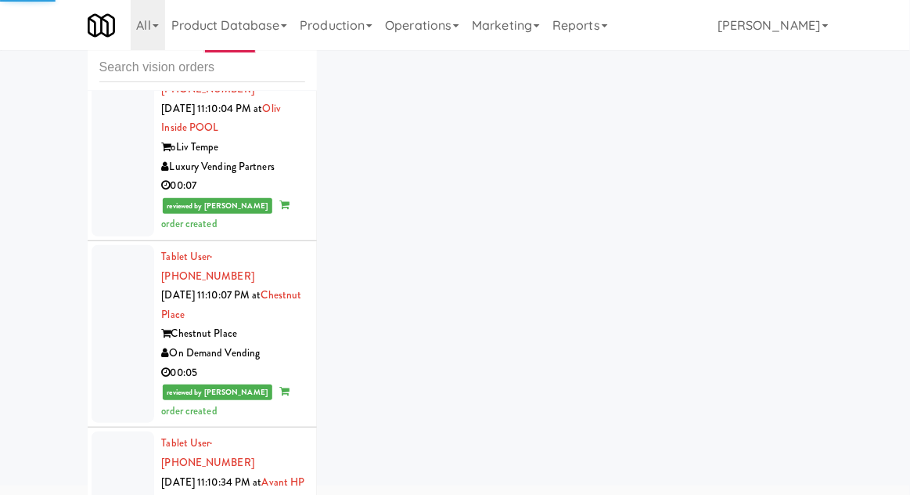
scroll to position [6800, 0]
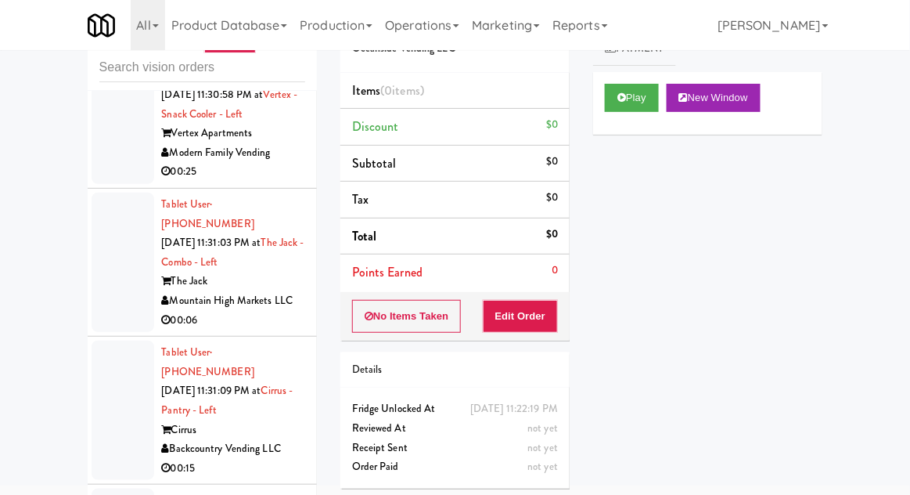
scroll to position [13691, 0]
click at [634, 111] on button "Play" at bounding box center [632, 98] width 54 height 28
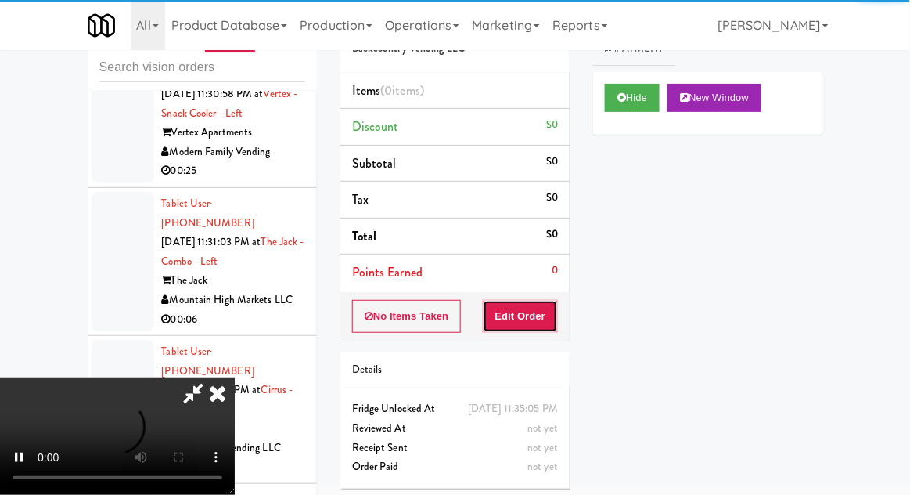
click at [528, 327] on button "Edit Order" at bounding box center [521, 316] width 76 height 33
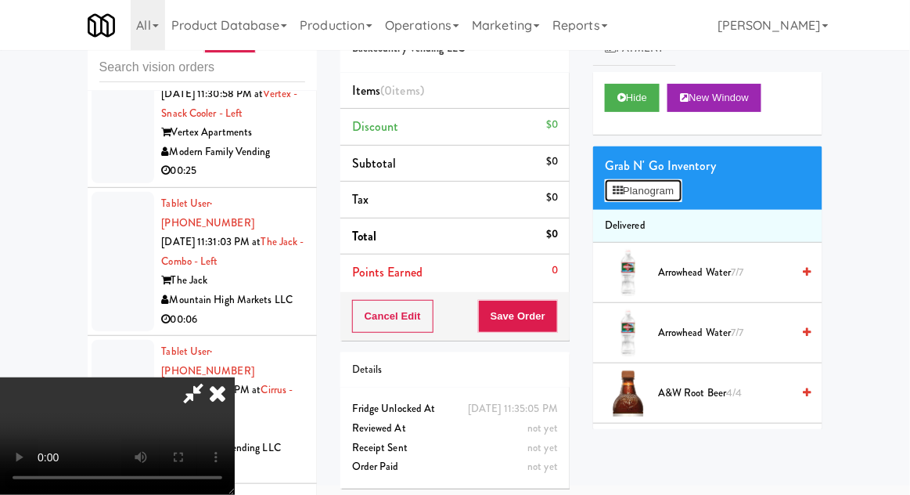
click at [658, 192] on button "Planogram" at bounding box center [643, 190] width 77 height 23
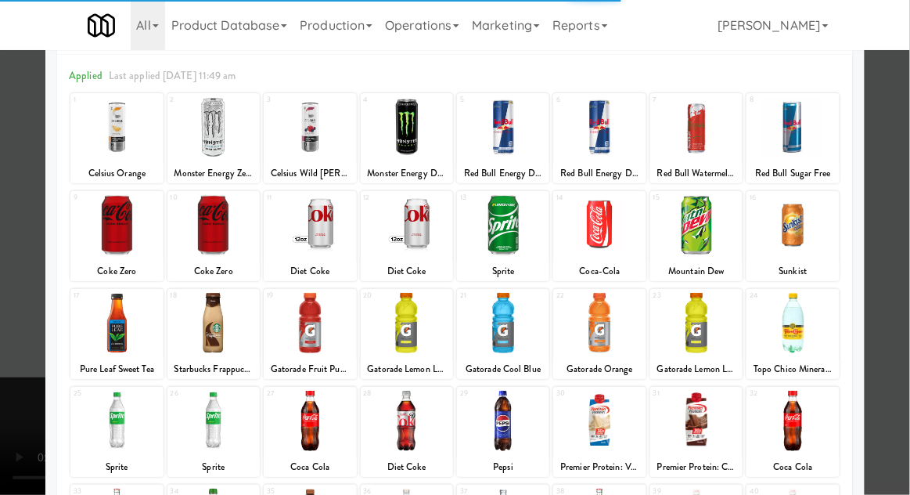
scroll to position [68, 0]
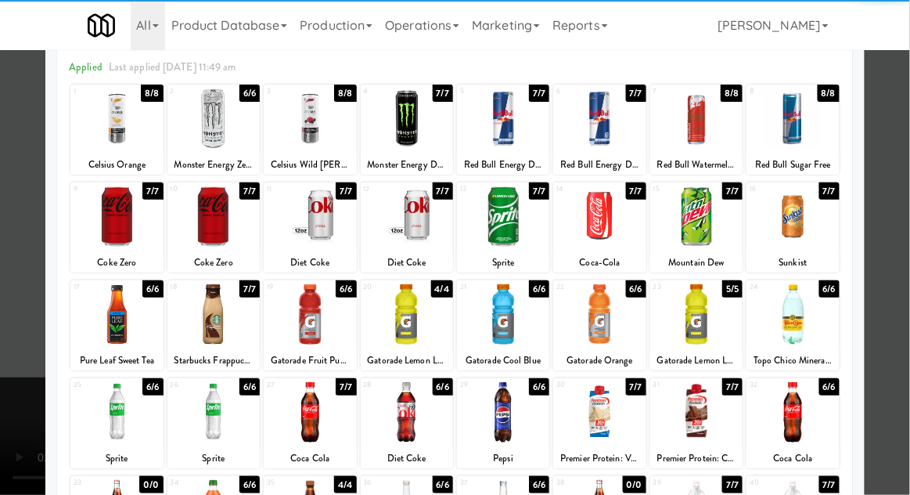
click at [402, 412] on div at bounding box center [407, 412] width 92 height 60
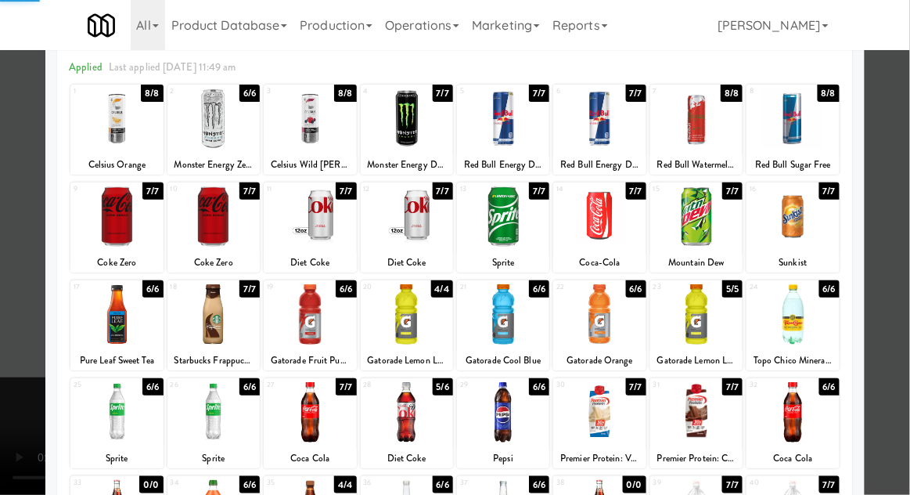
click at [909, 351] on div at bounding box center [455, 247] width 910 height 495
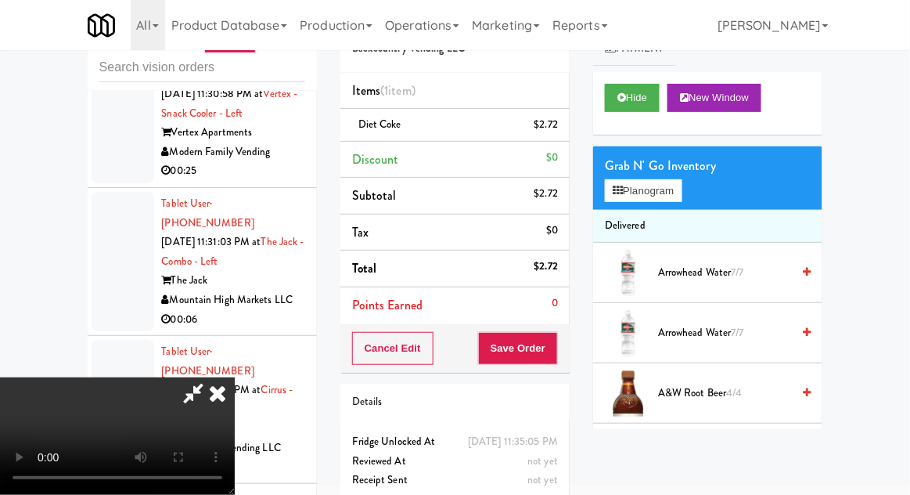
click at [567, 356] on div "Cancel Edit Save Order" at bounding box center [454, 348] width 229 height 49
click at [555, 355] on button "Save Order" at bounding box center [518, 348] width 80 height 33
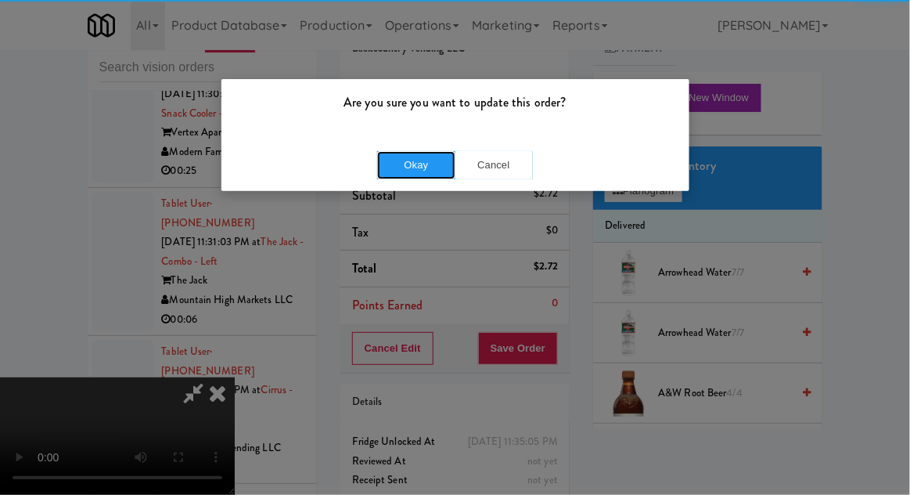
click at [402, 154] on button "Okay" at bounding box center [416, 165] width 78 height 28
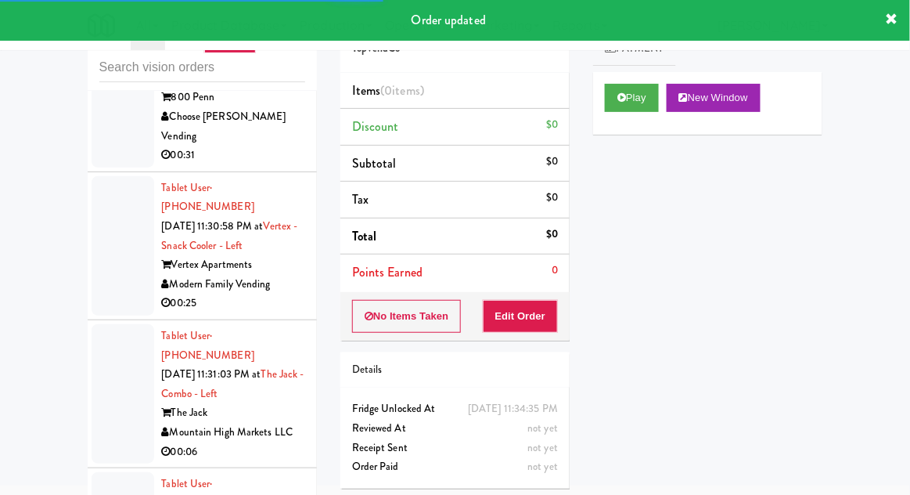
scroll to position [13547, 0]
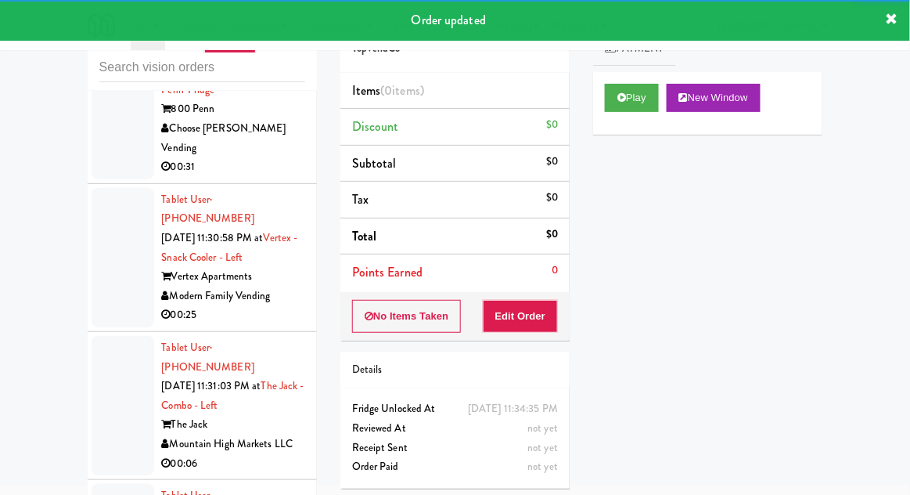
click at [638, 125] on div "Play New Window" at bounding box center [707, 103] width 229 height 63
click at [640, 103] on button "Play" at bounding box center [632, 98] width 54 height 28
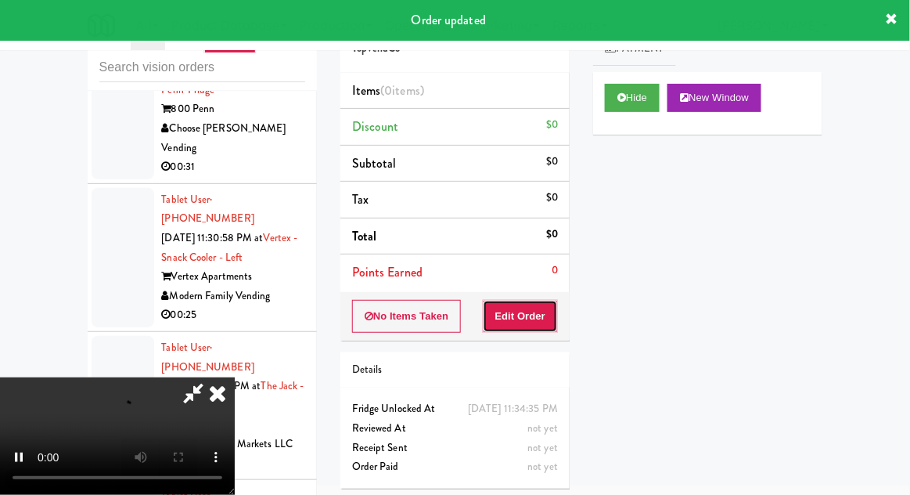
click at [539, 319] on button "Edit Order" at bounding box center [521, 316] width 76 height 33
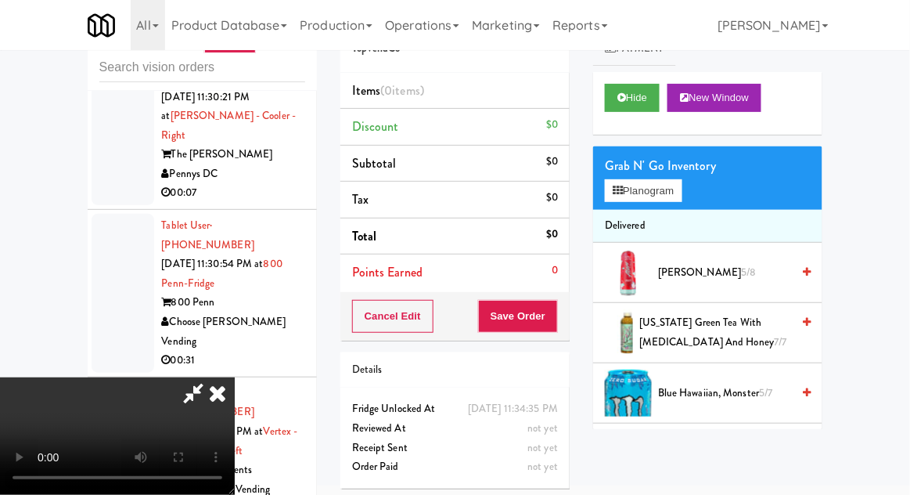
scroll to position [57, 0]
click at [640, 95] on button "Hide" at bounding box center [632, 98] width 55 height 28
click at [645, 99] on button "Hide" at bounding box center [632, 98] width 55 height 28
click at [671, 192] on button "Planogram" at bounding box center [643, 190] width 77 height 23
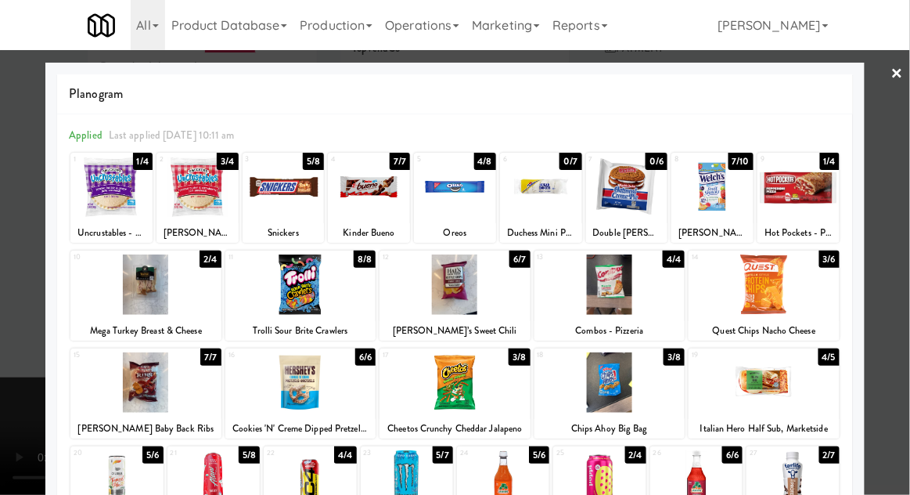
click at [796, 288] on div at bounding box center [764, 284] width 151 height 60
click at [908, 276] on div at bounding box center [455, 247] width 910 height 495
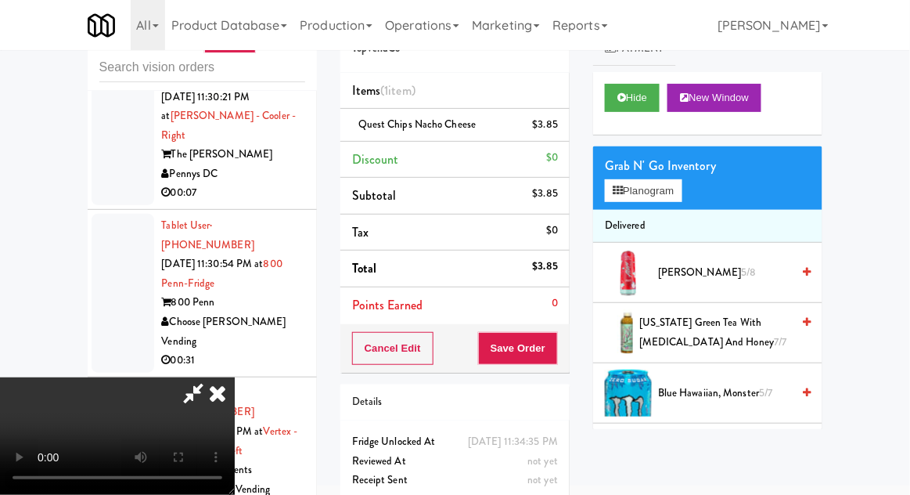
scroll to position [57, 0]
click at [549, 354] on button "Save Order" at bounding box center [518, 348] width 80 height 33
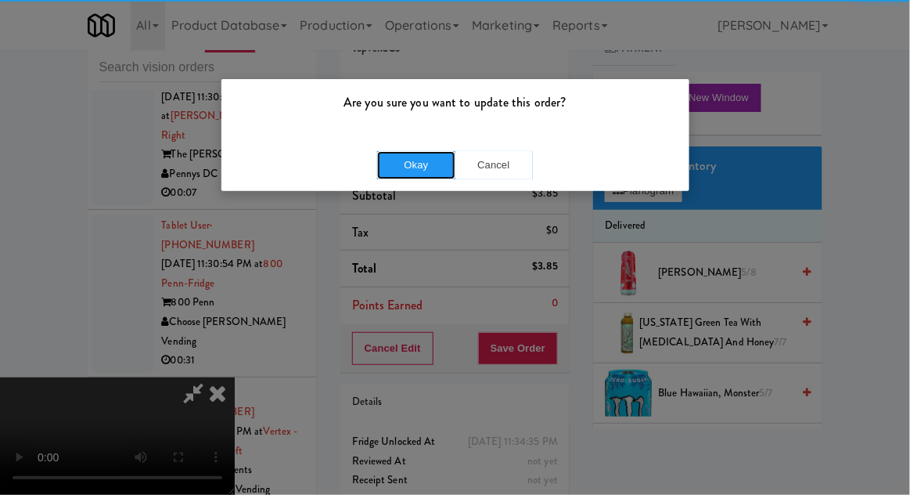
click at [401, 176] on button "Okay" at bounding box center [416, 165] width 78 height 28
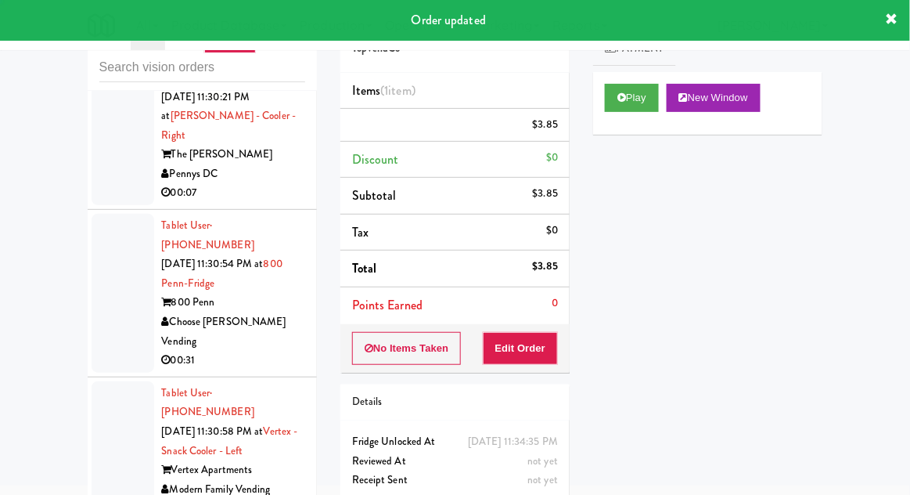
scroll to position [0, 0]
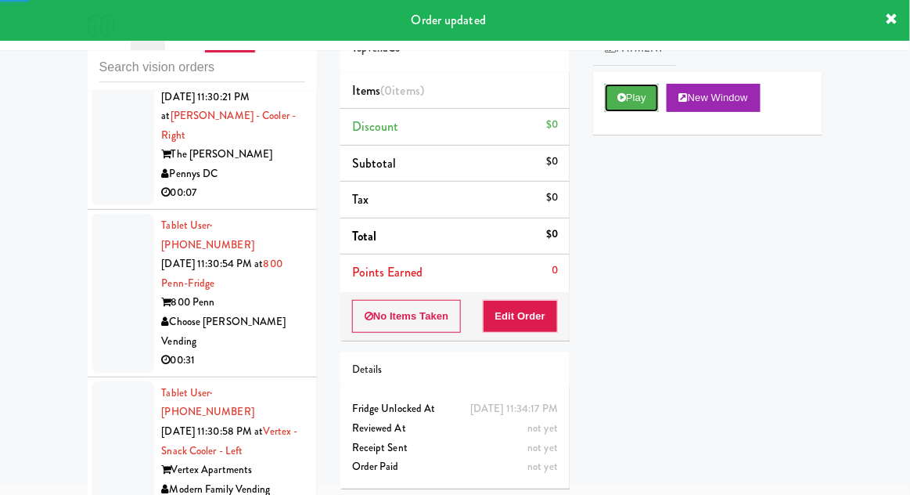
click at [647, 89] on button "Play" at bounding box center [632, 98] width 54 height 28
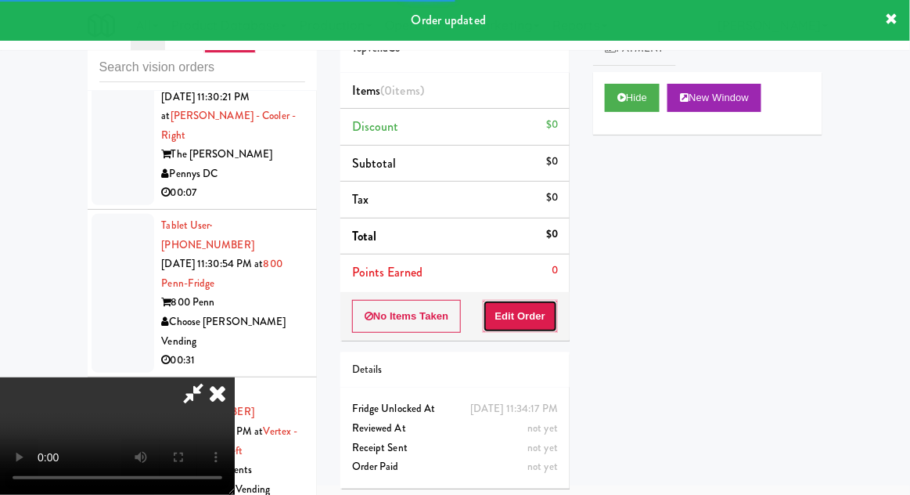
click at [534, 322] on button "Edit Order" at bounding box center [521, 316] width 76 height 33
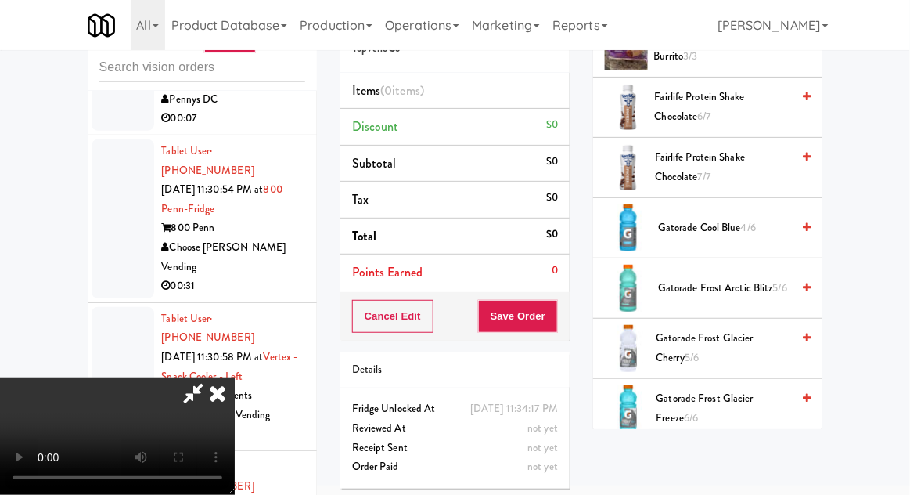
scroll to position [524, 0]
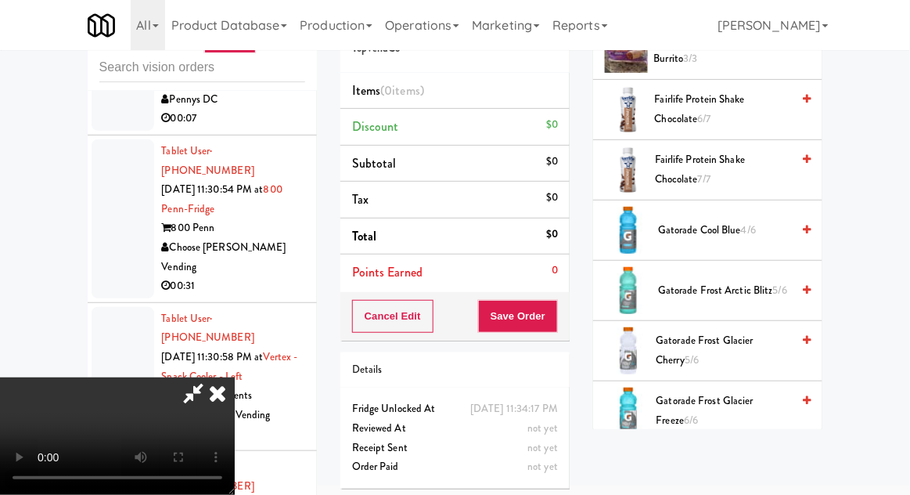
click at [750, 287] on span "Gatorade Frost Arctic Blitz 5/6" at bounding box center [724, 291] width 133 height 20
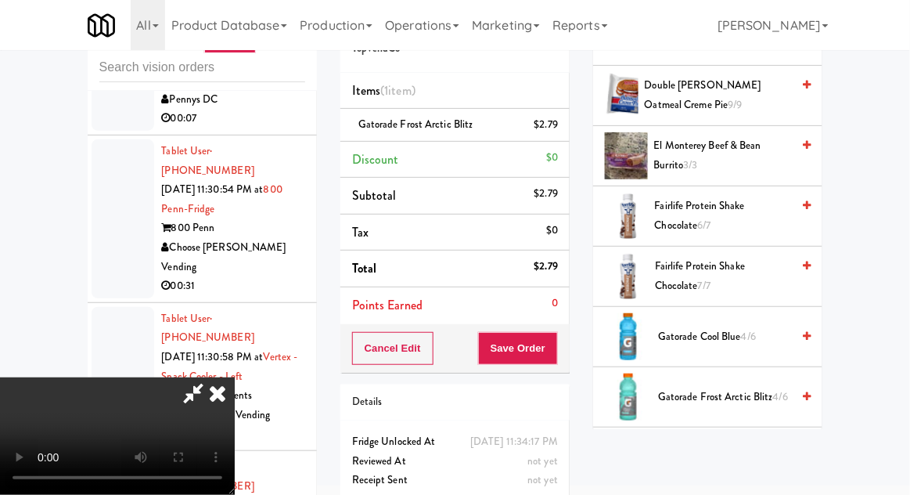
scroll to position [0, 0]
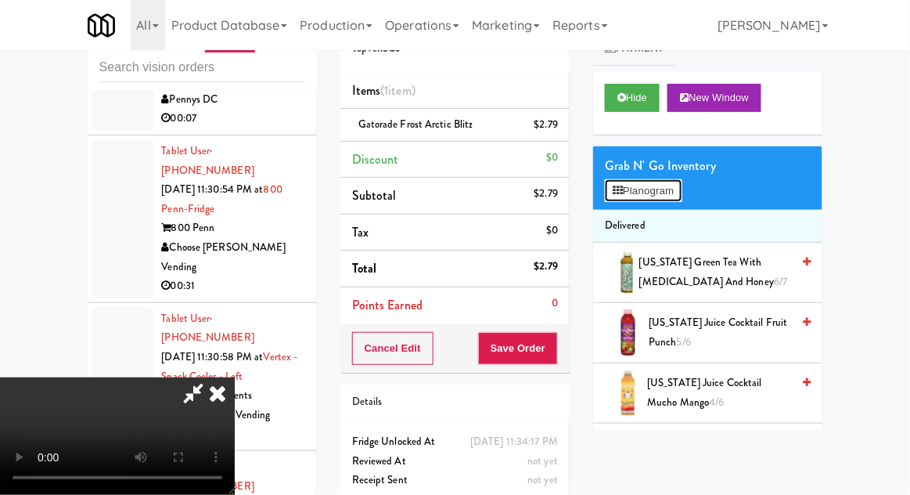
click at [676, 199] on button "Planogram" at bounding box center [643, 190] width 77 height 23
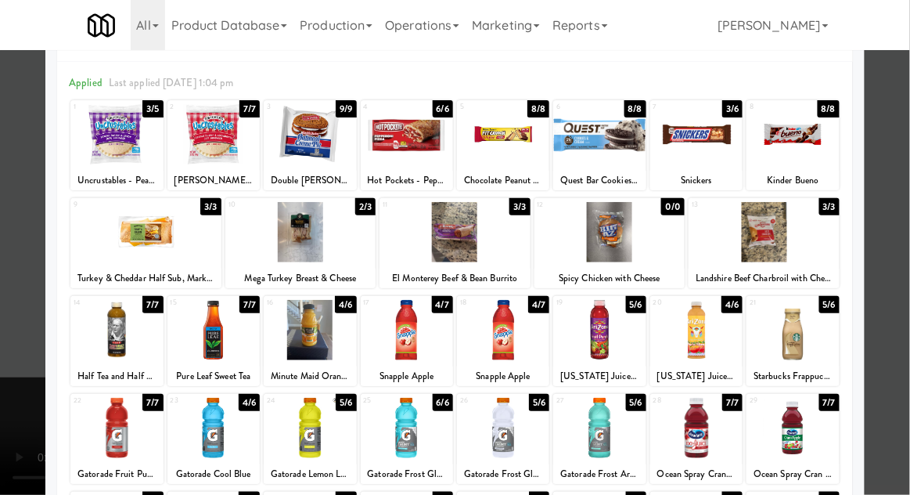
scroll to position [53, 0]
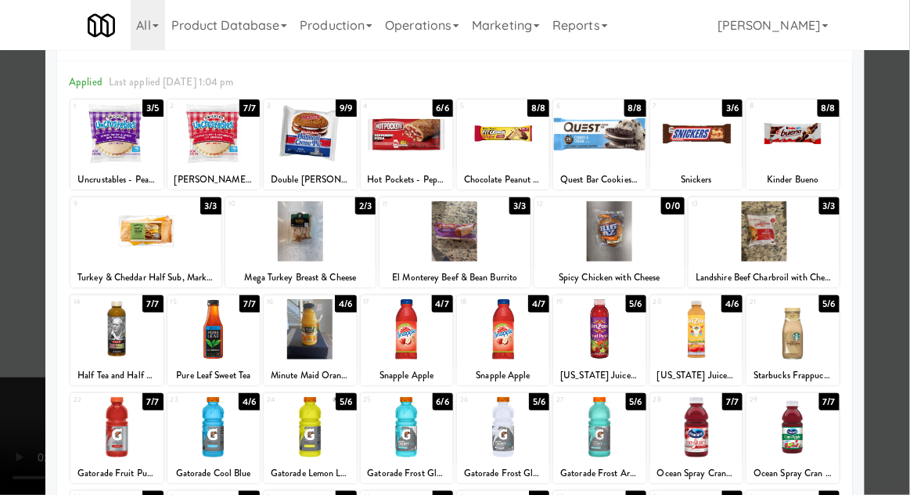
click at [612, 339] on div at bounding box center [599, 329] width 92 height 60
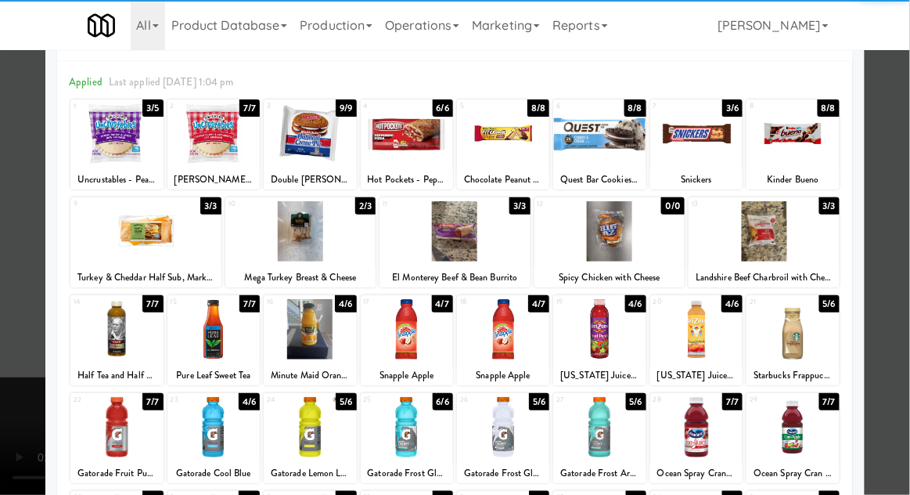
click at [6, 304] on div at bounding box center [455, 247] width 910 height 495
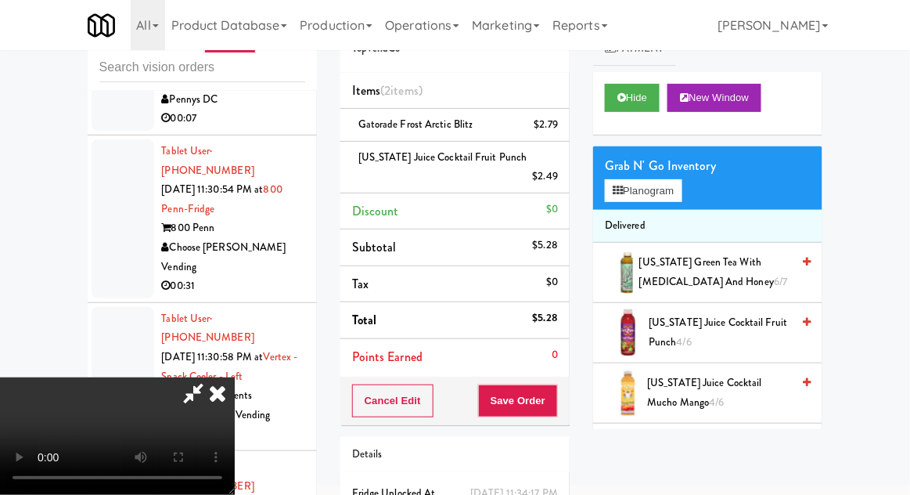
scroll to position [57, 0]
click at [549, 385] on button "Save Order" at bounding box center [518, 400] width 80 height 33
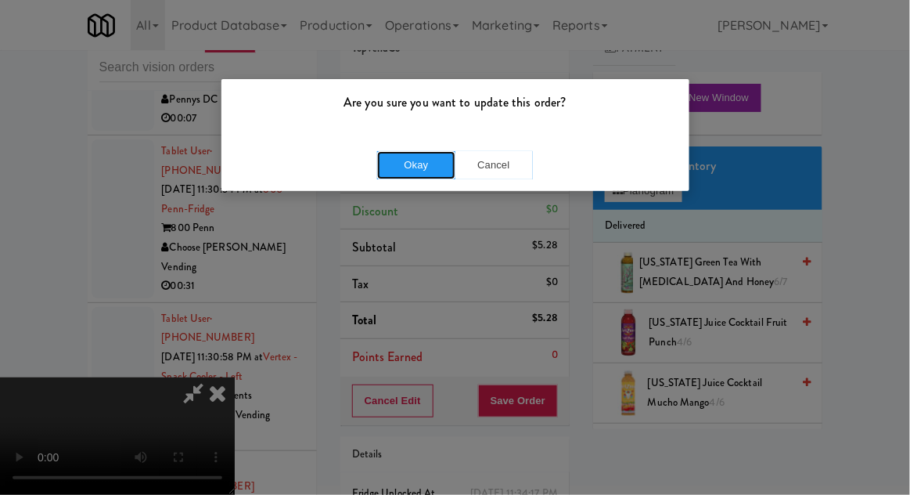
click at [396, 164] on button "Okay" at bounding box center [416, 165] width 78 height 28
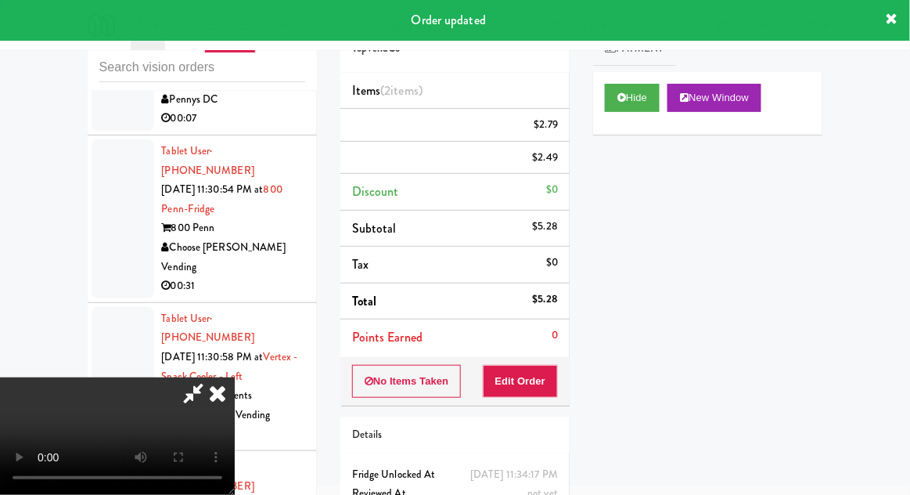
scroll to position [0, 0]
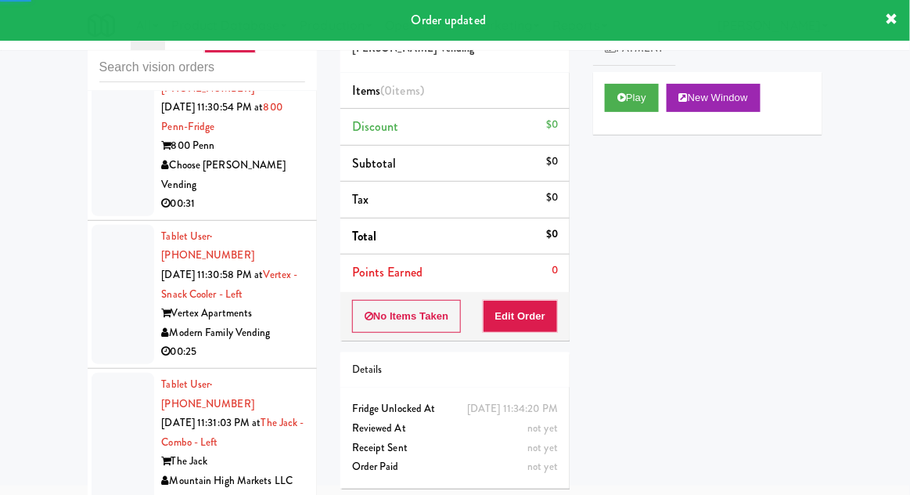
scroll to position [13511, 0]
click at [630, 97] on button "Play" at bounding box center [632, 98] width 54 height 28
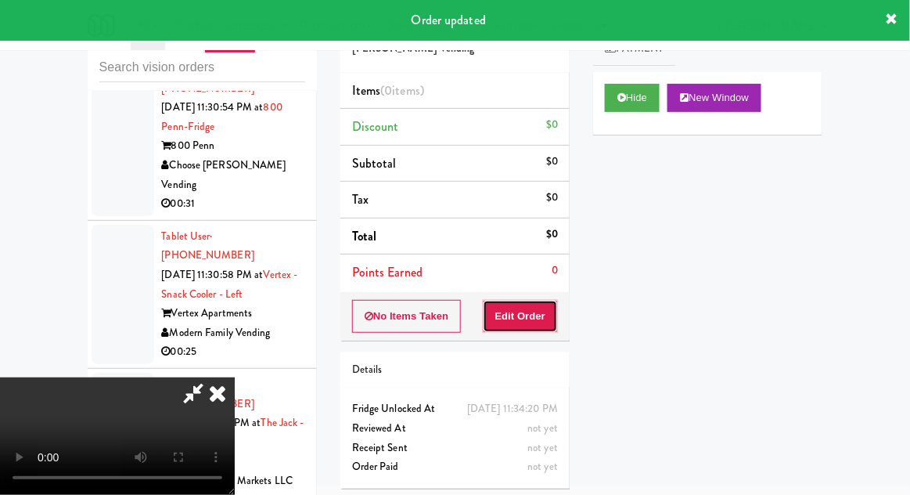
click at [533, 312] on button "Edit Order" at bounding box center [521, 316] width 76 height 33
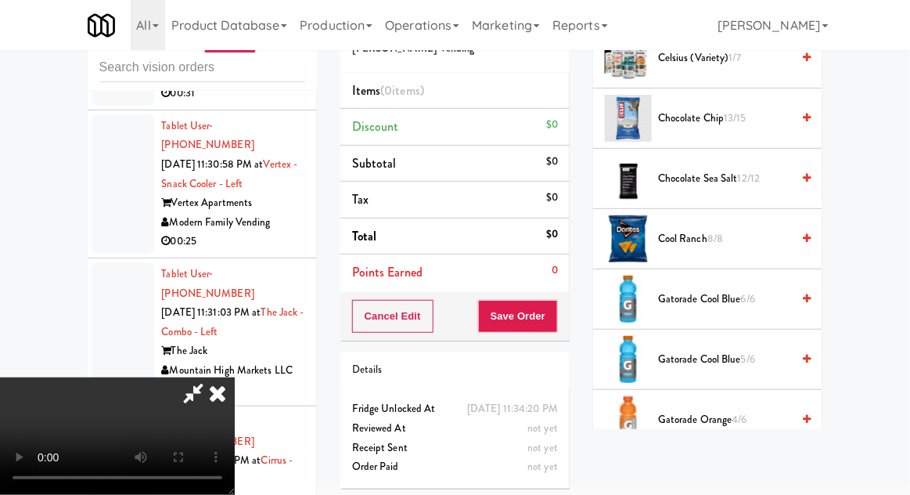
scroll to position [0, 0]
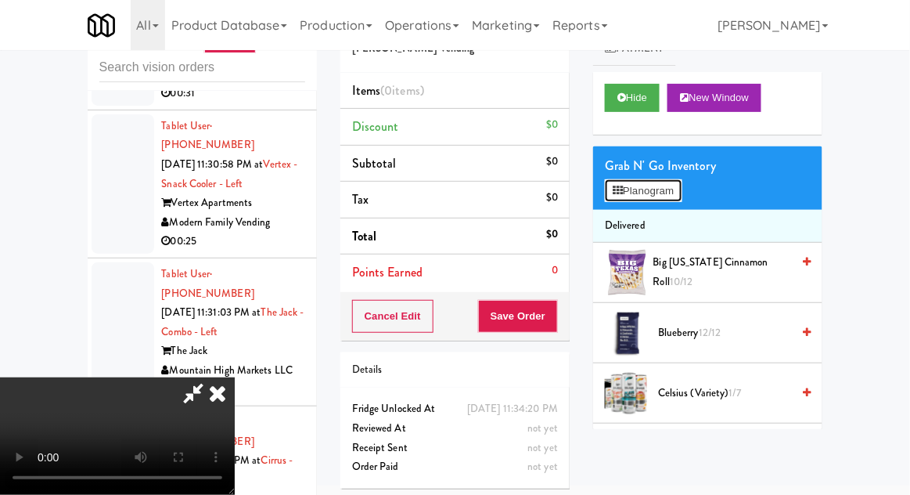
click at [678, 197] on button "Planogram" at bounding box center [643, 190] width 77 height 23
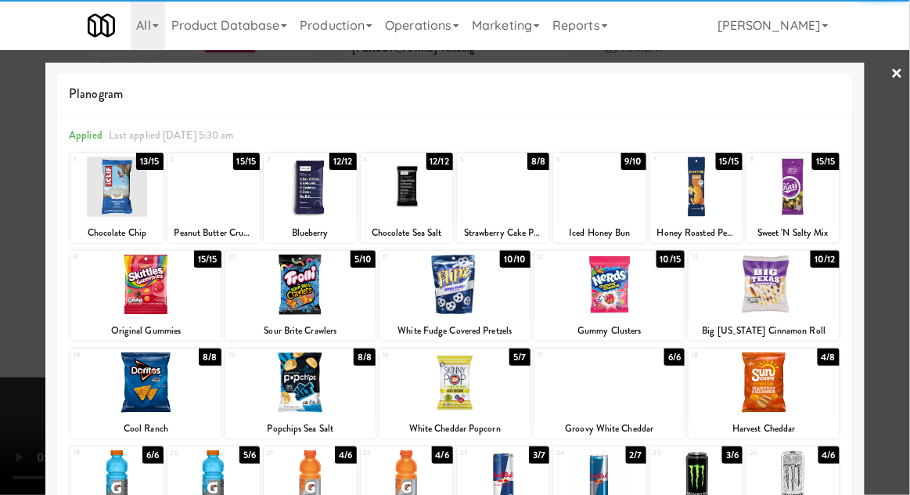
click at [310, 477] on div at bounding box center [310, 480] width 92 height 60
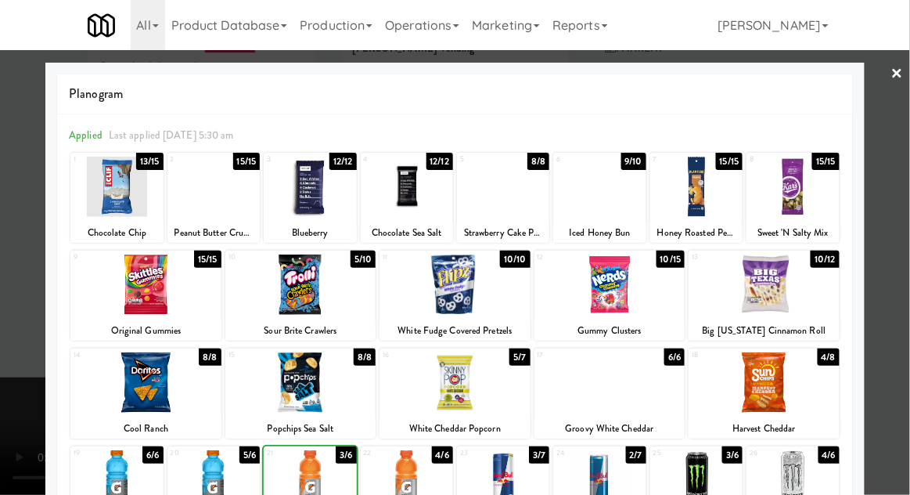
click at [906, 327] on div at bounding box center [455, 247] width 910 height 495
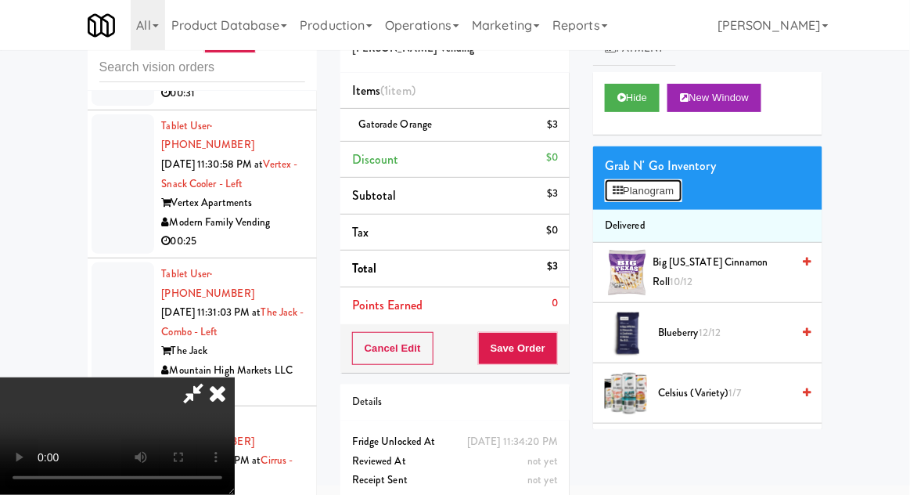
click at [670, 181] on button "Planogram" at bounding box center [643, 190] width 77 height 23
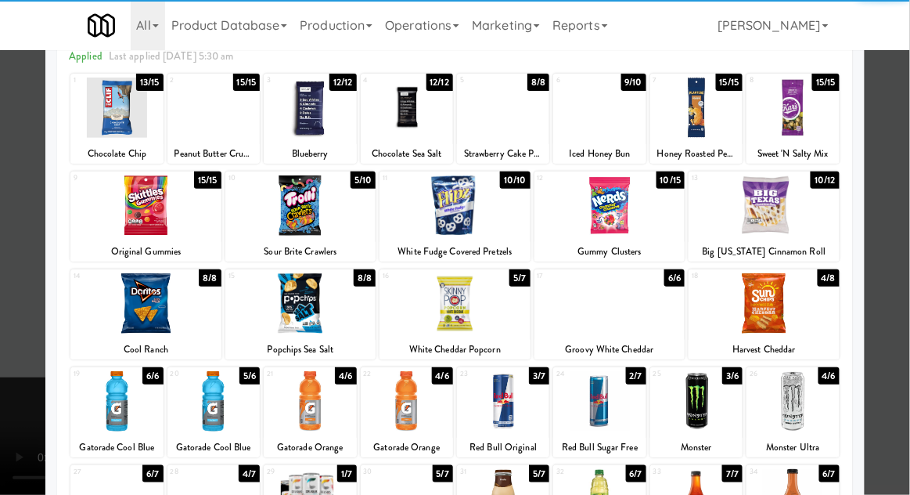
scroll to position [79, 0]
click at [217, 393] on div at bounding box center [214, 401] width 92 height 60
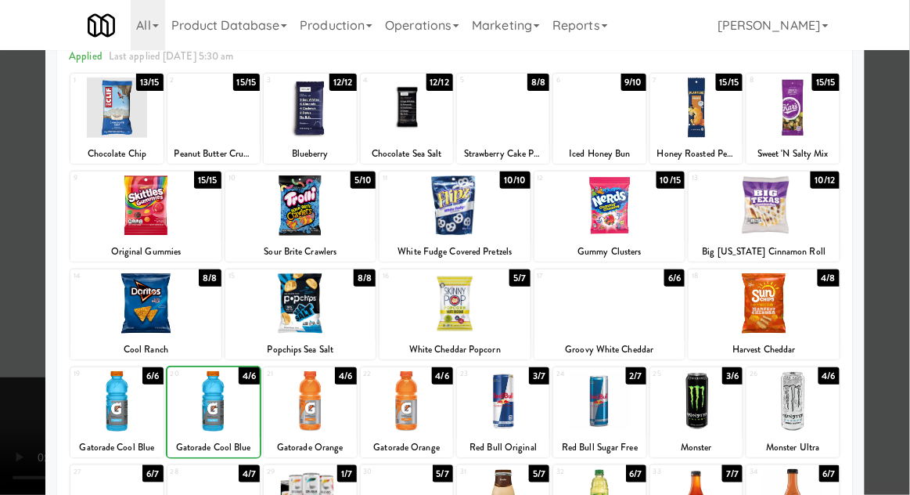
click at [902, 306] on div at bounding box center [455, 247] width 910 height 495
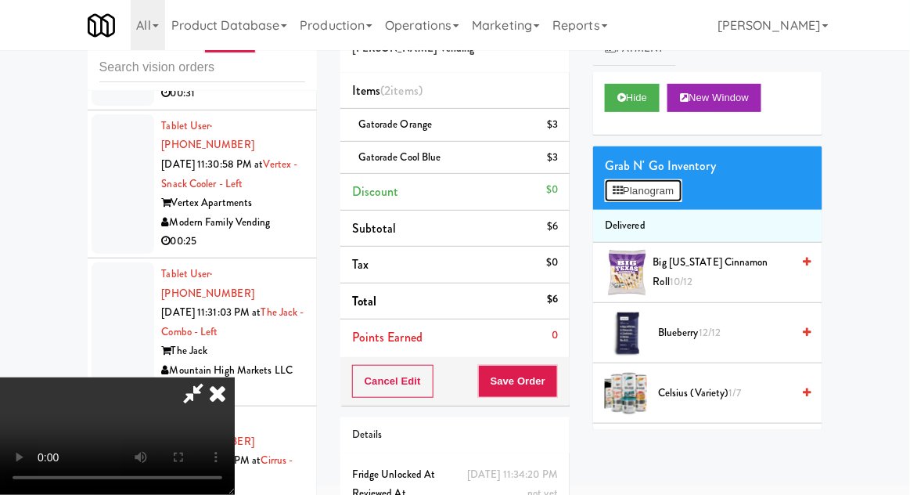
click at [673, 189] on button "Planogram" at bounding box center [643, 190] width 77 height 23
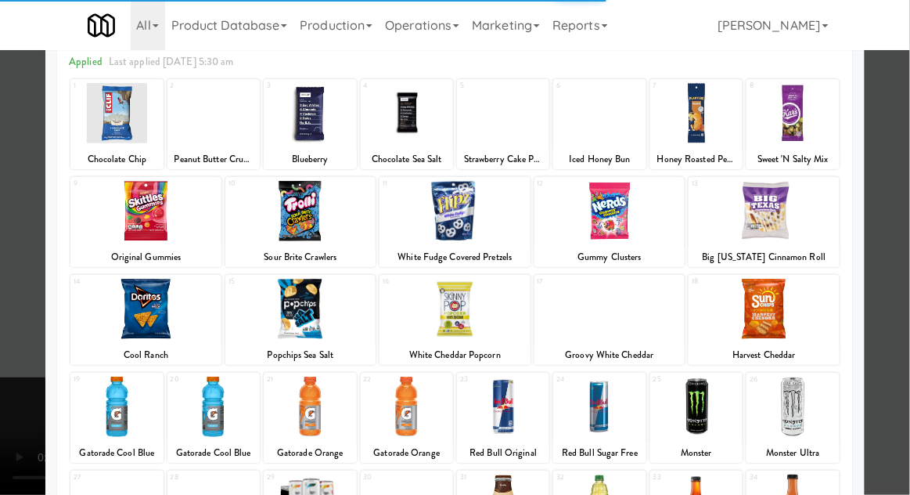
scroll to position [103, 0]
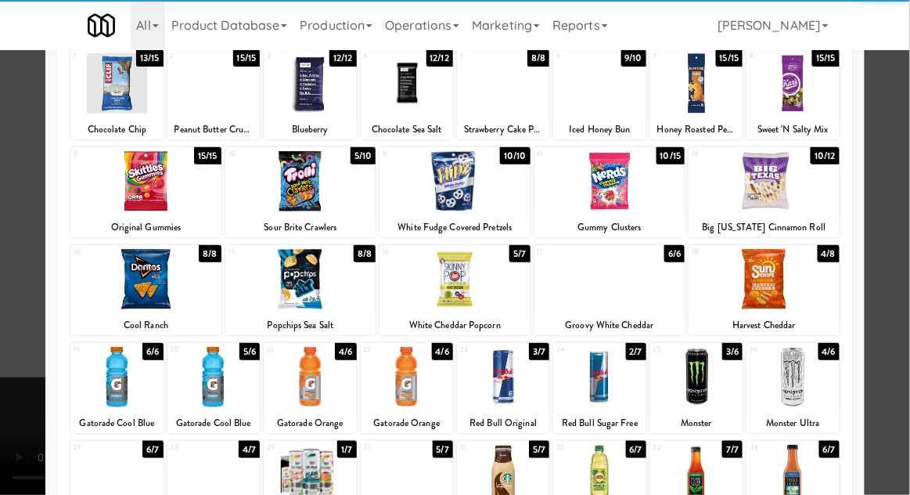
click at [215, 382] on div at bounding box center [214, 377] width 92 height 60
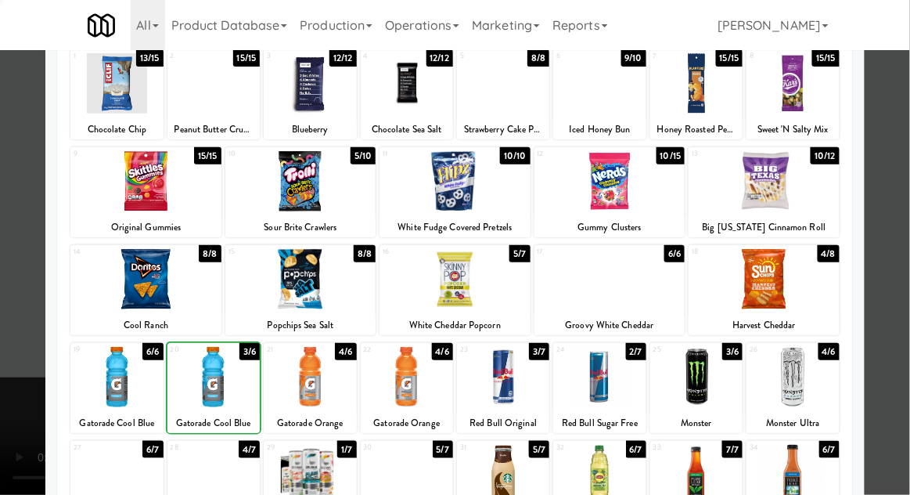
click at [890, 305] on div at bounding box center [455, 247] width 910 height 495
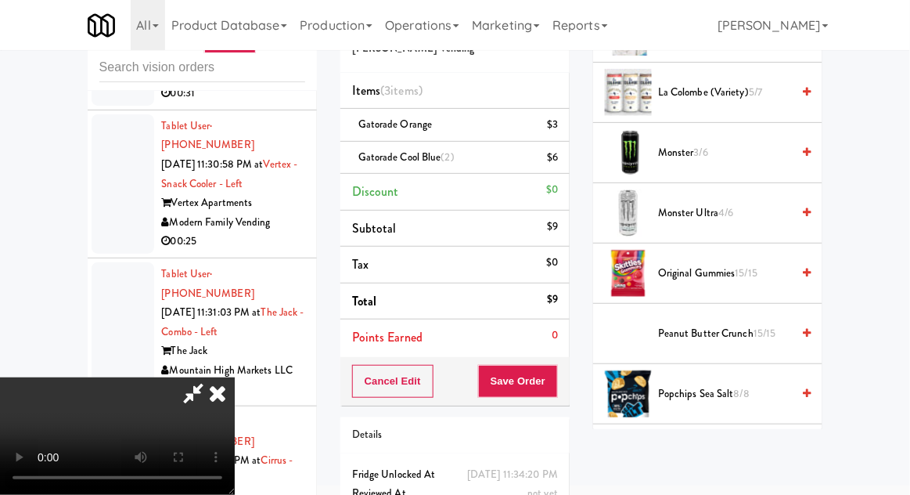
click at [748, 274] on span "15/15" at bounding box center [747, 272] width 23 height 15
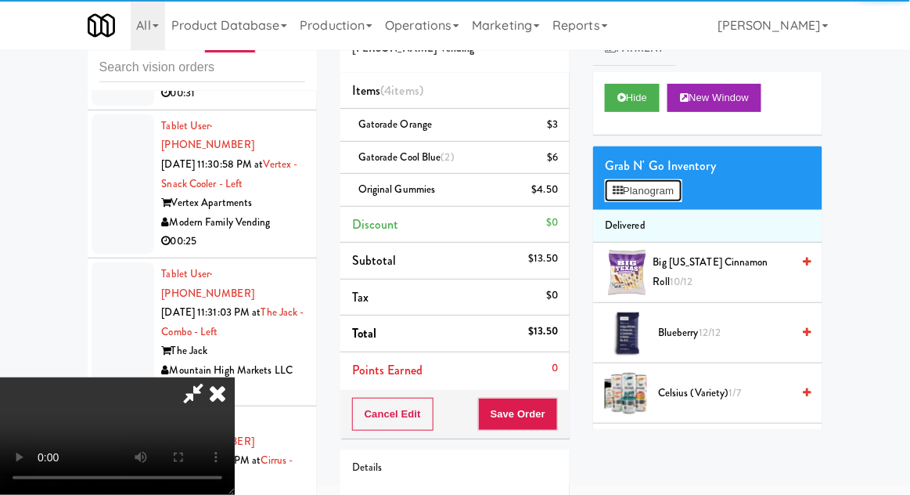
click at [663, 194] on button "Planogram" at bounding box center [643, 190] width 77 height 23
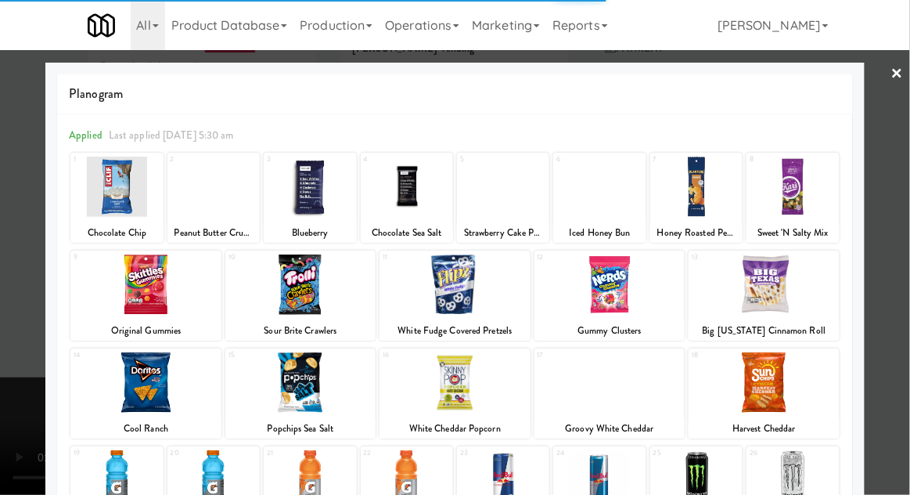
click at [901, 301] on div at bounding box center [455, 247] width 910 height 495
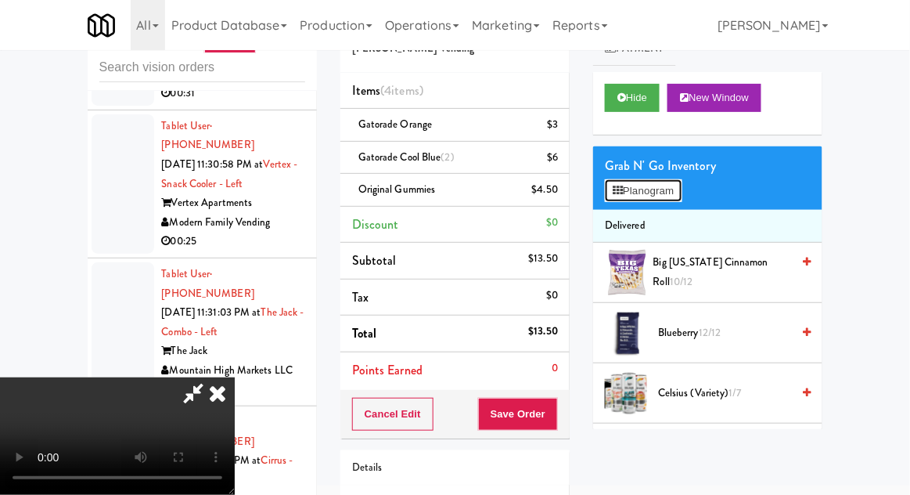
click at [661, 195] on button "Planogram" at bounding box center [643, 190] width 77 height 23
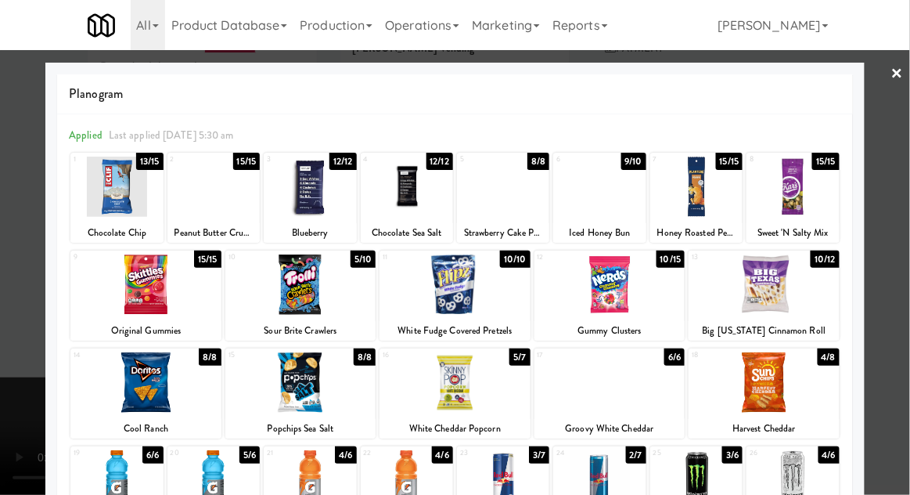
click at [287, 301] on div at bounding box center [300, 284] width 151 height 60
click at [901, 322] on div at bounding box center [455, 247] width 910 height 495
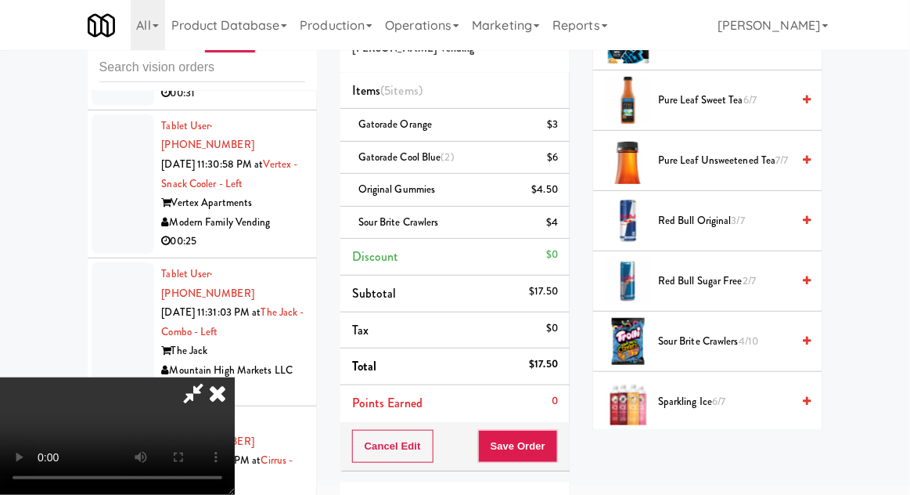
scroll to position [1497, 0]
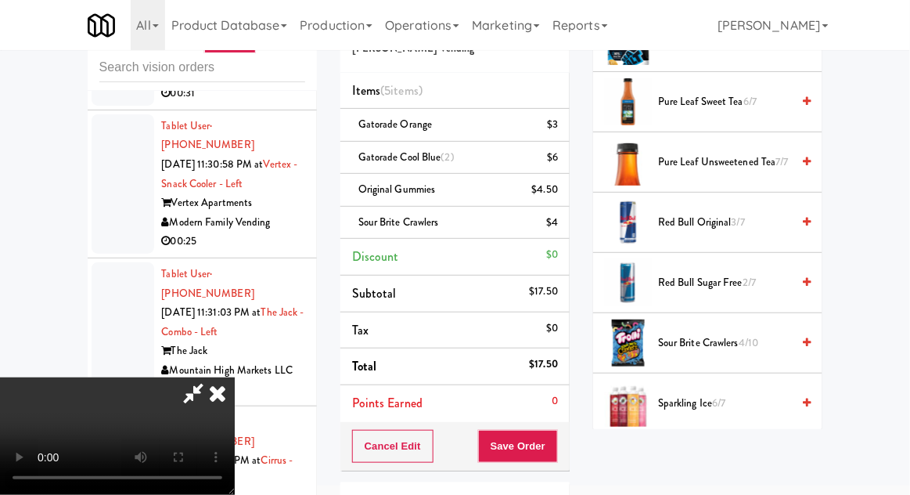
click at [745, 335] on span "4/10" at bounding box center [749, 342] width 20 height 15
click at [555, 446] on button "Save Order" at bounding box center [518, 446] width 80 height 33
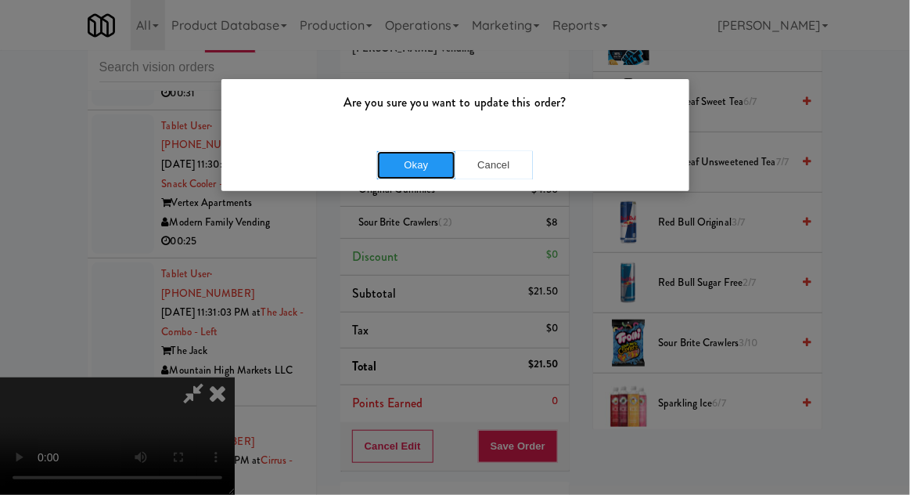
click at [402, 174] on button "Okay" at bounding box center [416, 165] width 78 height 28
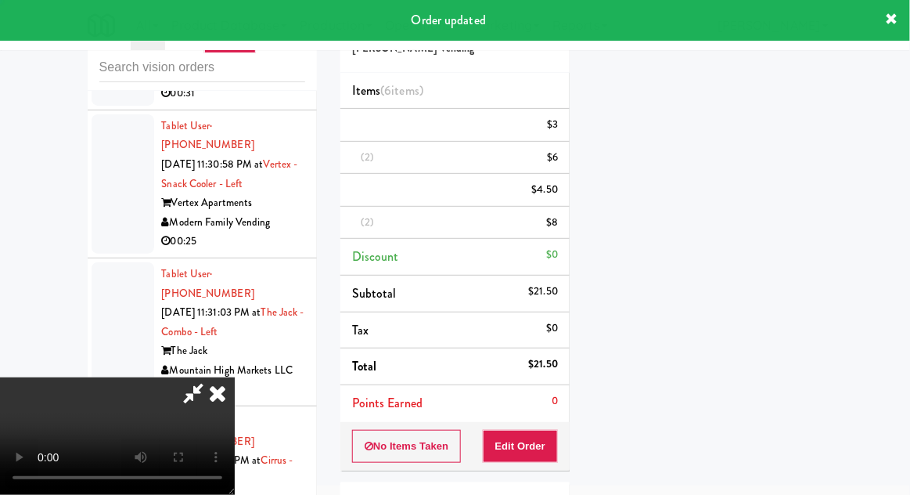
scroll to position [0, 0]
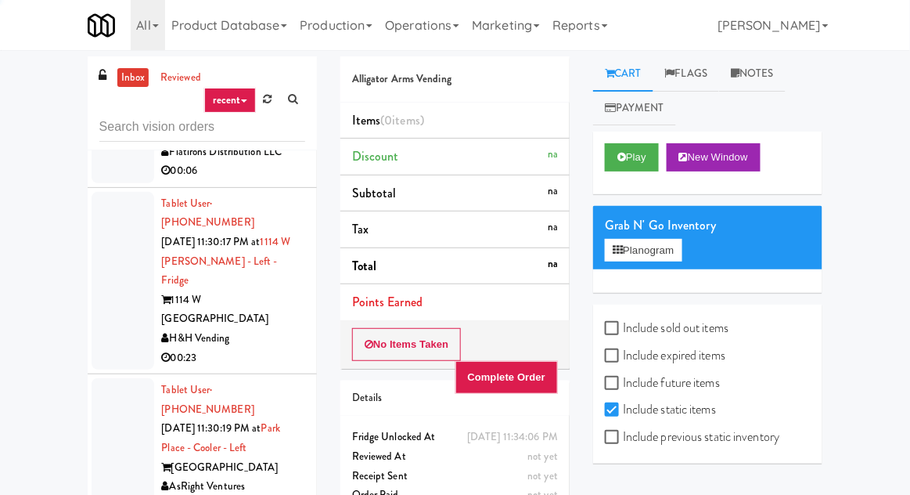
scroll to position [12916, 0]
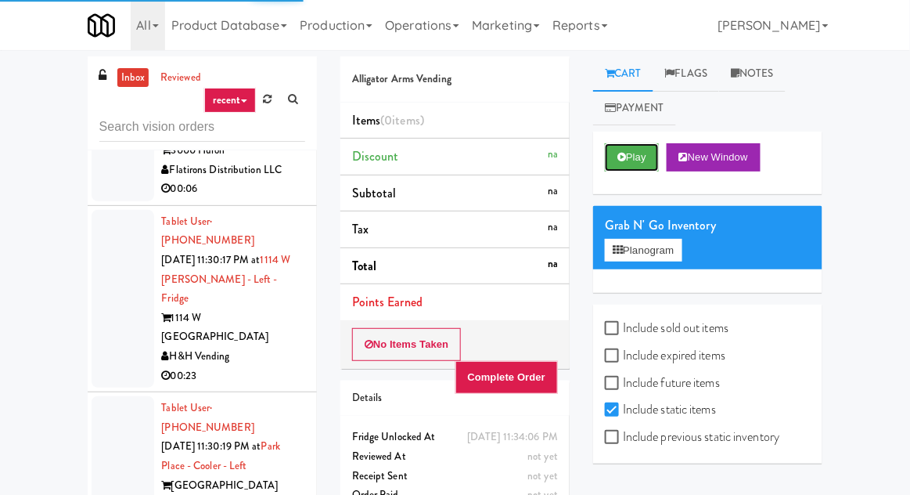
click at [640, 160] on button "Play" at bounding box center [632, 157] width 54 height 28
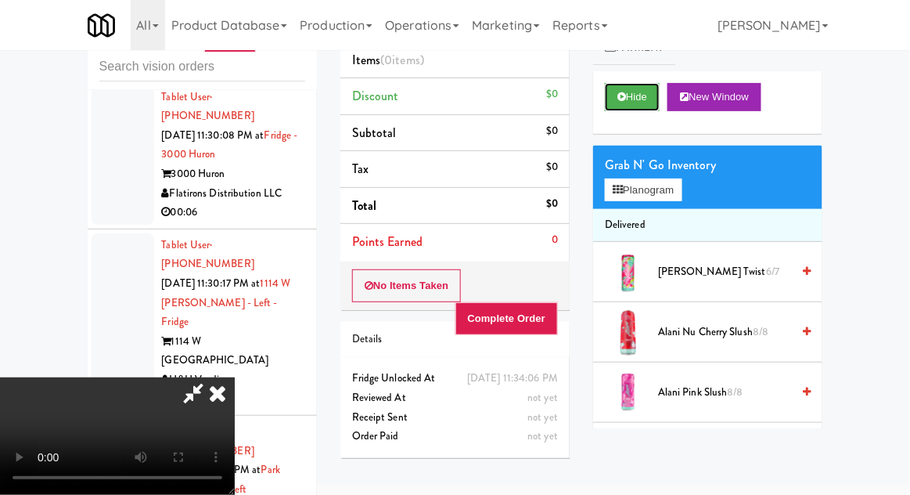
scroll to position [12834, 0]
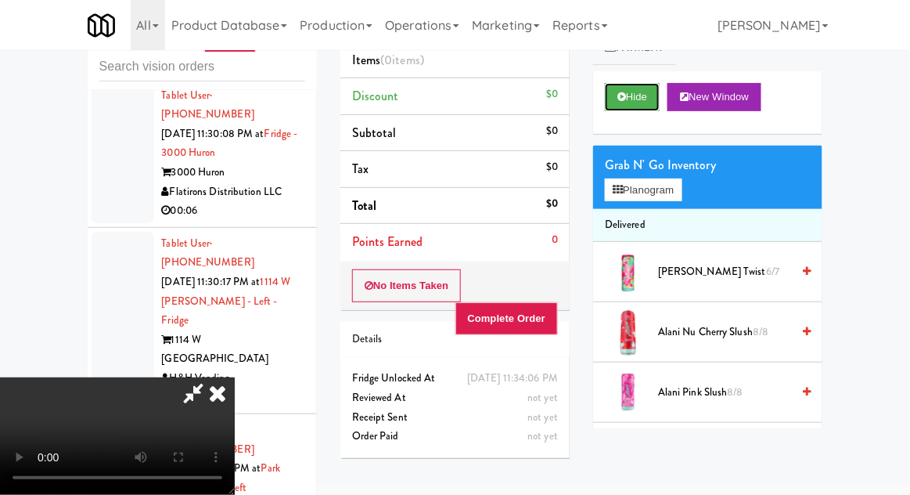
click at [624, 98] on icon at bounding box center [622, 97] width 9 height 10
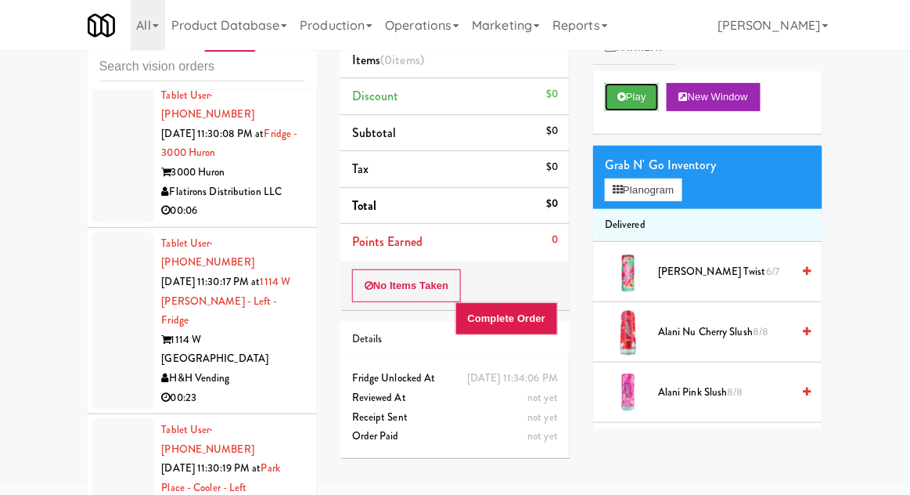
click at [625, 95] on icon at bounding box center [622, 97] width 9 height 10
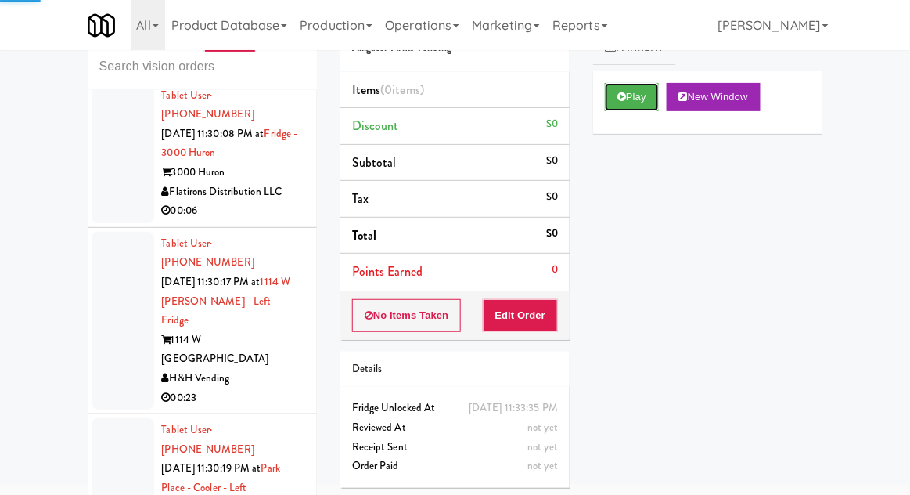
click at [659, 110] on button "Play" at bounding box center [632, 97] width 54 height 28
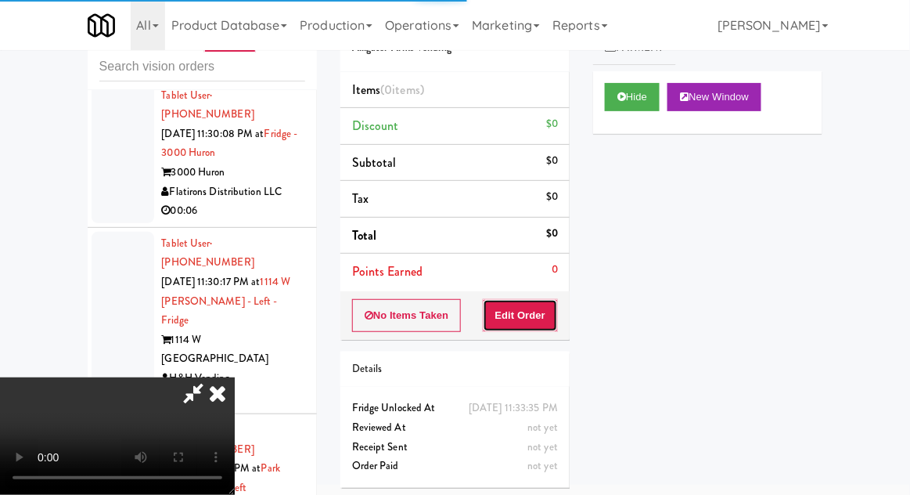
click at [531, 318] on button "Edit Order" at bounding box center [521, 315] width 76 height 33
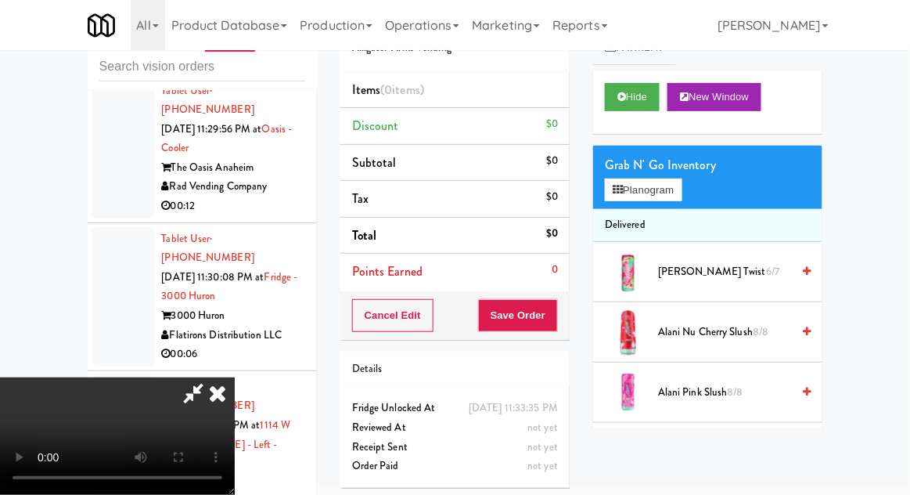
scroll to position [12689, 0]
click at [657, 211] on li "Delivered" at bounding box center [707, 225] width 229 height 33
click at [682, 197] on button "Planogram" at bounding box center [643, 189] width 77 height 23
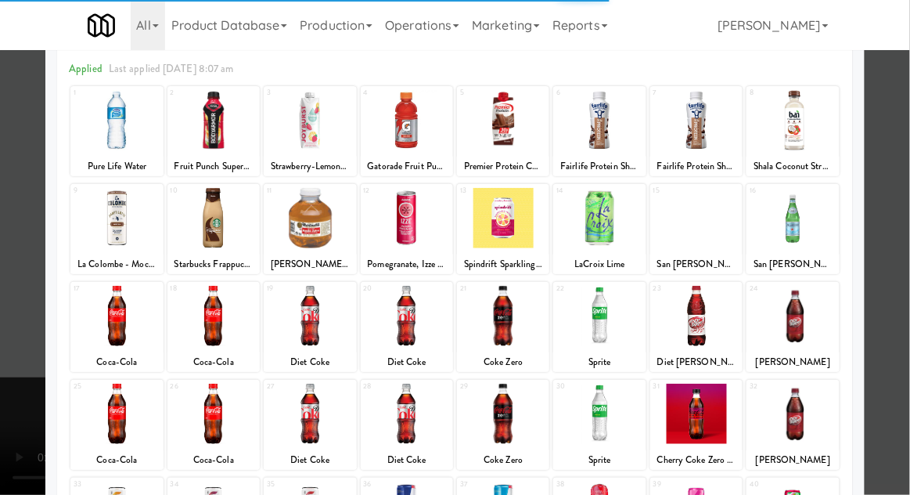
scroll to position [67, 0]
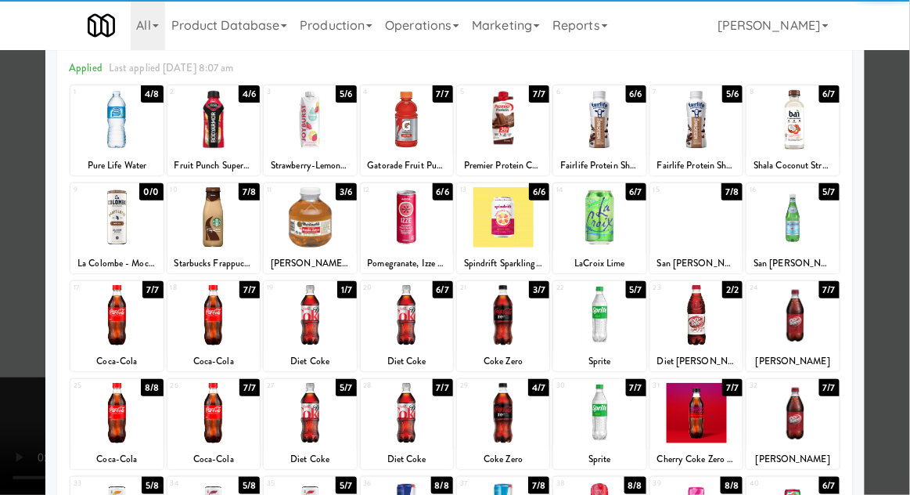
click at [526, 421] on div at bounding box center [503, 413] width 92 height 60
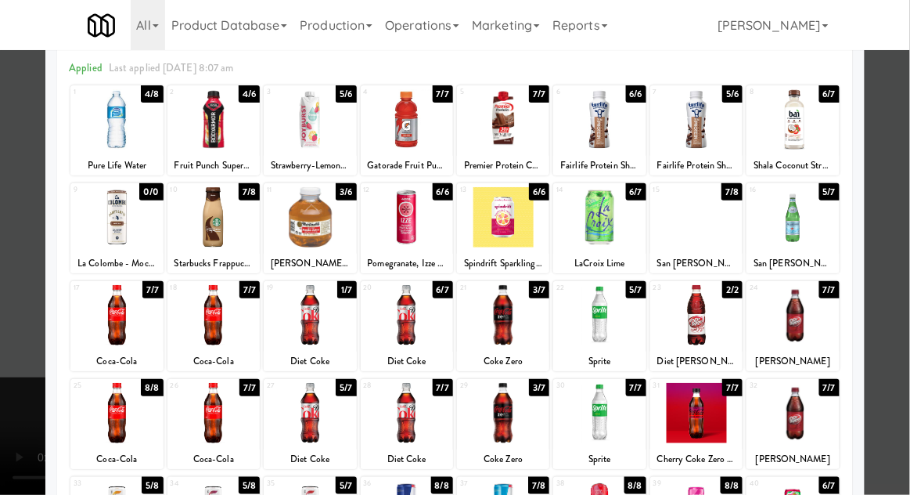
click at [1, 348] on div at bounding box center [455, 247] width 910 height 495
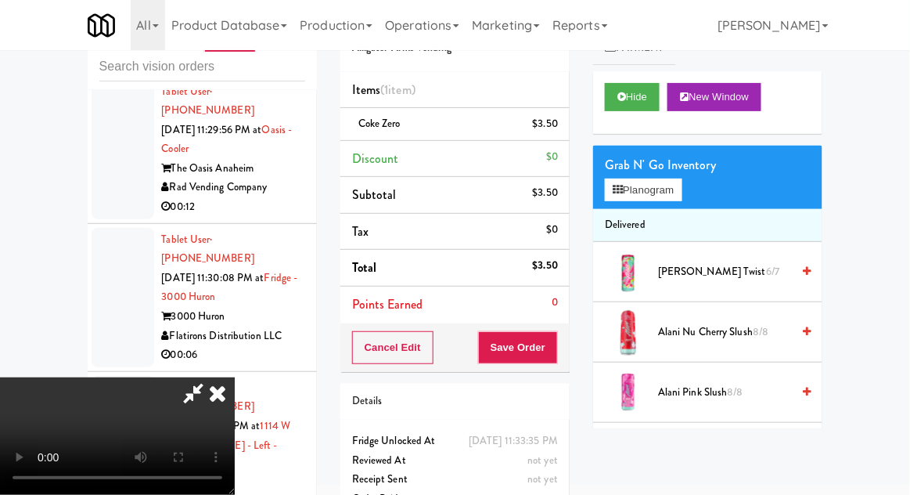
click at [551, 137] on li "Coke Zero $3.50" at bounding box center [454, 124] width 229 height 33
click at [558, 131] on icon at bounding box center [560, 129] width 8 height 10
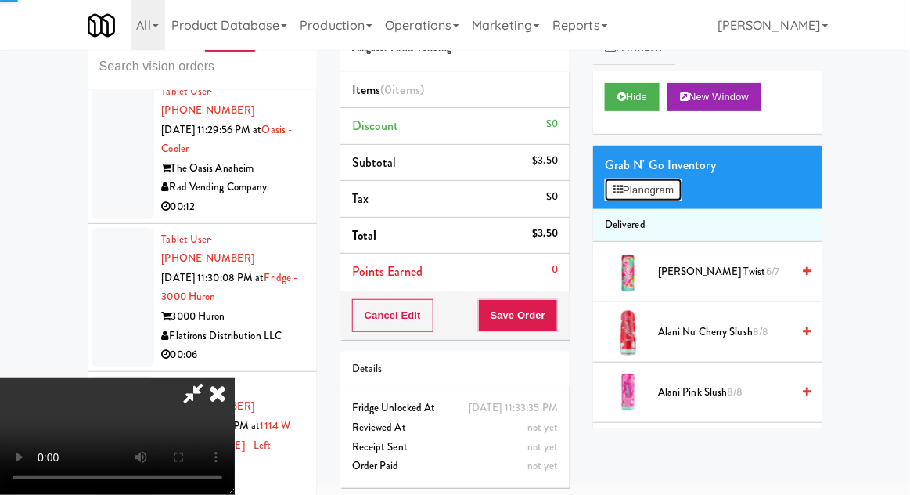
click at [646, 178] on button "Planogram" at bounding box center [643, 189] width 77 height 23
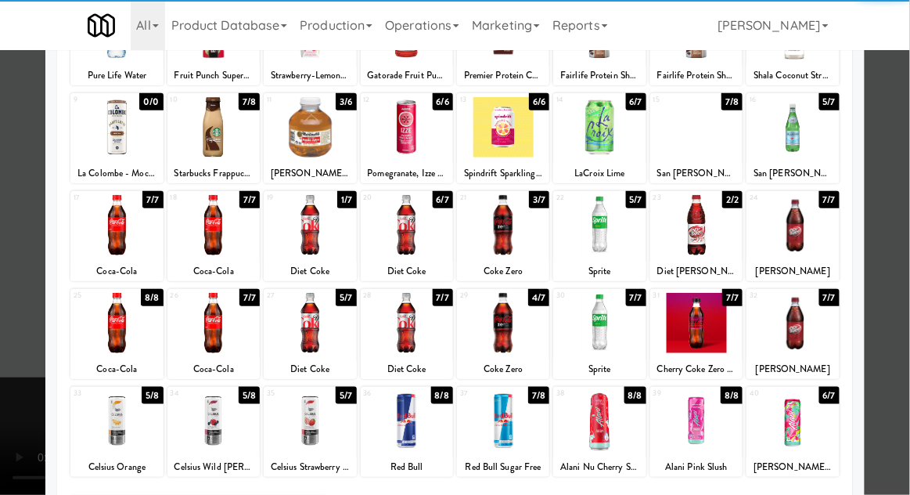
scroll to position [180, 0]
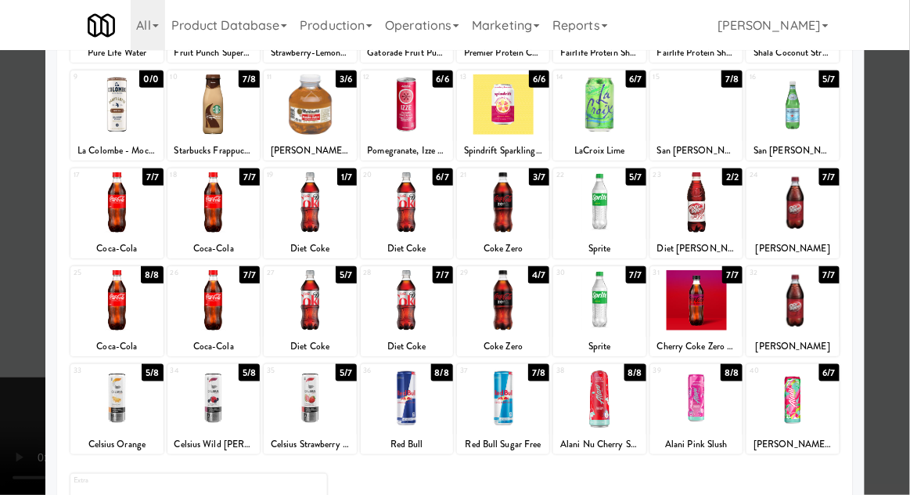
click at [535, 204] on div at bounding box center [503, 202] width 92 height 60
click at [5, 340] on div at bounding box center [455, 247] width 910 height 495
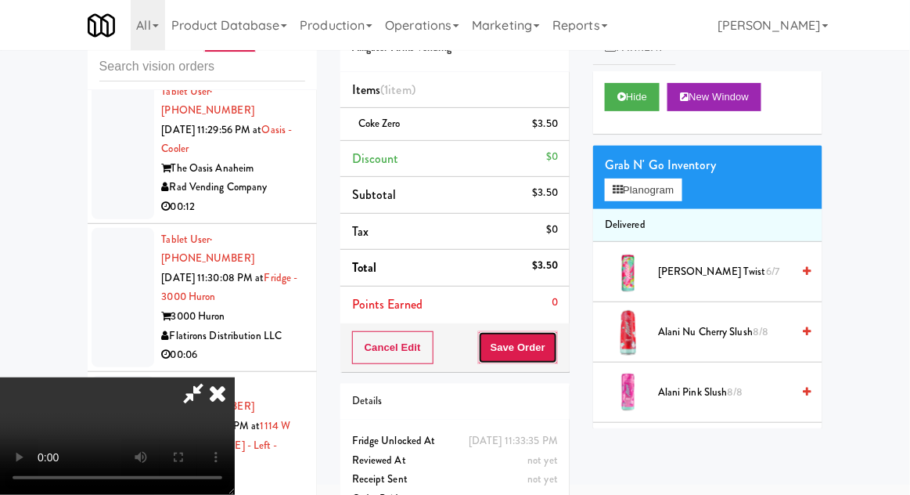
click at [548, 358] on button "Save Order" at bounding box center [518, 347] width 80 height 33
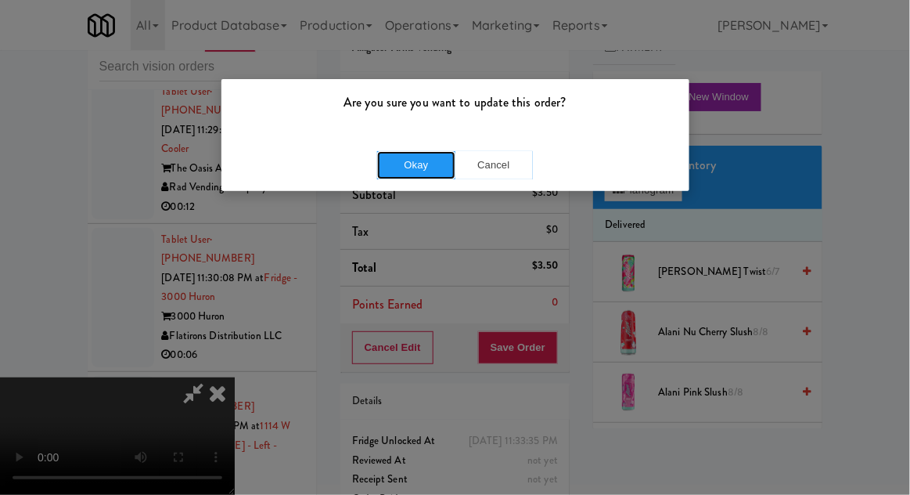
click at [385, 167] on button "Okay" at bounding box center [416, 165] width 78 height 28
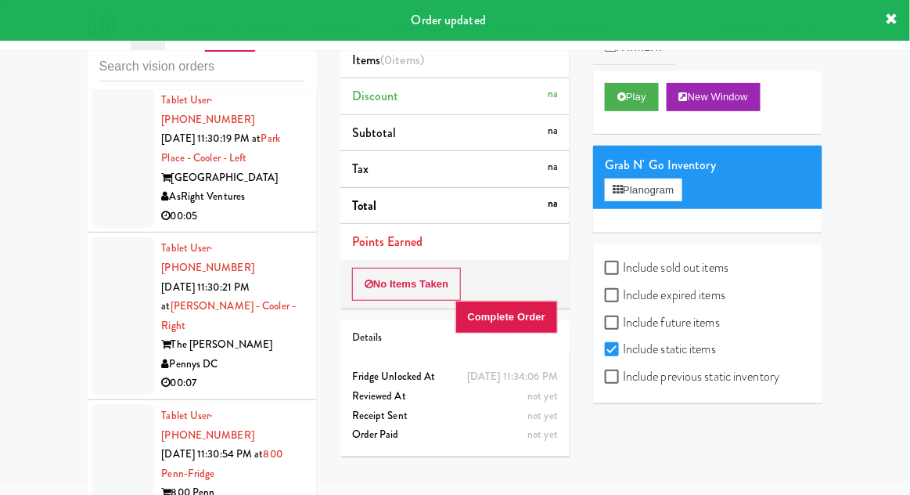
scroll to position [13165, 0]
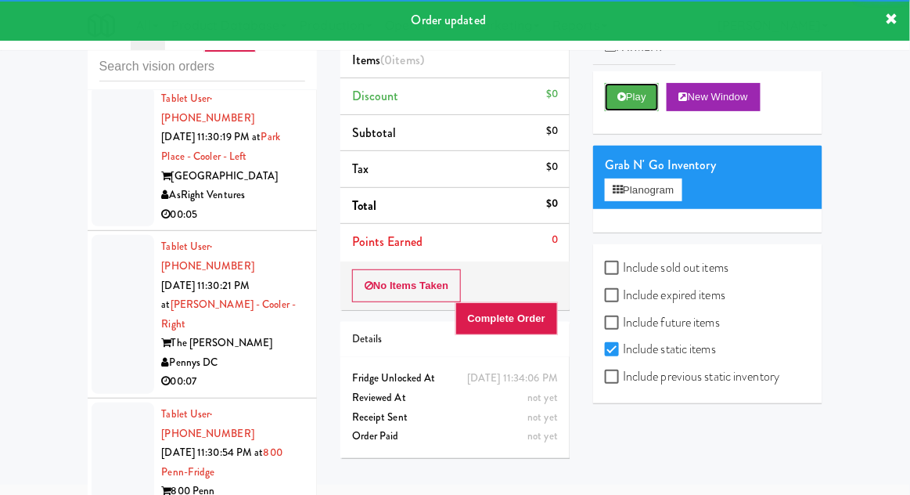
click at [645, 103] on button "Play" at bounding box center [632, 97] width 54 height 28
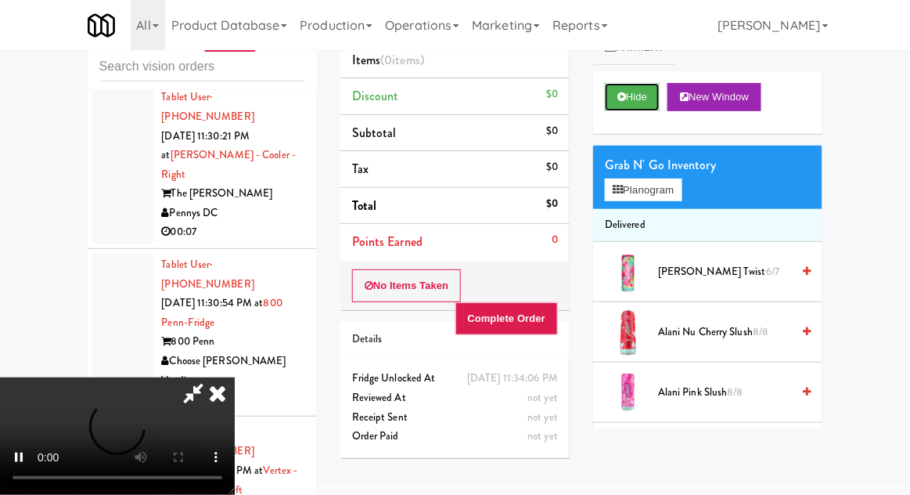
scroll to position [13316, 0]
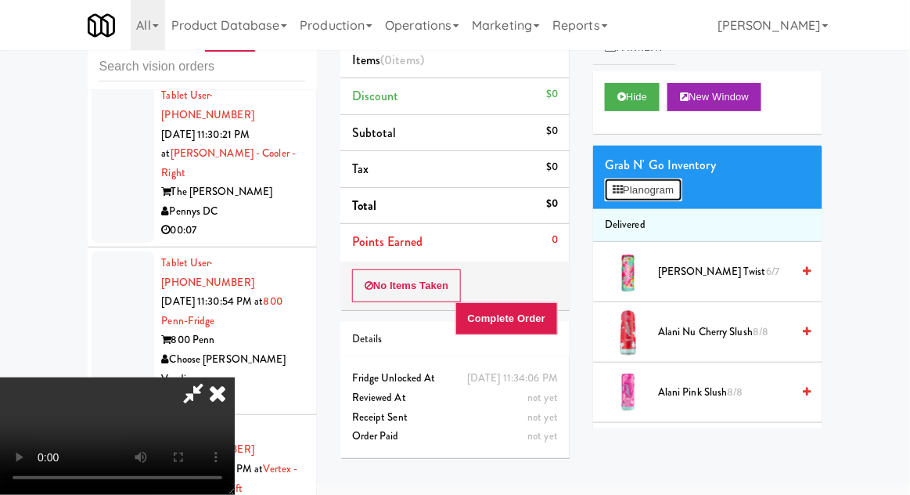
click at [661, 186] on button "Planogram" at bounding box center [643, 189] width 77 height 23
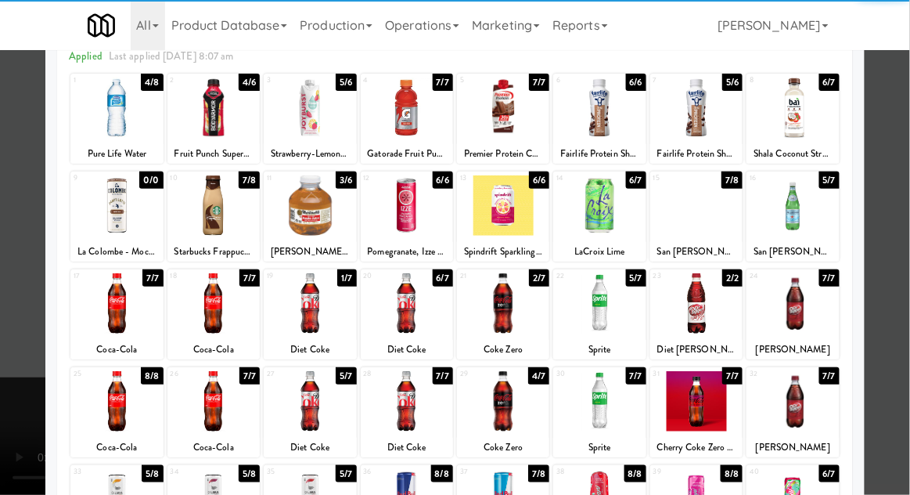
scroll to position [81, 0]
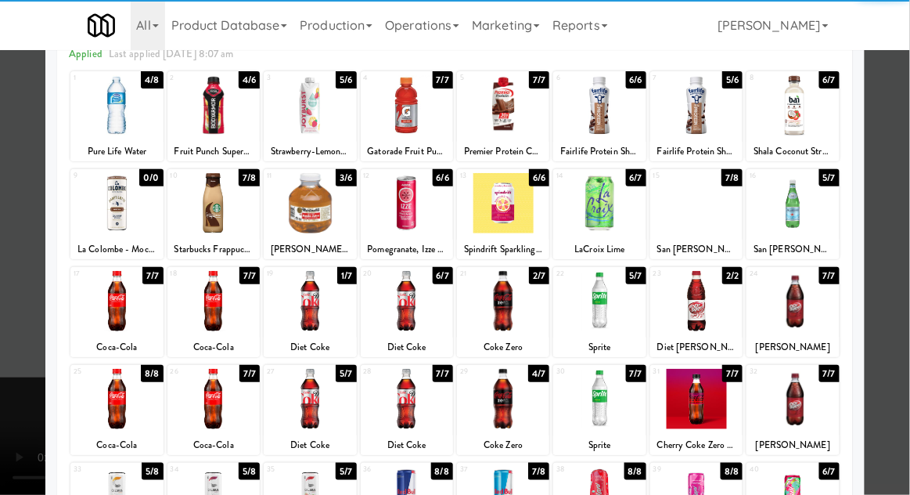
click at [528, 315] on div at bounding box center [503, 301] width 92 height 60
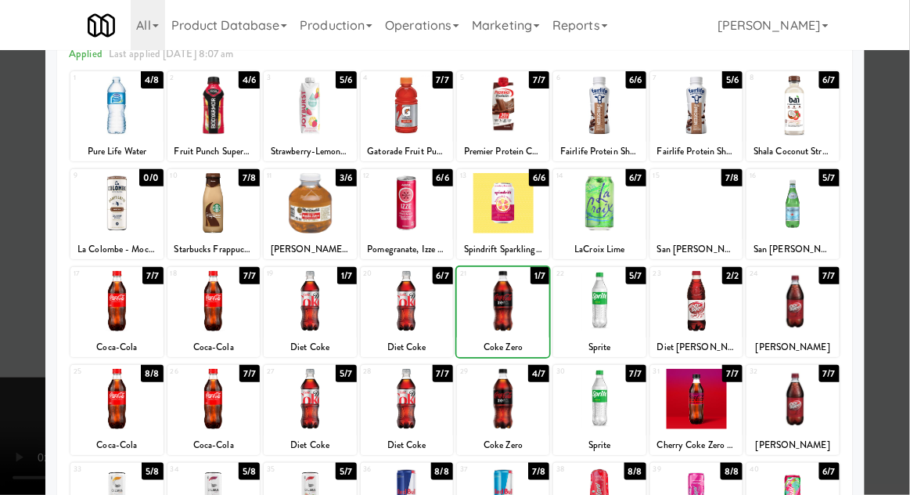
click at [4, 360] on div at bounding box center [455, 247] width 910 height 495
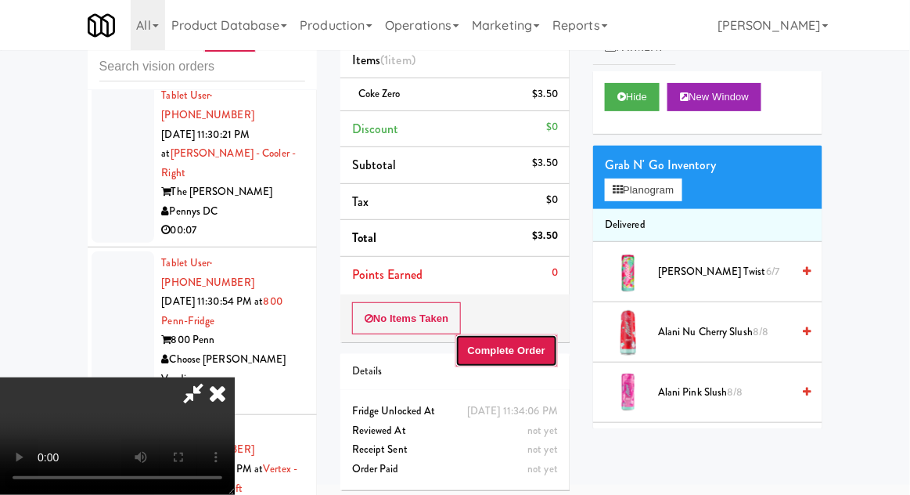
click at [553, 355] on button "Complete Order" at bounding box center [507, 350] width 103 height 33
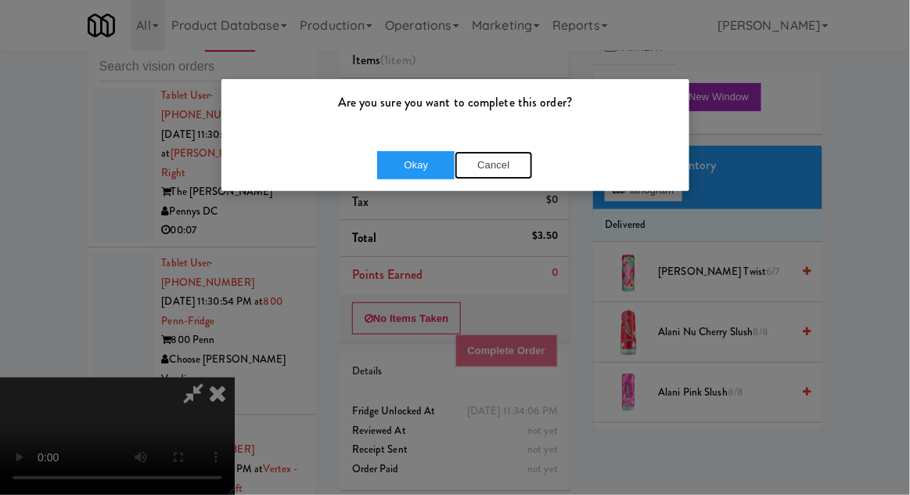
click at [485, 168] on button "Cancel" at bounding box center [494, 165] width 78 height 28
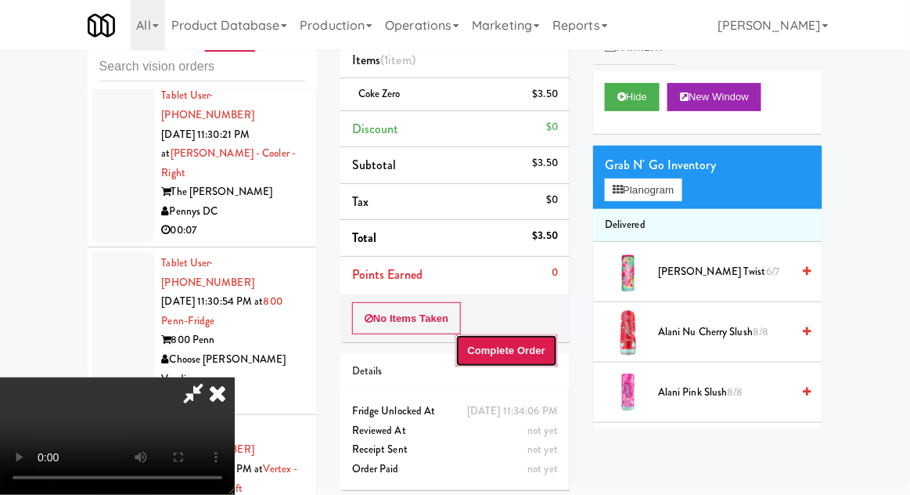
click at [555, 357] on button "Complete Order" at bounding box center [507, 350] width 103 height 33
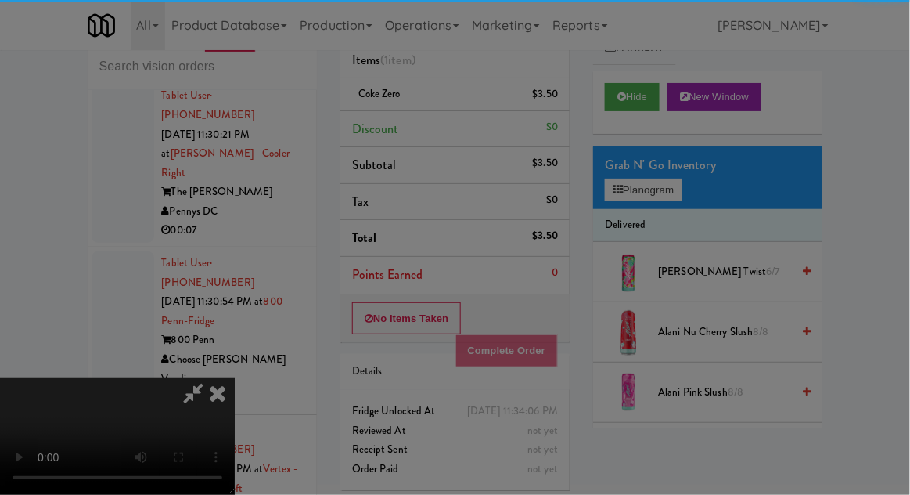
click at [0, 0] on div "Are you sure you want to complete this order? Okay Cancel" at bounding box center [0, 0] width 0 height 0
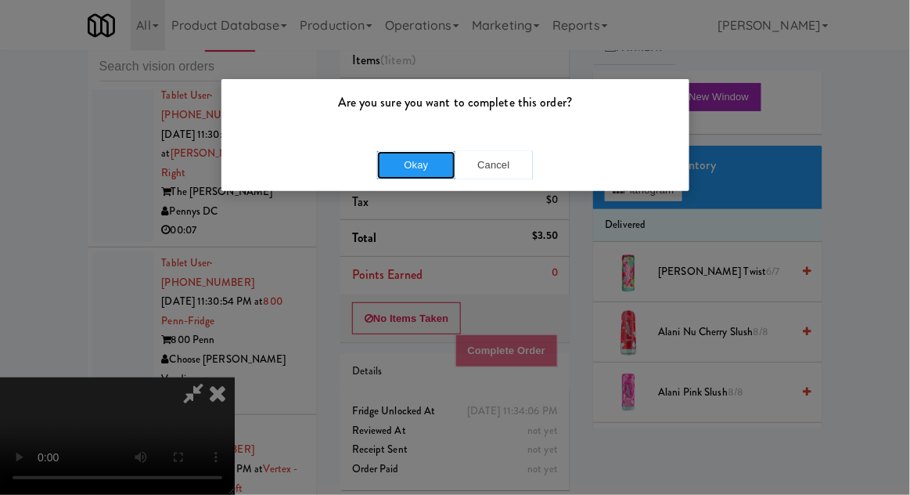
click at [409, 171] on button "Okay" at bounding box center [416, 165] width 78 height 28
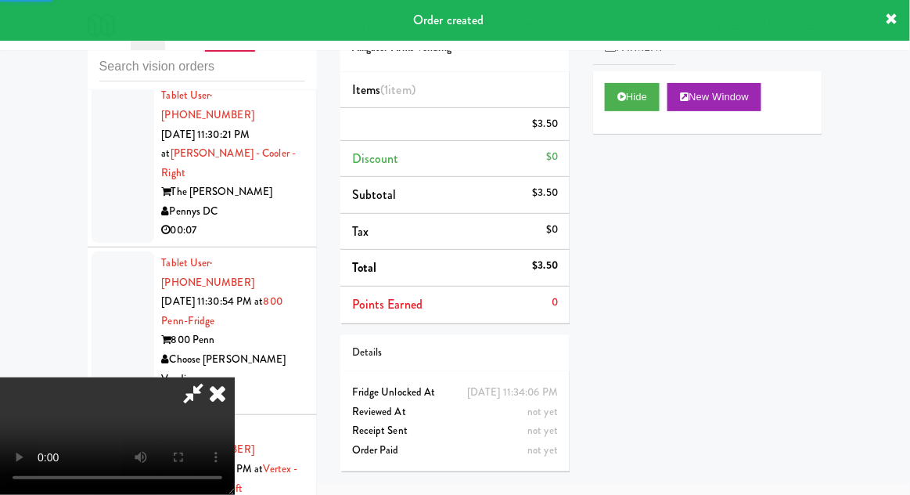
click at [211, 377] on icon at bounding box center [193, 392] width 36 height 31
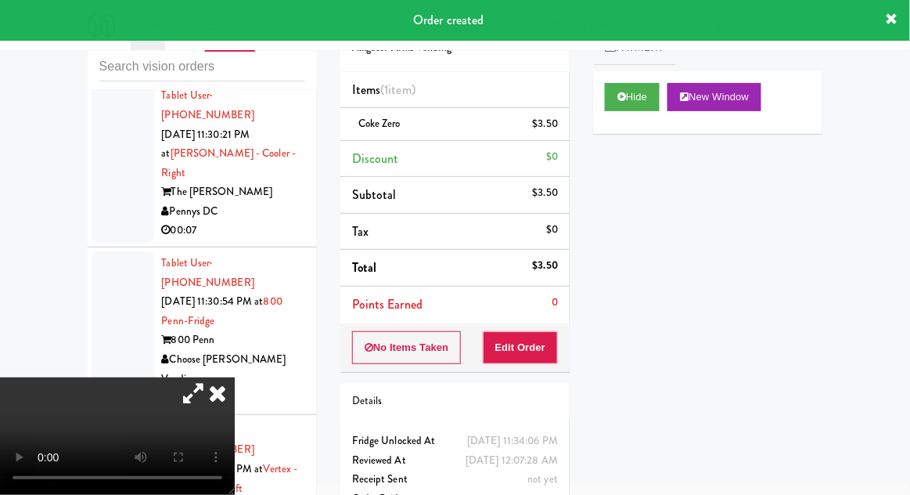
click at [235, 409] on icon at bounding box center [217, 392] width 34 height 31
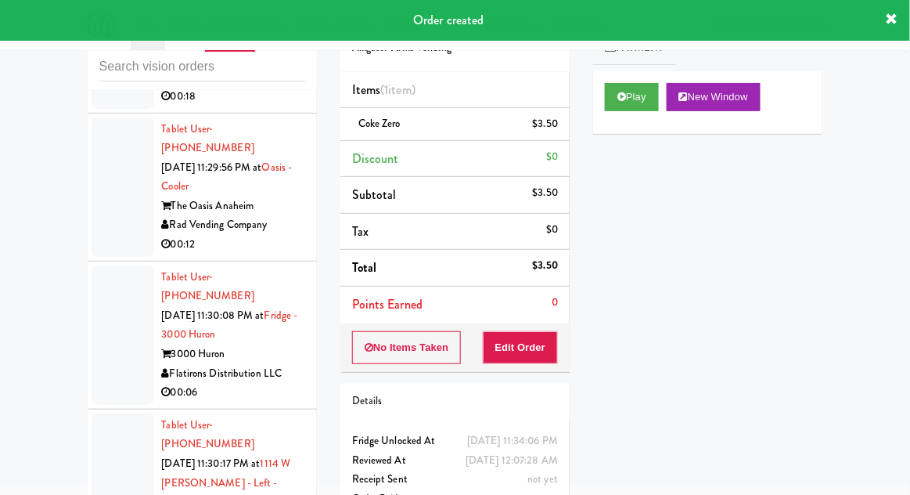
scroll to position [12636, 0]
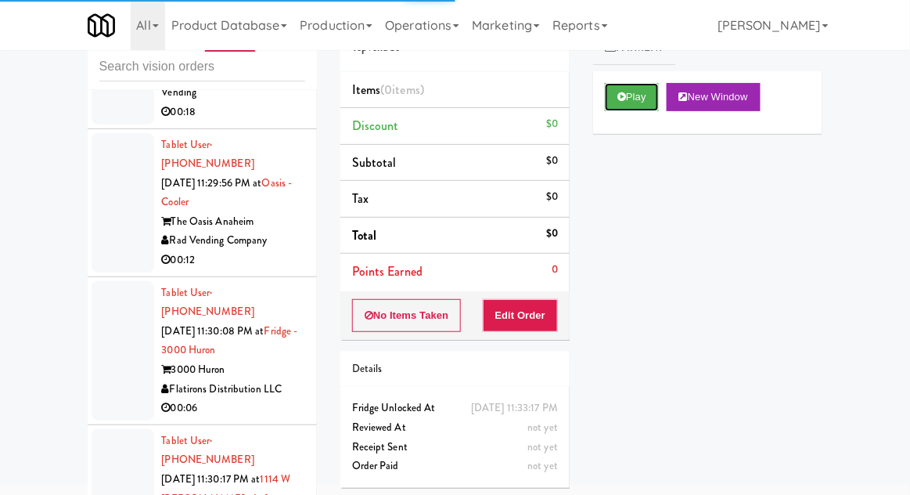
click at [650, 107] on button "Play" at bounding box center [632, 97] width 54 height 28
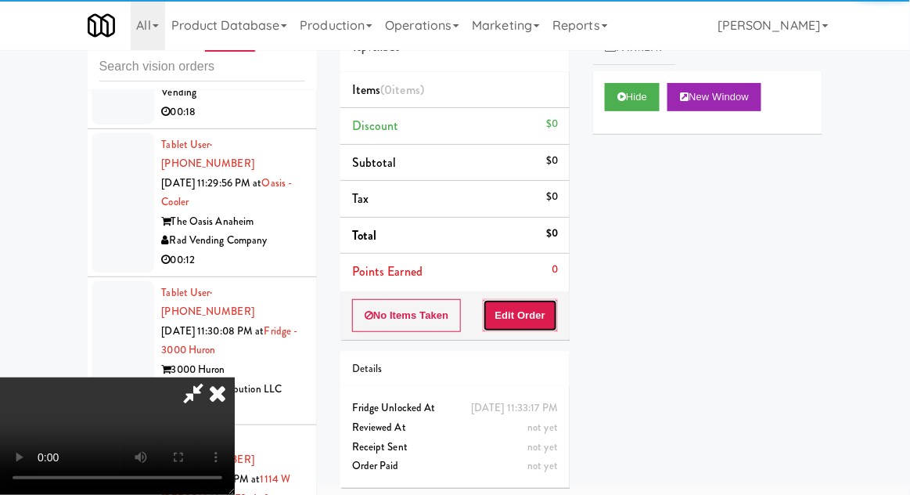
click at [545, 301] on button "Edit Order" at bounding box center [521, 315] width 76 height 33
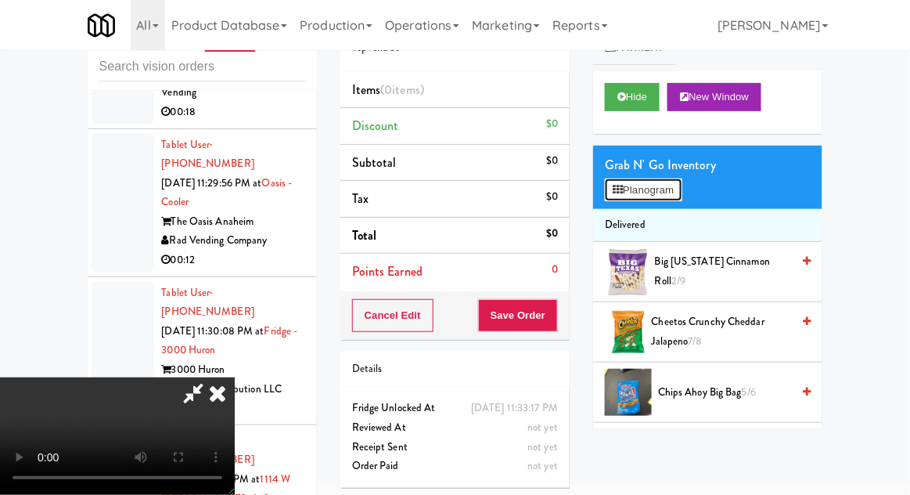
click at [667, 199] on button "Planogram" at bounding box center [643, 189] width 77 height 23
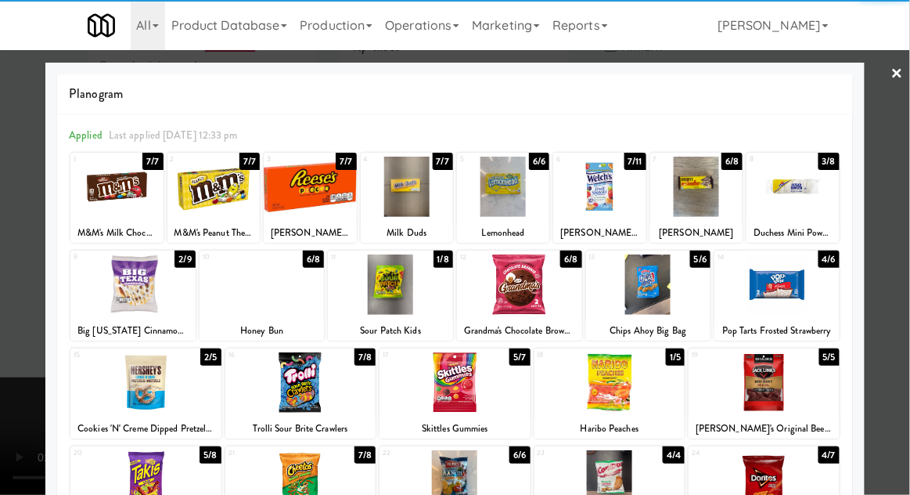
click at [250, 307] on div at bounding box center [262, 284] width 125 height 60
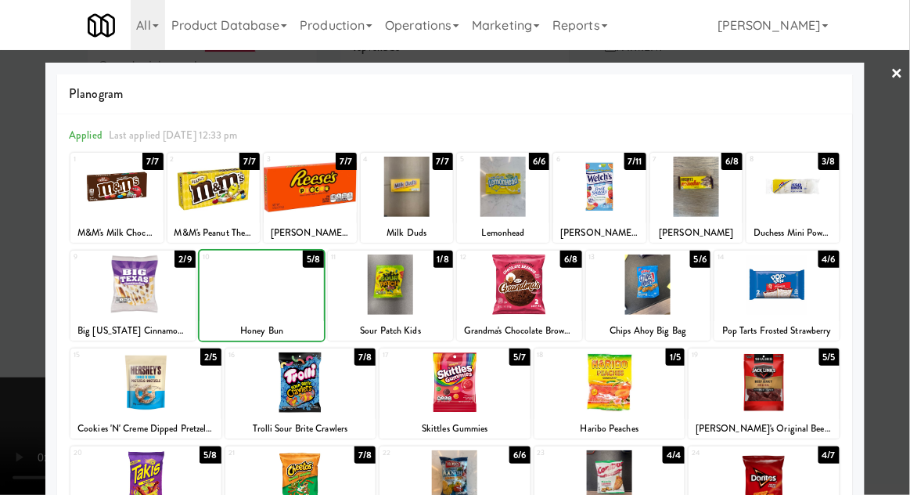
click at [250, 304] on div at bounding box center [262, 284] width 125 height 60
click at [903, 258] on div at bounding box center [455, 247] width 910 height 495
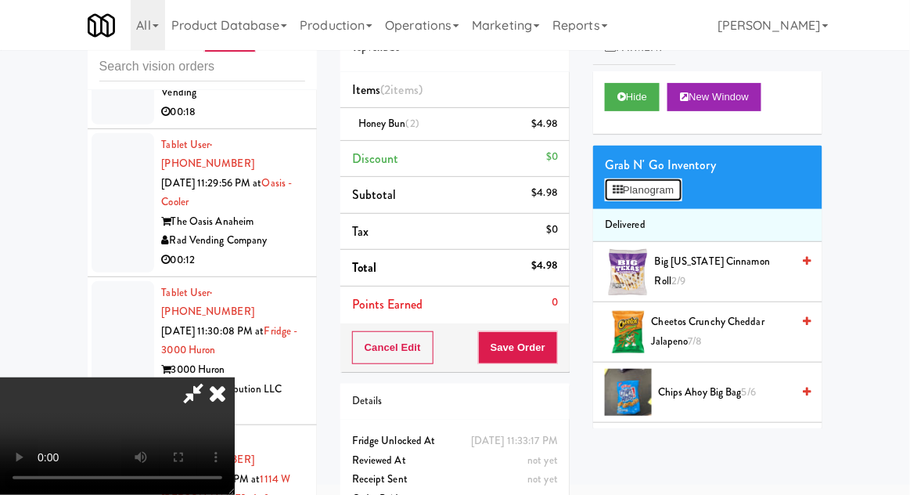
click at [660, 186] on button "Planogram" at bounding box center [643, 189] width 77 height 23
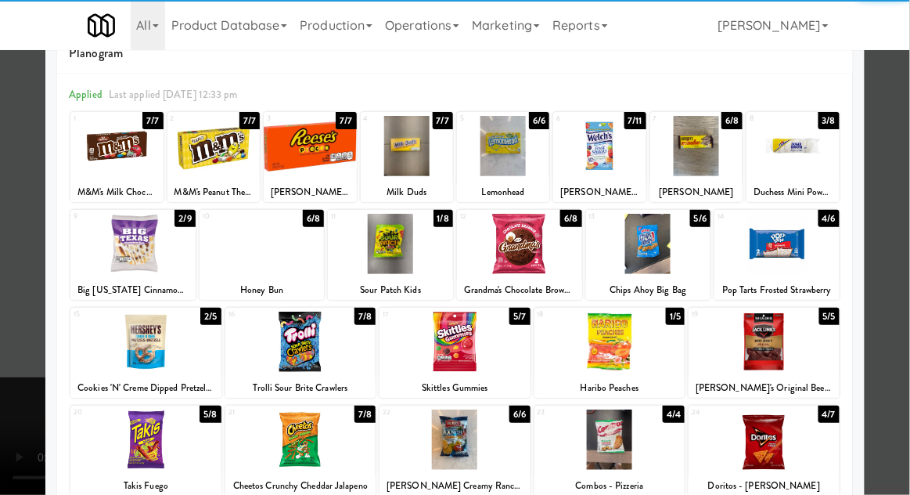
scroll to position [77, 0]
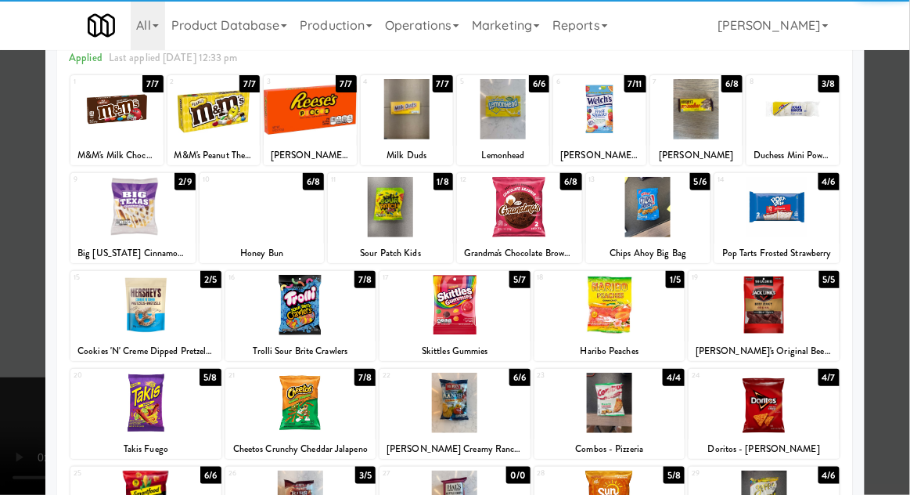
click at [508, 316] on div at bounding box center [455, 305] width 151 height 60
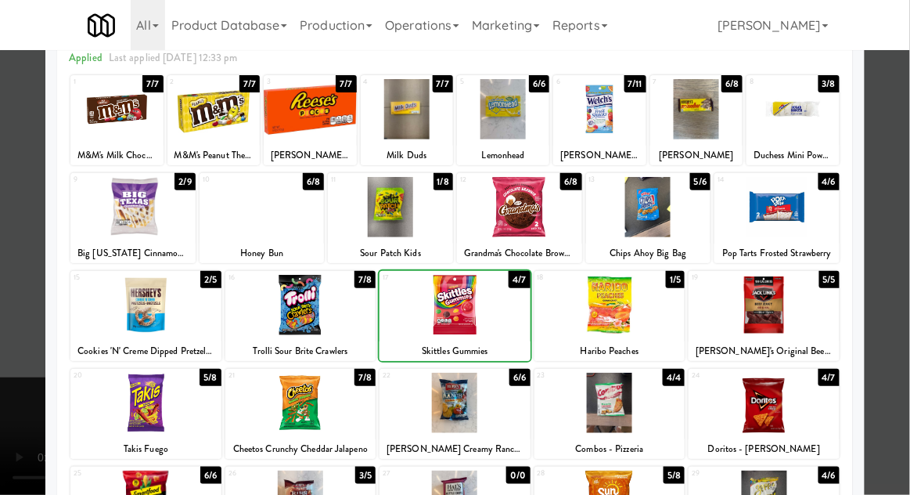
click at [9, 305] on div at bounding box center [455, 247] width 910 height 495
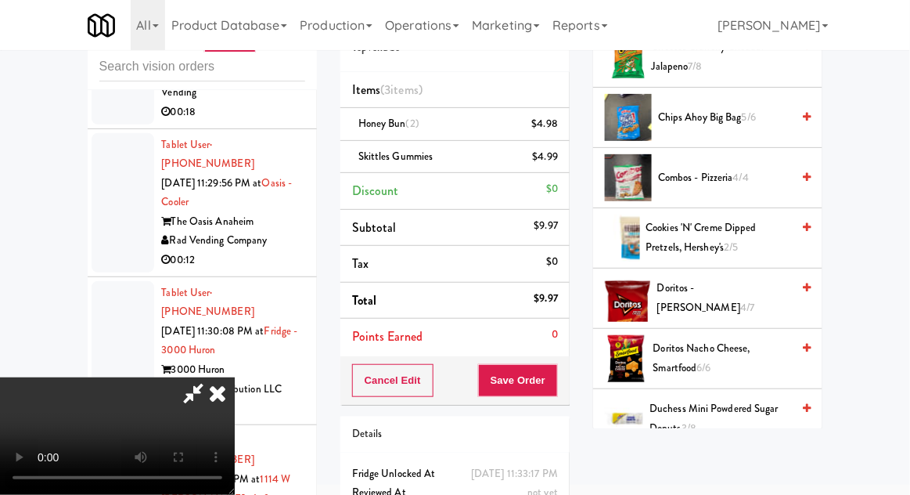
scroll to position [276, 0]
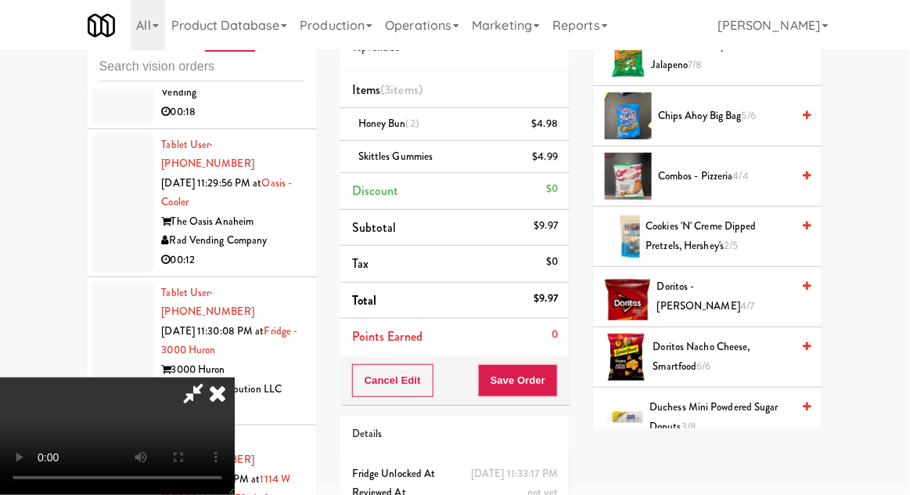
click at [755, 289] on span "Doritos - Nacho Cheese 4/7" at bounding box center [724, 296] width 134 height 38
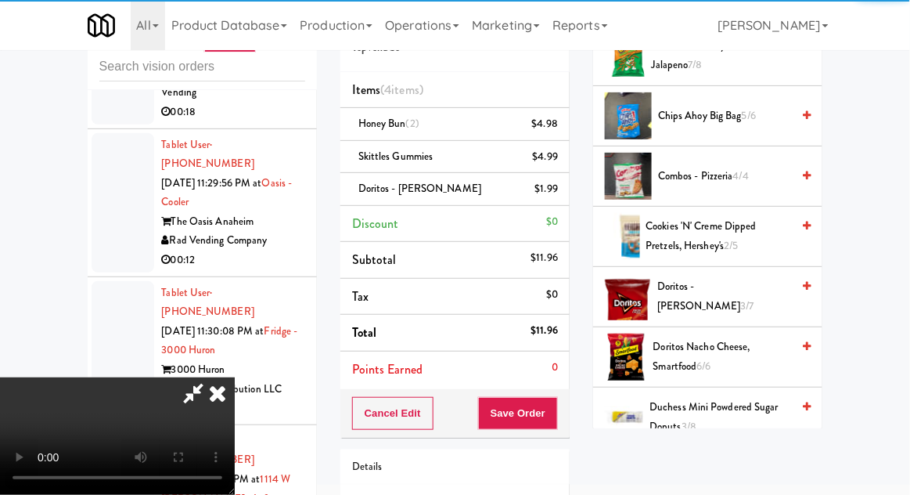
scroll to position [57, 0]
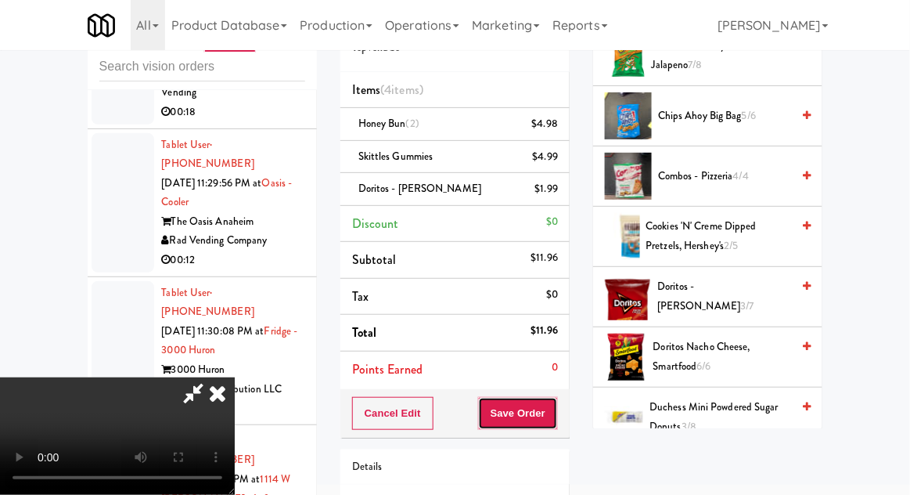
click at [554, 417] on button "Save Order" at bounding box center [518, 413] width 80 height 33
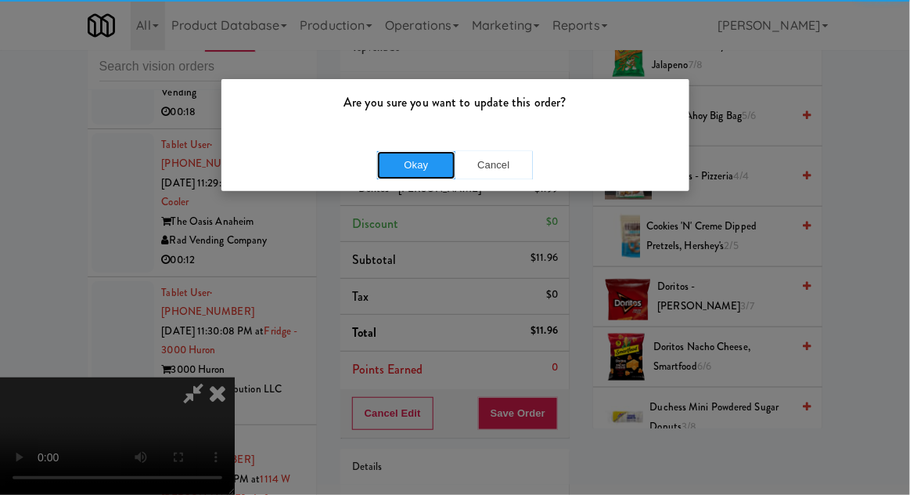
click at [389, 151] on button "Okay" at bounding box center [416, 165] width 78 height 28
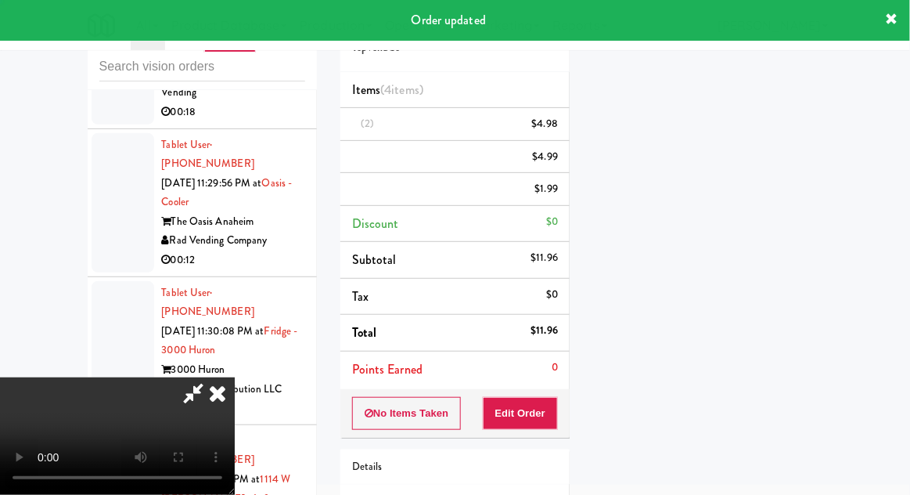
scroll to position [0, 0]
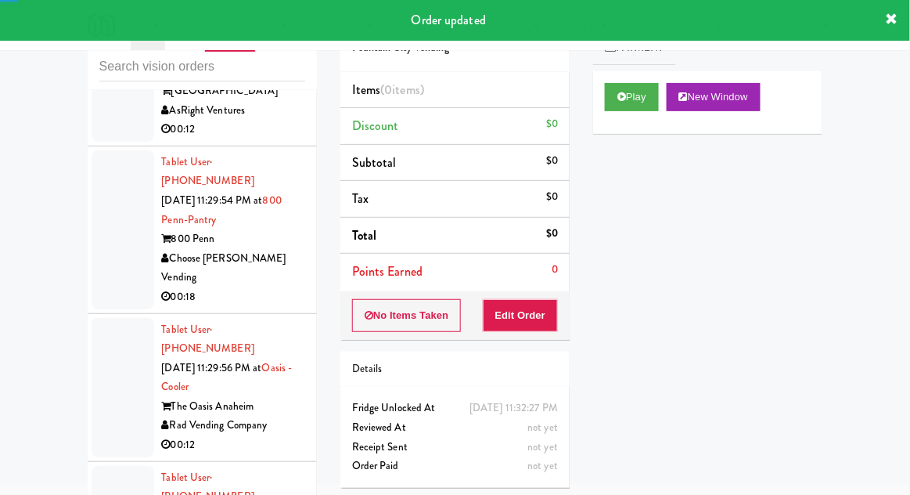
scroll to position [12430, 0]
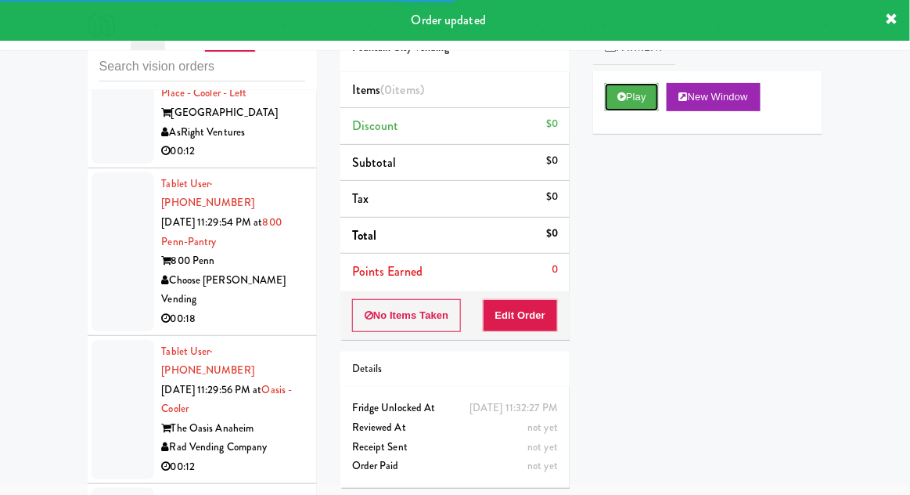
click at [649, 102] on button "Play" at bounding box center [632, 97] width 54 height 28
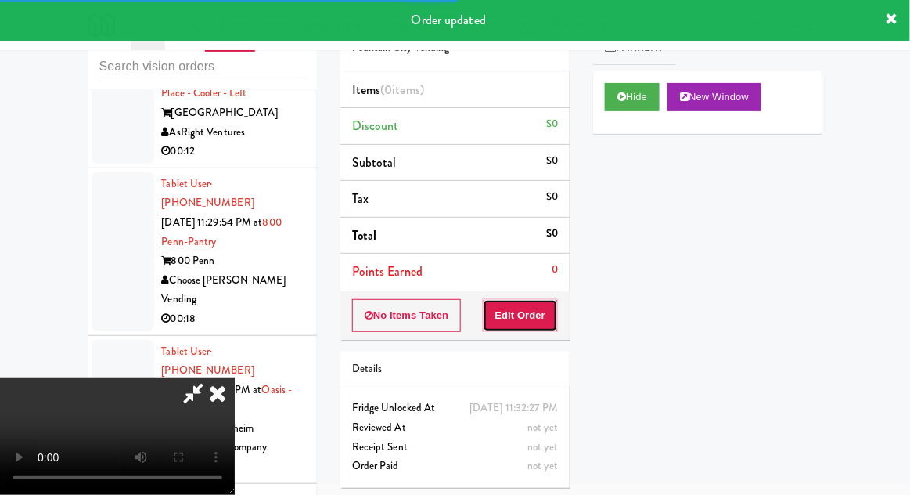
click at [539, 313] on button "Edit Order" at bounding box center [521, 315] width 76 height 33
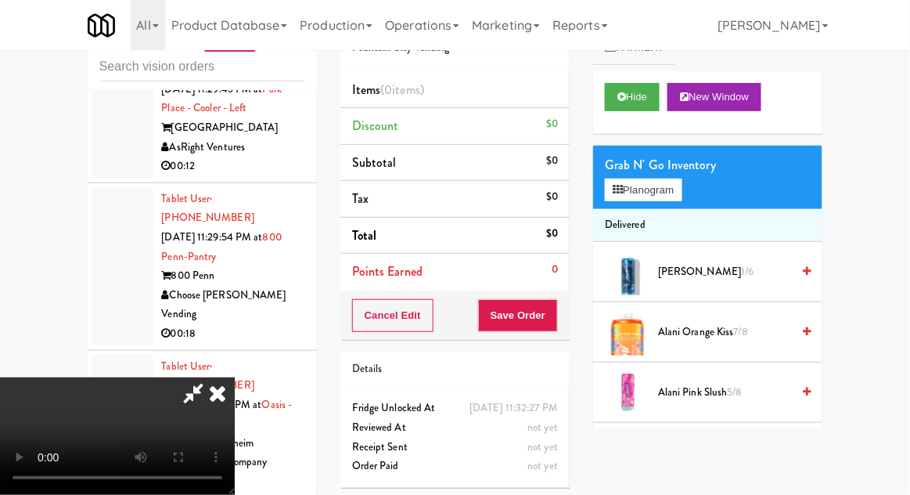
scroll to position [57, 0]
click at [643, 103] on button "Hide" at bounding box center [632, 97] width 55 height 28
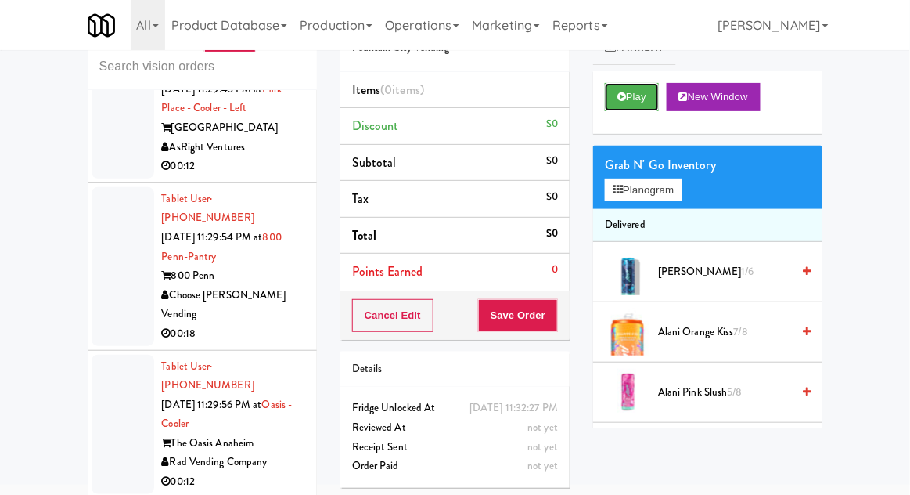
scroll to position [0, 0]
click at [644, 103] on button "Play" at bounding box center [632, 97] width 54 height 28
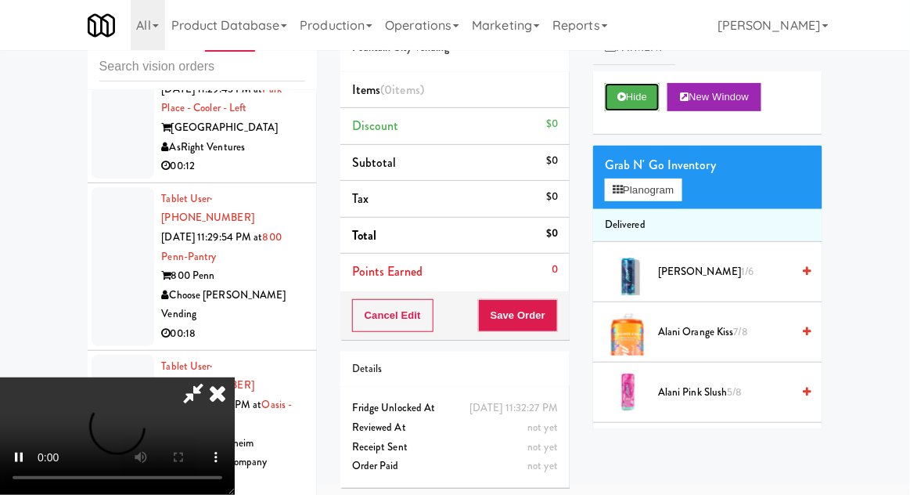
click at [625, 110] on button "Hide" at bounding box center [632, 97] width 55 height 28
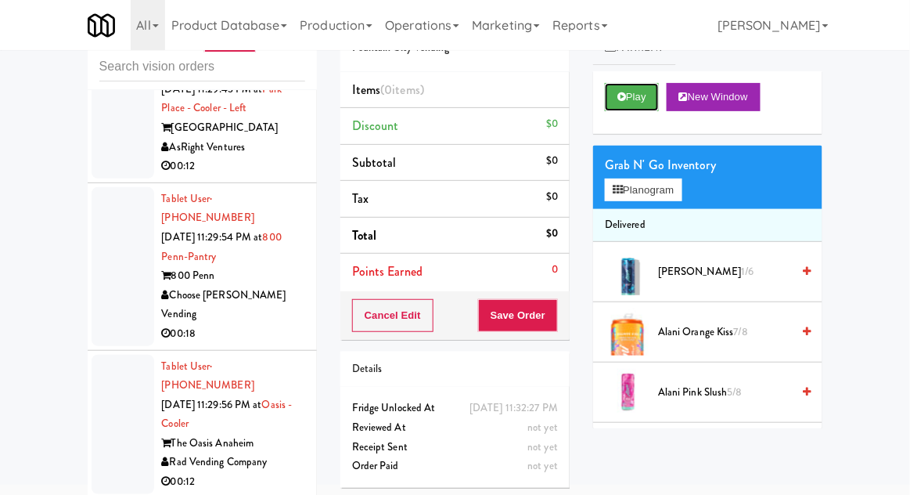
click at [635, 100] on button "Play" at bounding box center [632, 97] width 54 height 28
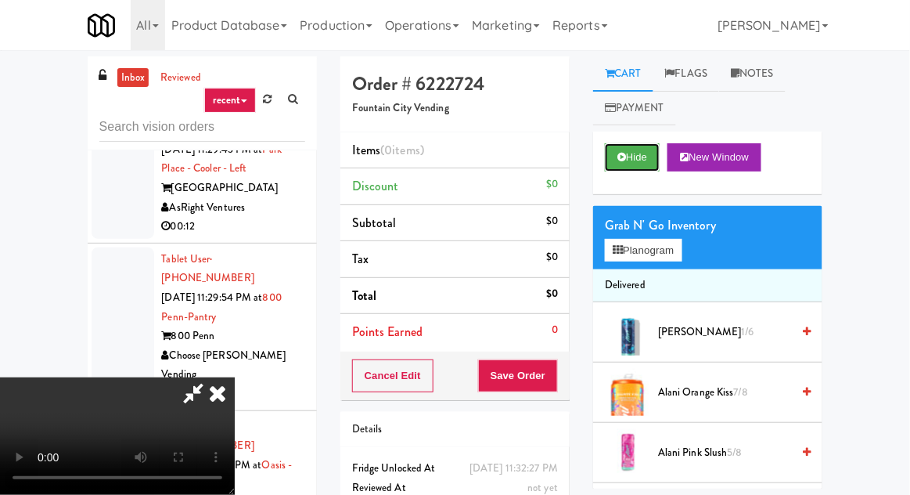
click at [652, 160] on button "Hide" at bounding box center [632, 157] width 55 height 28
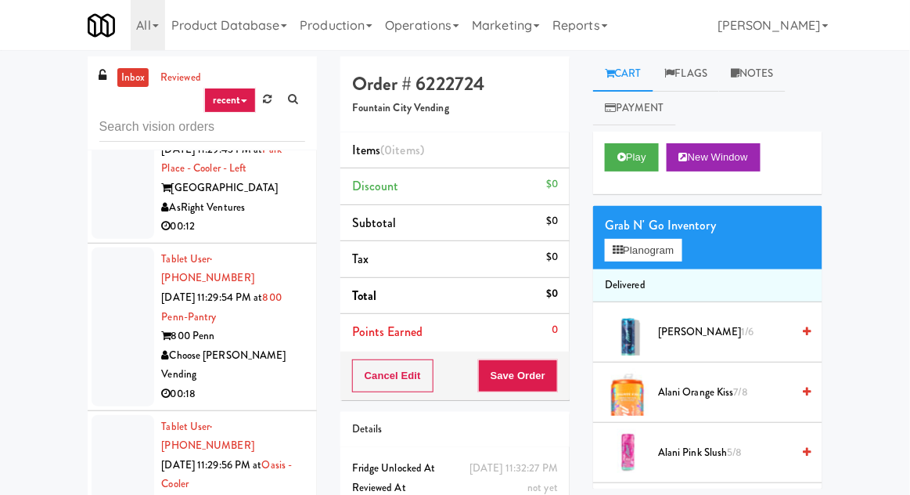
click at [139, 79] on link "inbox" at bounding box center [133, 78] width 32 height 20
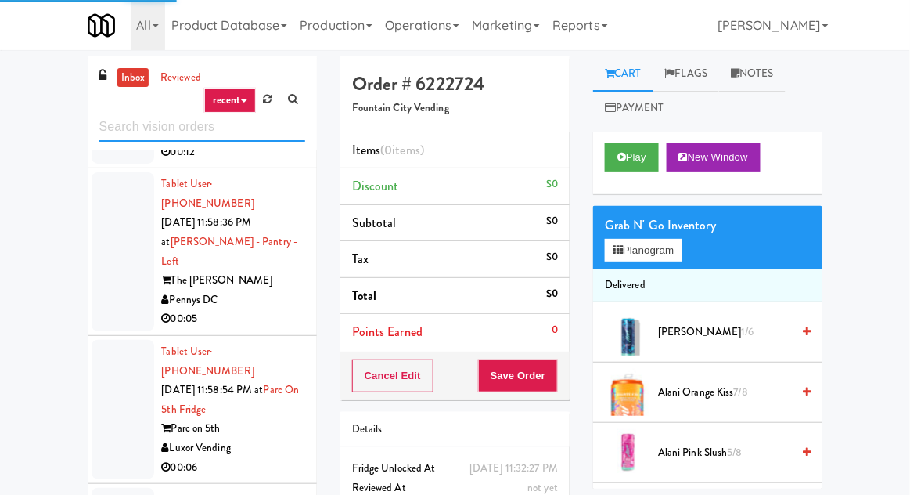
click at [121, 124] on input "text" at bounding box center [202, 127] width 206 height 29
click at [120, 123] on input "text" at bounding box center [202, 127] width 206 height 29
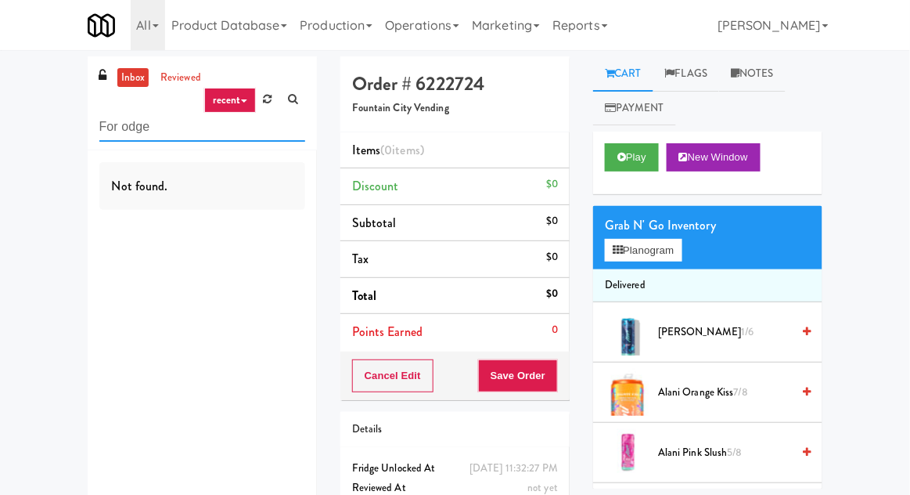
click at [131, 121] on input "For odge" at bounding box center [202, 127] width 206 height 29
type input "Fridge"
click at [16, 126] on div "inbox reviewed recent all unclear take inventory issue suspicious failed recent…" at bounding box center [455, 307] width 910 height 503
click at [129, 82] on link "inbox" at bounding box center [133, 78] width 32 height 20
click at [126, 75] on link "inbox" at bounding box center [133, 78] width 32 height 20
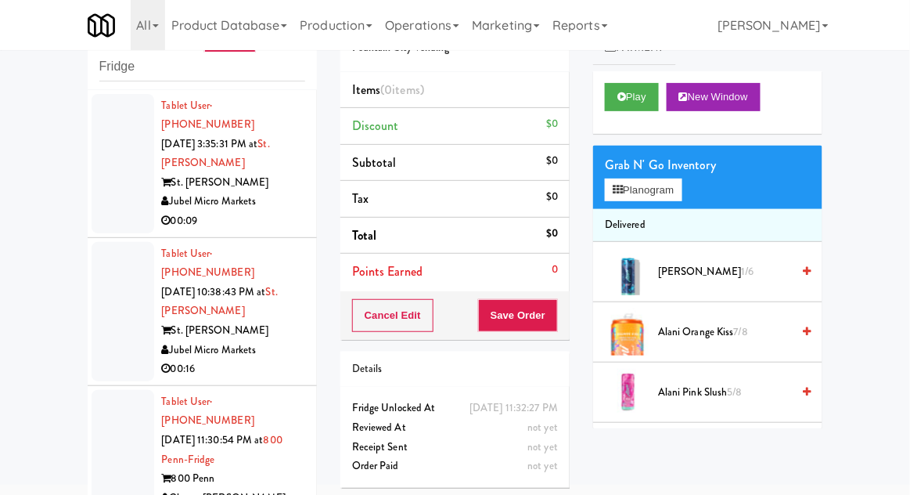
click at [96, 207] on div at bounding box center [123, 163] width 63 height 139
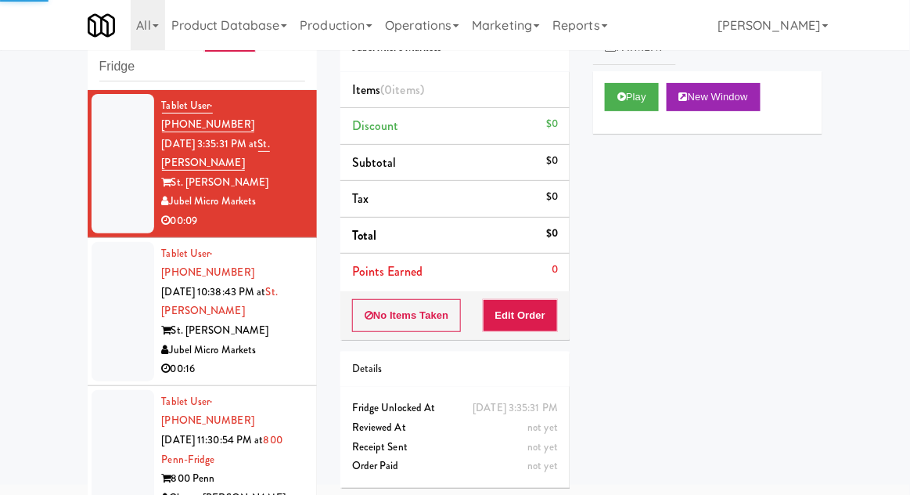
click at [99, 292] on div at bounding box center [123, 311] width 63 height 139
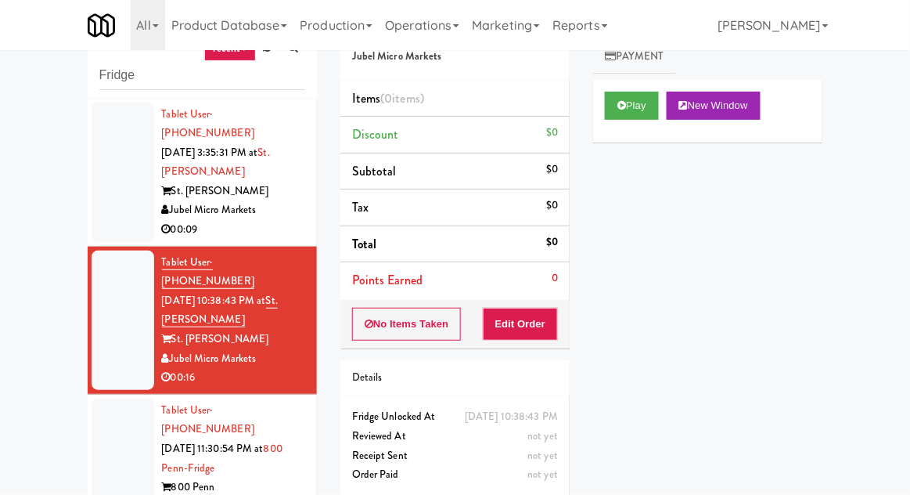
scroll to position [60, 0]
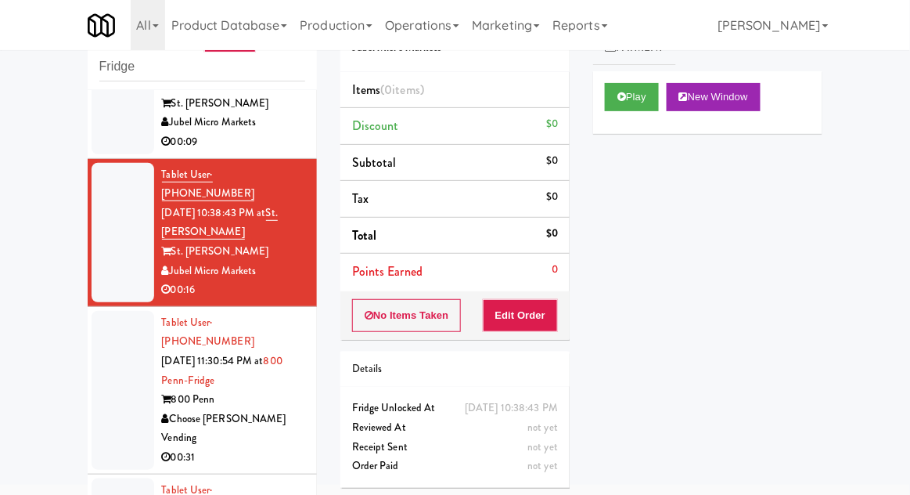
click at [103, 320] on div at bounding box center [123, 390] width 63 height 159
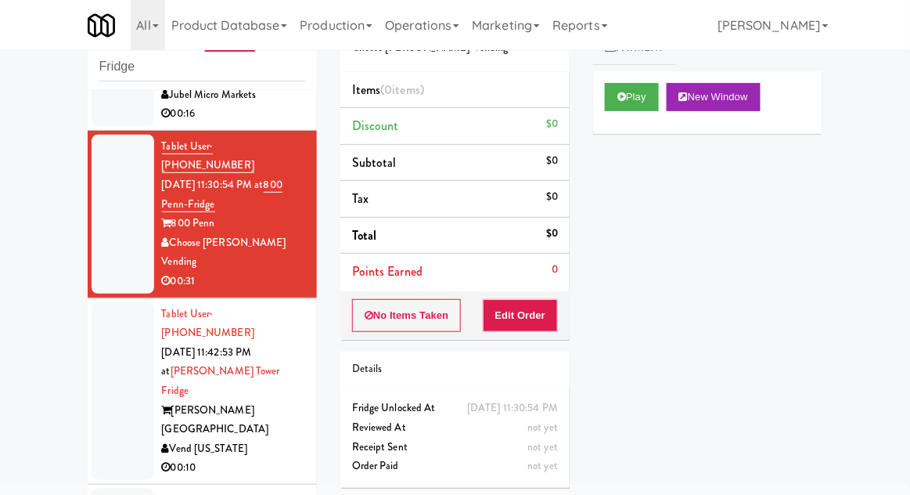
scroll to position [254, 0]
click at [657, 103] on button "Play" at bounding box center [632, 97] width 54 height 28
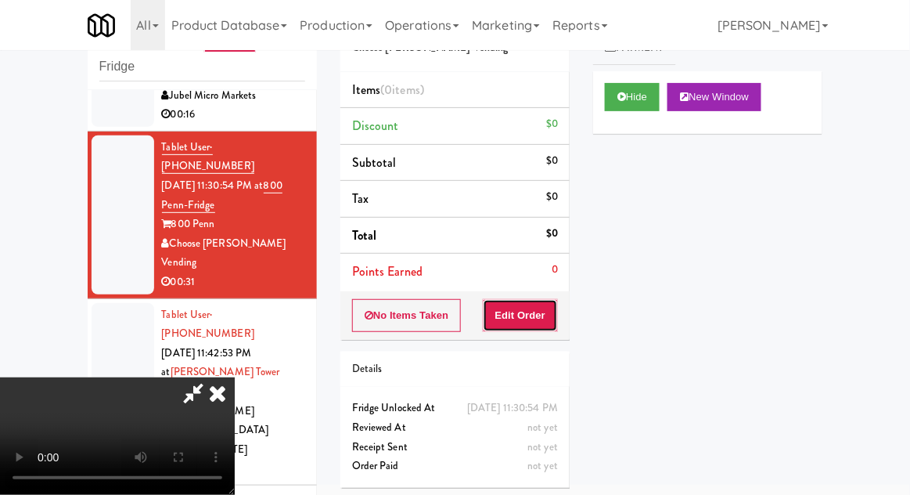
click at [542, 301] on button "Edit Order" at bounding box center [521, 315] width 76 height 33
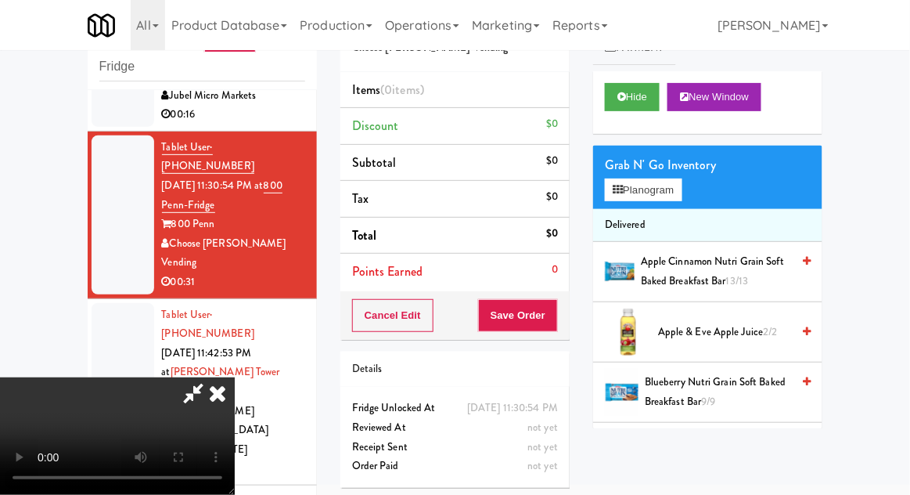
scroll to position [57, 0]
click at [640, 99] on button "Hide" at bounding box center [632, 97] width 55 height 28
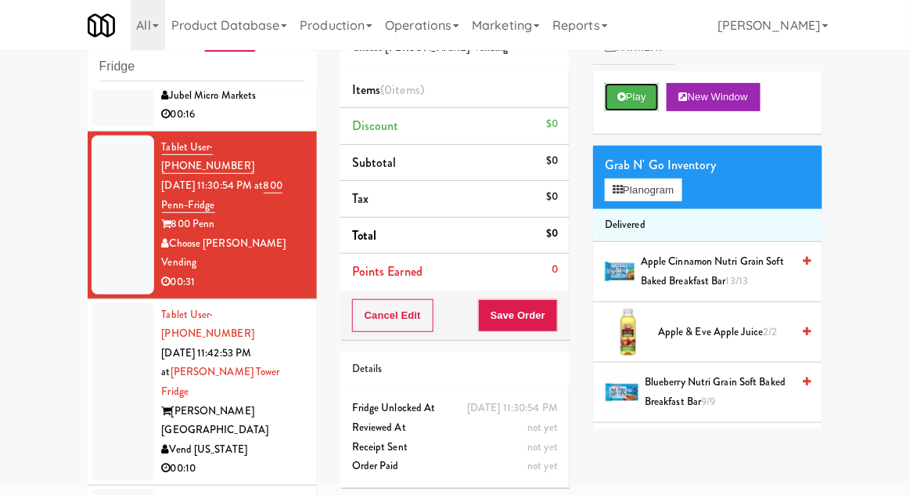
scroll to position [0, 0]
click at [647, 102] on button "Play" at bounding box center [632, 97] width 54 height 28
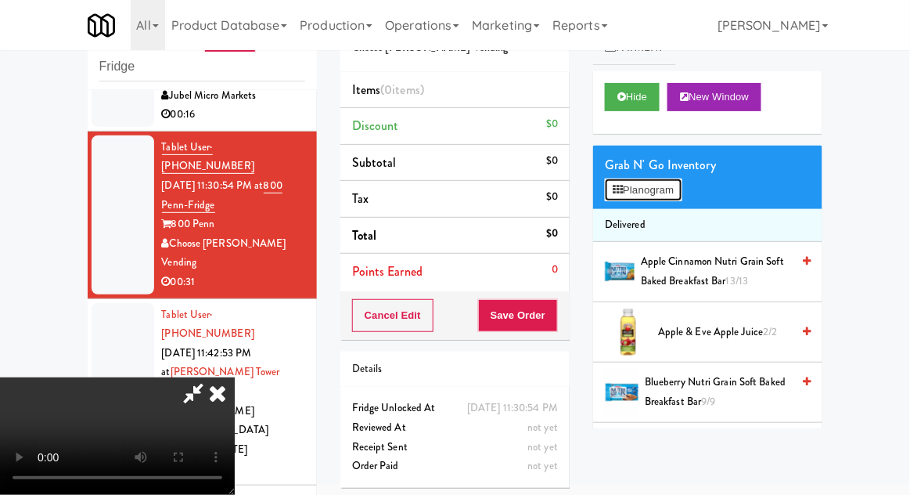
click at [682, 180] on button "Planogram" at bounding box center [643, 189] width 77 height 23
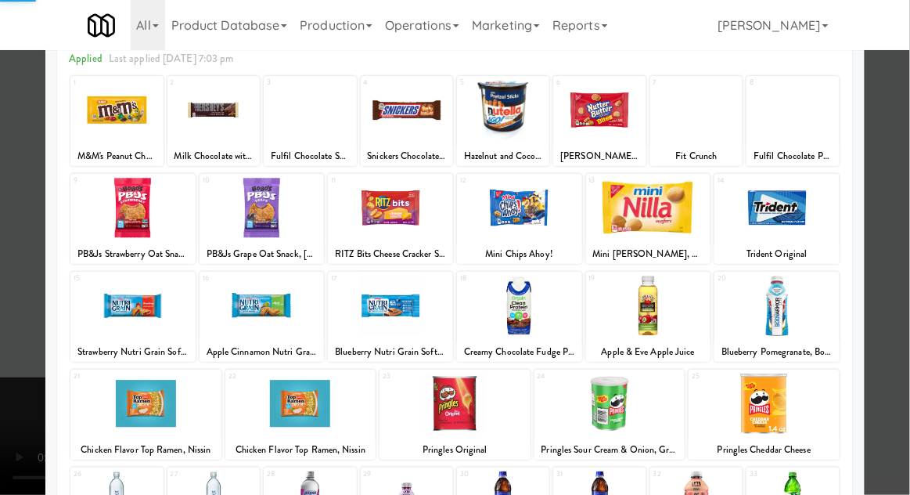
scroll to position [198, 0]
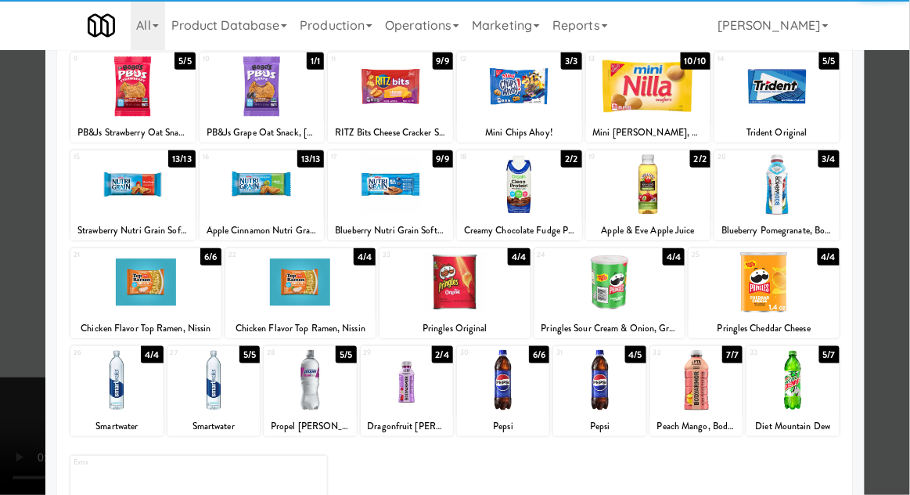
click at [402, 376] on div at bounding box center [407, 380] width 92 height 60
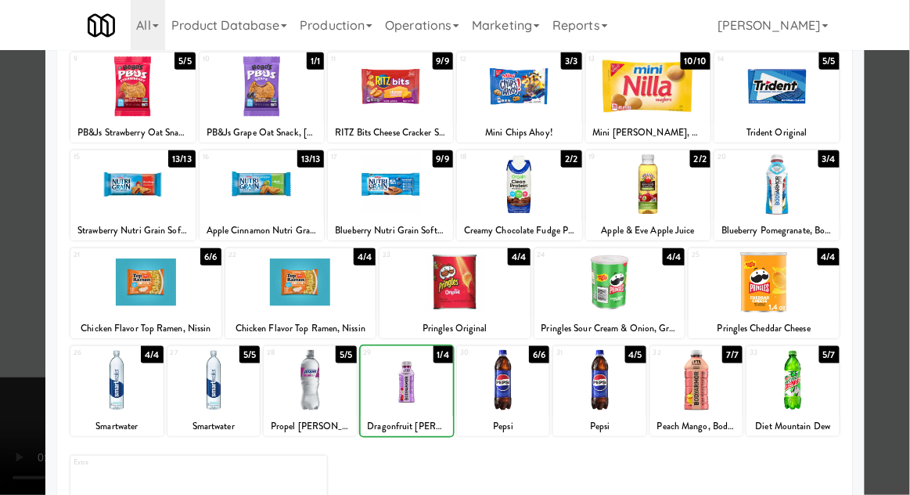
click at [899, 323] on div at bounding box center [455, 247] width 910 height 495
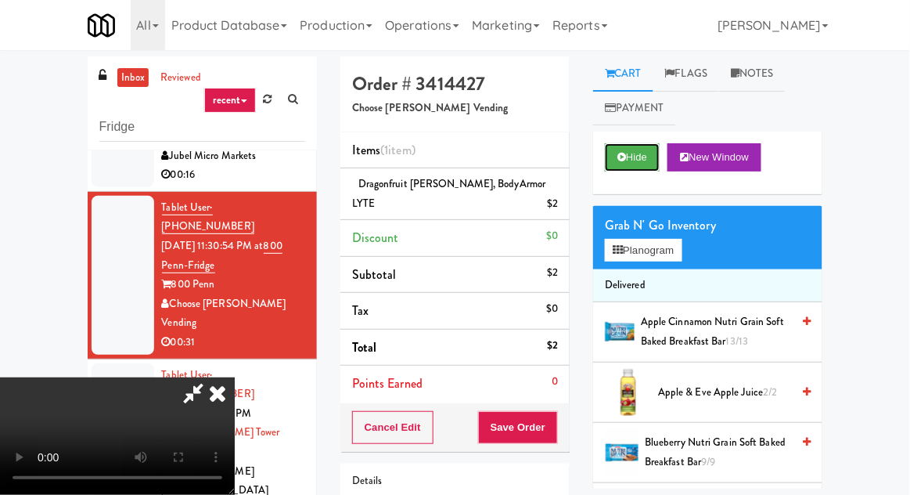
click at [654, 170] on button "Hide" at bounding box center [632, 157] width 55 height 28
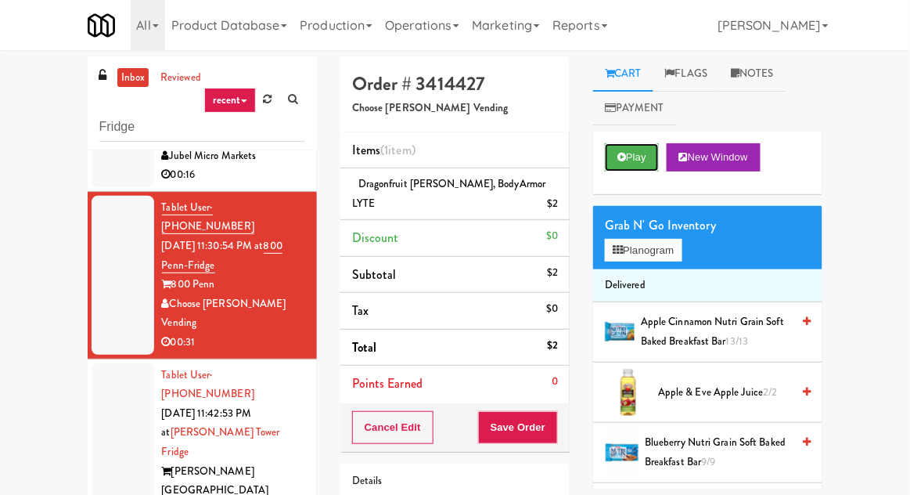
click at [645, 164] on button "Play" at bounding box center [632, 157] width 54 height 28
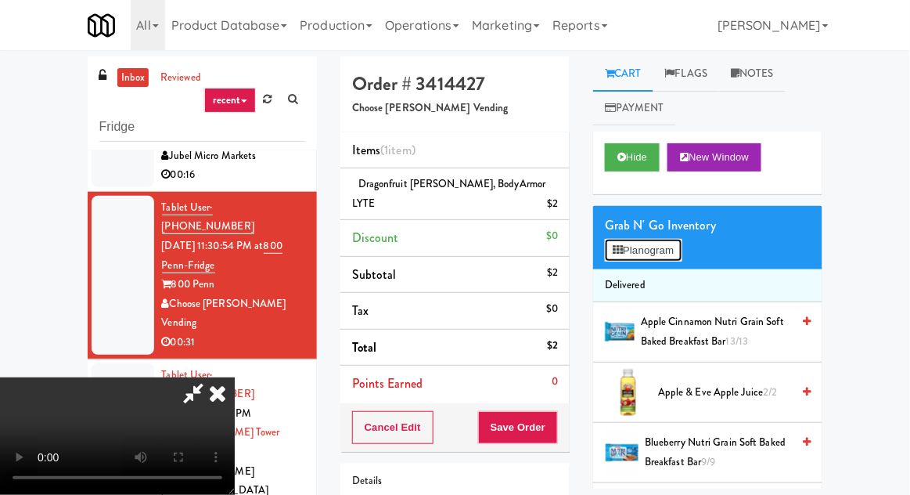
click at [656, 258] on button "Planogram" at bounding box center [643, 250] width 77 height 23
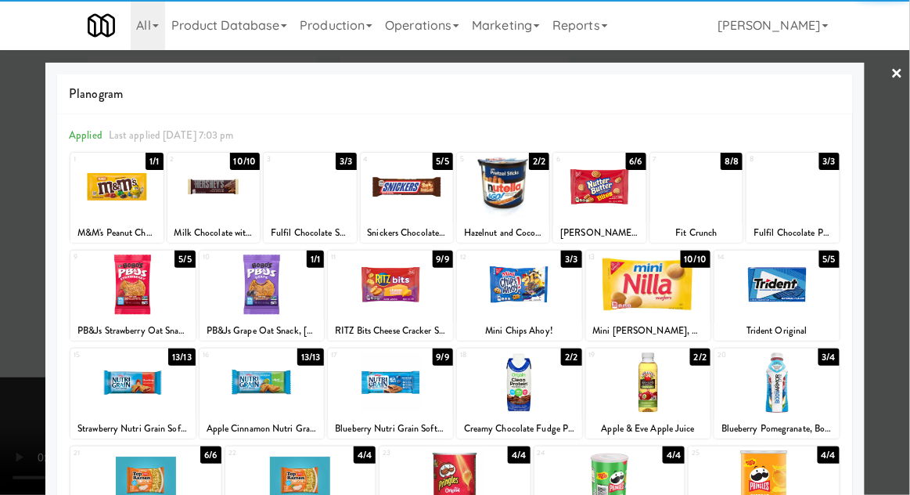
click at [677, 298] on div at bounding box center [648, 284] width 125 height 60
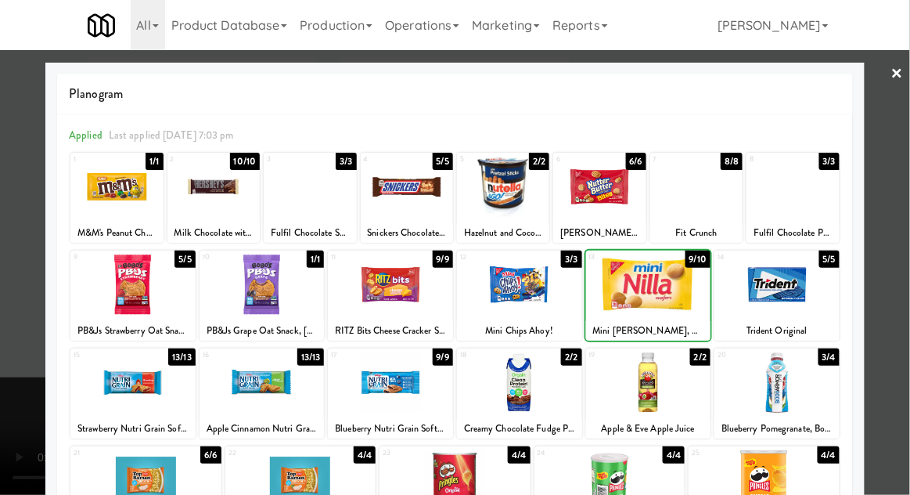
click at [1, 306] on div at bounding box center [455, 247] width 910 height 495
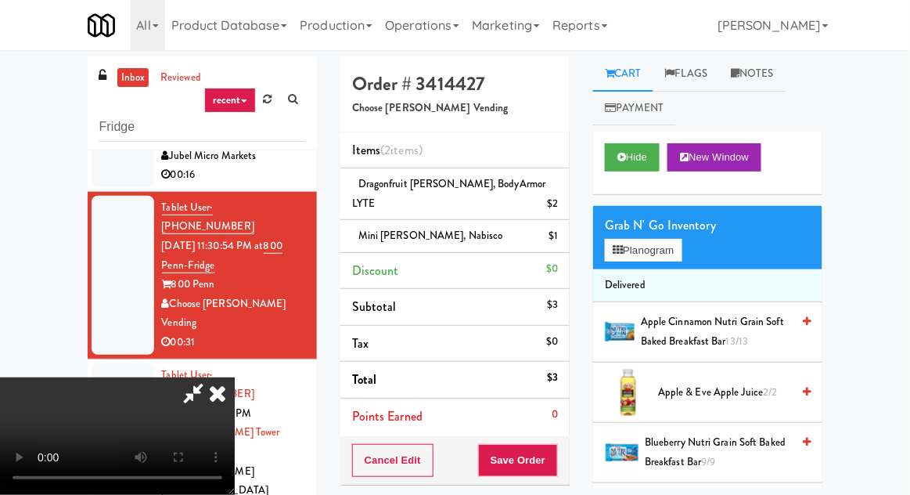
scroll to position [57, 0]
click at [621, 149] on button "Hide" at bounding box center [632, 157] width 55 height 28
click at [624, 156] on icon at bounding box center [622, 157] width 9 height 10
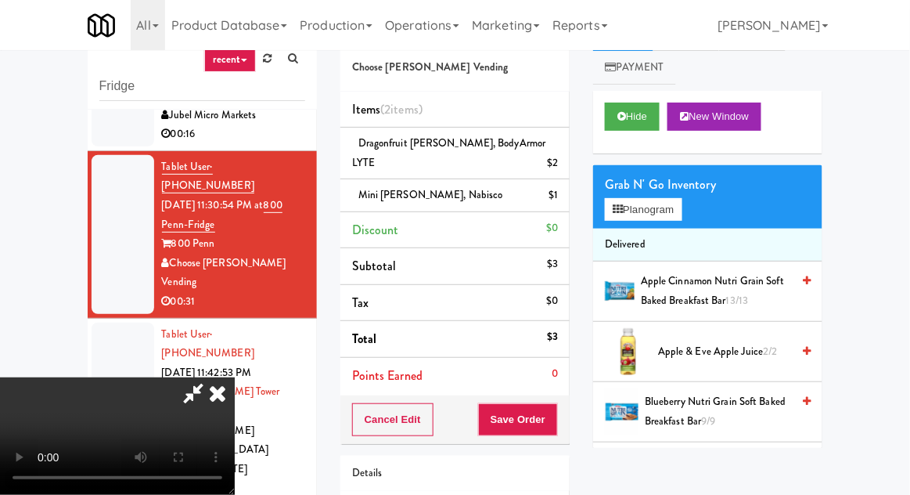
scroll to position [71, 0]
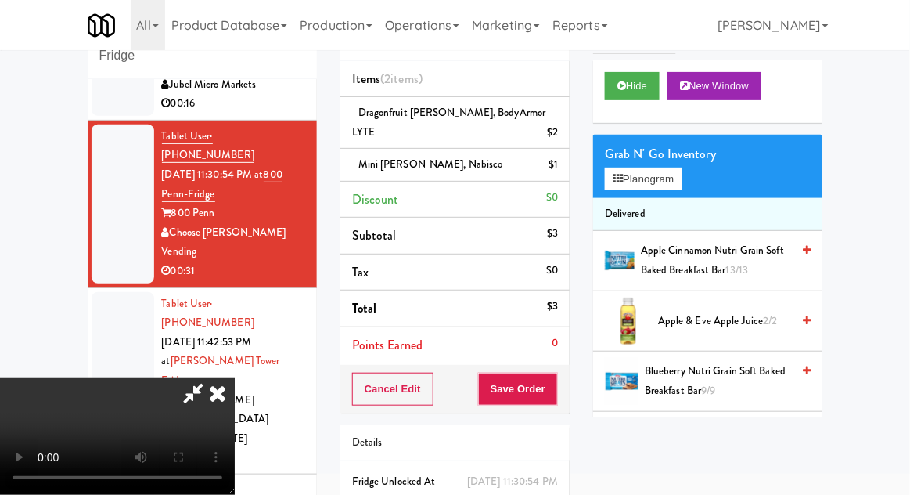
click at [563, 434] on div "Details" at bounding box center [454, 443] width 229 height 36
click at [558, 373] on button "Save Order" at bounding box center [518, 389] width 80 height 33
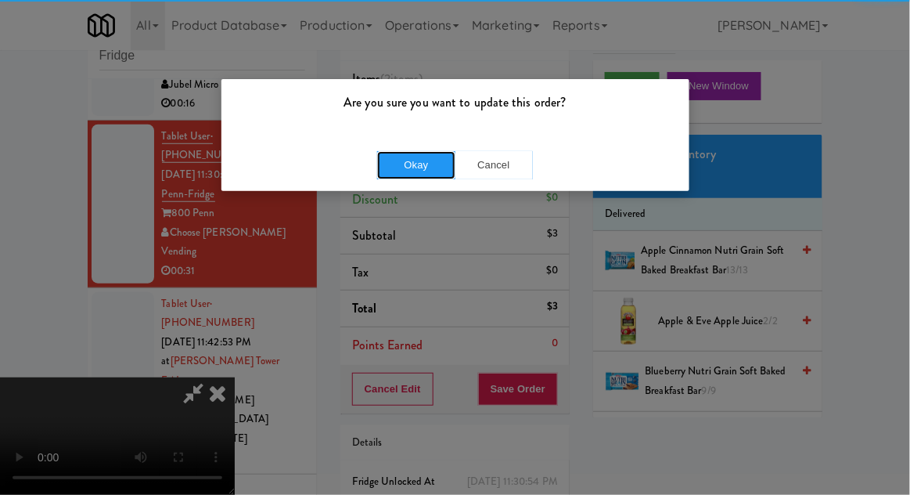
click at [395, 169] on button "Okay" at bounding box center [416, 165] width 78 height 28
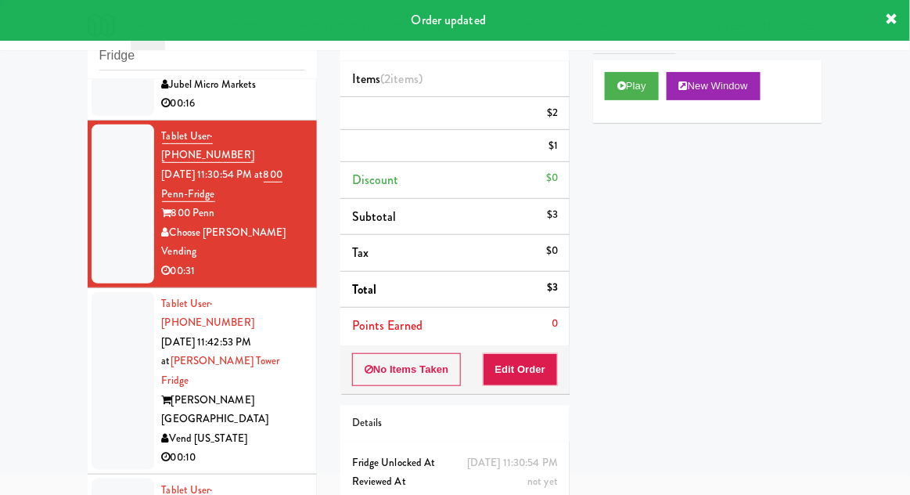
scroll to position [0, 0]
click at [88, 322] on li "Tablet User · (303) 548-3043 [DATE] 11:42:53 PM at [PERSON_NAME][GEOGRAPHIC_DAT…" at bounding box center [202, 381] width 229 height 186
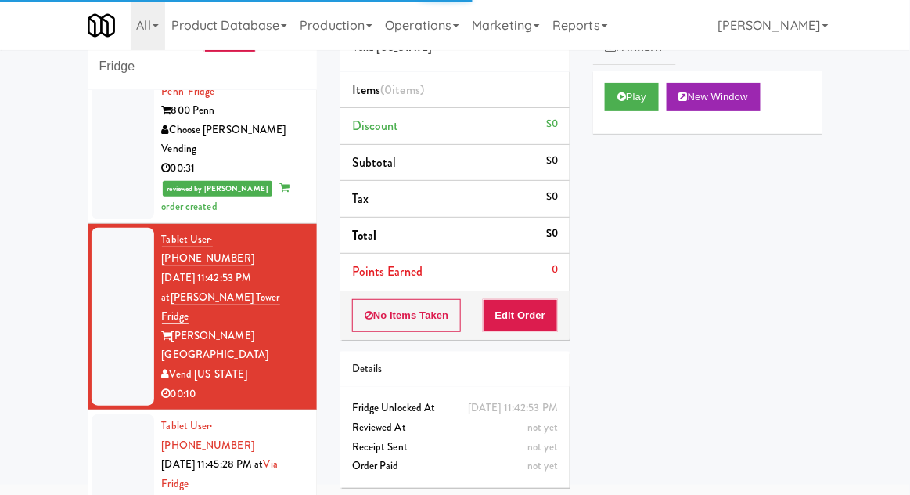
scroll to position [368, 0]
click at [631, 92] on button "Play" at bounding box center [632, 97] width 54 height 28
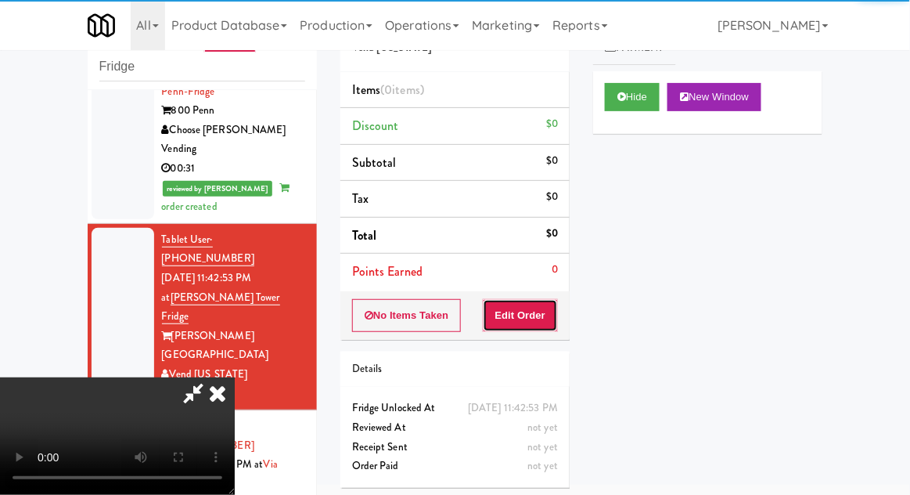
click at [551, 299] on button "Edit Order" at bounding box center [521, 315] width 76 height 33
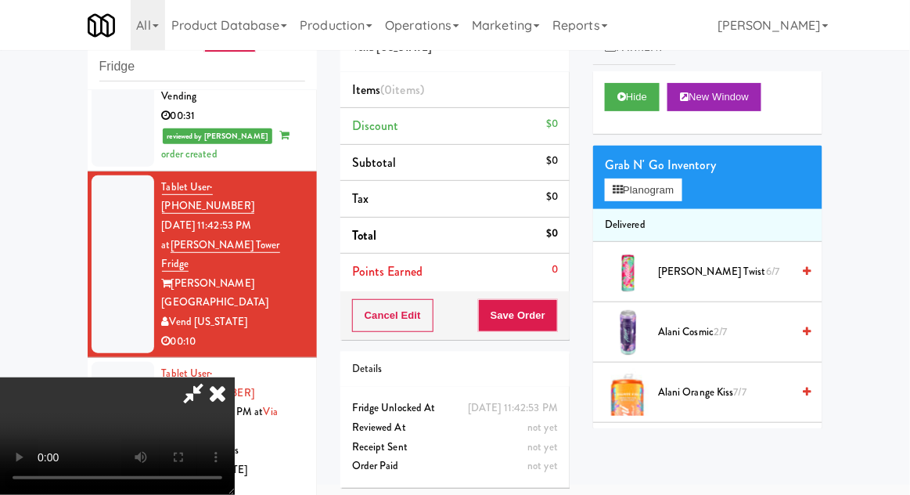
scroll to position [0, 0]
click at [659, 193] on button "Planogram" at bounding box center [643, 189] width 77 height 23
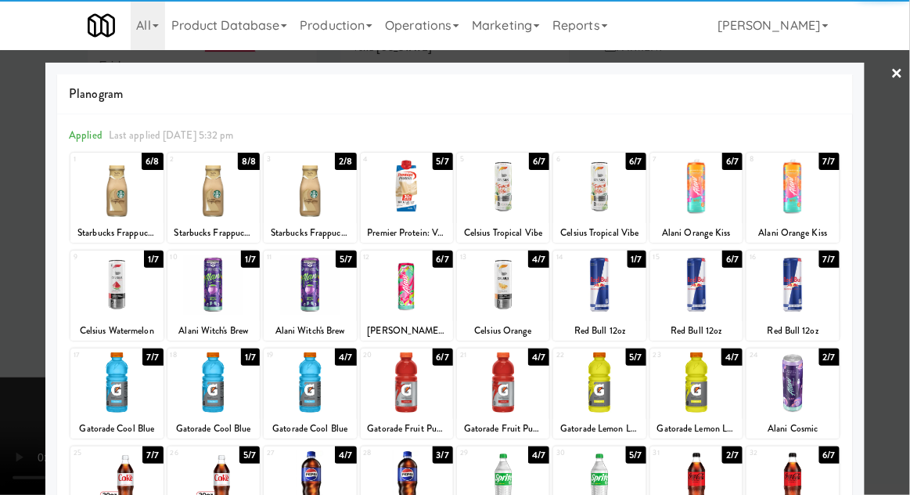
click at [312, 388] on div at bounding box center [310, 382] width 92 height 60
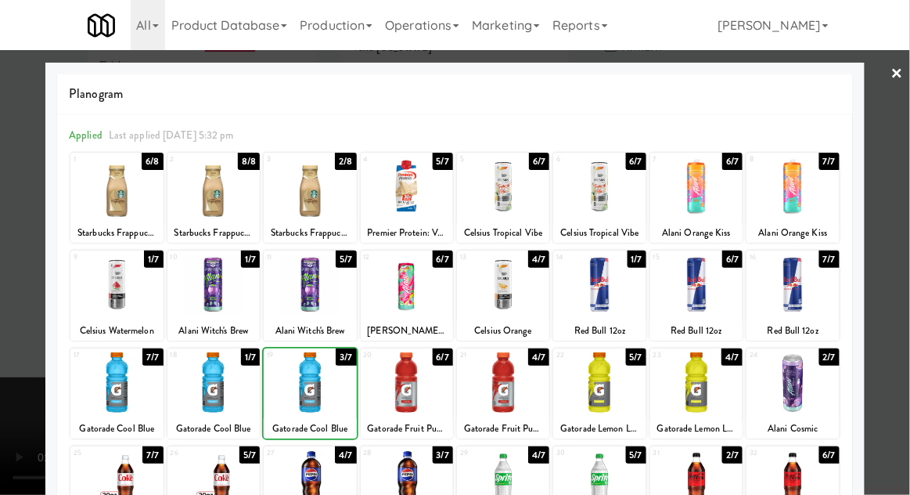
click at [888, 316] on div at bounding box center [455, 247] width 910 height 495
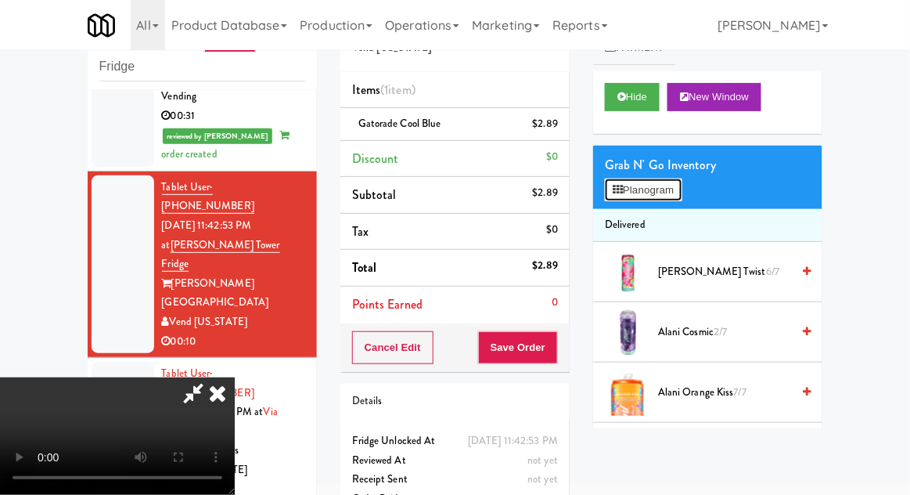
click at [674, 185] on button "Planogram" at bounding box center [643, 189] width 77 height 23
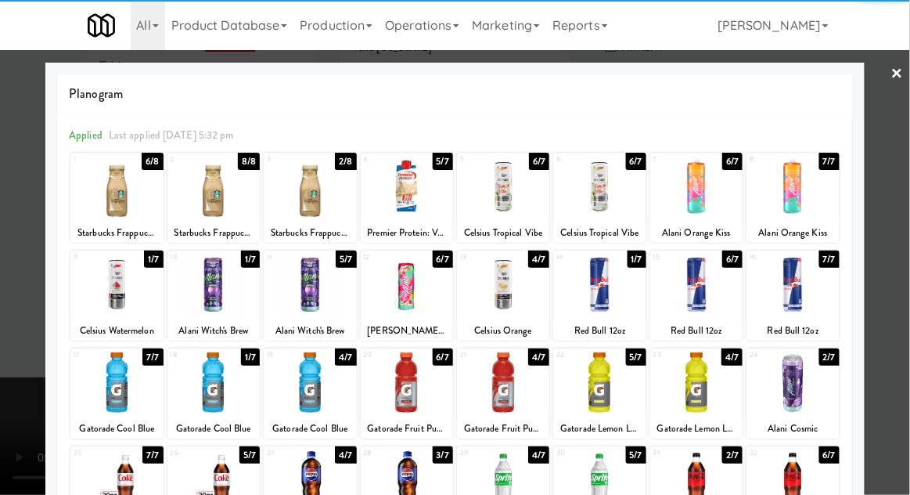
click at [396, 386] on div at bounding box center [407, 382] width 92 height 60
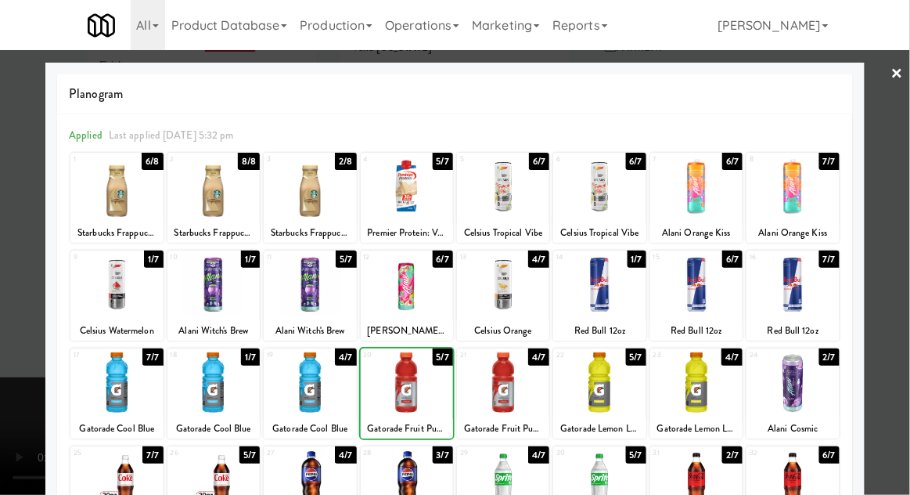
click at [906, 327] on div at bounding box center [455, 247] width 910 height 495
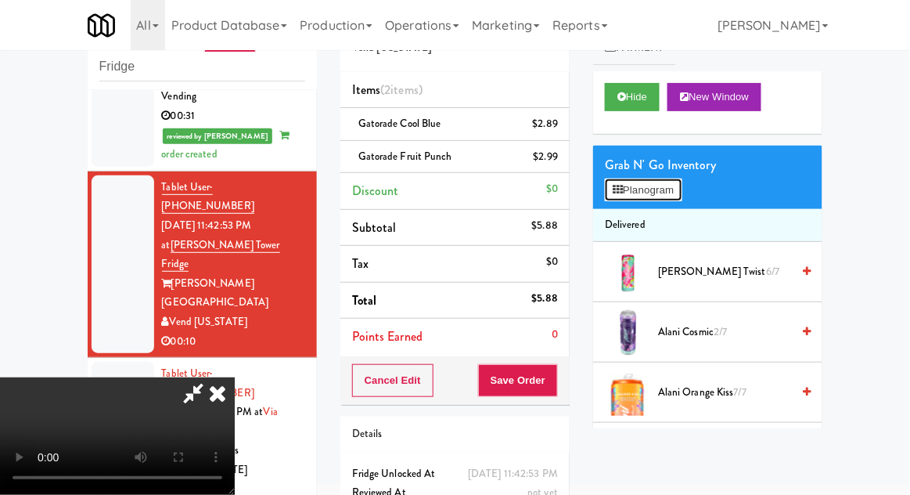
click at [673, 198] on button "Planogram" at bounding box center [643, 189] width 77 height 23
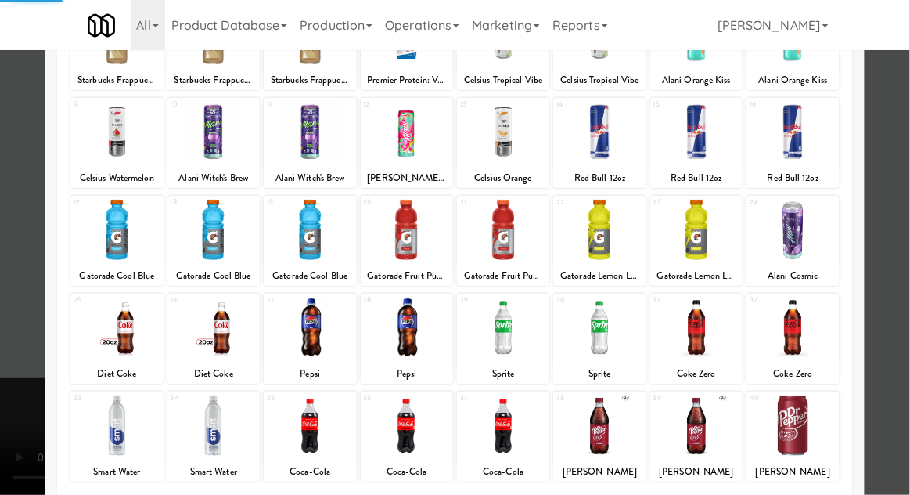
scroll to position [198, 0]
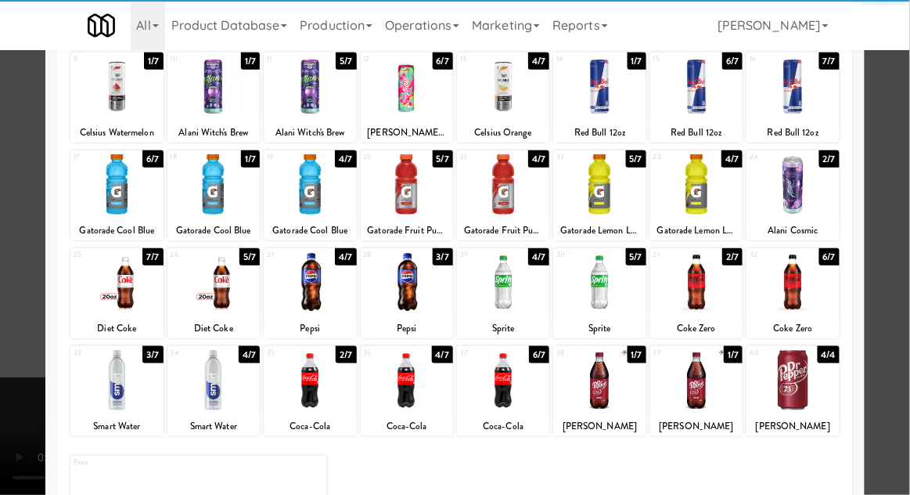
click at [214, 366] on div at bounding box center [214, 380] width 92 height 60
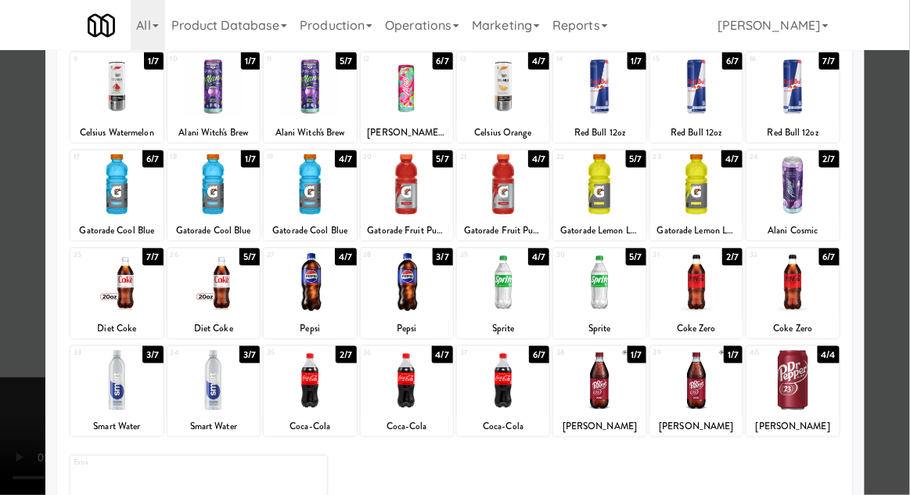
click at [903, 302] on div at bounding box center [455, 247] width 910 height 495
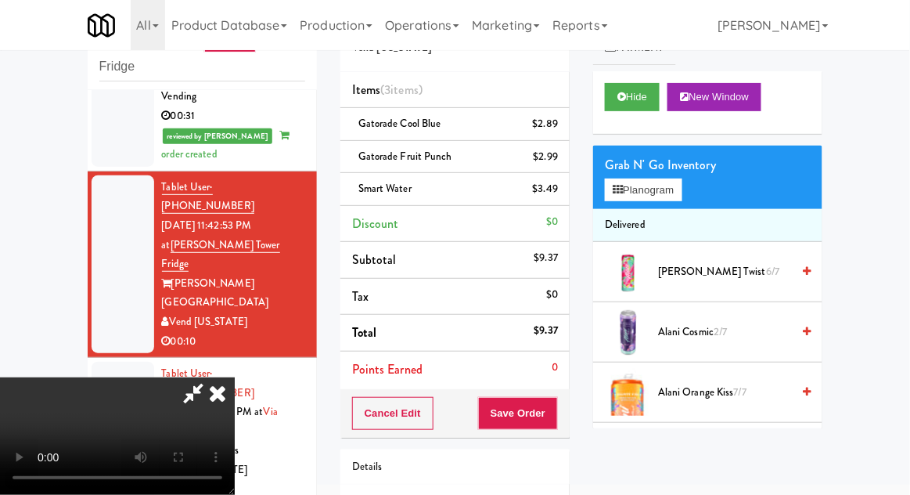
scroll to position [57, 0]
click at [556, 410] on button "Save Order" at bounding box center [518, 413] width 80 height 33
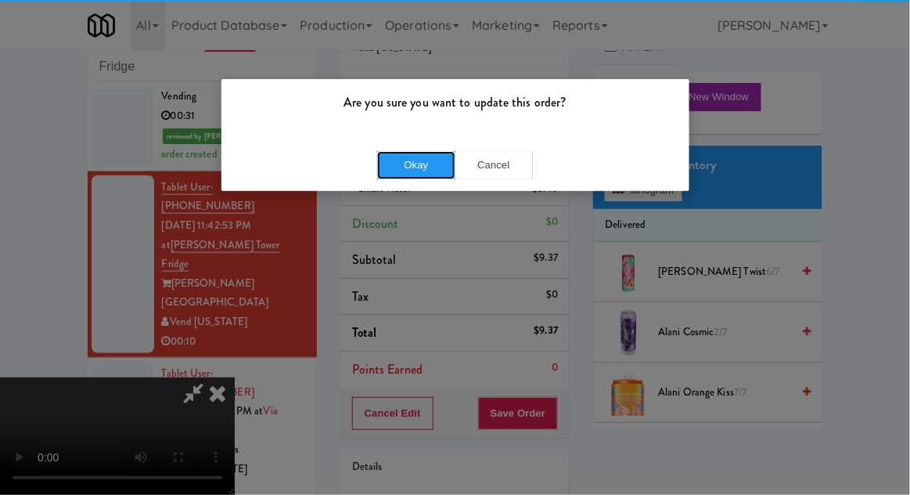
click at [396, 175] on button "Okay" at bounding box center [416, 165] width 78 height 28
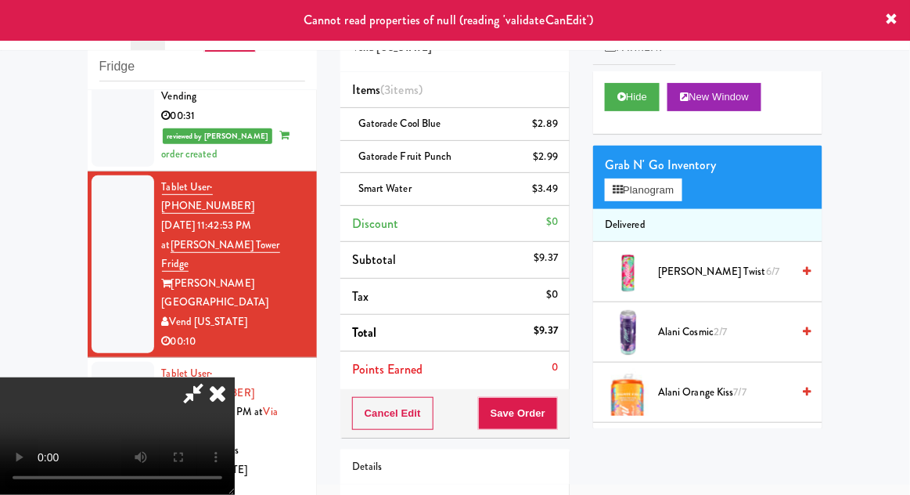
scroll to position [0, 0]
click at [235, 377] on icon at bounding box center [217, 392] width 34 height 31
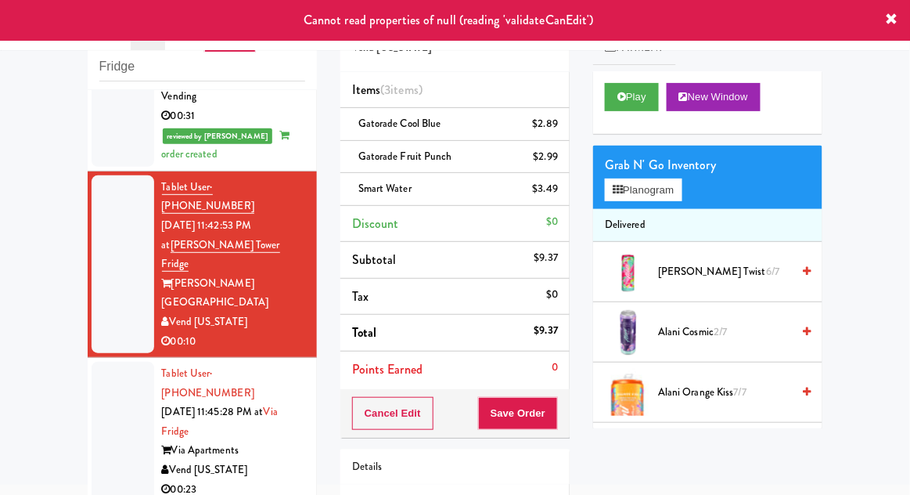
click at [114, 362] on div at bounding box center [123, 431] width 63 height 139
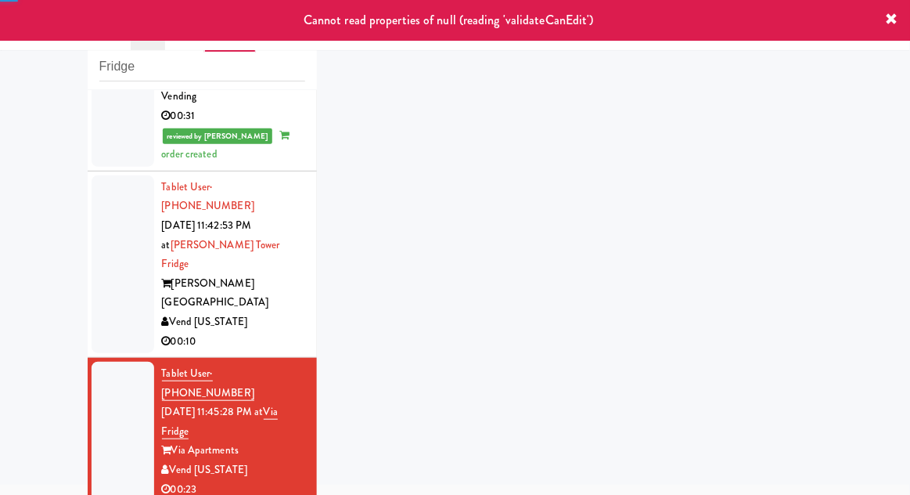
click at [110, 175] on div at bounding box center [123, 264] width 63 height 178
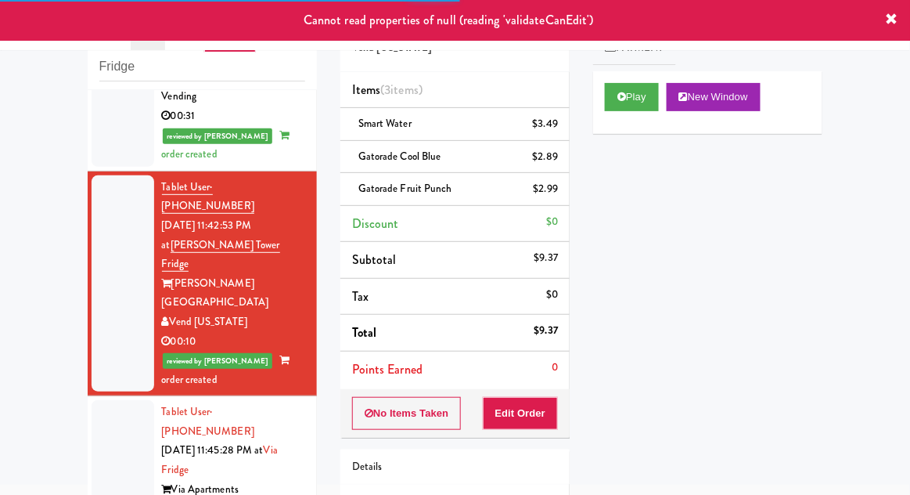
click at [99, 400] on div at bounding box center [123, 469] width 63 height 139
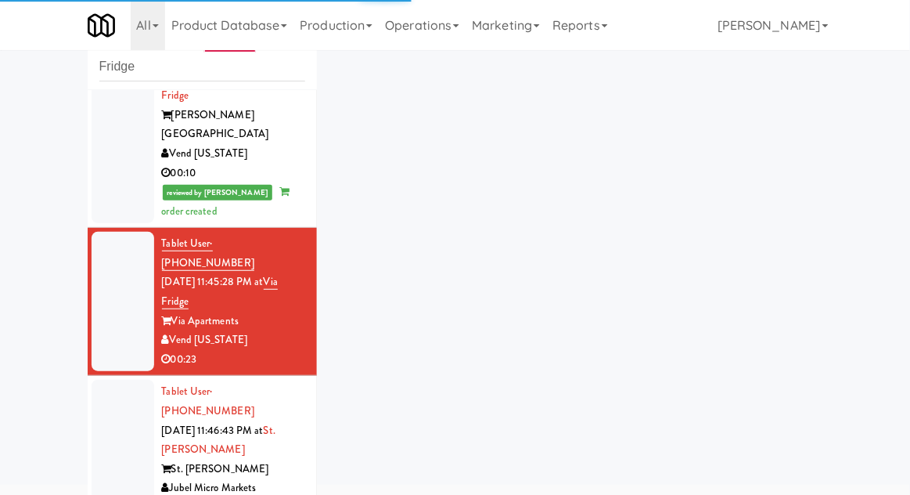
scroll to position [584, 0]
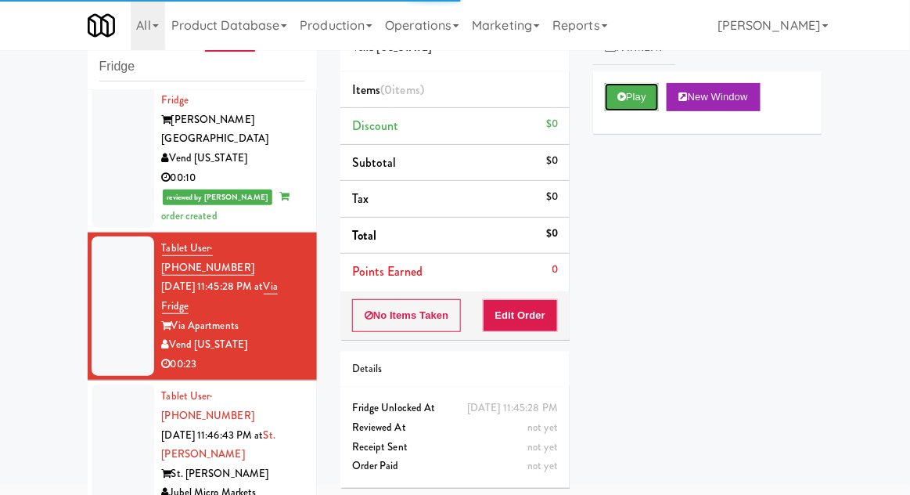
click at [633, 107] on button "Play" at bounding box center [632, 97] width 54 height 28
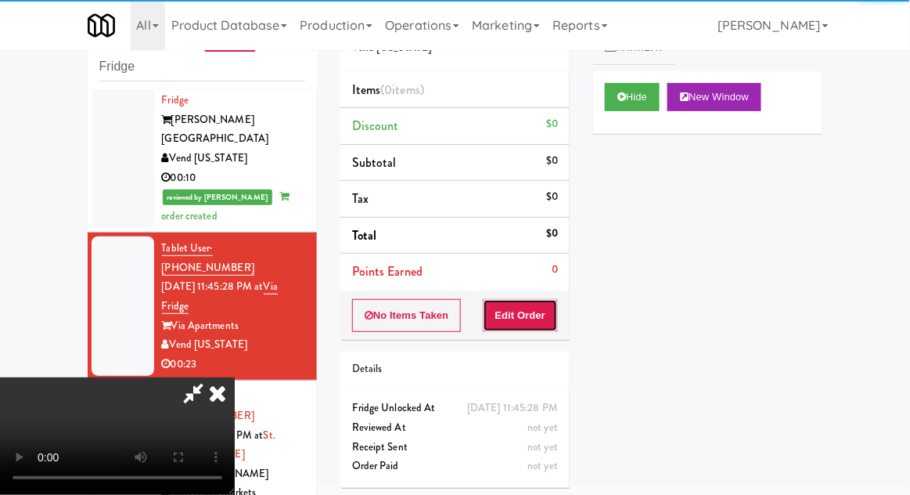
click at [523, 326] on button "Edit Order" at bounding box center [521, 315] width 76 height 33
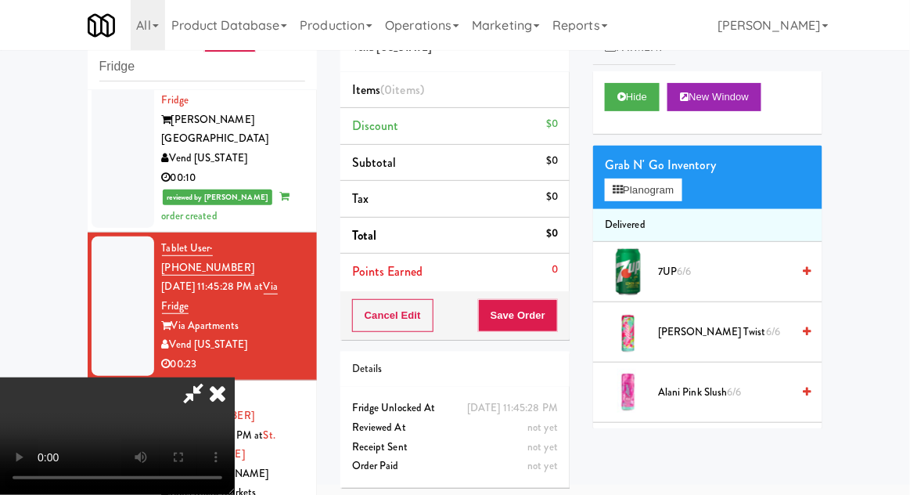
scroll to position [57, 0]
click at [645, 95] on button "Hide" at bounding box center [632, 97] width 55 height 28
click at [647, 94] on button "Hide" at bounding box center [632, 97] width 55 height 28
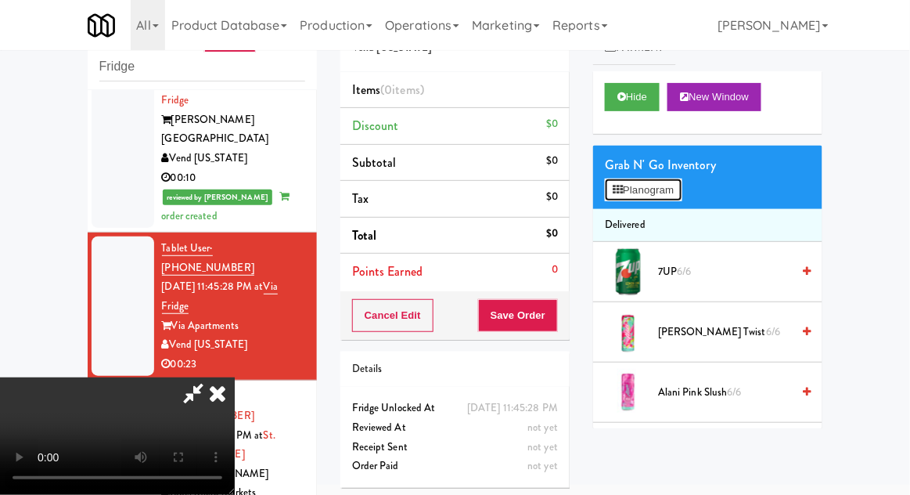
click at [657, 198] on button "Planogram" at bounding box center [643, 189] width 77 height 23
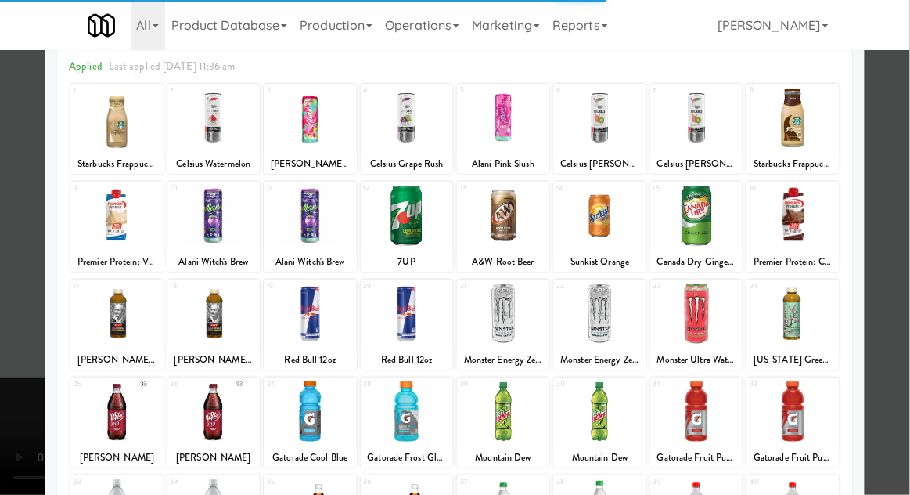
scroll to position [78, 0]
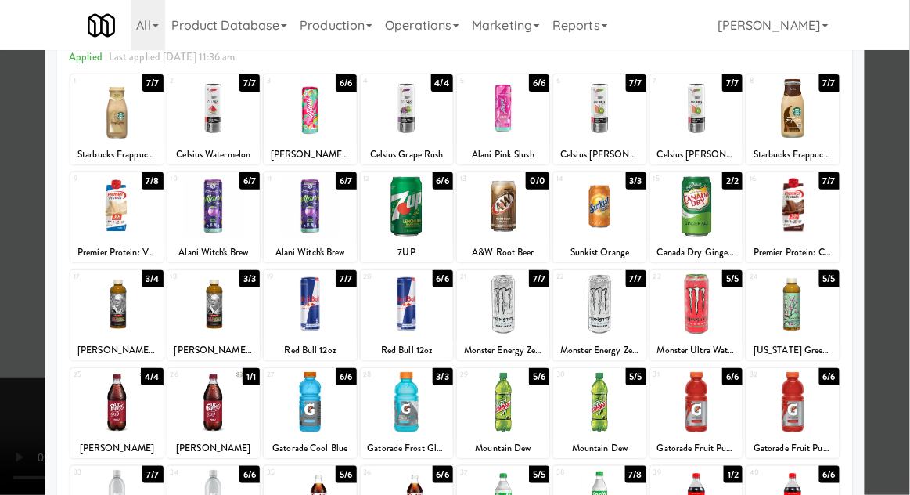
click at [111, 412] on div at bounding box center [116, 402] width 92 height 60
click at [884, 346] on div at bounding box center [455, 247] width 910 height 495
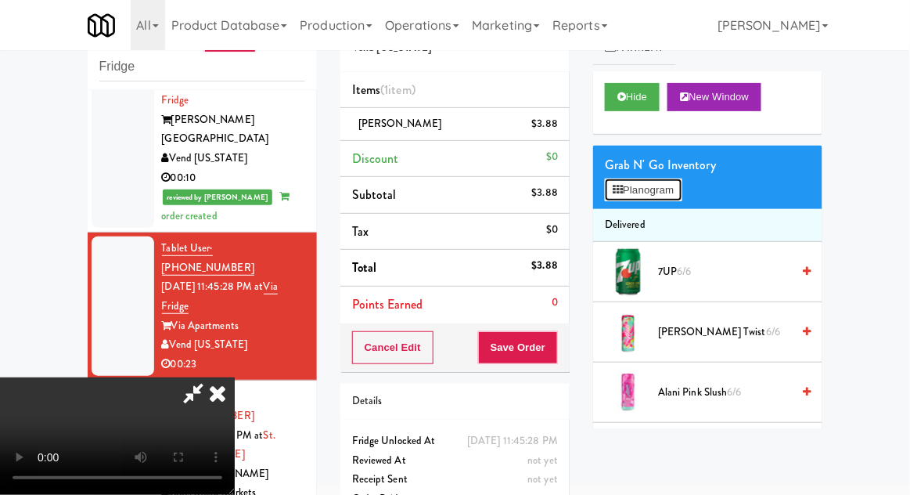
click at [663, 189] on button "Planogram" at bounding box center [643, 189] width 77 height 23
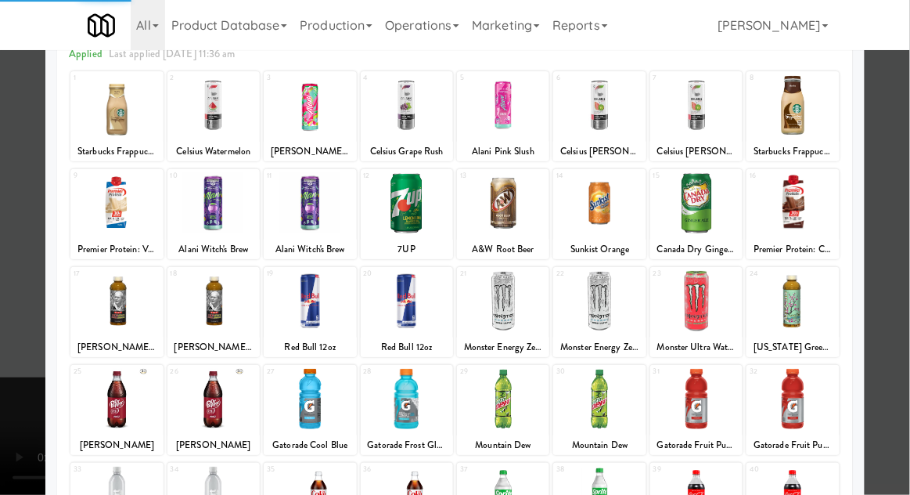
scroll to position [92, 0]
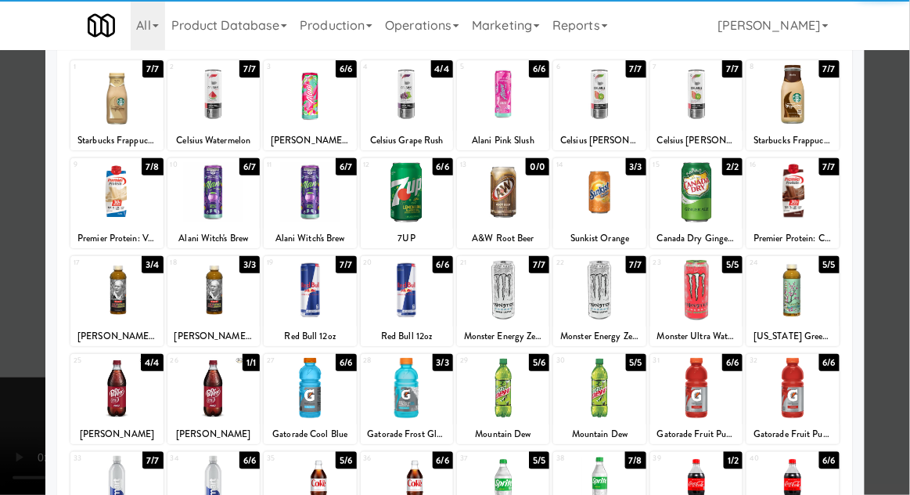
click at [299, 384] on div at bounding box center [310, 388] width 92 height 60
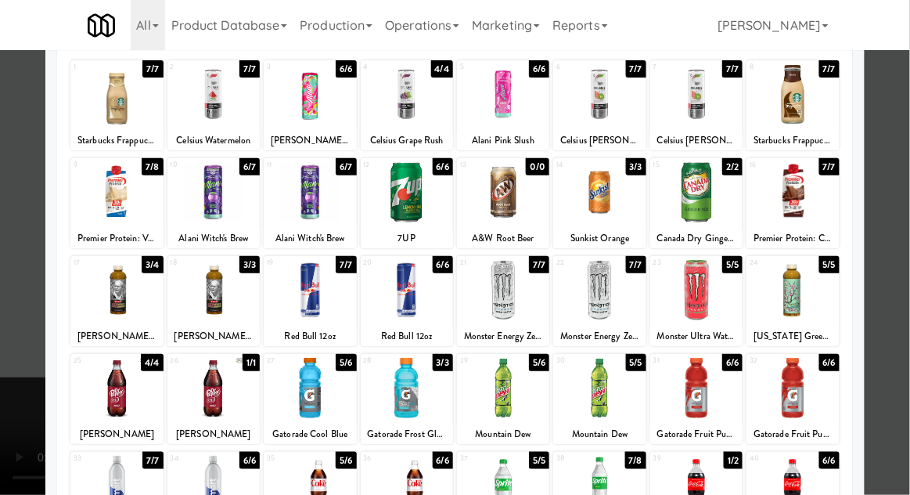
click at [893, 462] on div at bounding box center [455, 247] width 910 height 495
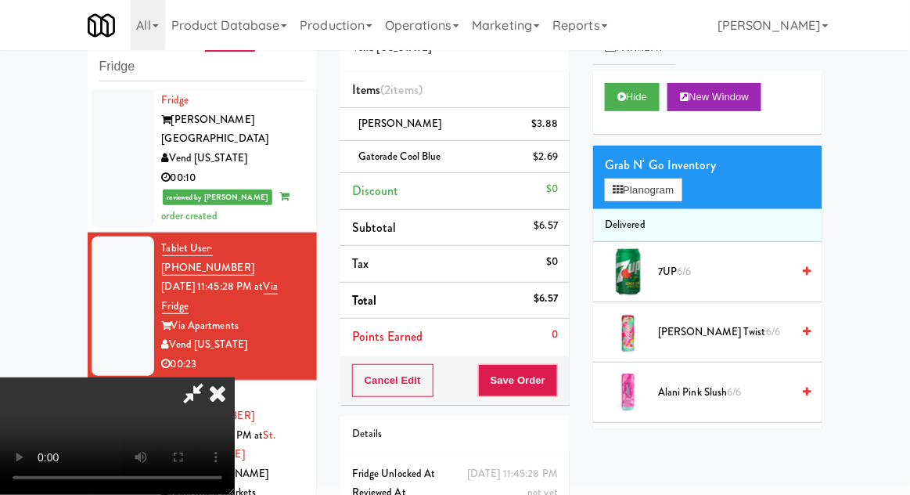
scroll to position [57, 0]
click at [661, 196] on button "Planogram" at bounding box center [643, 189] width 77 height 23
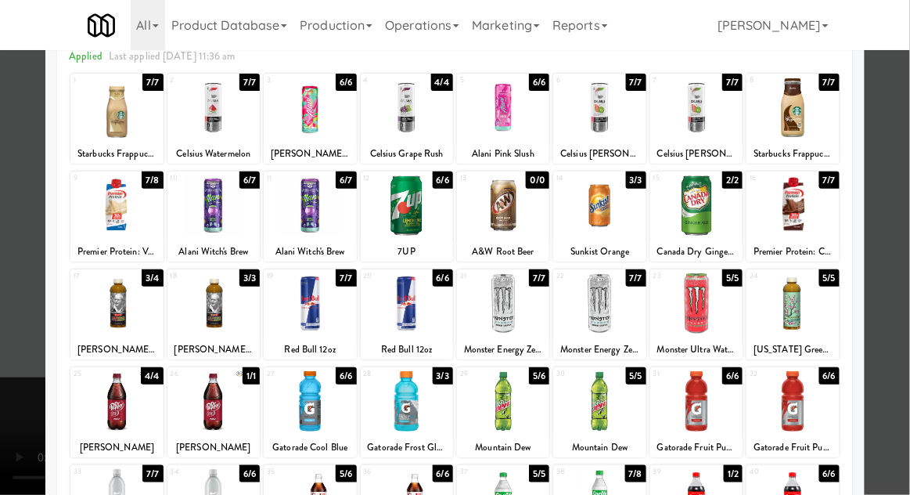
scroll to position [92, 0]
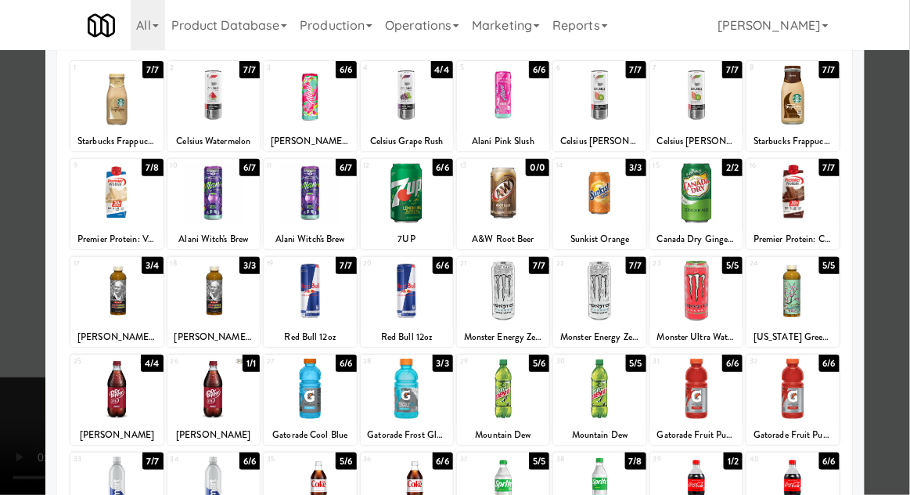
click at [814, 400] on div at bounding box center [793, 388] width 92 height 60
click at [900, 379] on div at bounding box center [455, 247] width 910 height 495
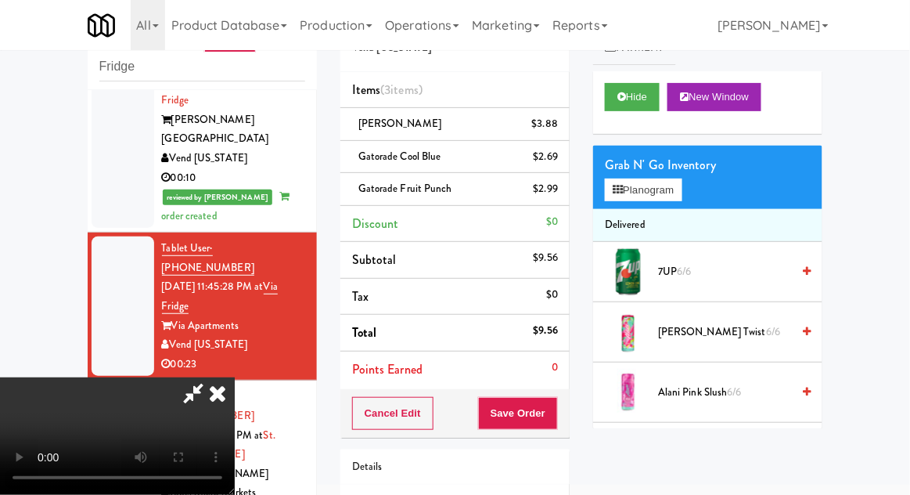
scroll to position [104, 0]
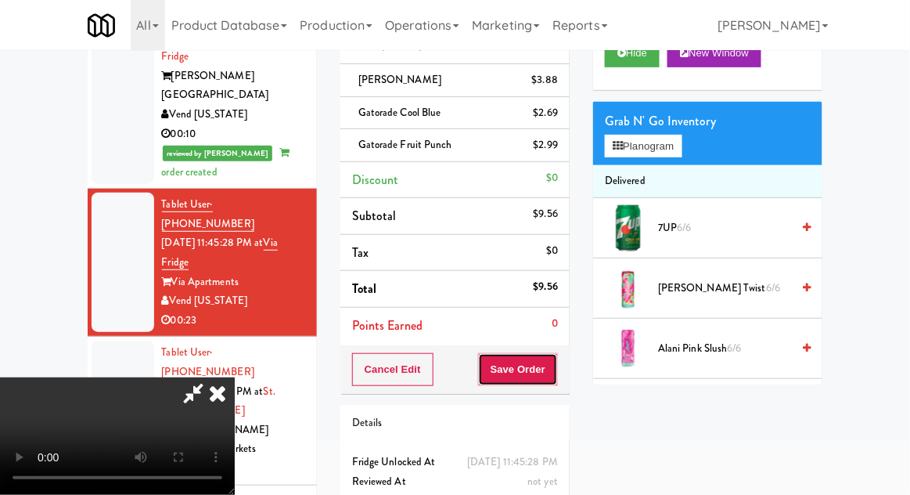
click at [555, 368] on button "Save Order" at bounding box center [518, 369] width 80 height 33
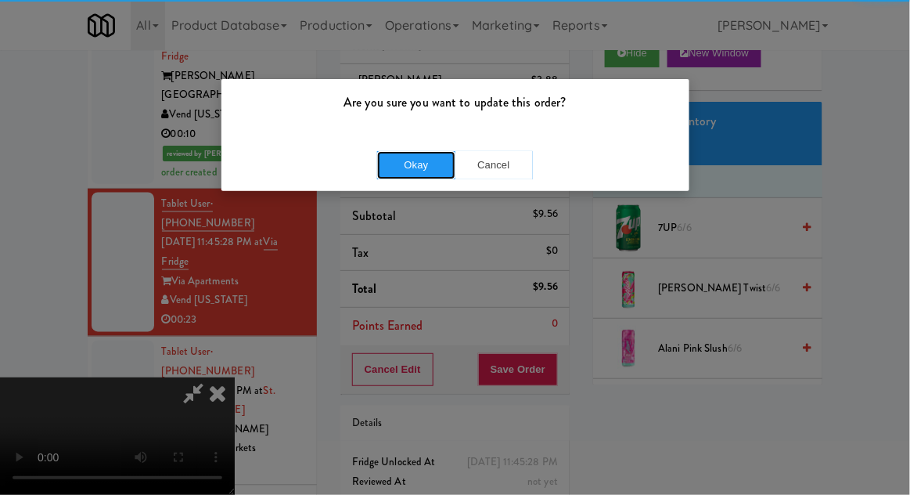
click at [412, 160] on button "Okay" at bounding box center [416, 165] width 78 height 28
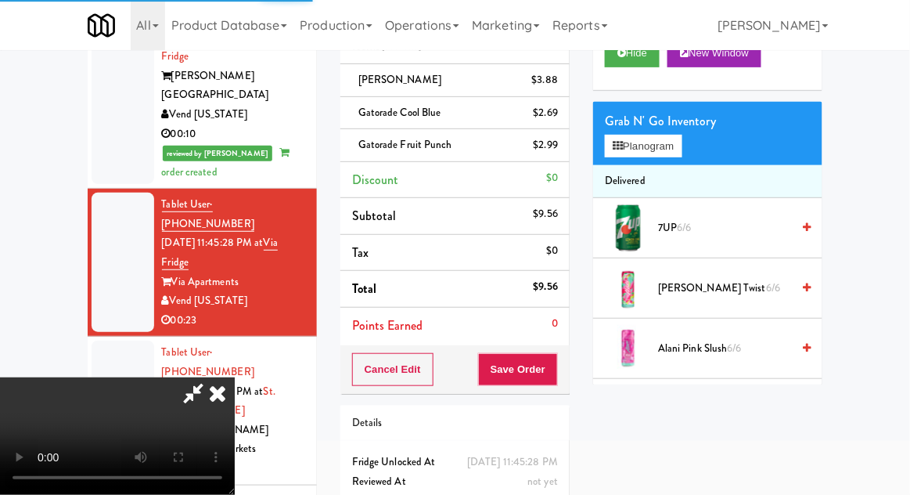
scroll to position [0, 0]
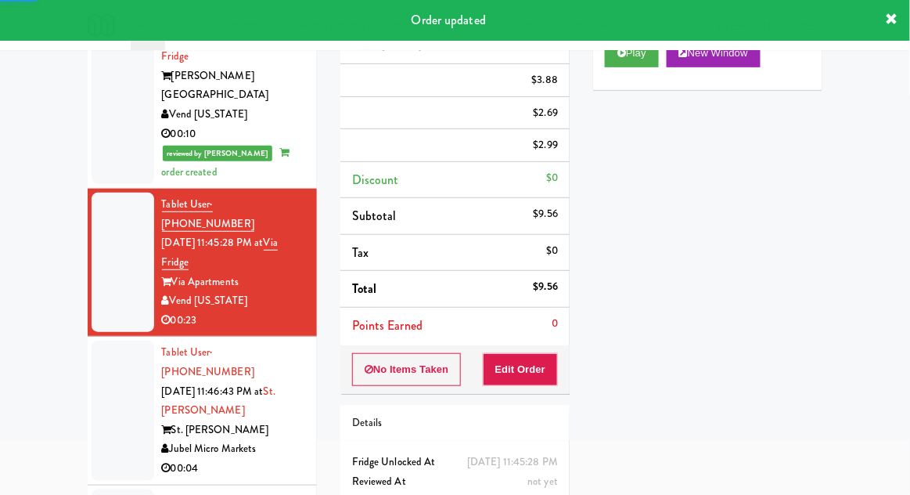
click at [113, 340] on div at bounding box center [123, 409] width 63 height 139
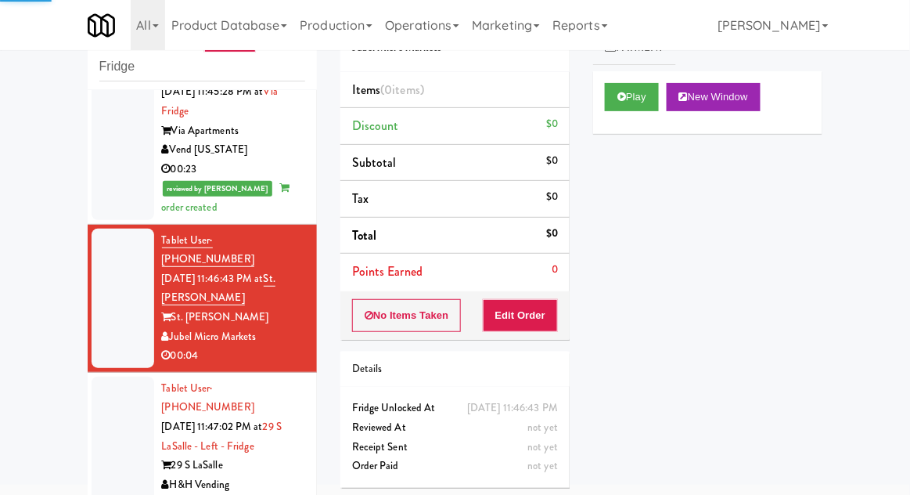
scroll to position [783, 0]
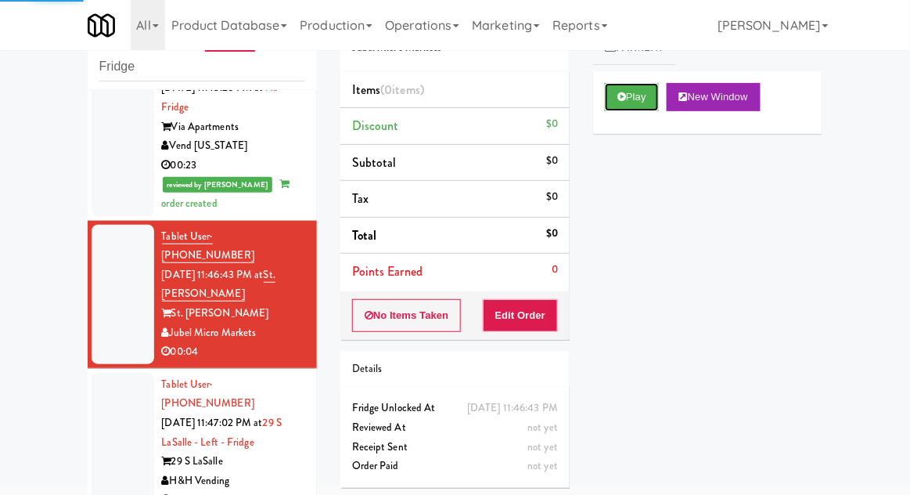
click at [648, 86] on button "Play" at bounding box center [632, 97] width 54 height 28
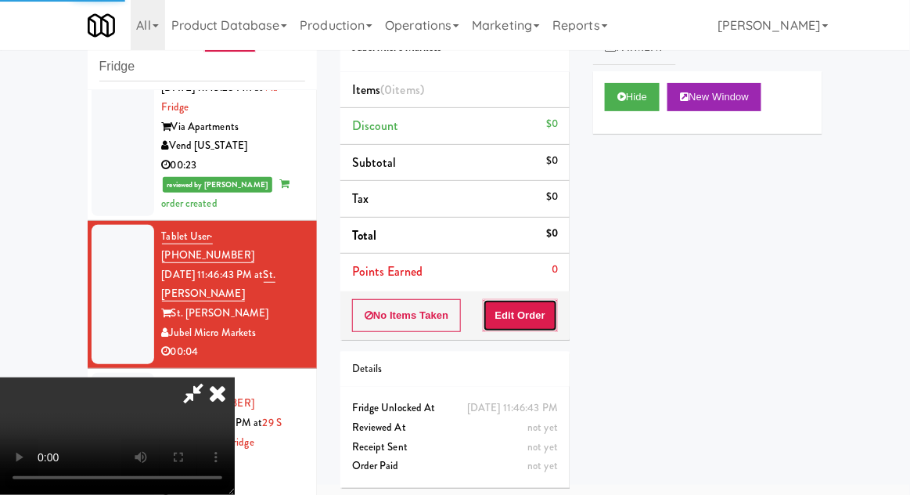
click at [542, 324] on button "Edit Order" at bounding box center [521, 315] width 76 height 33
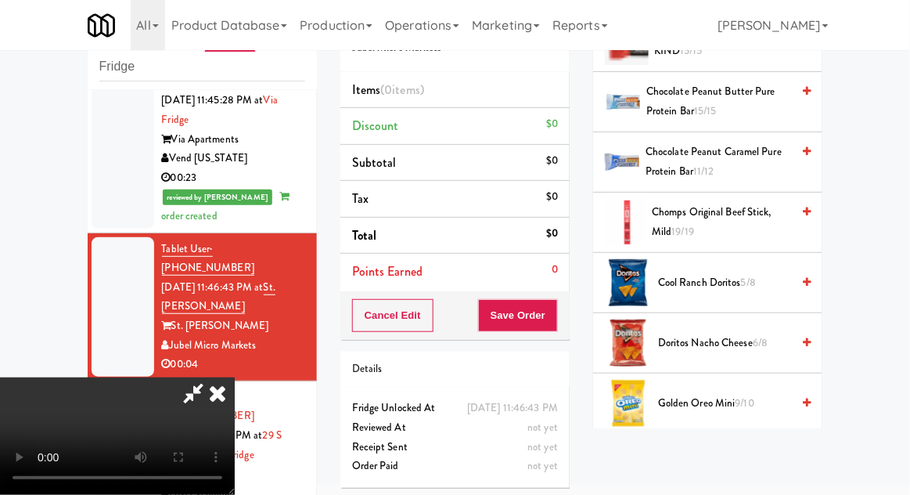
scroll to position [467, 0]
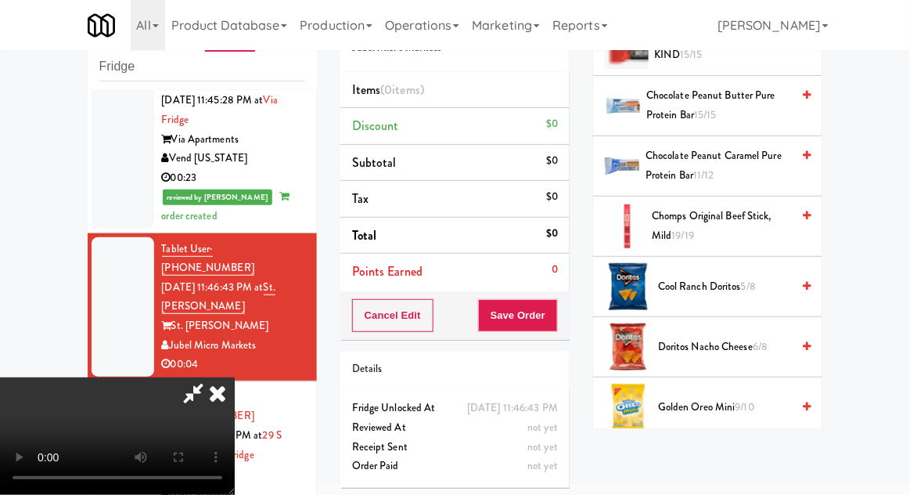
click at [743, 283] on span "Cool Ranch Doritos 5/8" at bounding box center [724, 287] width 133 height 20
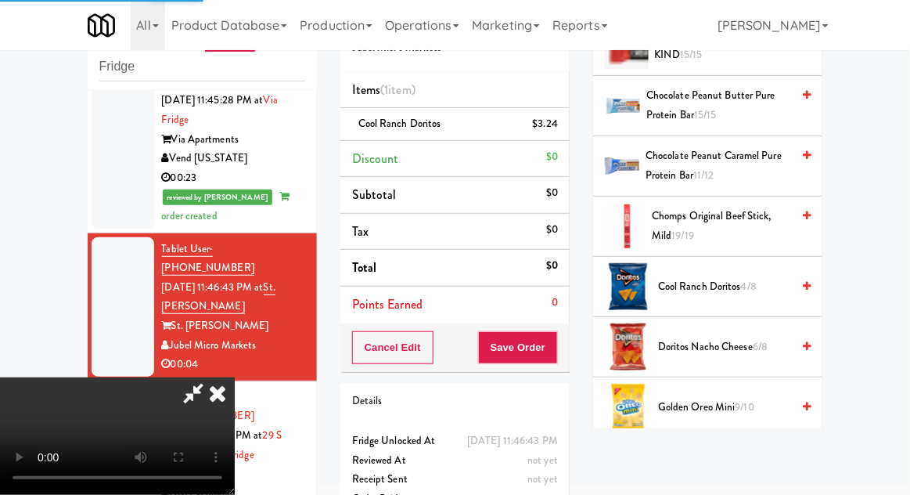
scroll to position [0, 0]
click at [569, 341] on div "Cancel Edit Save Order" at bounding box center [454, 347] width 229 height 49
click at [551, 338] on button "Save Order" at bounding box center [518, 347] width 80 height 33
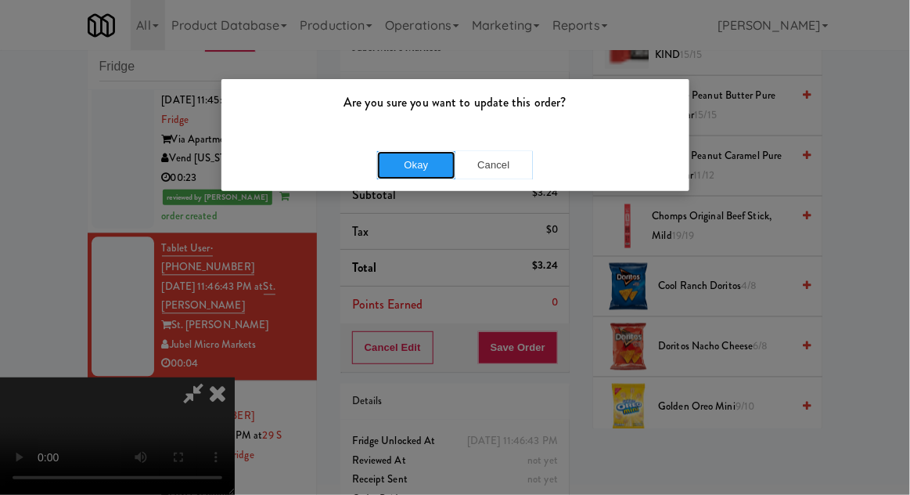
click at [382, 175] on button "Okay" at bounding box center [416, 165] width 78 height 28
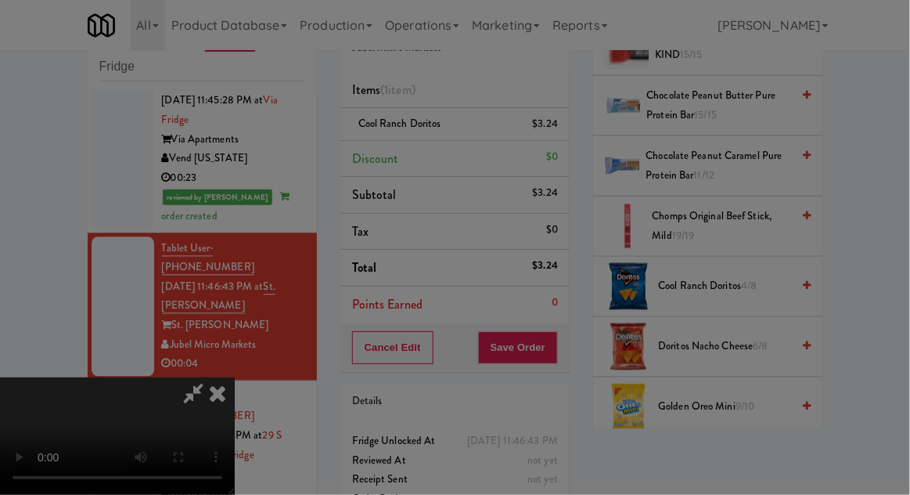
click at [391, 150] on button "Okay" at bounding box center [416, 136] width 78 height 28
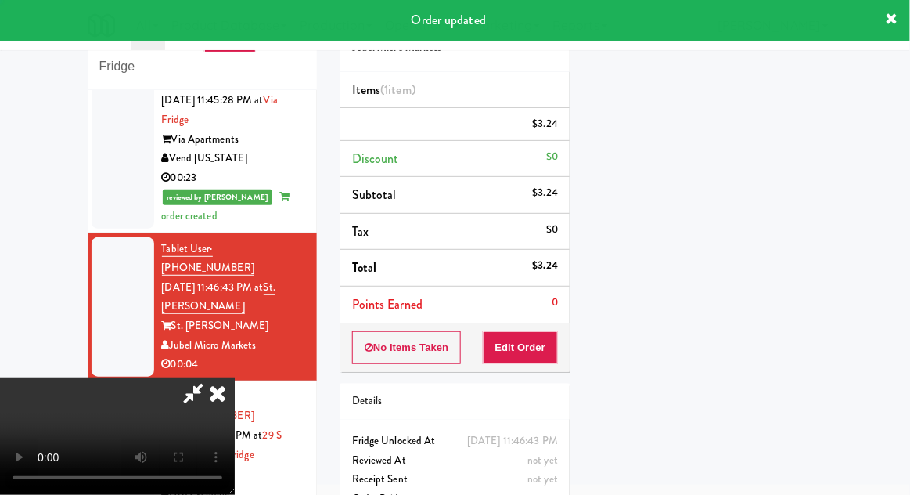
scroll to position [154, 0]
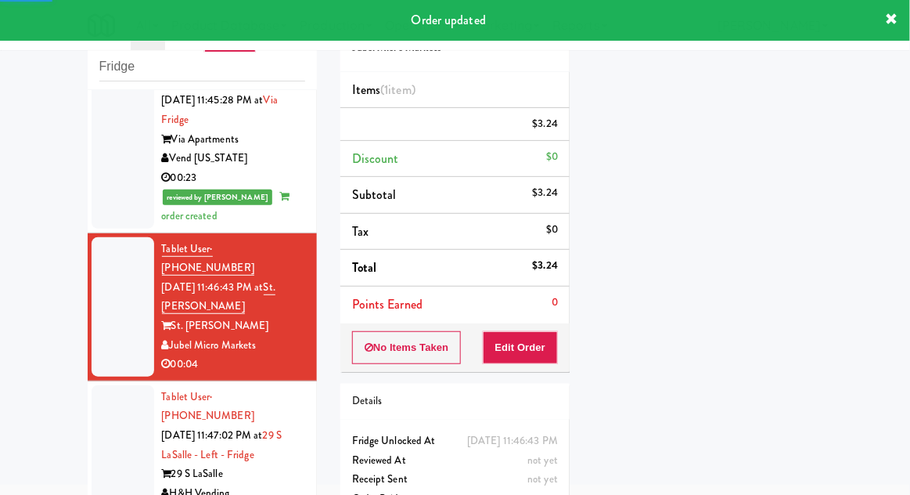
click at [92, 385] on div at bounding box center [123, 454] width 63 height 139
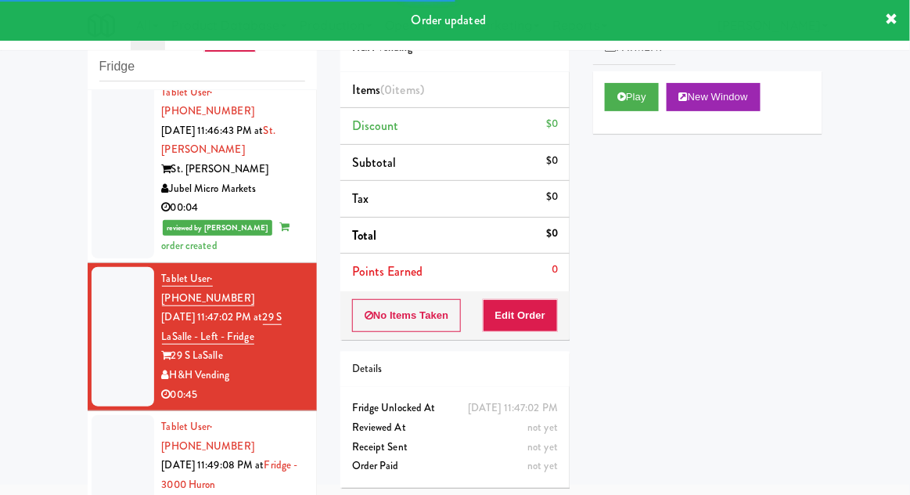
scroll to position [930, 0]
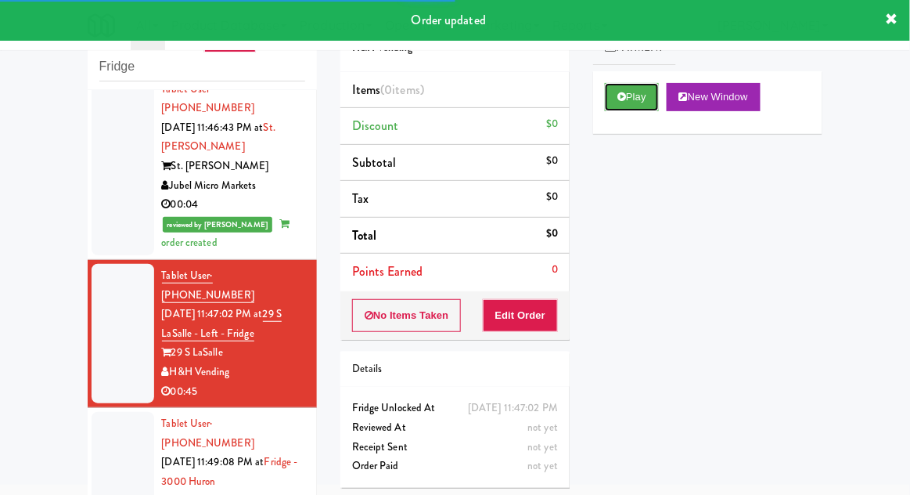
click at [638, 98] on button "Play" at bounding box center [632, 97] width 54 height 28
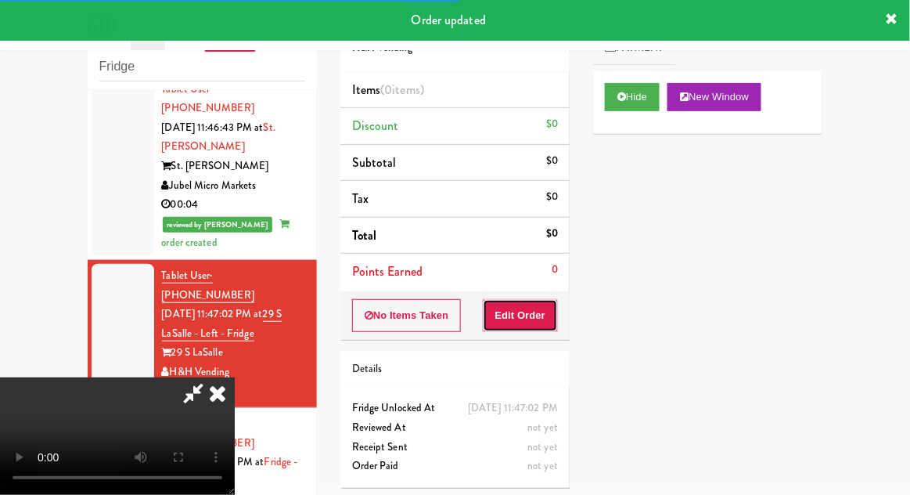
click at [536, 299] on button "Edit Order" at bounding box center [521, 315] width 76 height 33
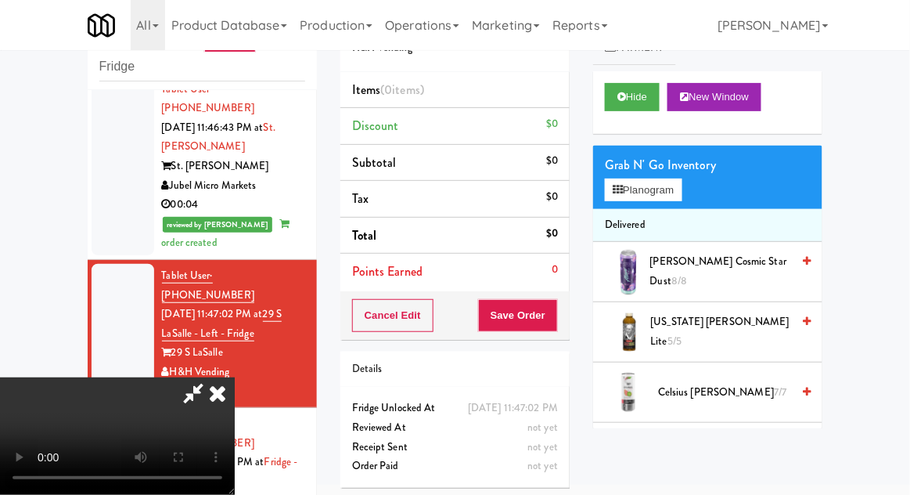
scroll to position [57, 0]
click at [642, 107] on button "Hide" at bounding box center [632, 97] width 55 height 28
click at [663, 186] on button "Planogram" at bounding box center [643, 189] width 77 height 23
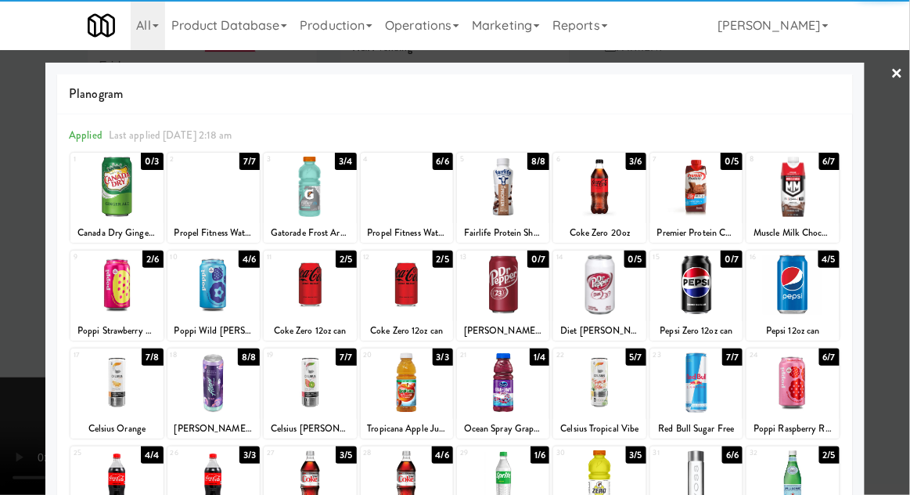
click at [809, 189] on div at bounding box center [793, 187] width 92 height 60
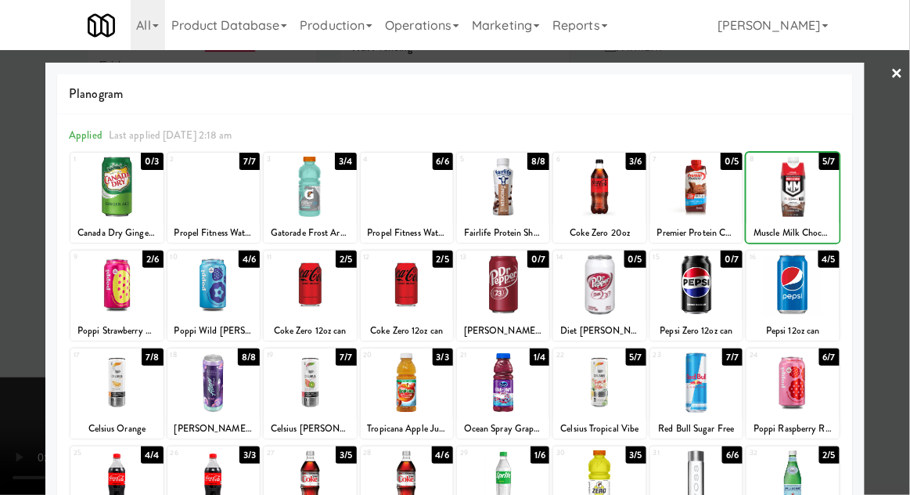
click at [899, 186] on div at bounding box center [455, 247] width 910 height 495
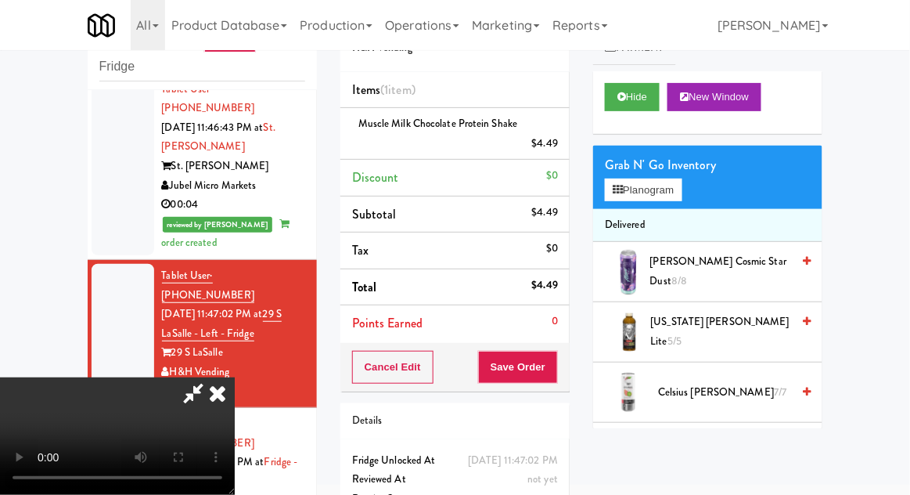
click at [211, 377] on icon at bounding box center [193, 392] width 36 height 31
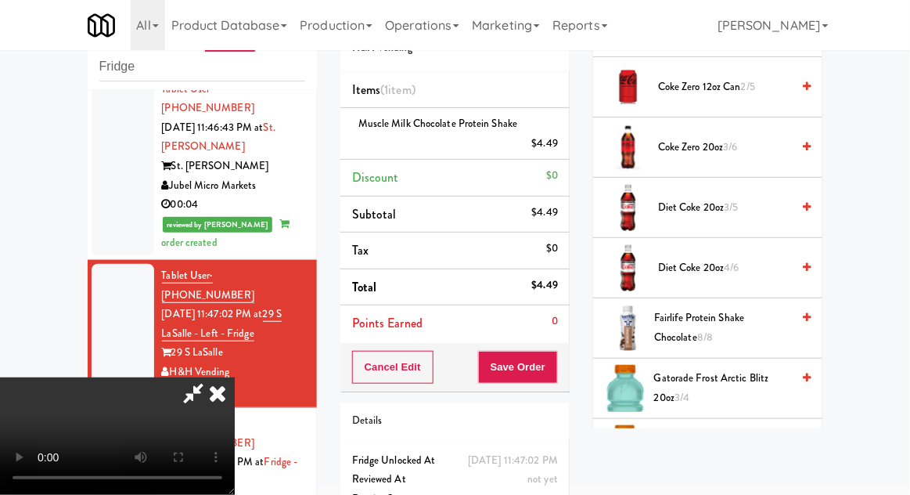
scroll to position [669, 0]
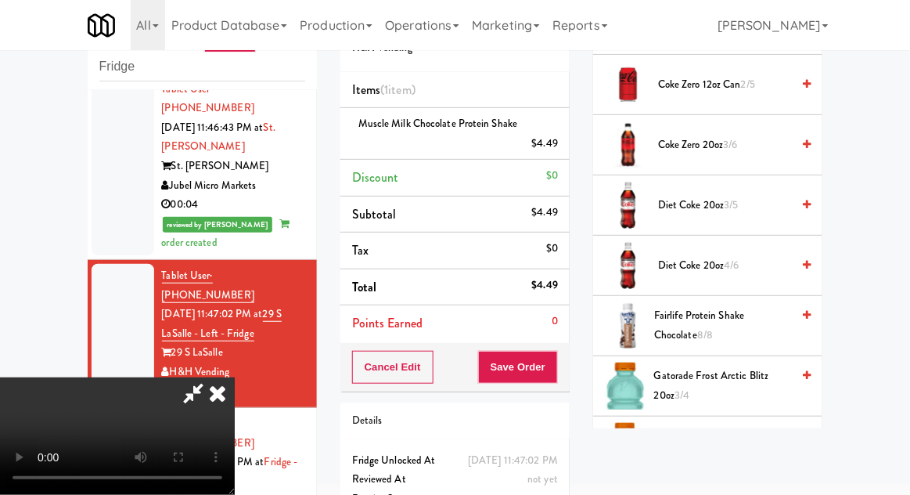
click at [748, 318] on span "Fairlife Protein Shake Chocolate 8/8" at bounding box center [722, 325] width 137 height 38
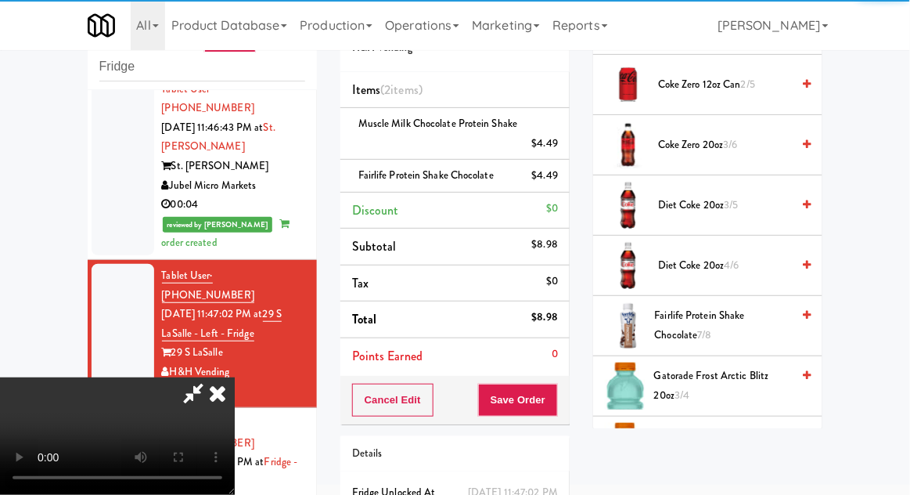
scroll to position [57, 0]
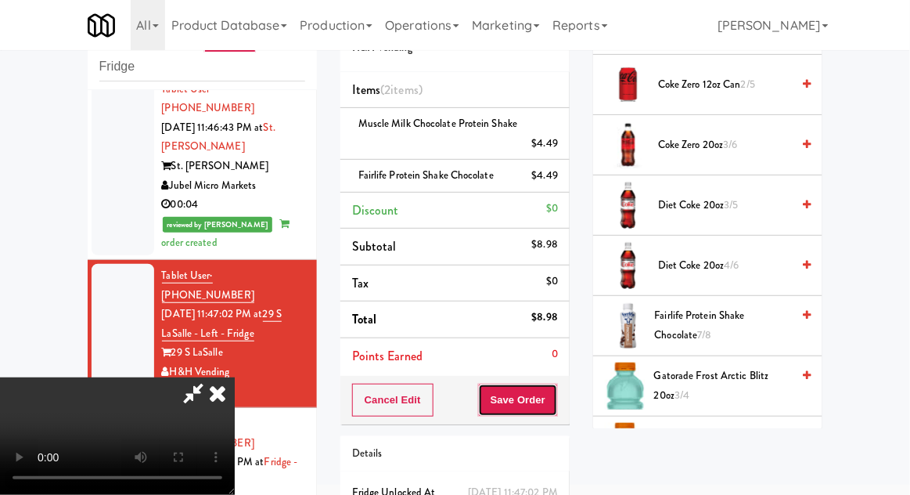
click at [557, 405] on button "Save Order" at bounding box center [518, 400] width 80 height 33
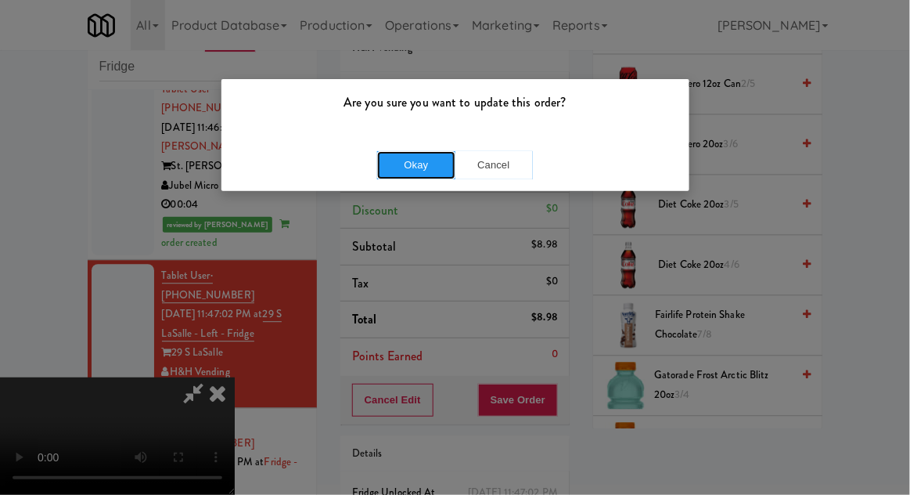
click at [398, 160] on button "Okay" at bounding box center [416, 165] width 78 height 28
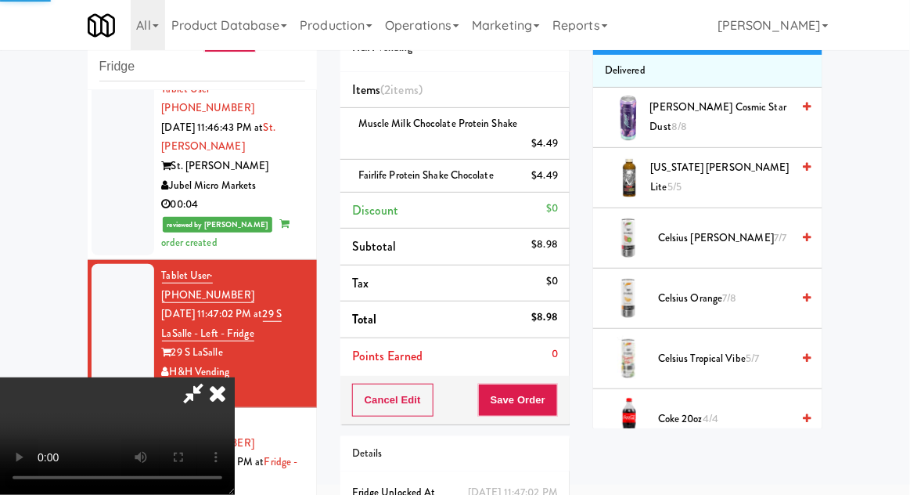
scroll to position [0, 0]
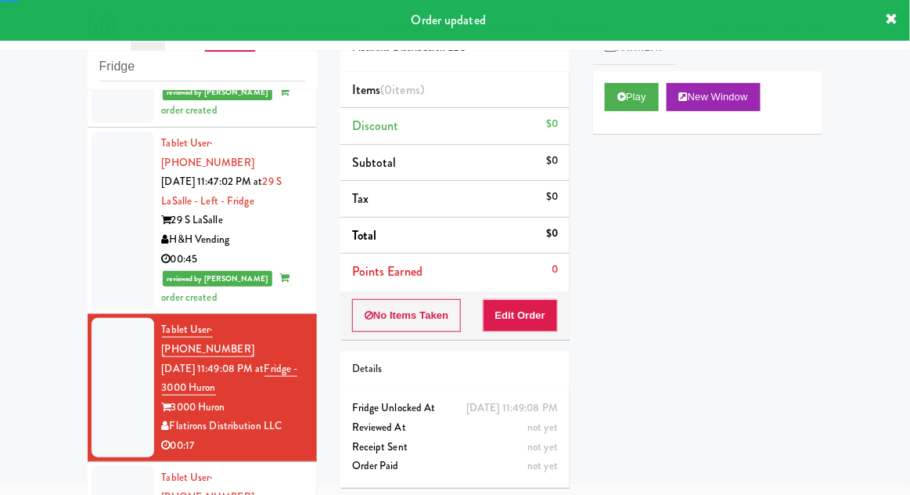
scroll to position [1065, 0]
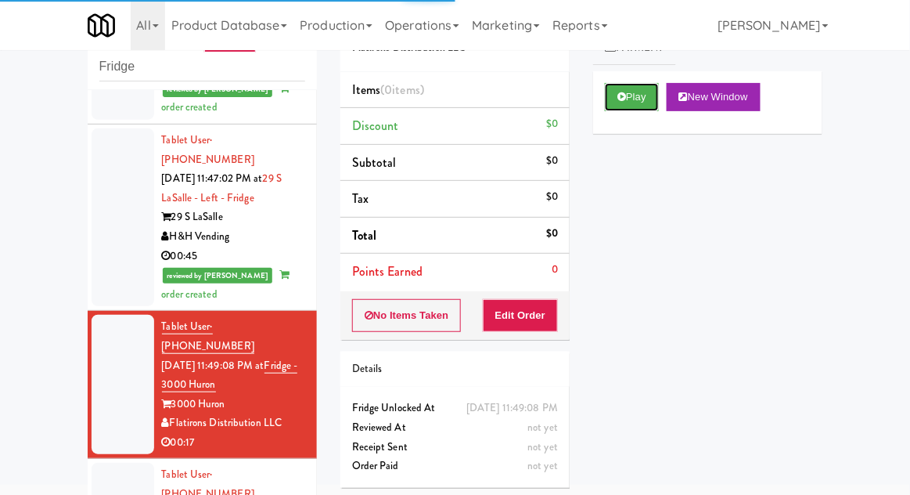
click at [629, 99] on button "Play" at bounding box center [632, 97] width 54 height 28
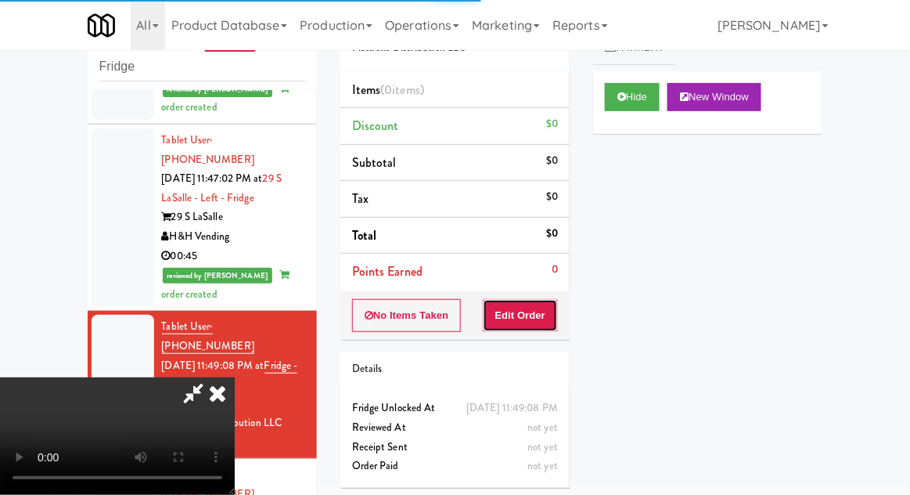
click at [541, 325] on button "Edit Order" at bounding box center [521, 315] width 76 height 33
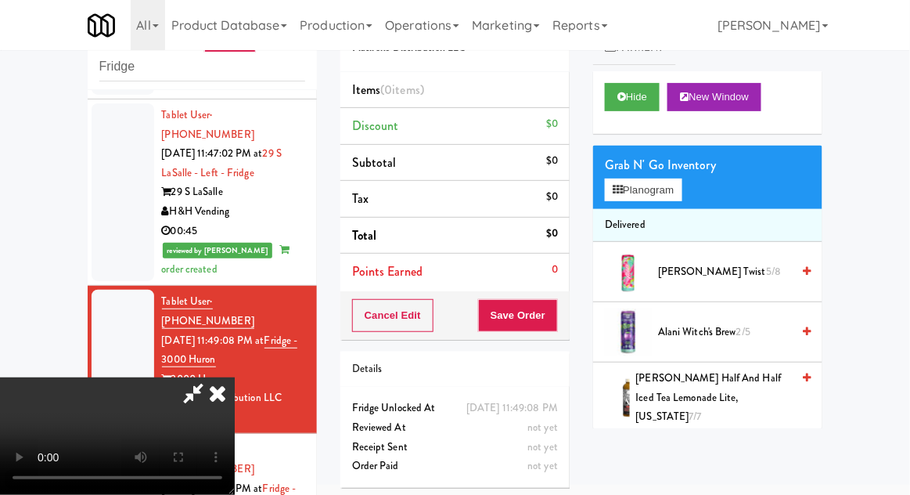
scroll to position [1093, 0]
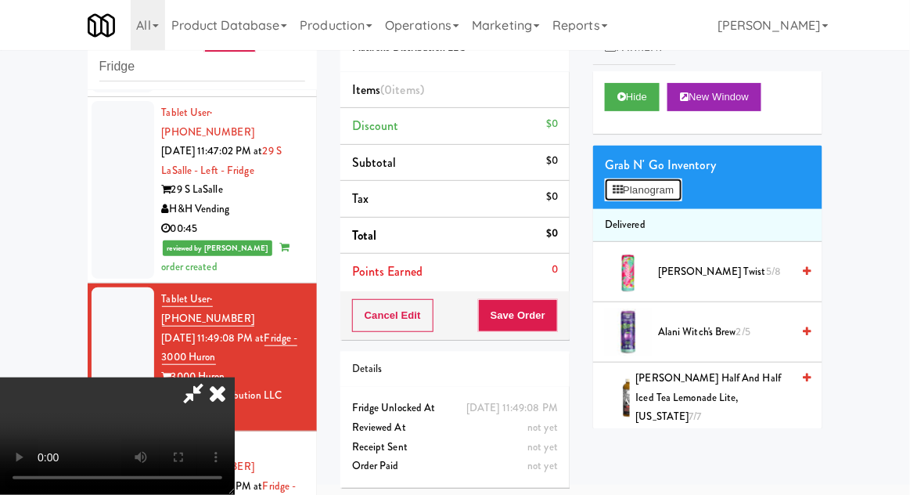
click at [658, 191] on button "Planogram" at bounding box center [643, 189] width 77 height 23
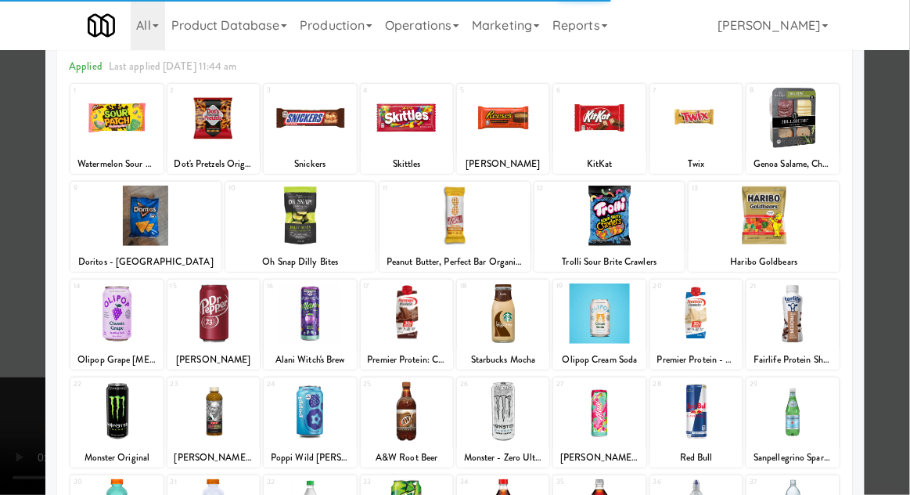
scroll to position [67, 0]
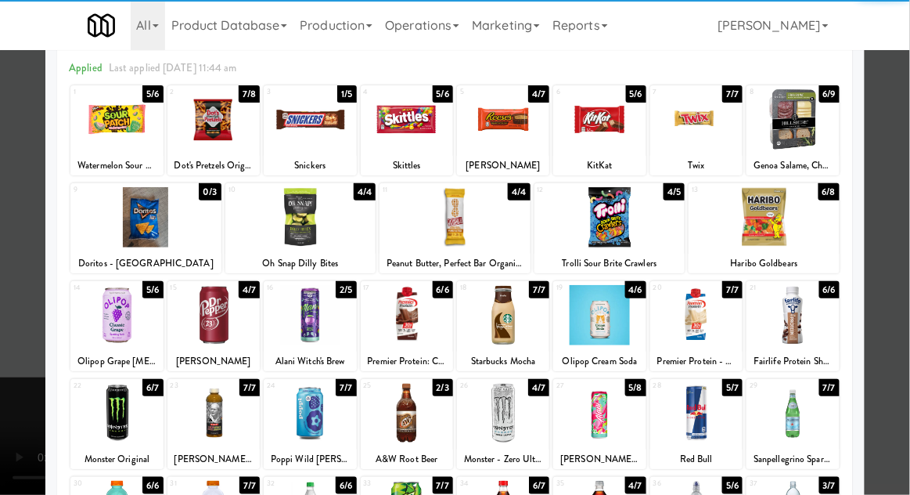
click at [304, 405] on div at bounding box center [310, 413] width 92 height 60
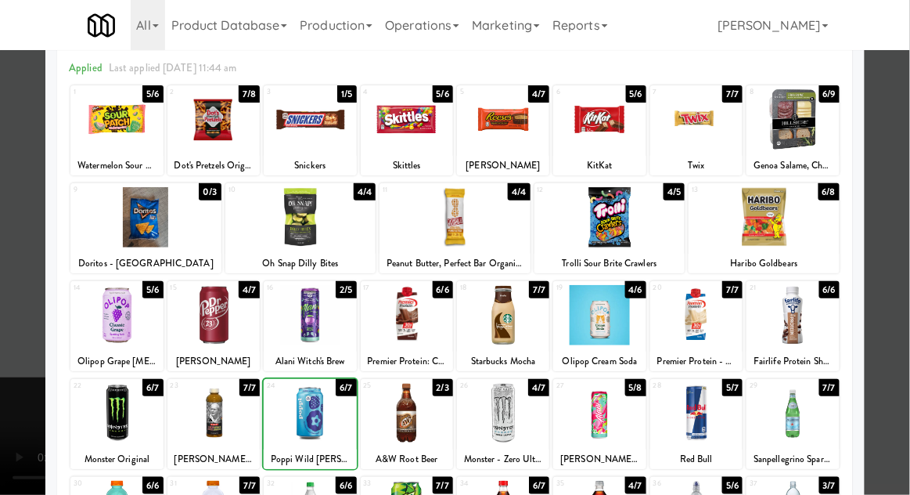
click at [891, 306] on div at bounding box center [455, 247] width 910 height 495
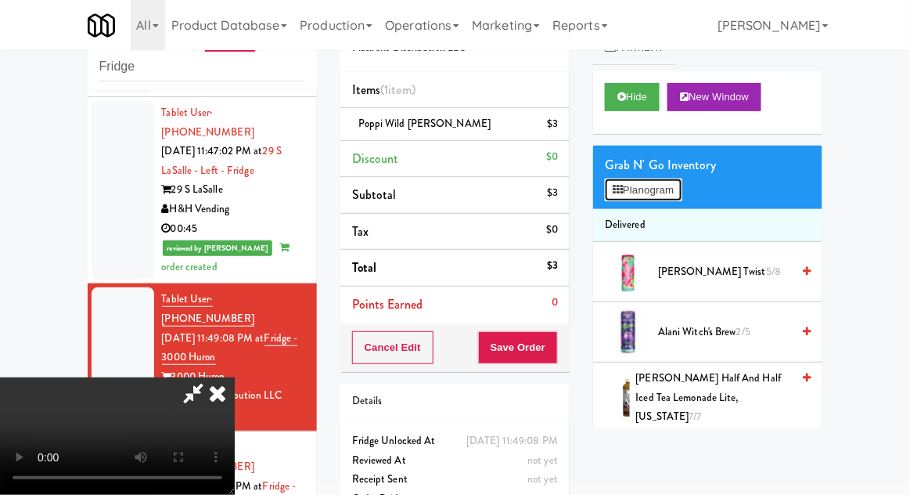
click at [673, 191] on button "Planogram" at bounding box center [643, 189] width 77 height 23
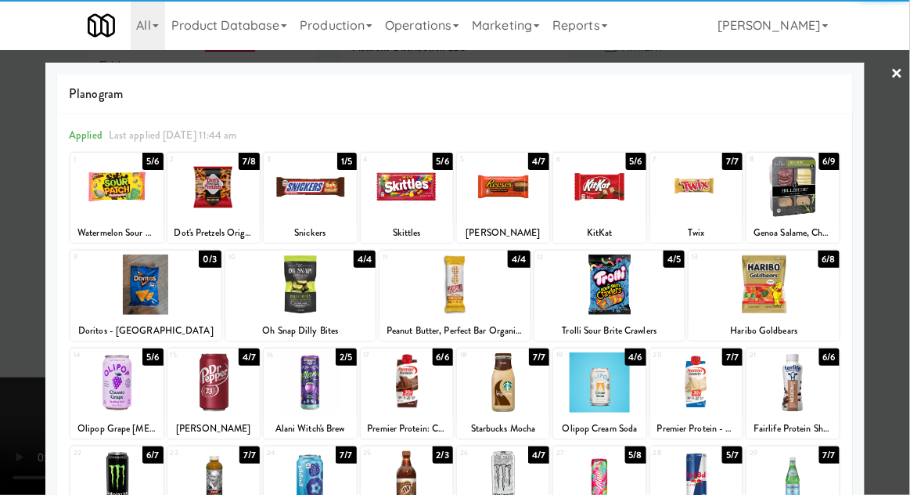
click at [807, 207] on div at bounding box center [793, 187] width 92 height 60
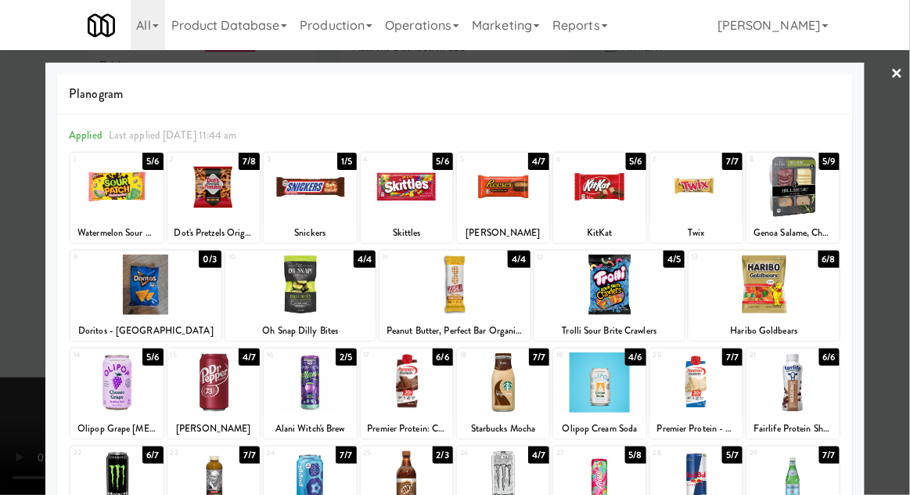
click at [884, 215] on div at bounding box center [455, 247] width 910 height 495
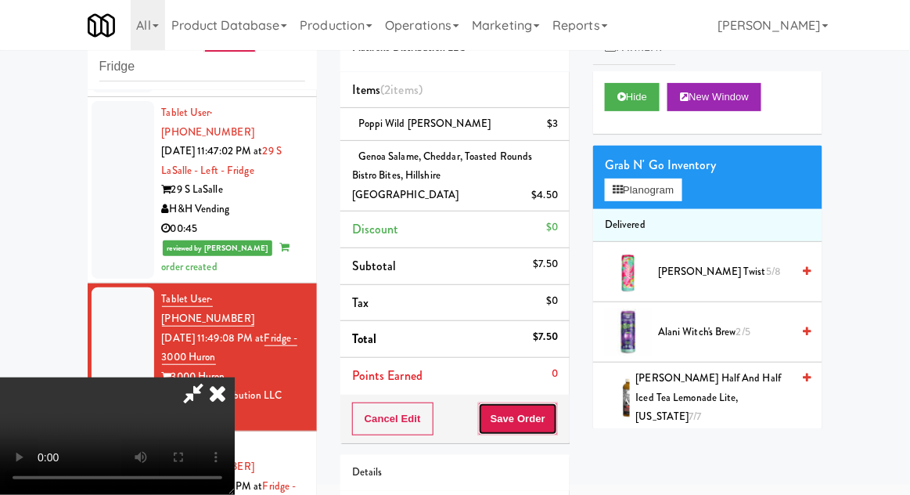
click at [555, 406] on button "Save Order" at bounding box center [518, 418] width 80 height 33
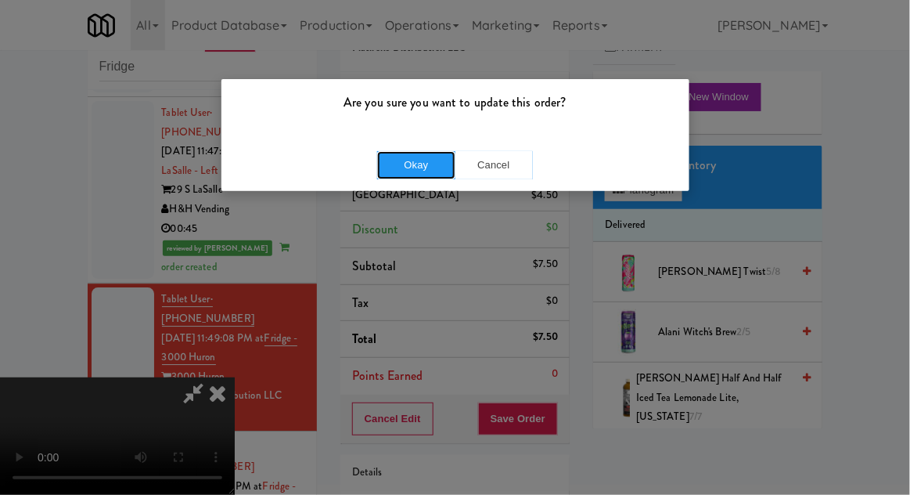
click at [420, 151] on button "Okay" at bounding box center [416, 165] width 78 height 28
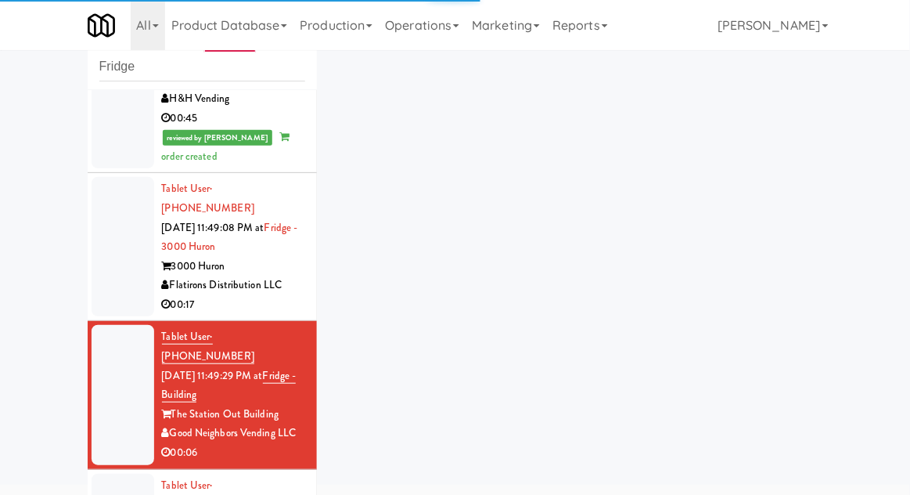
scroll to position [1221, 0]
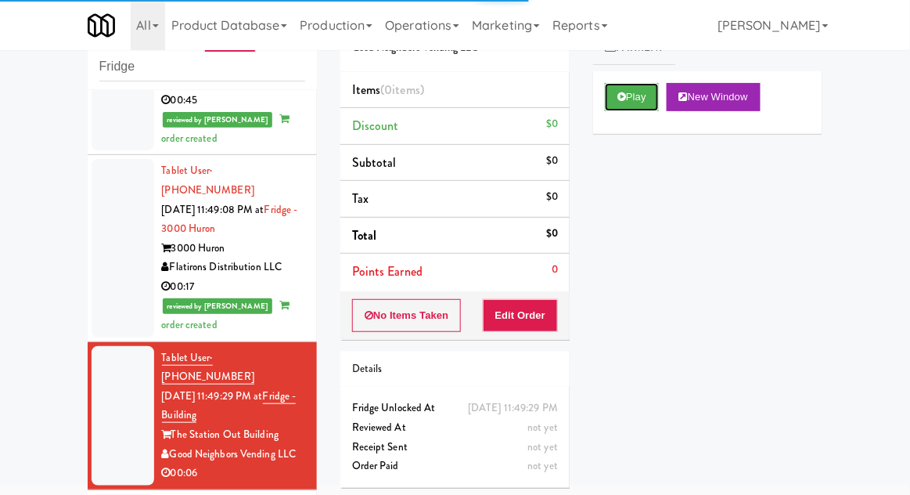
click at [618, 85] on button "Play" at bounding box center [632, 97] width 54 height 28
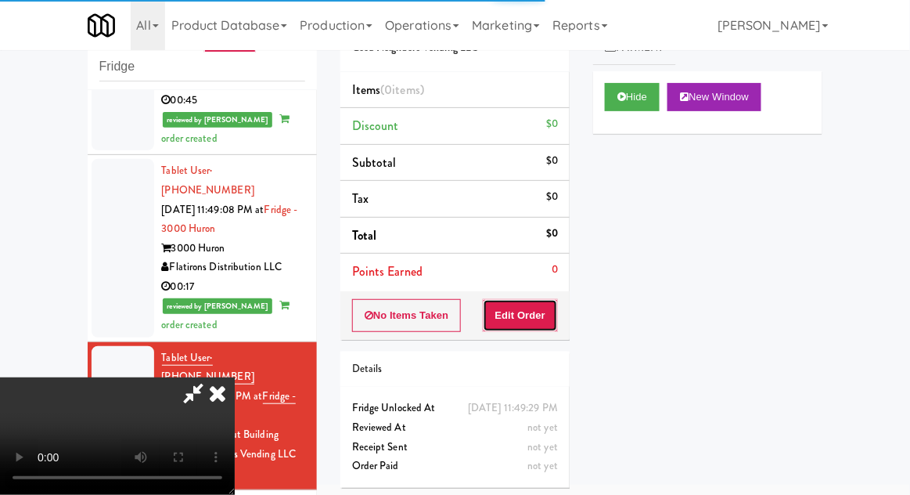
click at [544, 299] on button "Edit Order" at bounding box center [521, 315] width 76 height 33
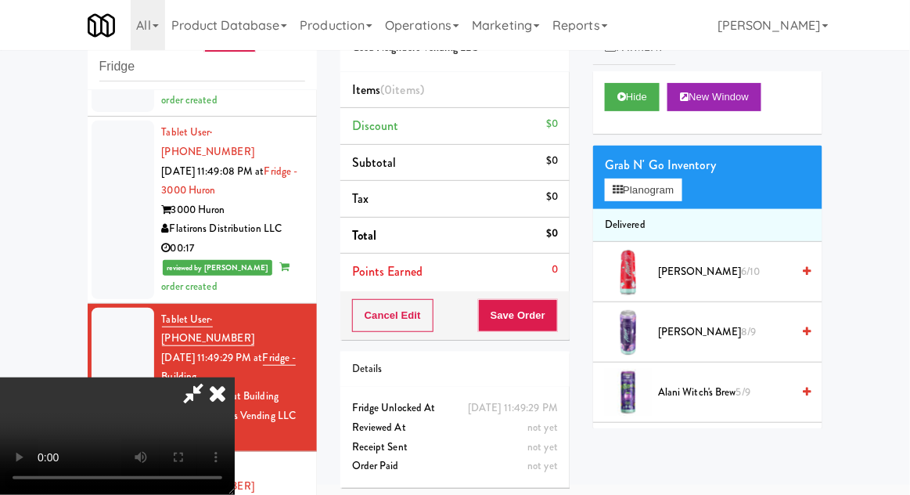
scroll to position [1260, 0]
click at [643, 94] on button "Hide" at bounding box center [632, 97] width 55 height 28
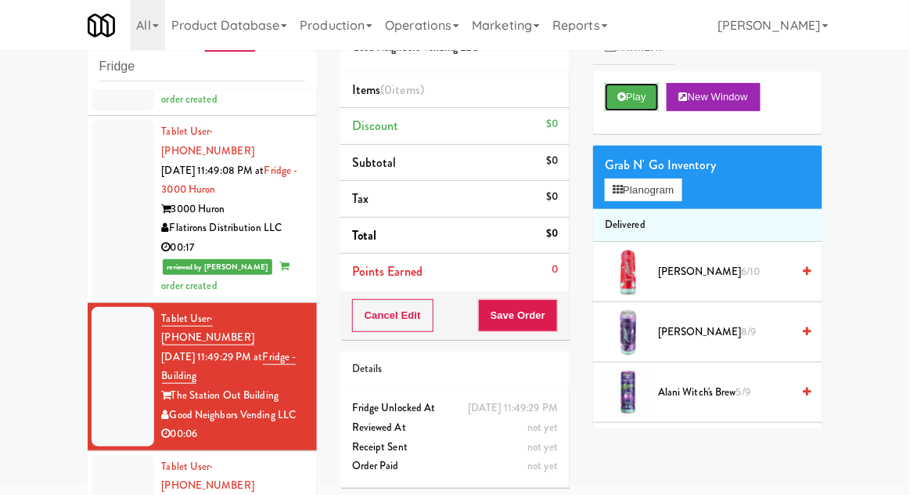
click at [642, 98] on button "Play" at bounding box center [632, 97] width 54 height 28
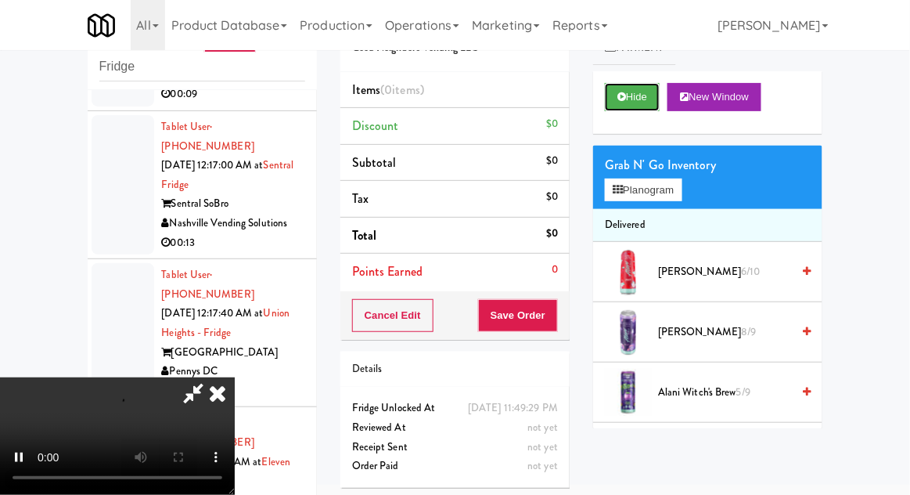
scroll to position [3750, 0]
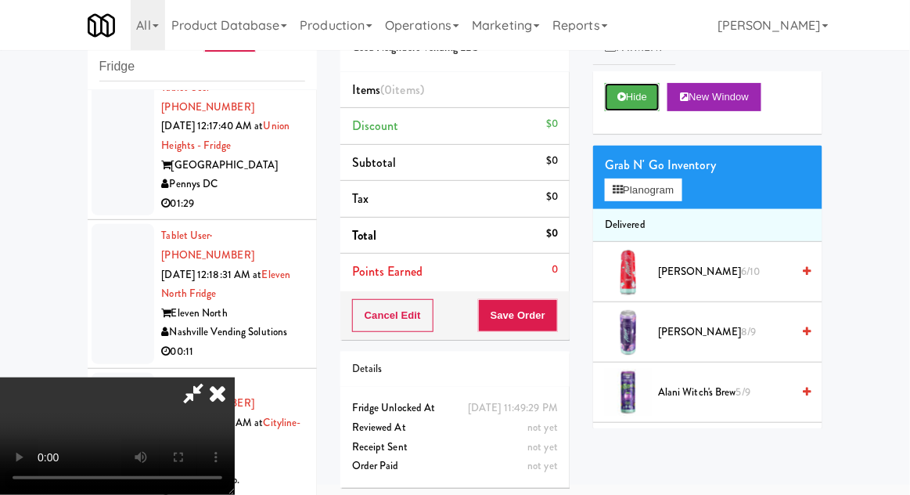
click at [632, 88] on button "Hide" at bounding box center [632, 97] width 55 height 28
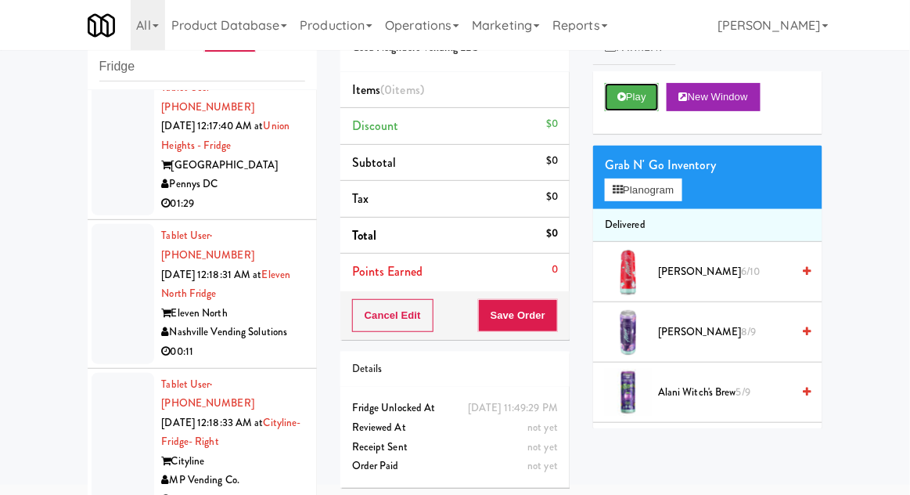
click at [629, 95] on button "Play" at bounding box center [632, 97] width 54 height 28
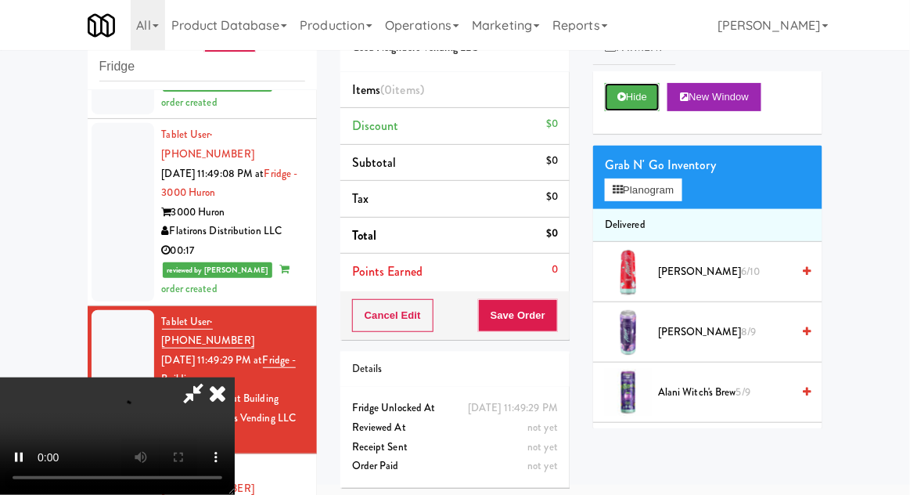
scroll to position [1258, 0]
click at [620, 110] on button "Hide" at bounding box center [632, 97] width 55 height 28
click at [632, 102] on button "Hide" at bounding box center [632, 97] width 55 height 28
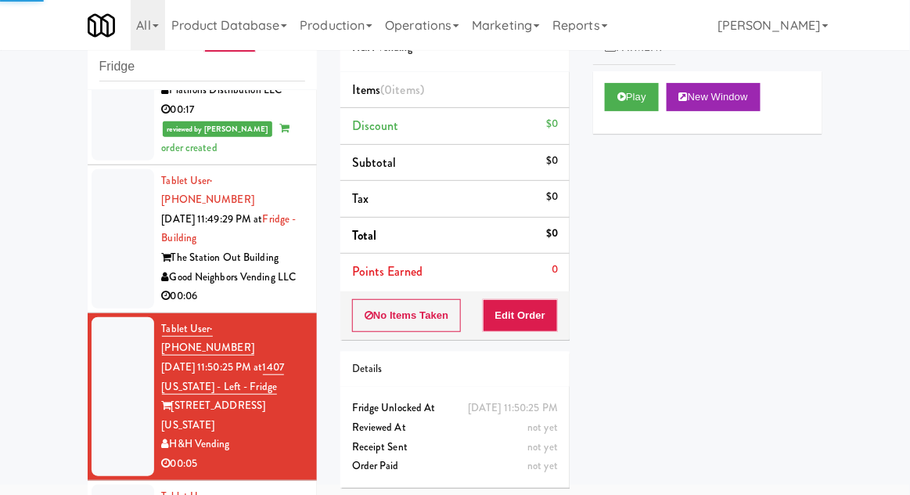
scroll to position [1400, 0]
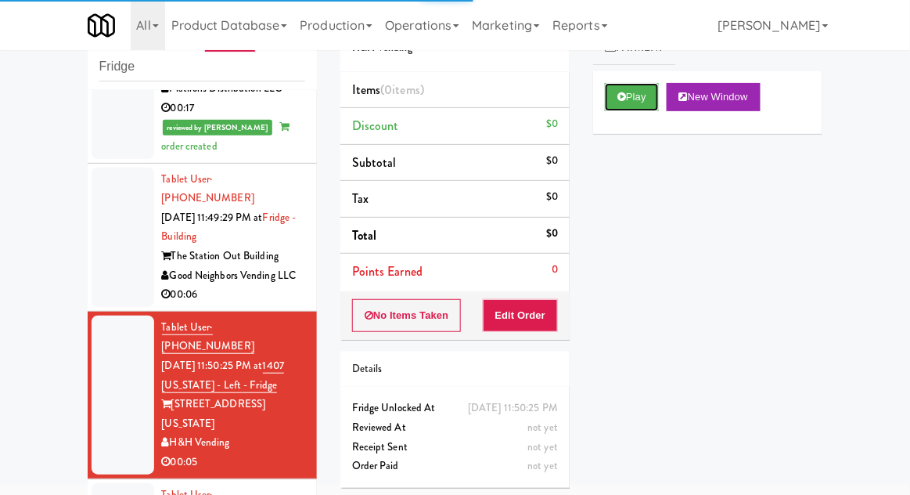
click at [628, 87] on button "Play" at bounding box center [632, 97] width 54 height 28
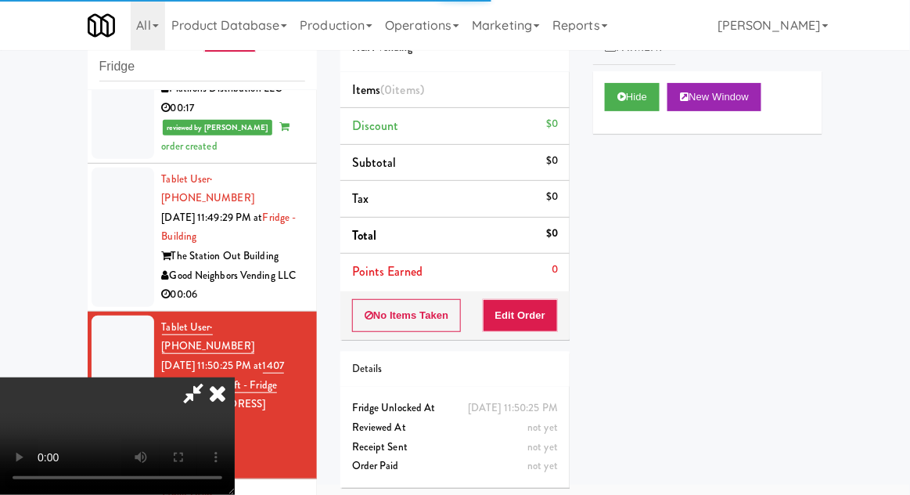
click at [518, 340] on div "Order # 6068324 H&H Vending Items (0 items ) Discount $0 Subtotal $0 Tax $0 Tot…" at bounding box center [455, 247] width 253 height 503
click at [547, 320] on button "Edit Order" at bounding box center [521, 315] width 76 height 33
